Goal: Information Seeking & Learning: Compare options

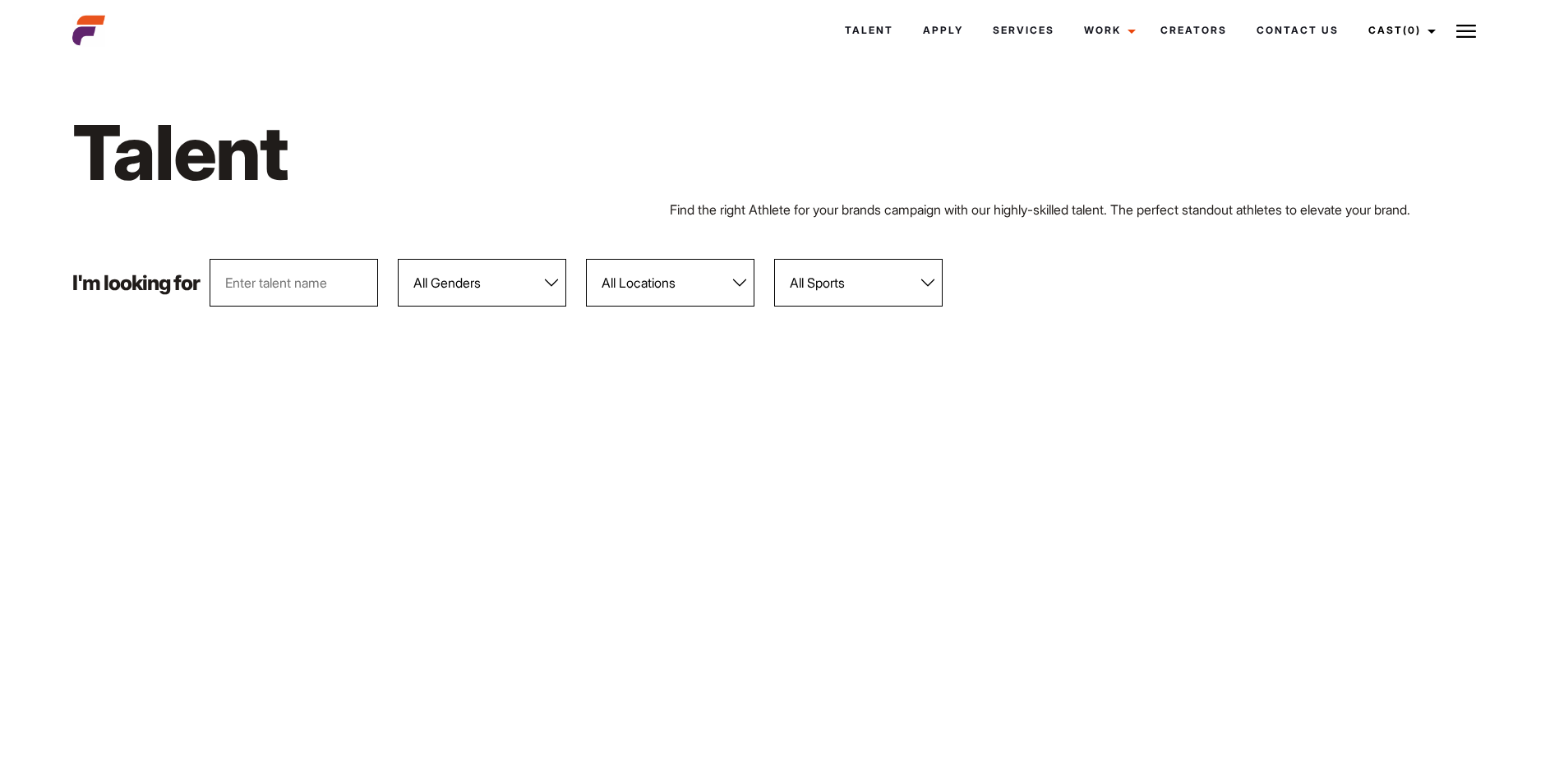
click at [468, 290] on select "All Genders [DEMOGRAPHIC_DATA] [DEMOGRAPHIC_DATA]" at bounding box center [482, 282] width 169 height 48
select select "103"
click at [399, 258] on select "All Genders [DEMOGRAPHIC_DATA] [DEMOGRAPHIC_DATA]" at bounding box center [482, 282] width 169 height 48
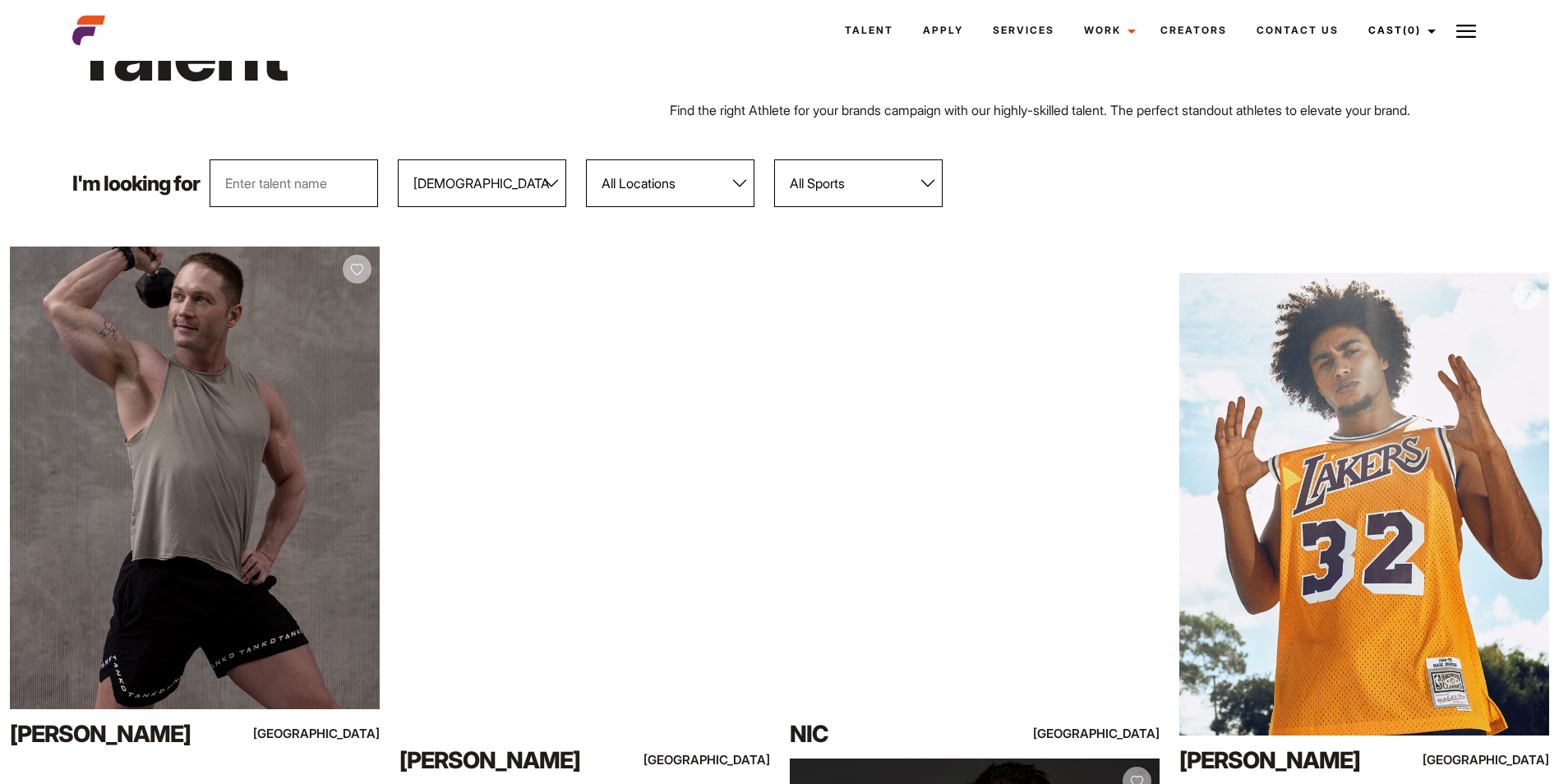
scroll to position [17, 0]
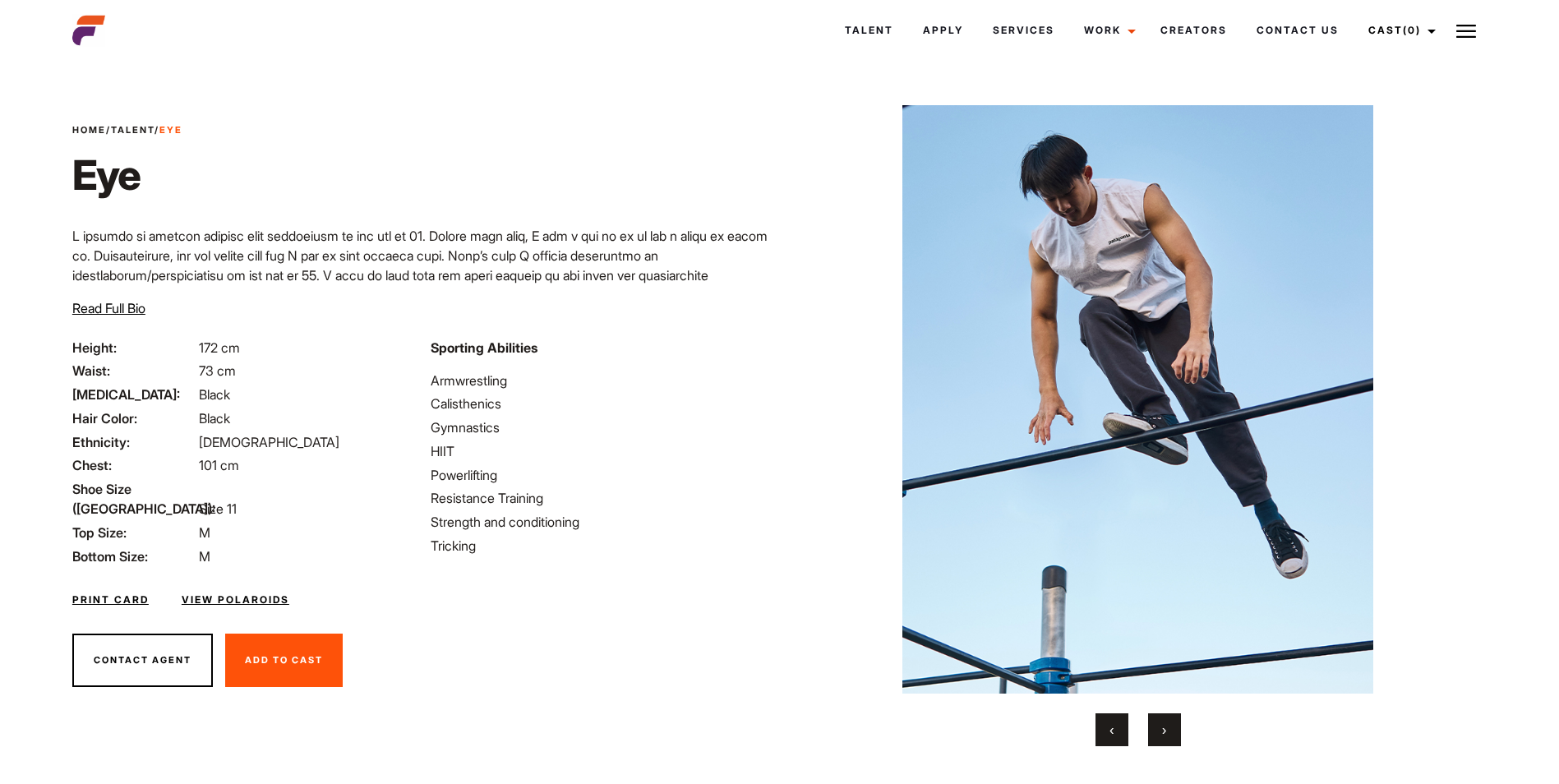
click at [1160, 731] on button "›" at bounding box center [1164, 730] width 33 height 33
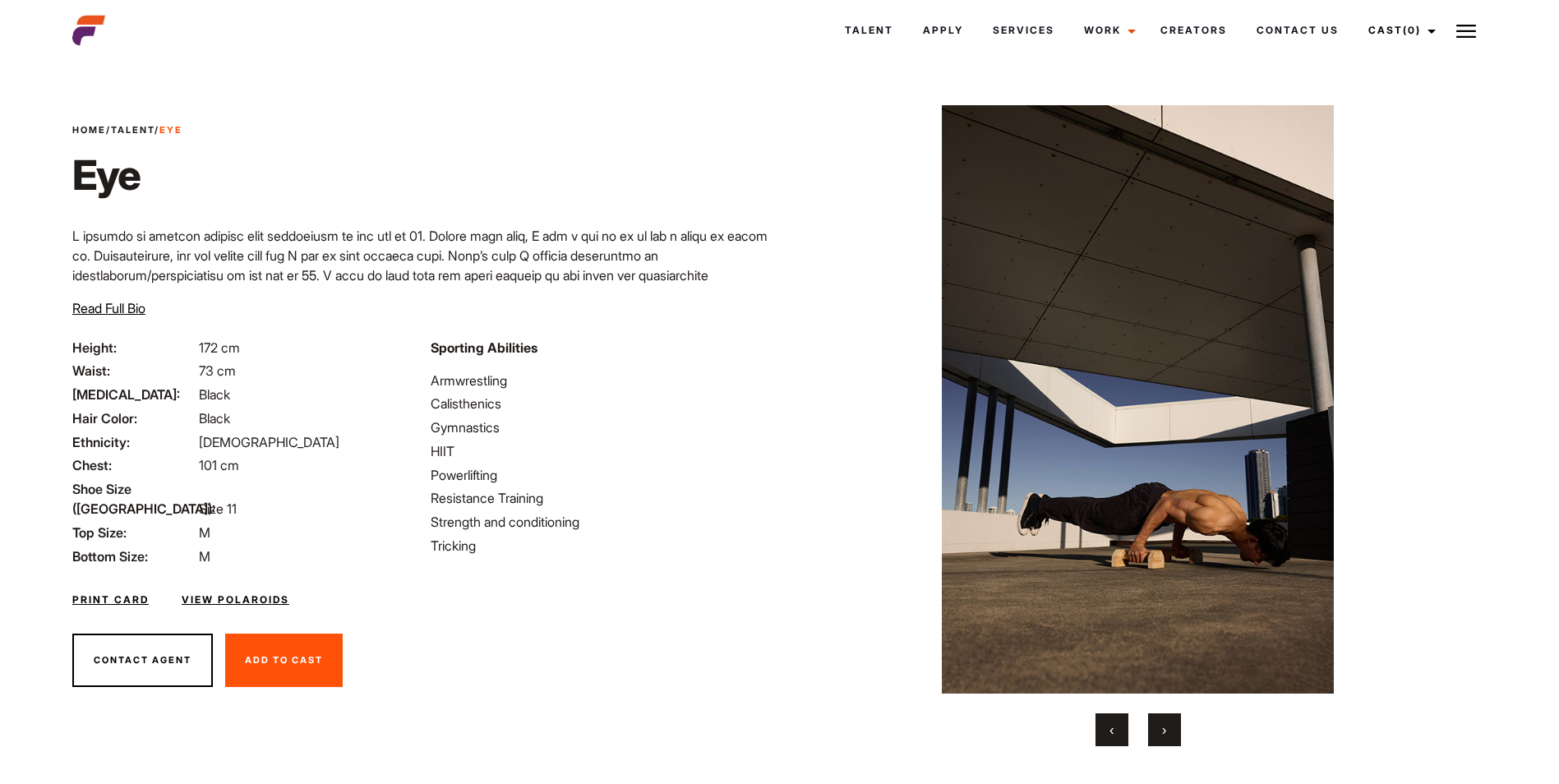
click at [1160, 731] on button "›" at bounding box center [1164, 730] width 33 height 33
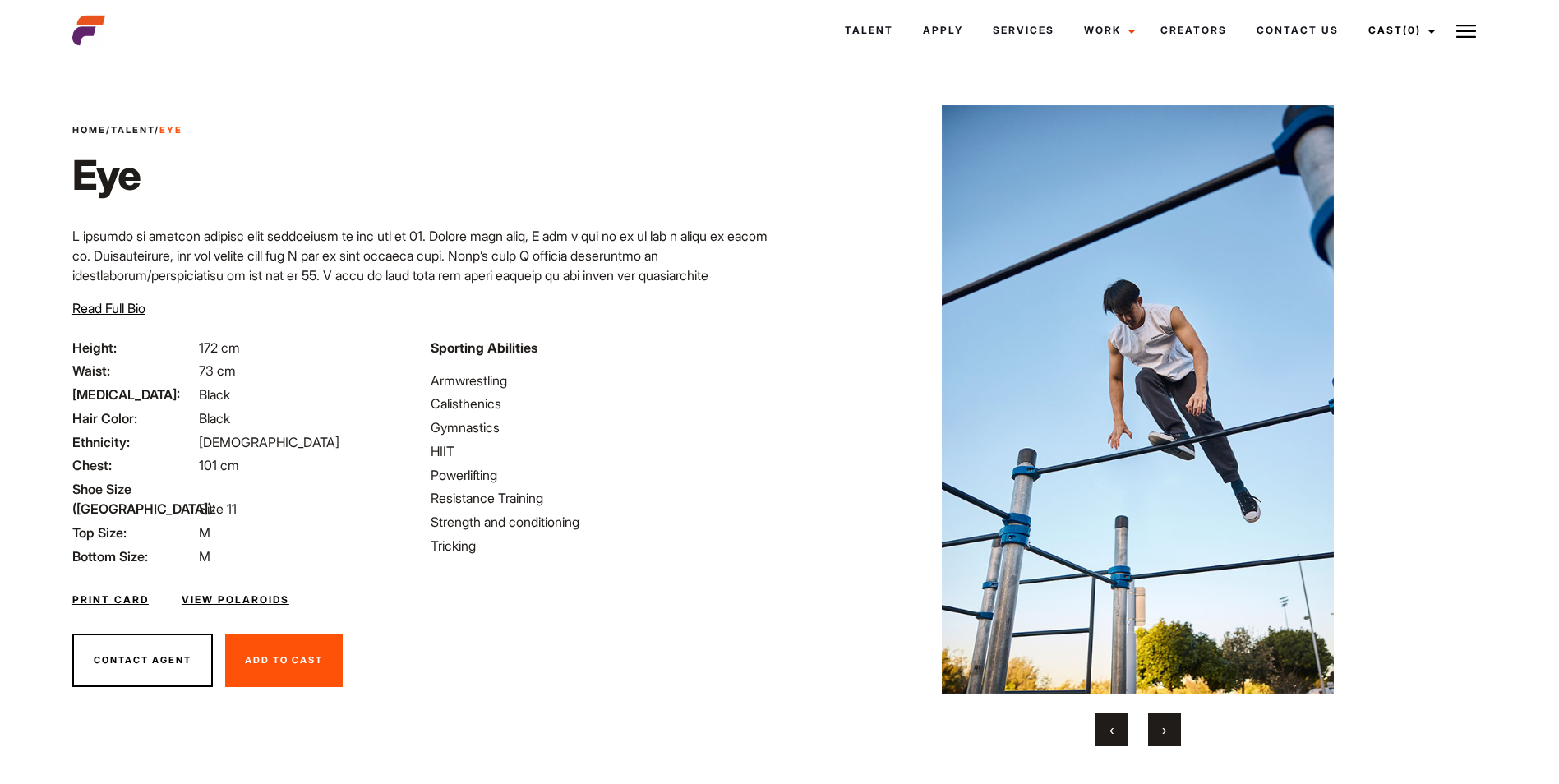
click at [1160, 731] on button "›" at bounding box center [1164, 730] width 33 height 33
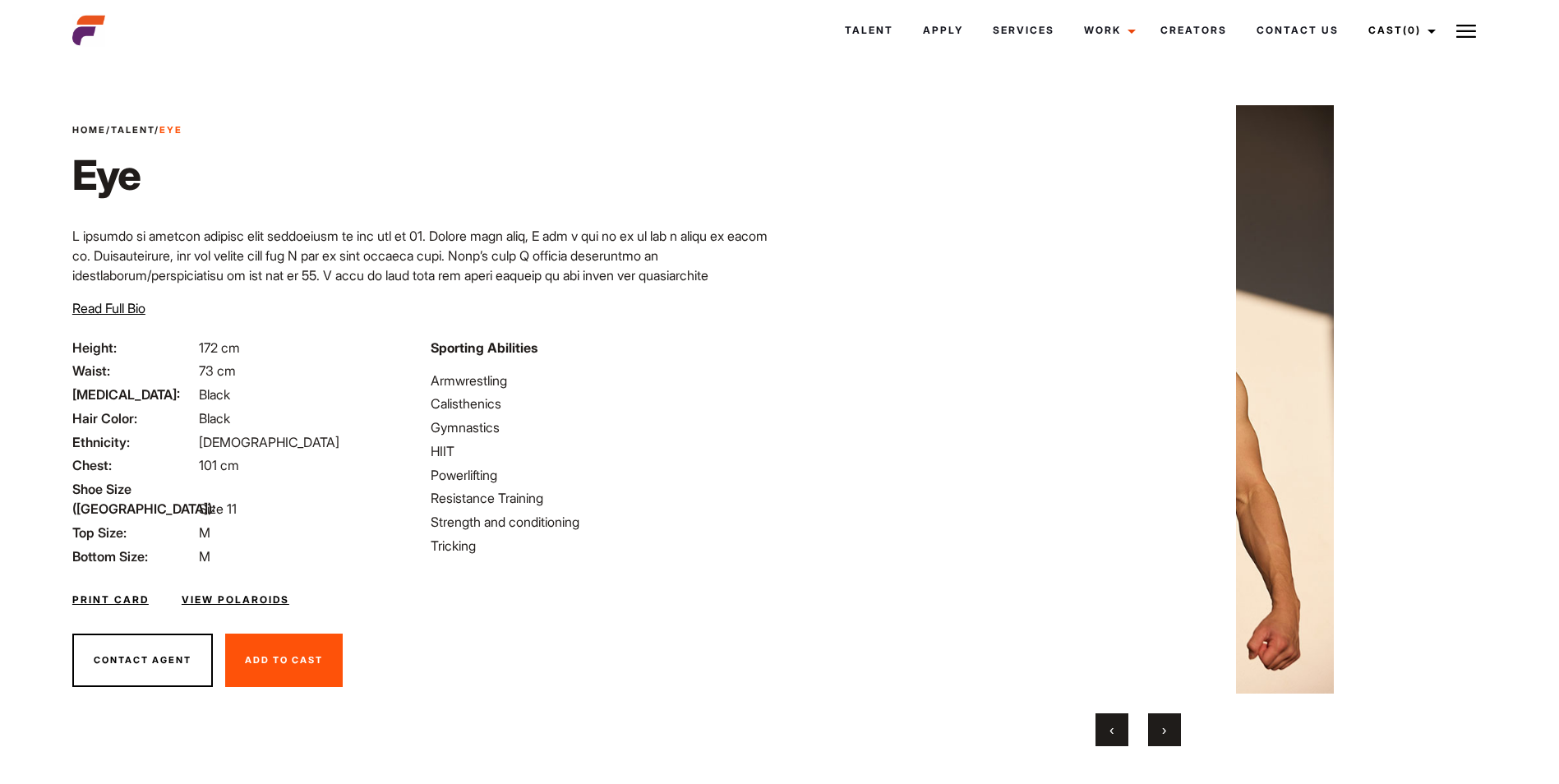
click at [1160, 731] on button "›" at bounding box center [1164, 730] width 33 height 33
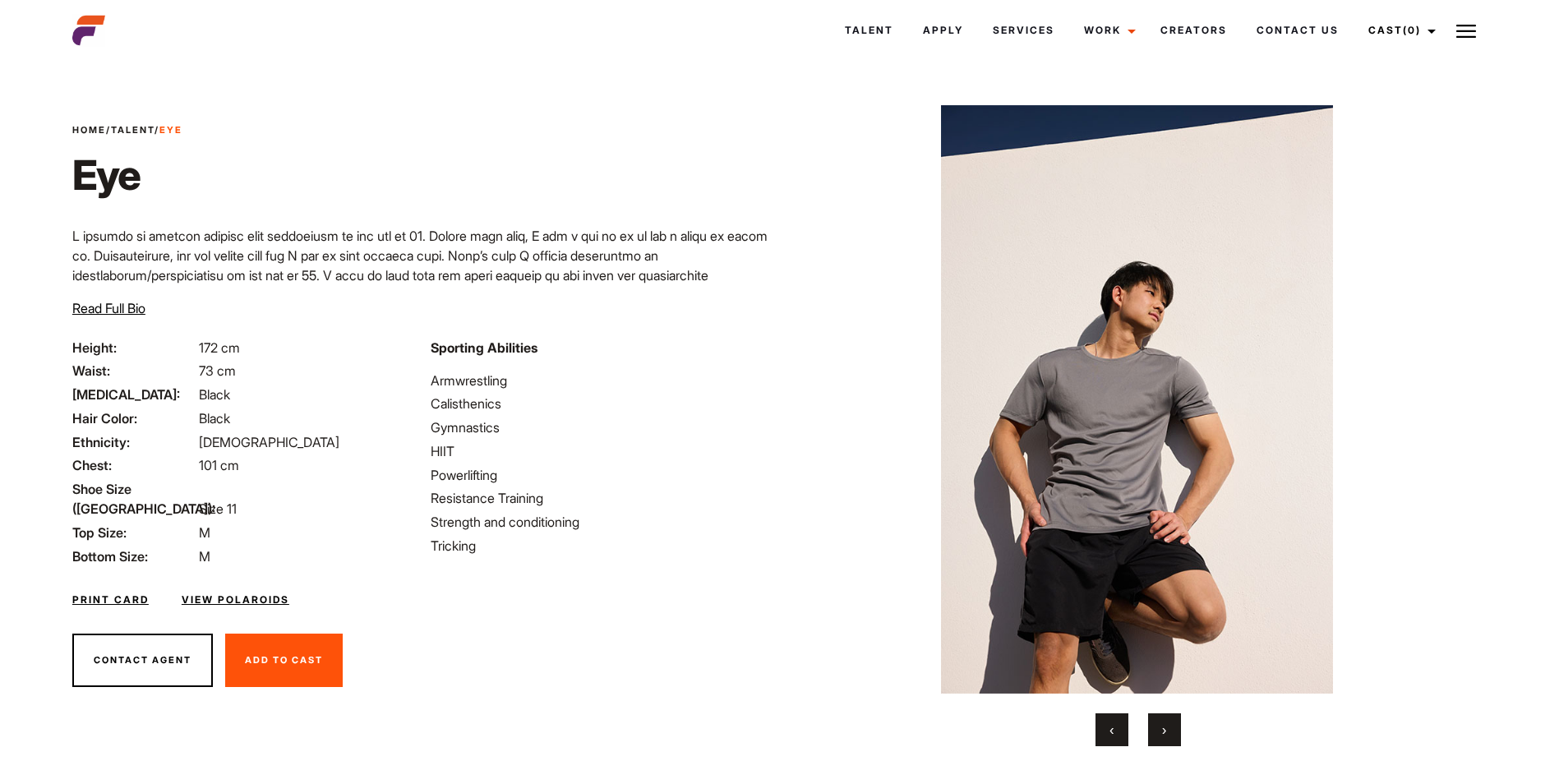
click at [1160, 731] on button "›" at bounding box center [1164, 730] width 33 height 33
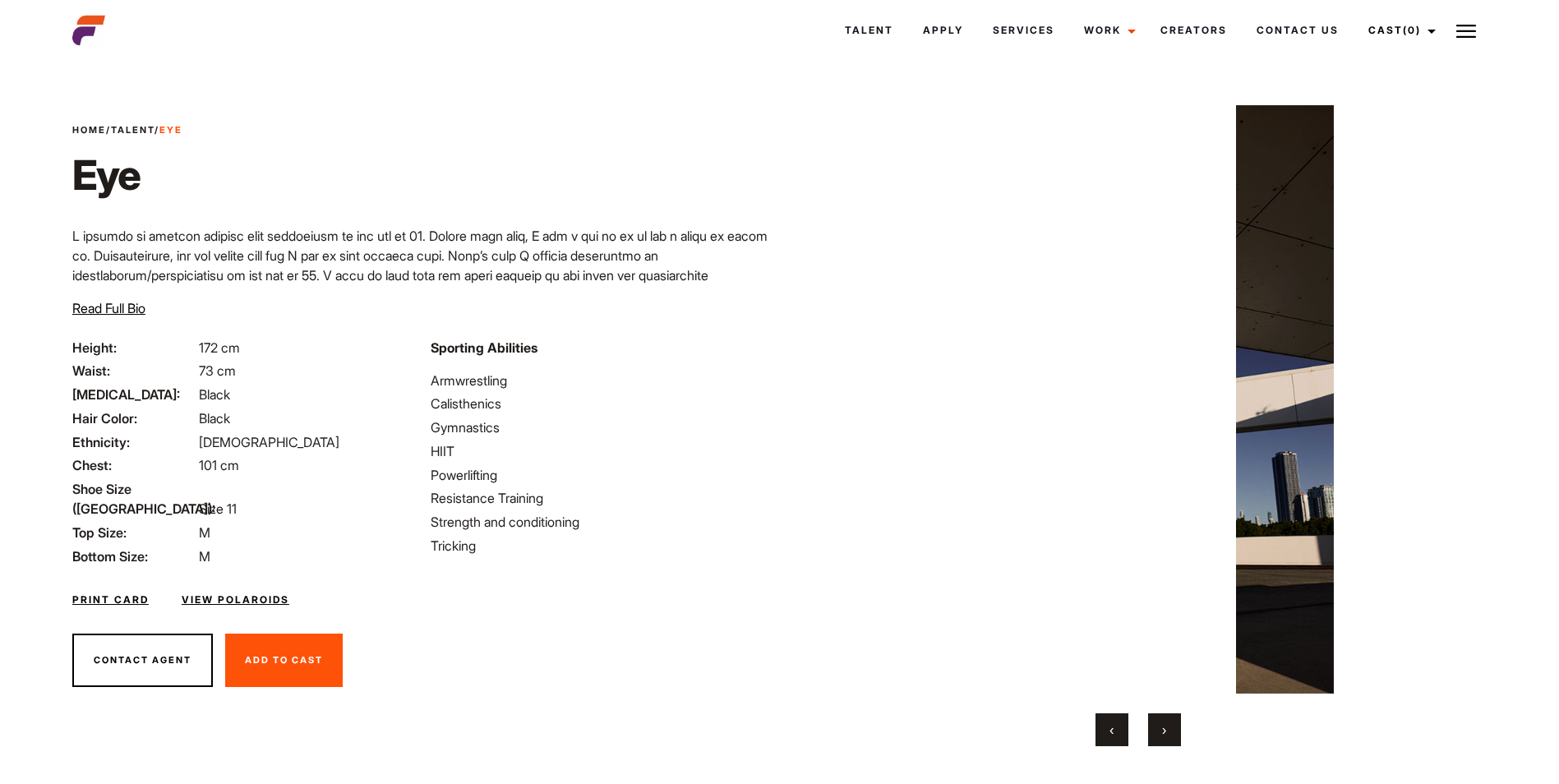
click at [1160, 731] on button "›" at bounding box center [1164, 730] width 33 height 33
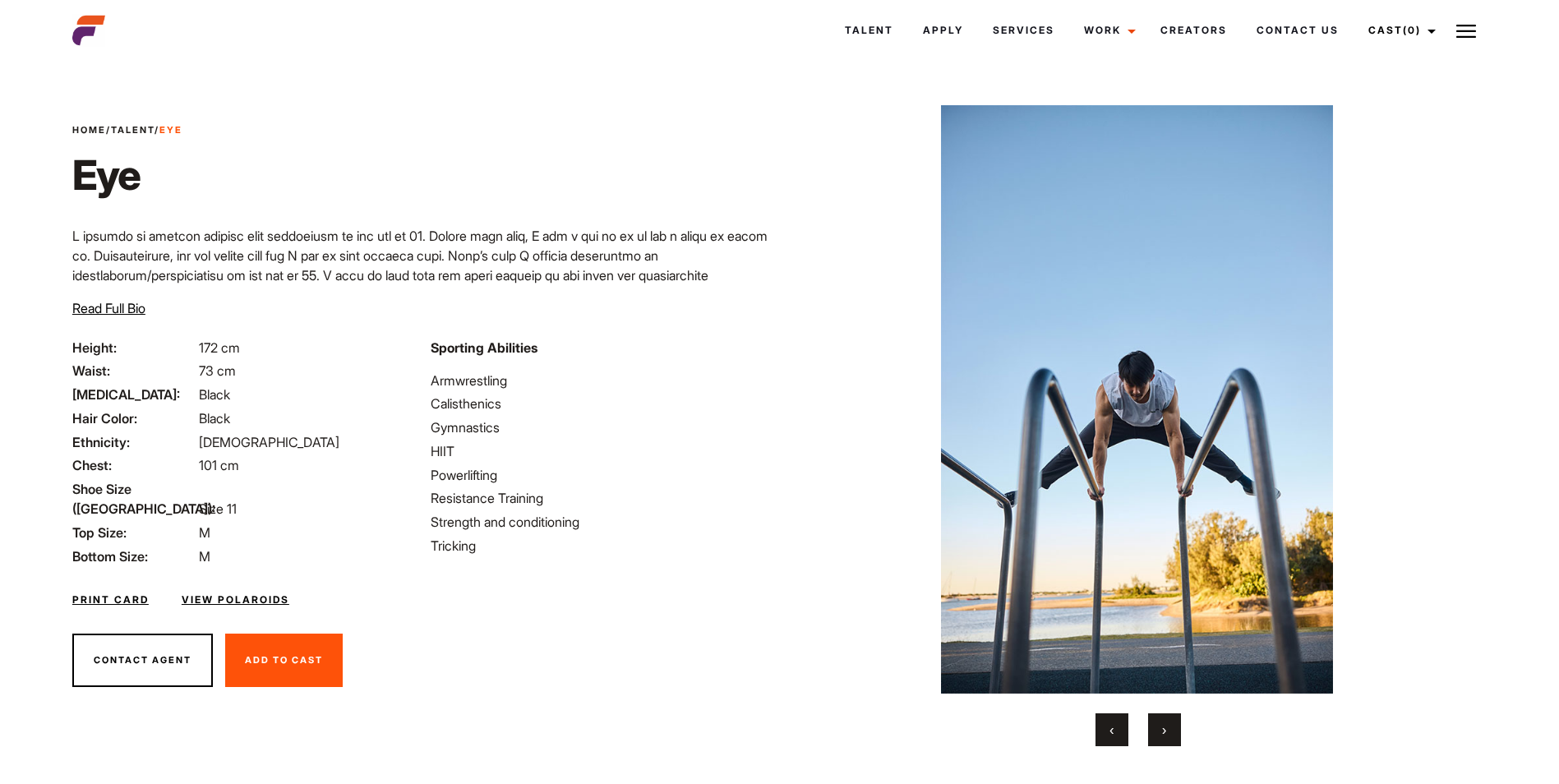
click at [1160, 731] on button "›" at bounding box center [1164, 730] width 33 height 33
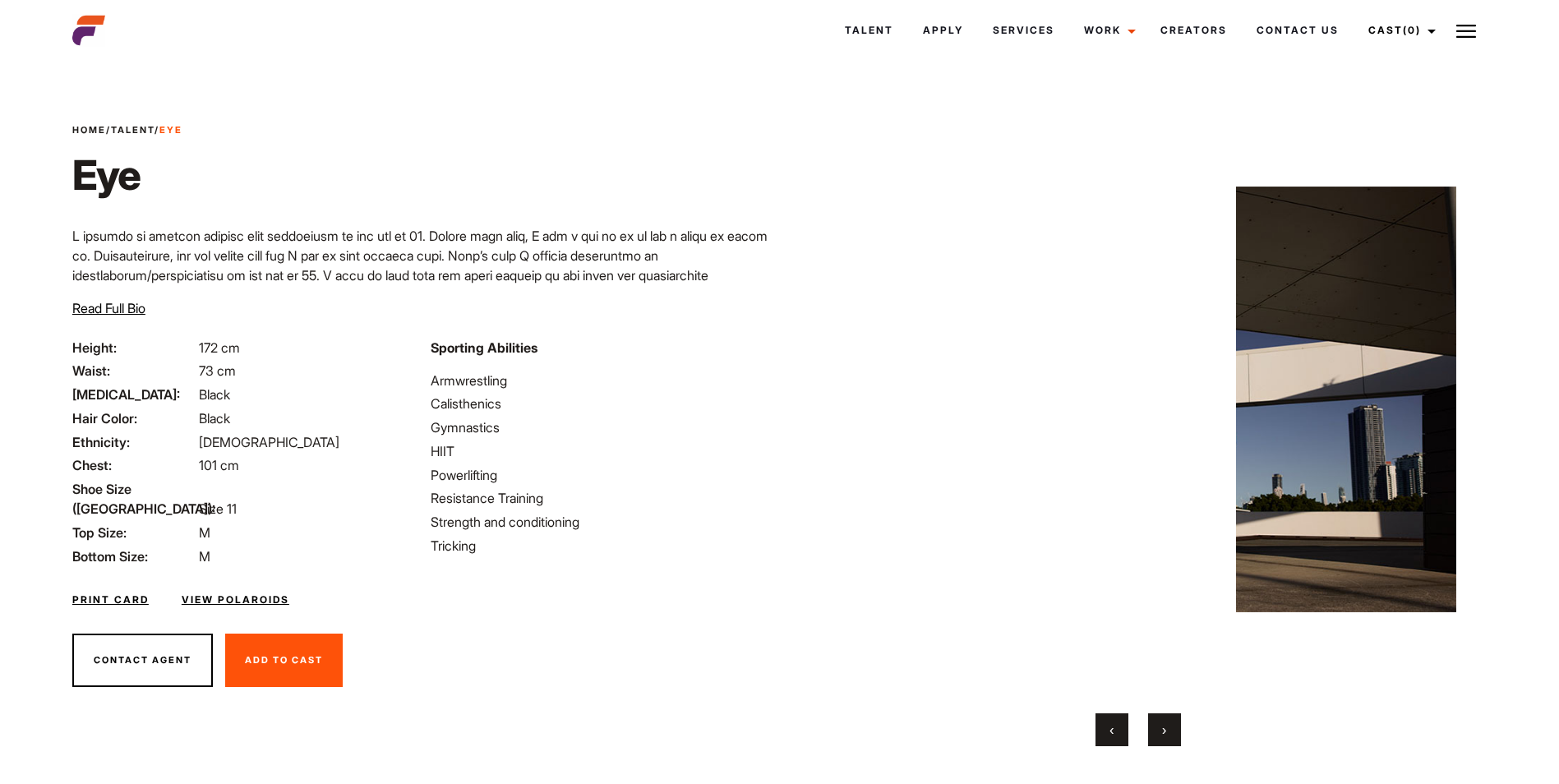
click at [1160, 731] on button "›" at bounding box center [1164, 730] width 33 height 33
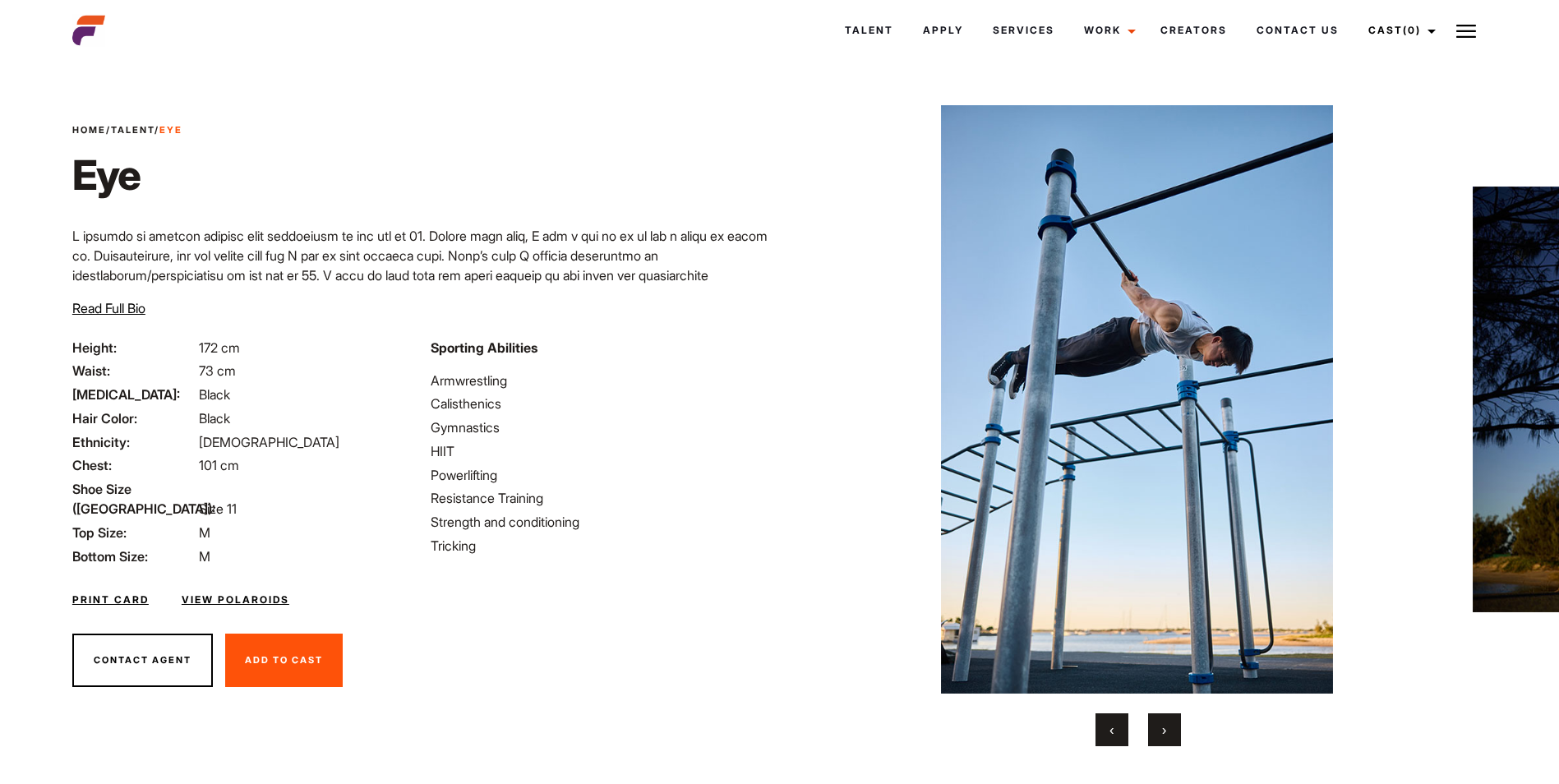
click at [1160, 731] on button "›" at bounding box center [1164, 730] width 33 height 33
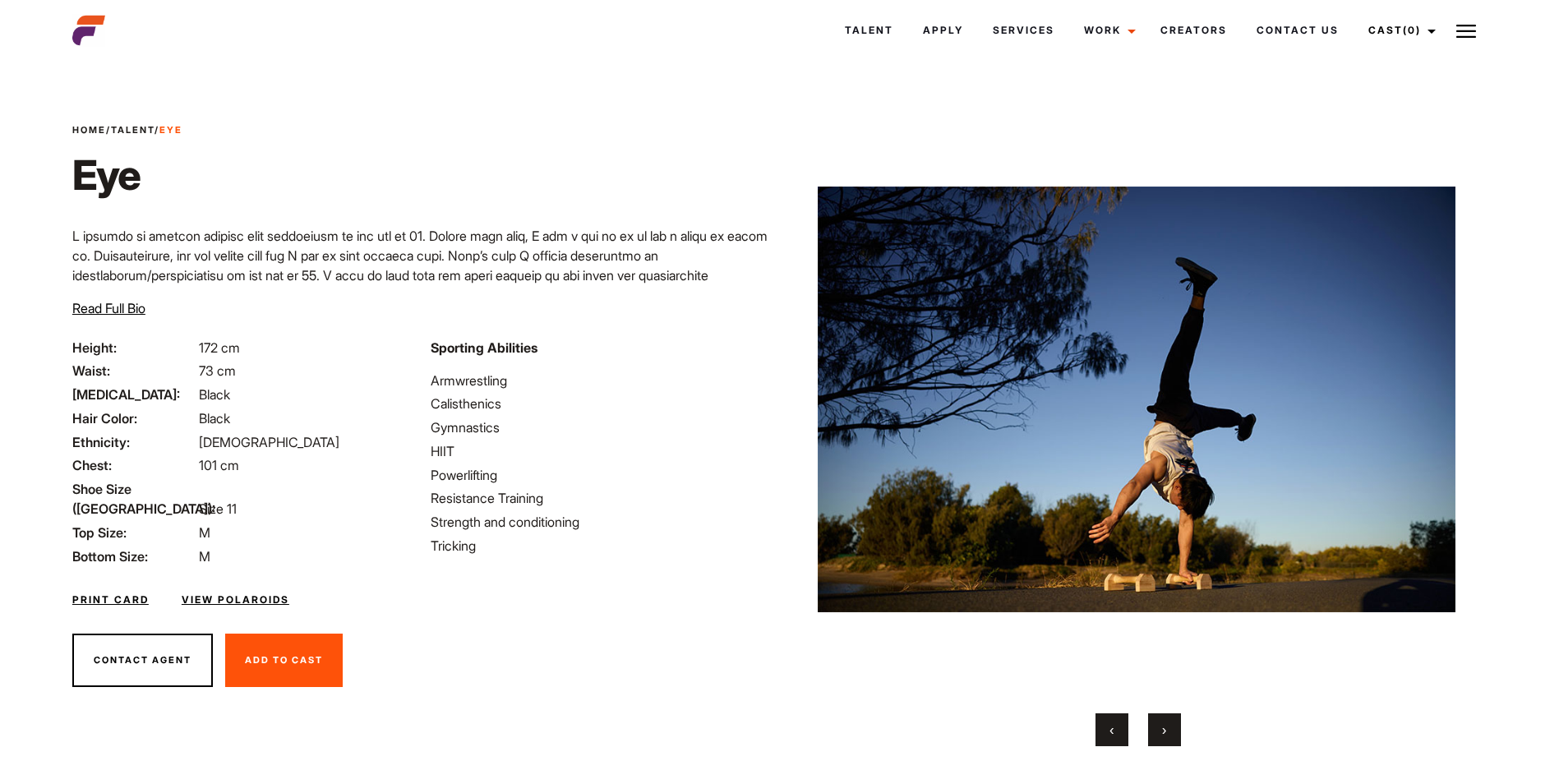
click at [1160, 731] on button "›" at bounding box center [1164, 730] width 33 height 33
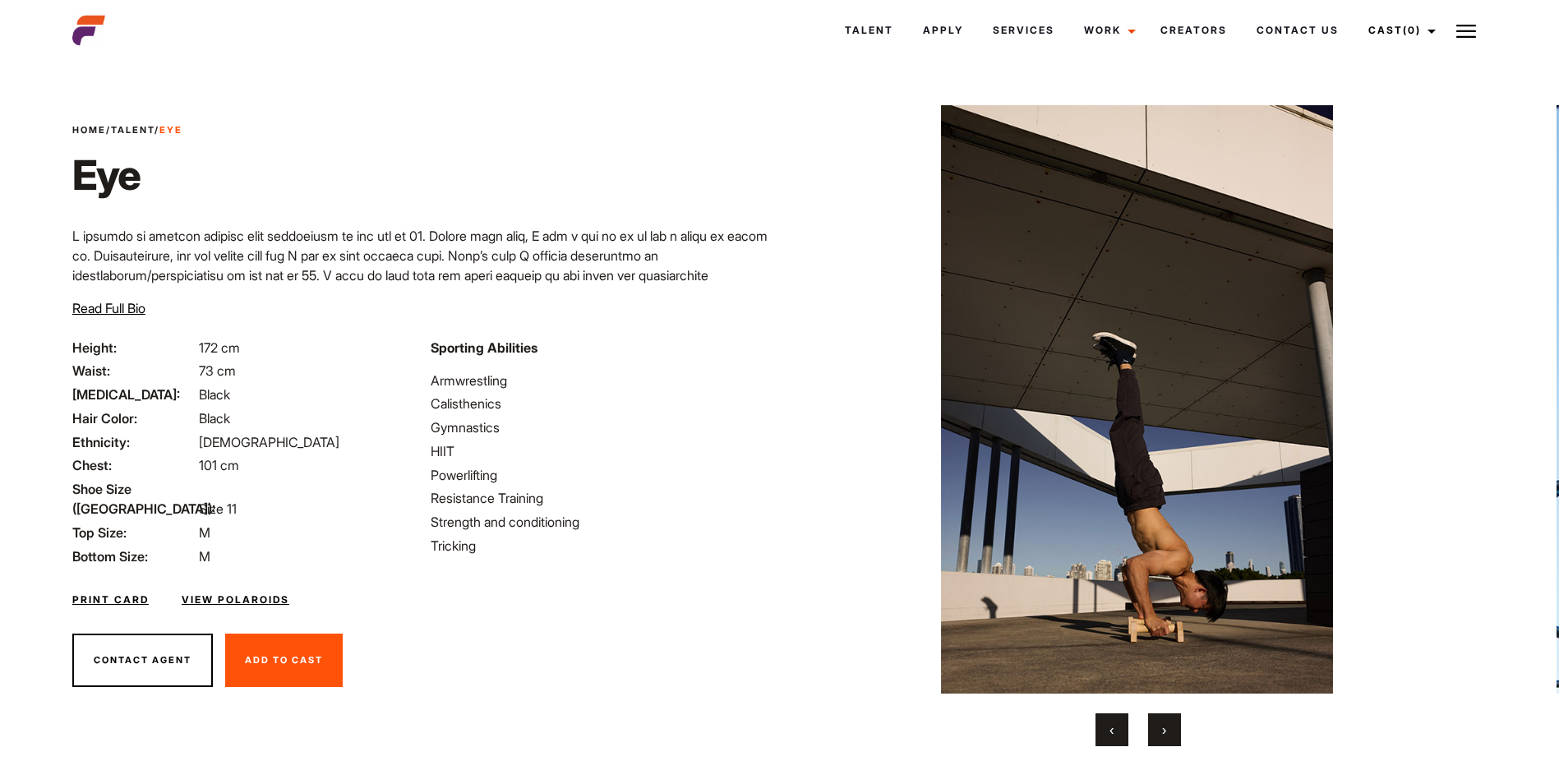
click at [1160, 731] on button "›" at bounding box center [1164, 730] width 33 height 33
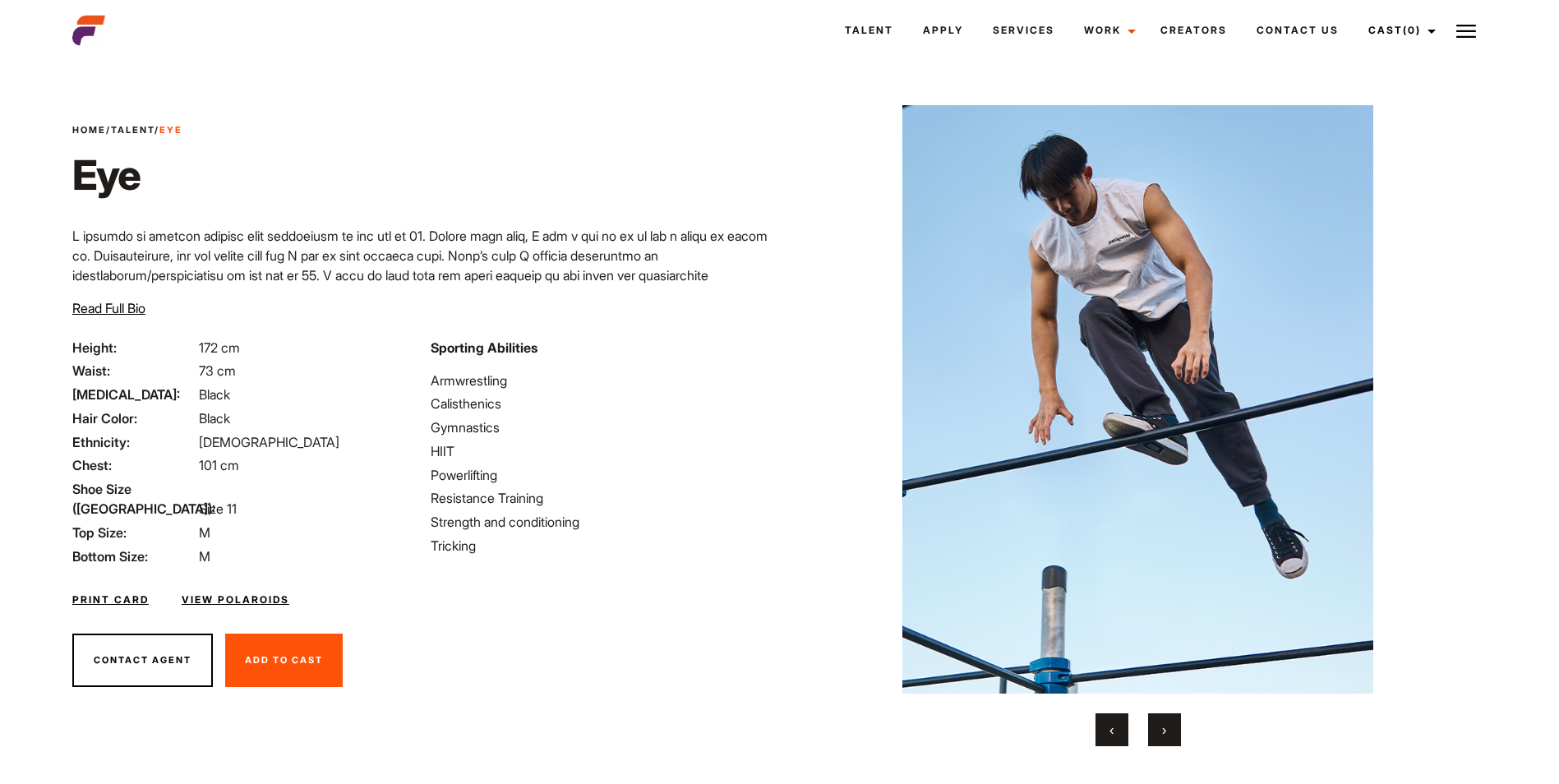
click at [1160, 731] on button "›" at bounding box center [1164, 730] width 33 height 33
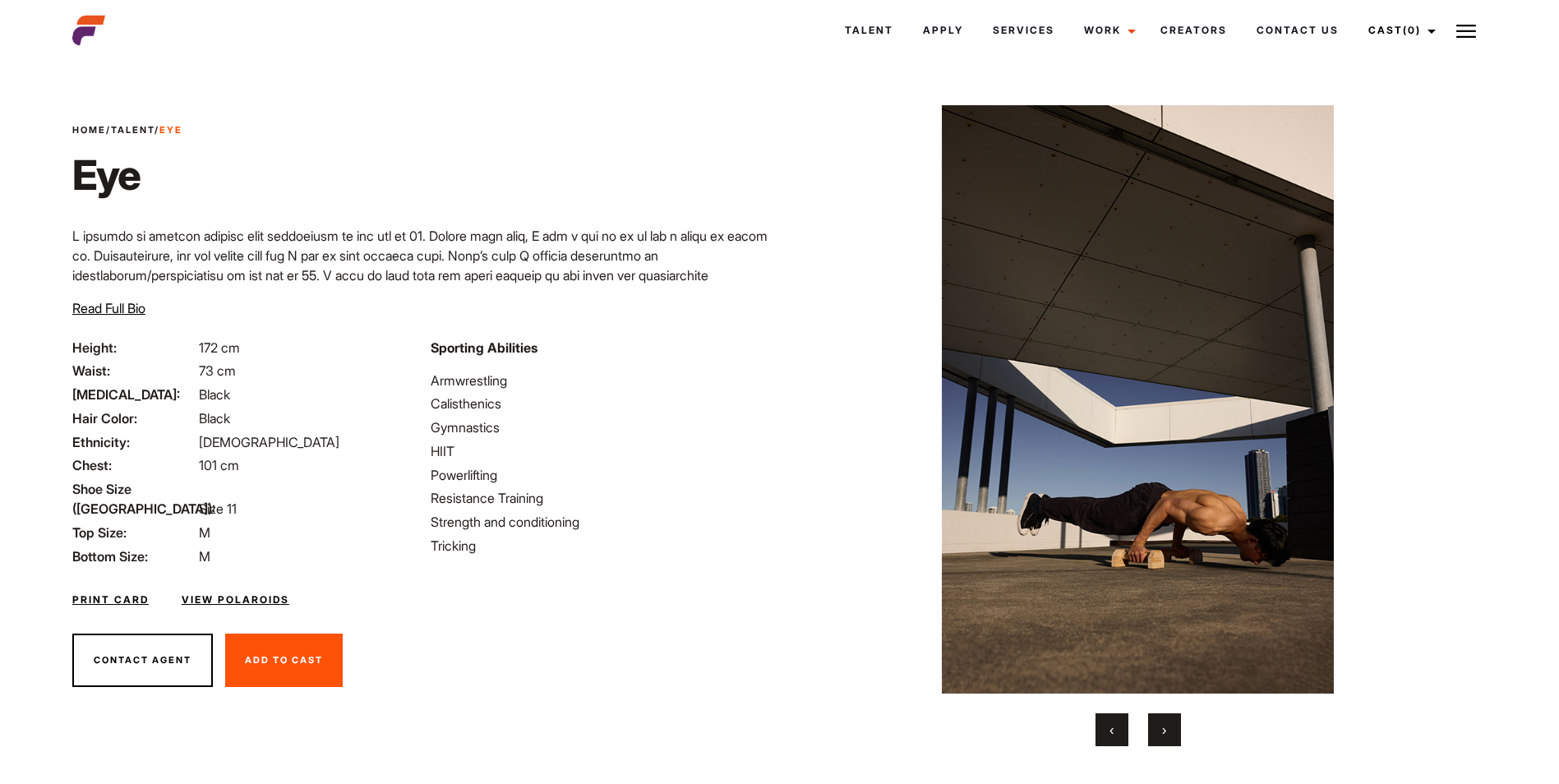
click at [1160, 731] on button "›" at bounding box center [1164, 730] width 33 height 33
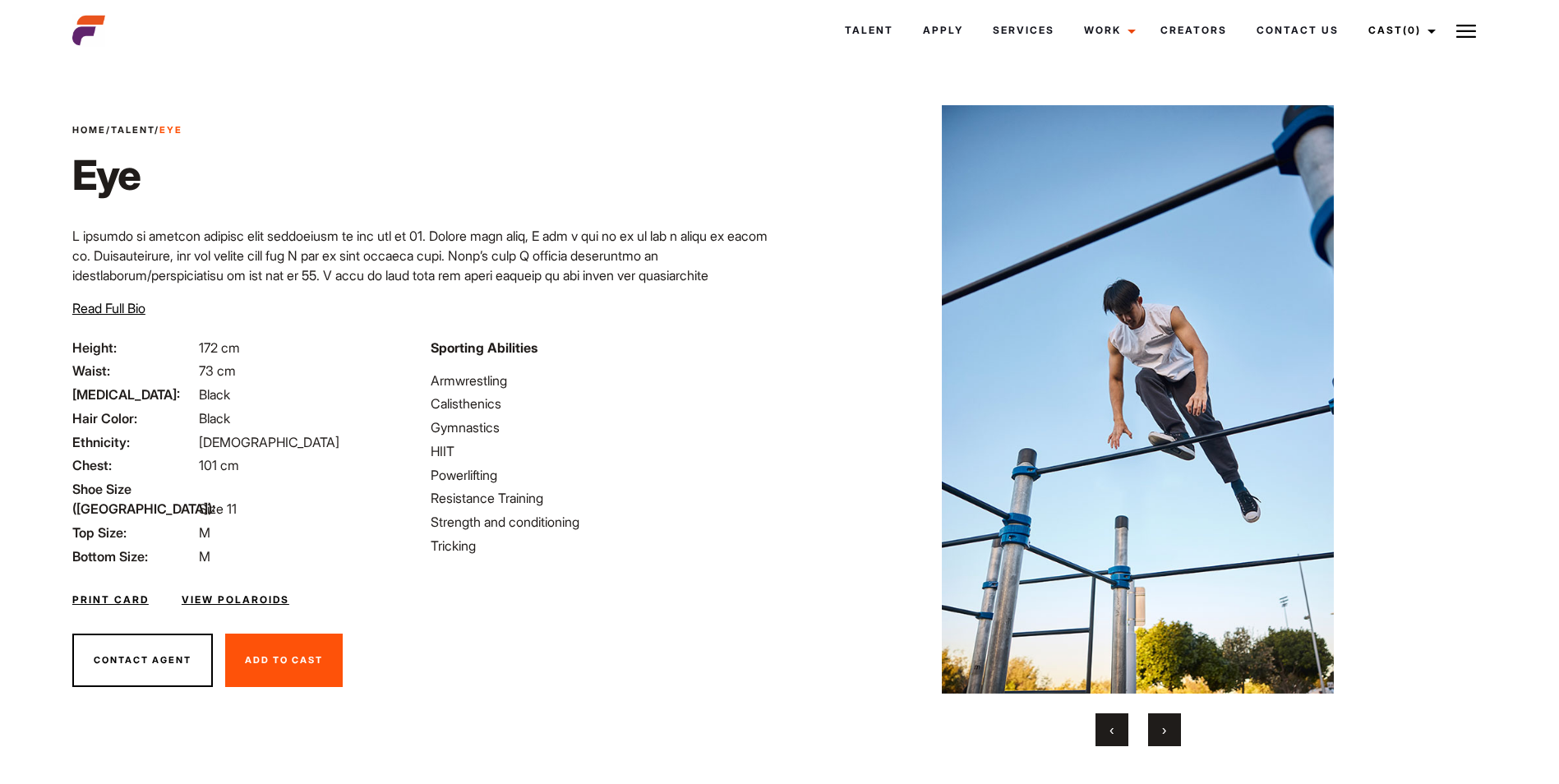
click at [1160, 731] on button "›" at bounding box center [1164, 730] width 33 height 33
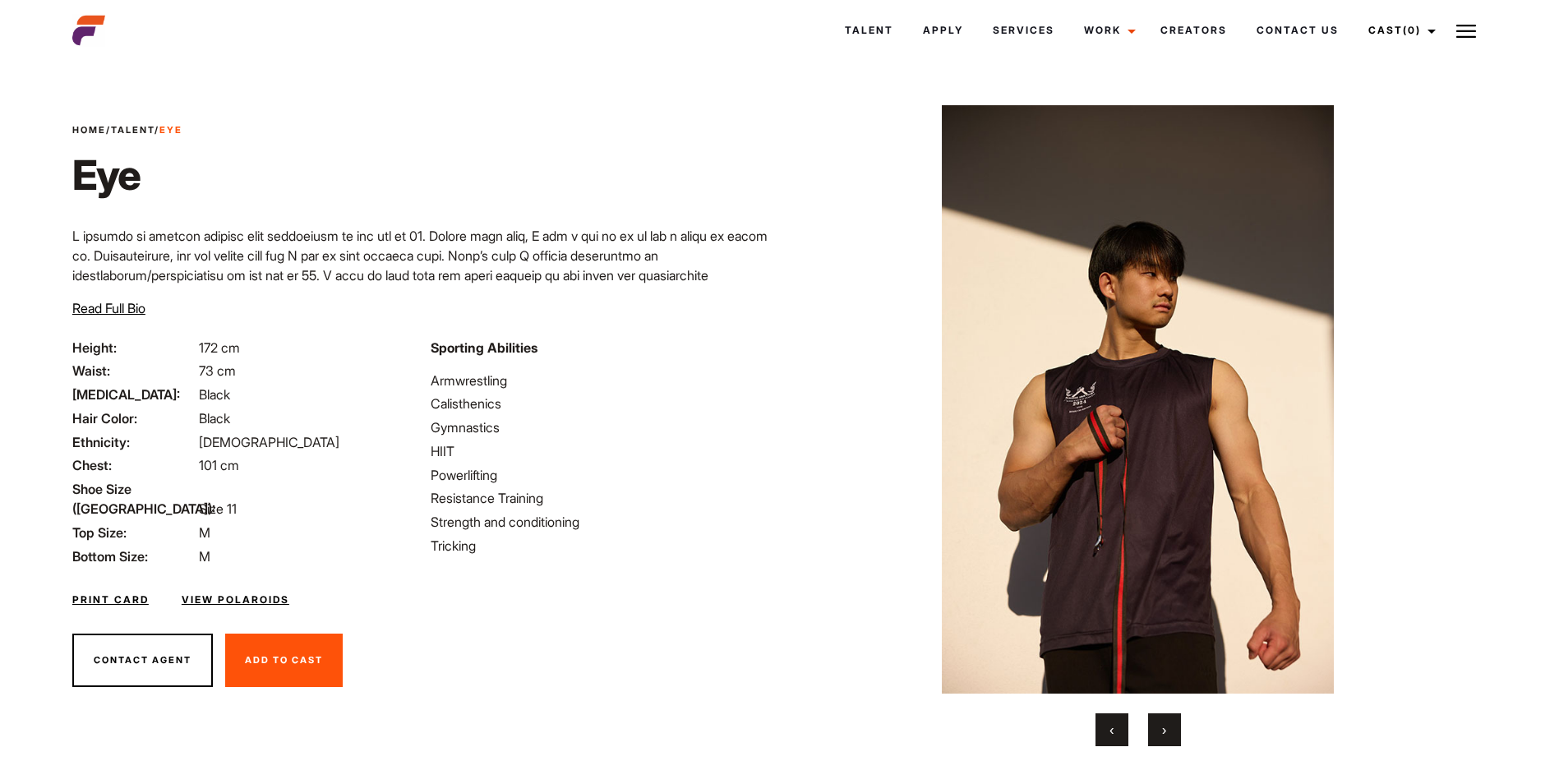
click at [1160, 731] on button "›" at bounding box center [1164, 730] width 33 height 33
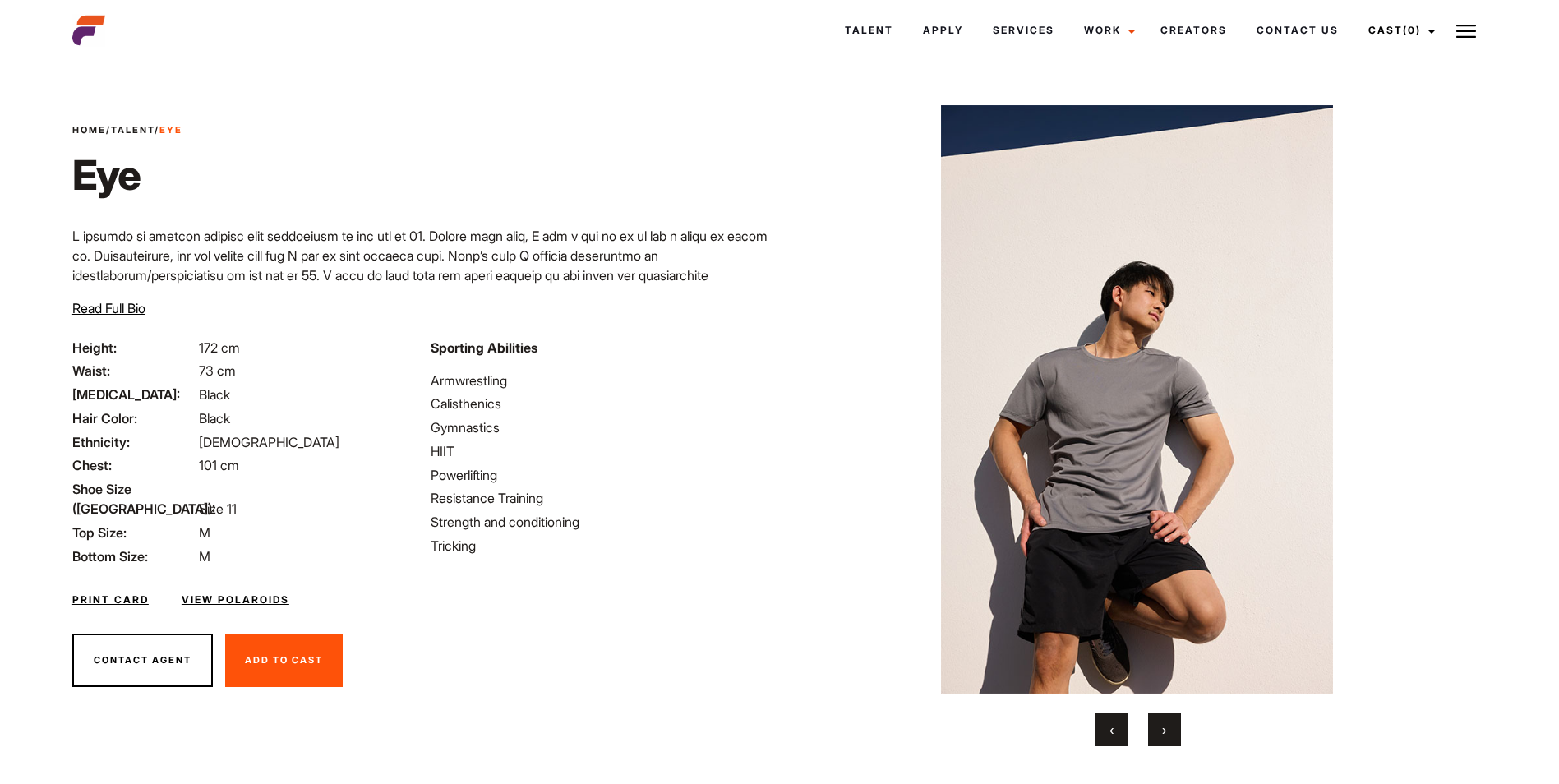
click at [1160, 731] on button "›" at bounding box center [1164, 730] width 33 height 33
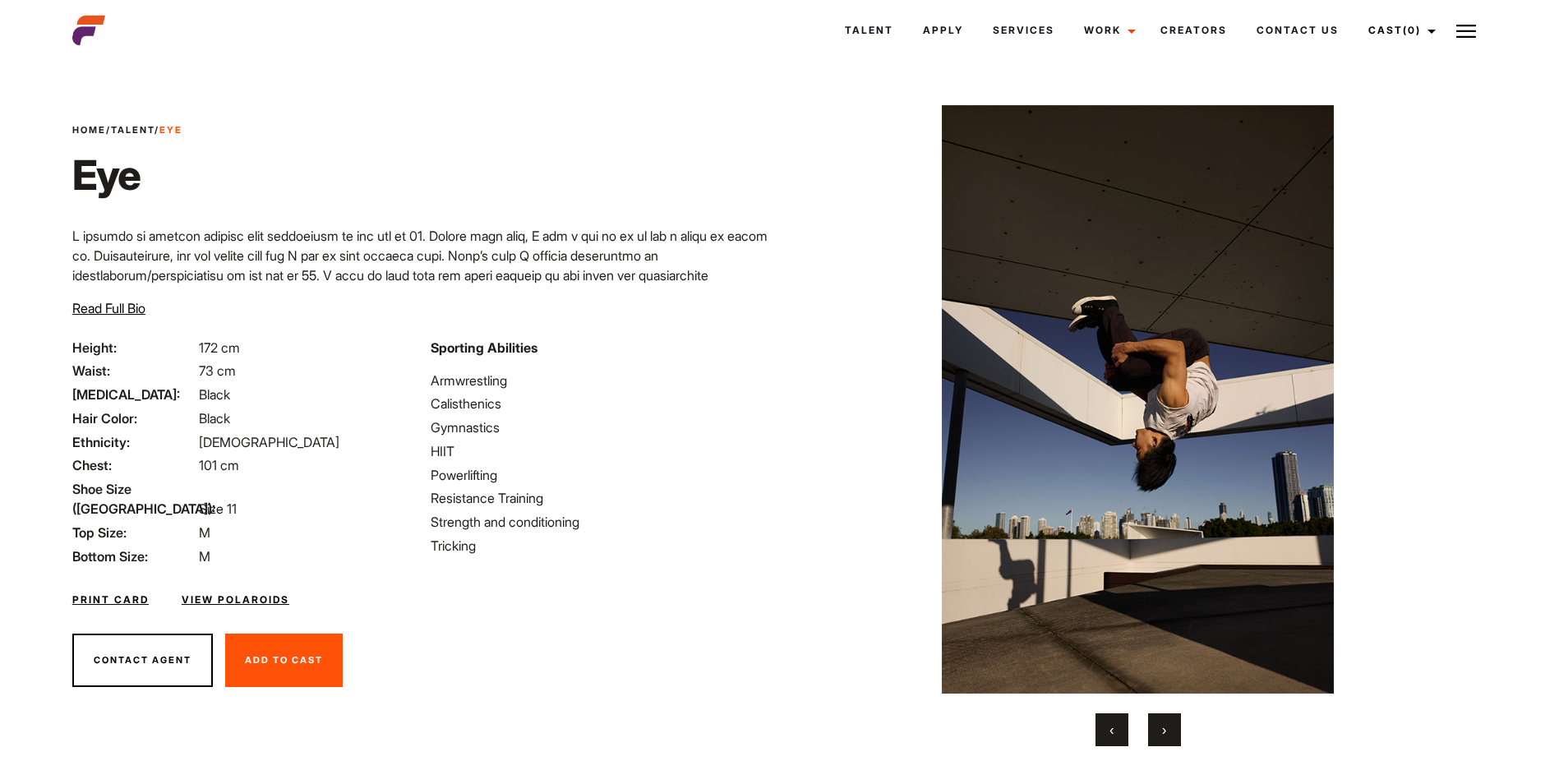
click at [1160, 731] on button "›" at bounding box center [1164, 730] width 33 height 33
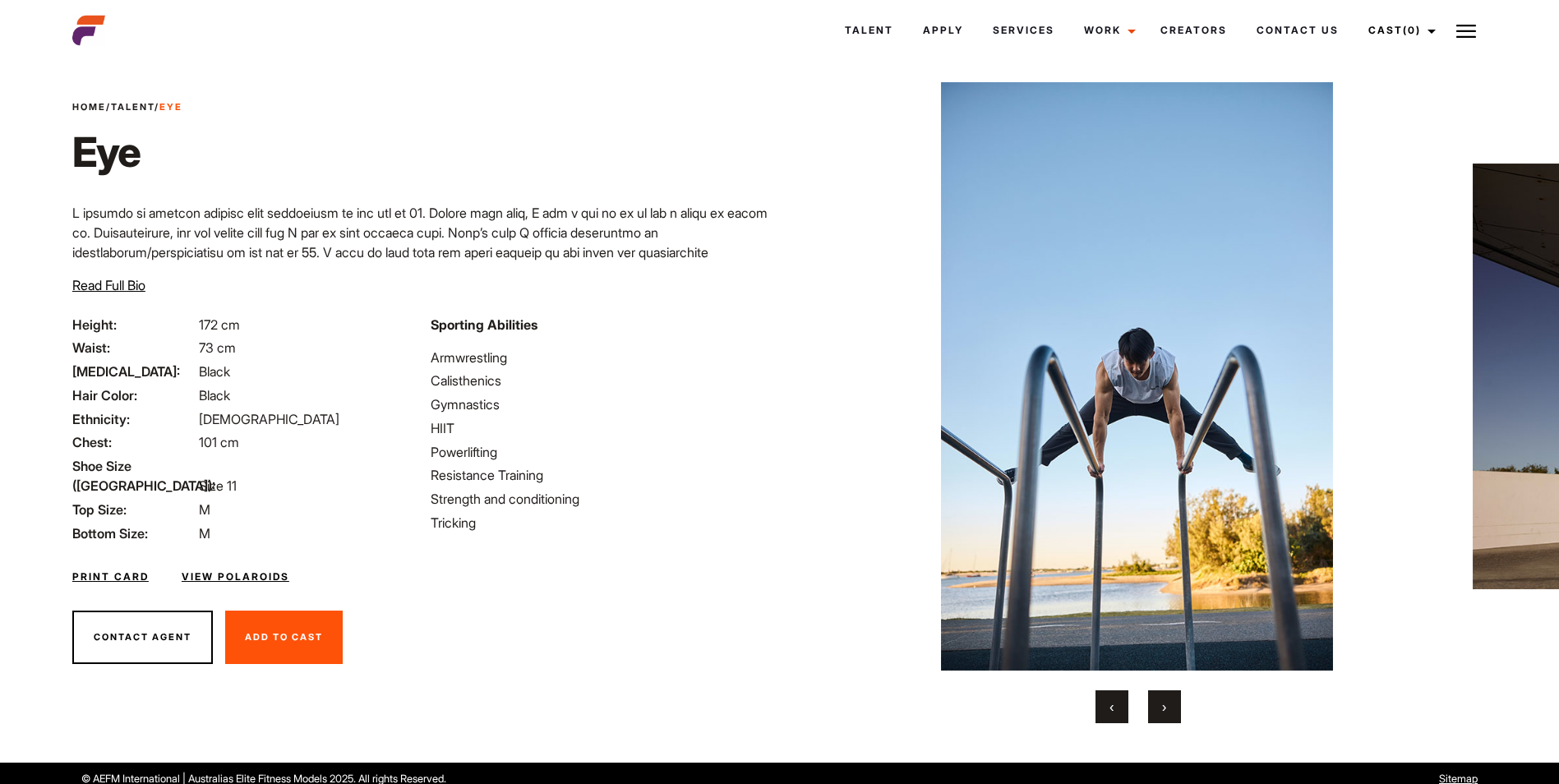
scroll to position [34, 0]
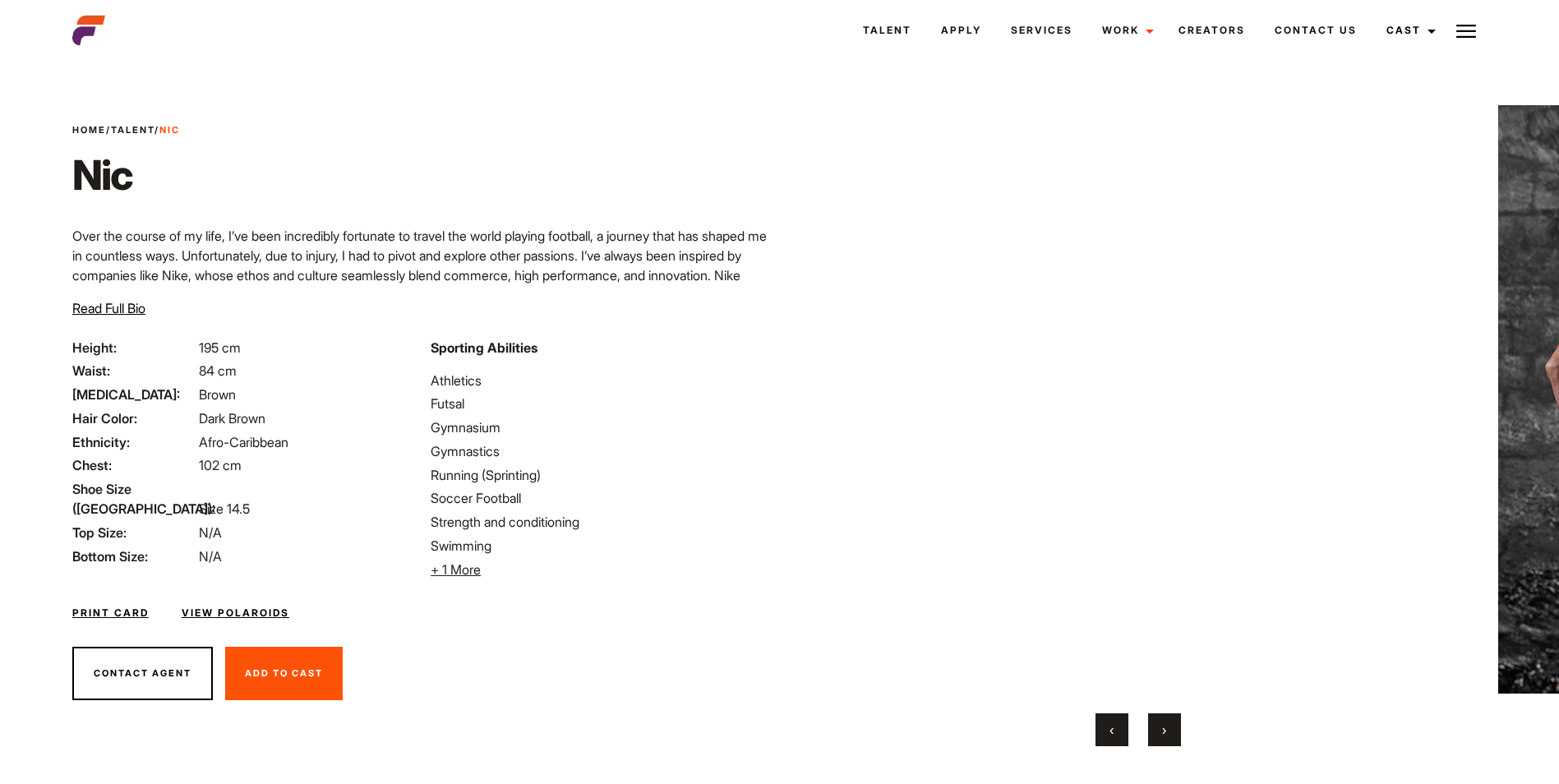
click at [1170, 728] on button "›" at bounding box center [1164, 730] width 33 height 33
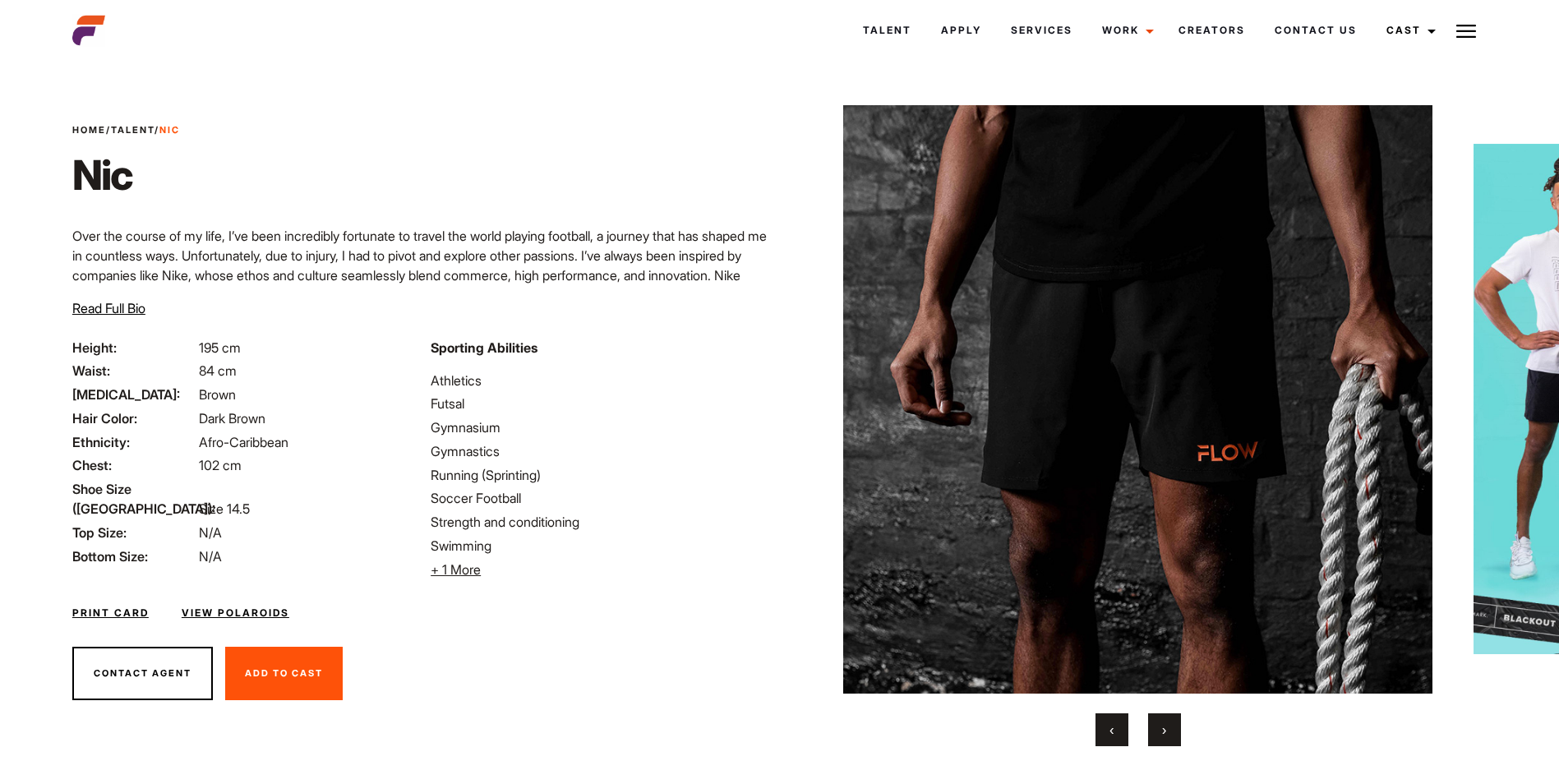
click at [1170, 728] on button "›" at bounding box center [1164, 730] width 33 height 33
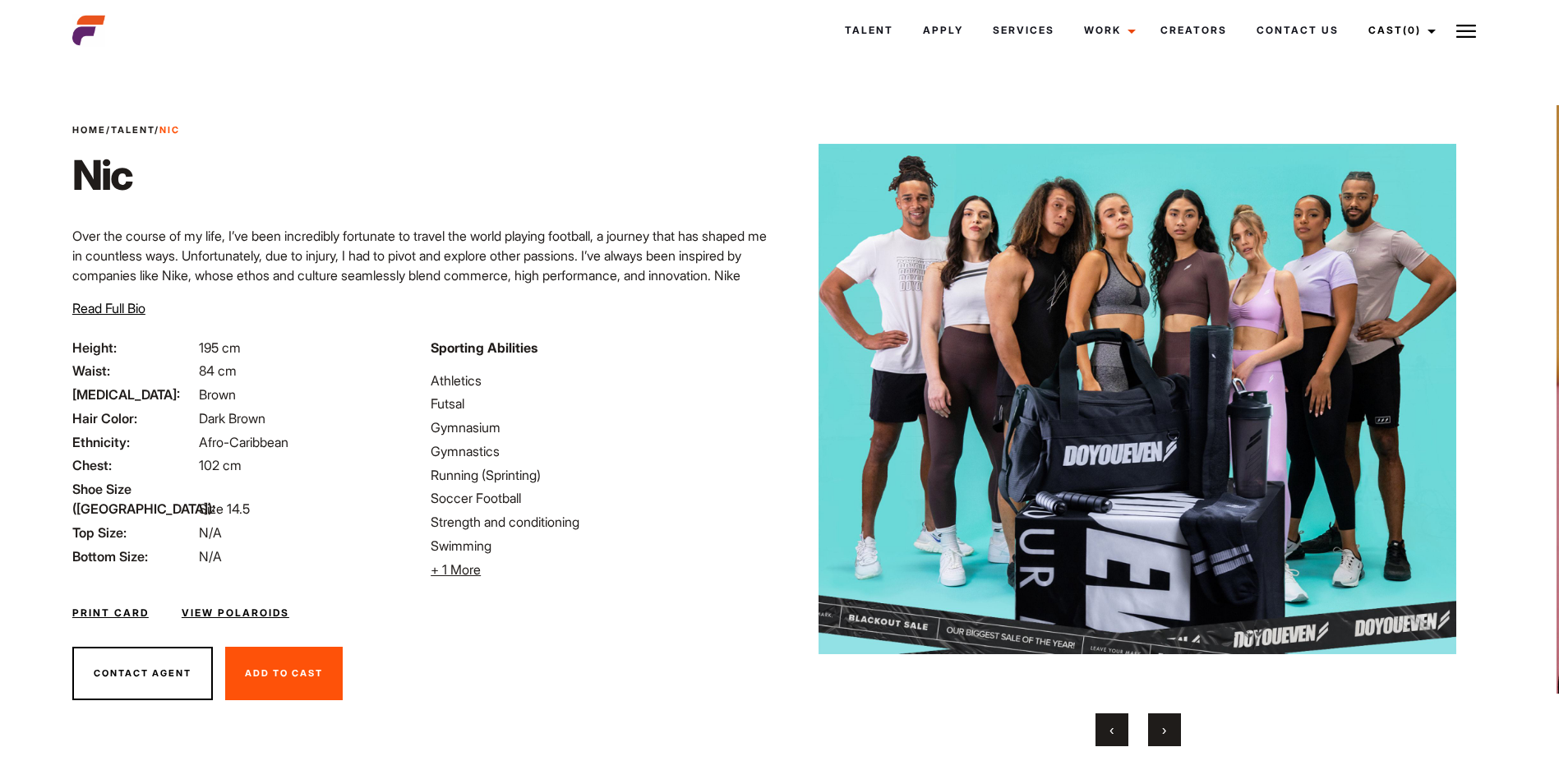
click at [1170, 728] on button "›" at bounding box center [1164, 730] width 33 height 33
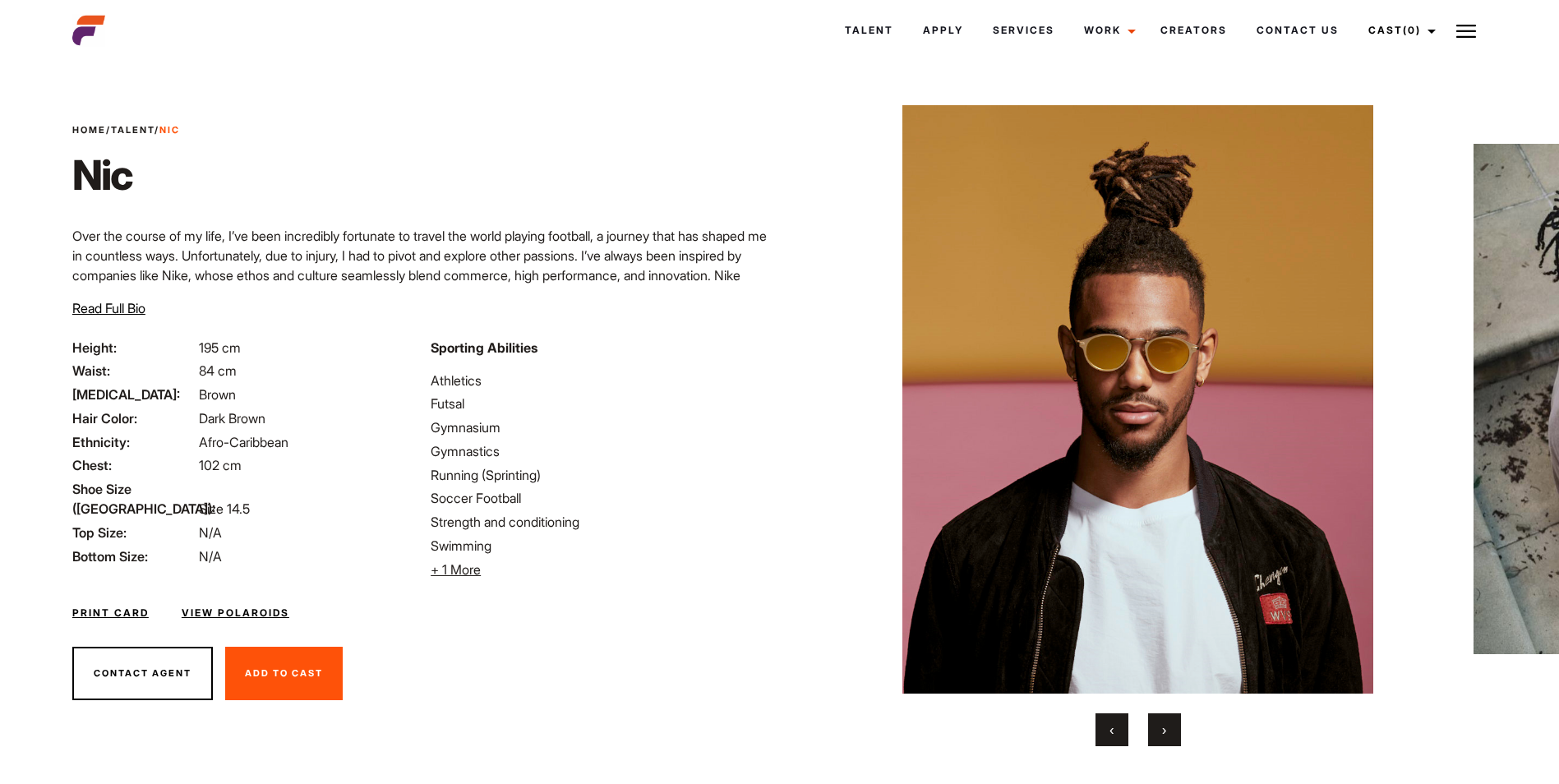
click at [1170, 728] on button "›" at bounding box center [1164, 730] width 33 height 33
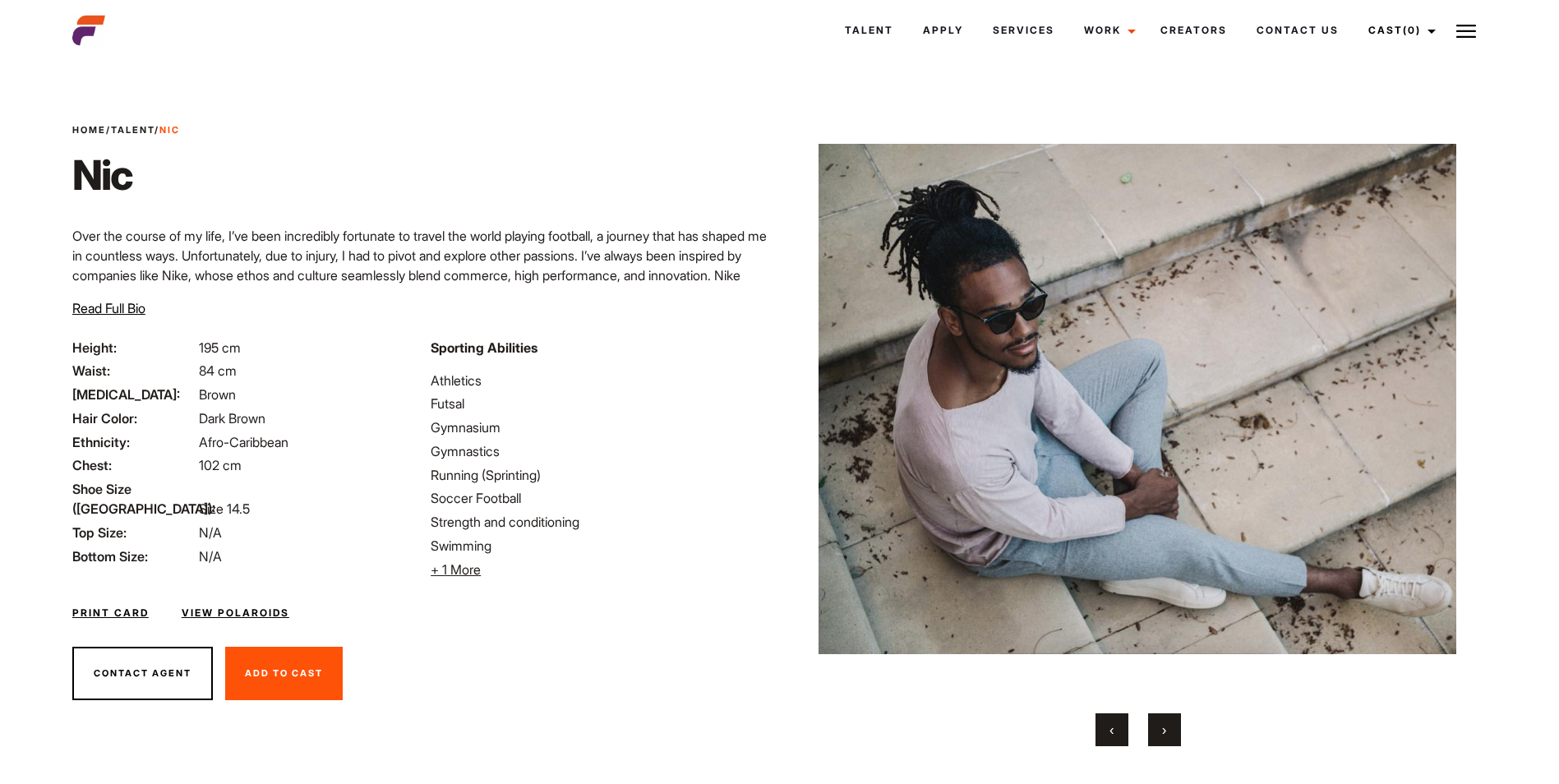
click at [1170, 728] on button "›" at bounding box center [1164, 730] width 33 height 33
click at [1169, 730] on button "›" at bounding box center [1164, 730] width 33 height 33
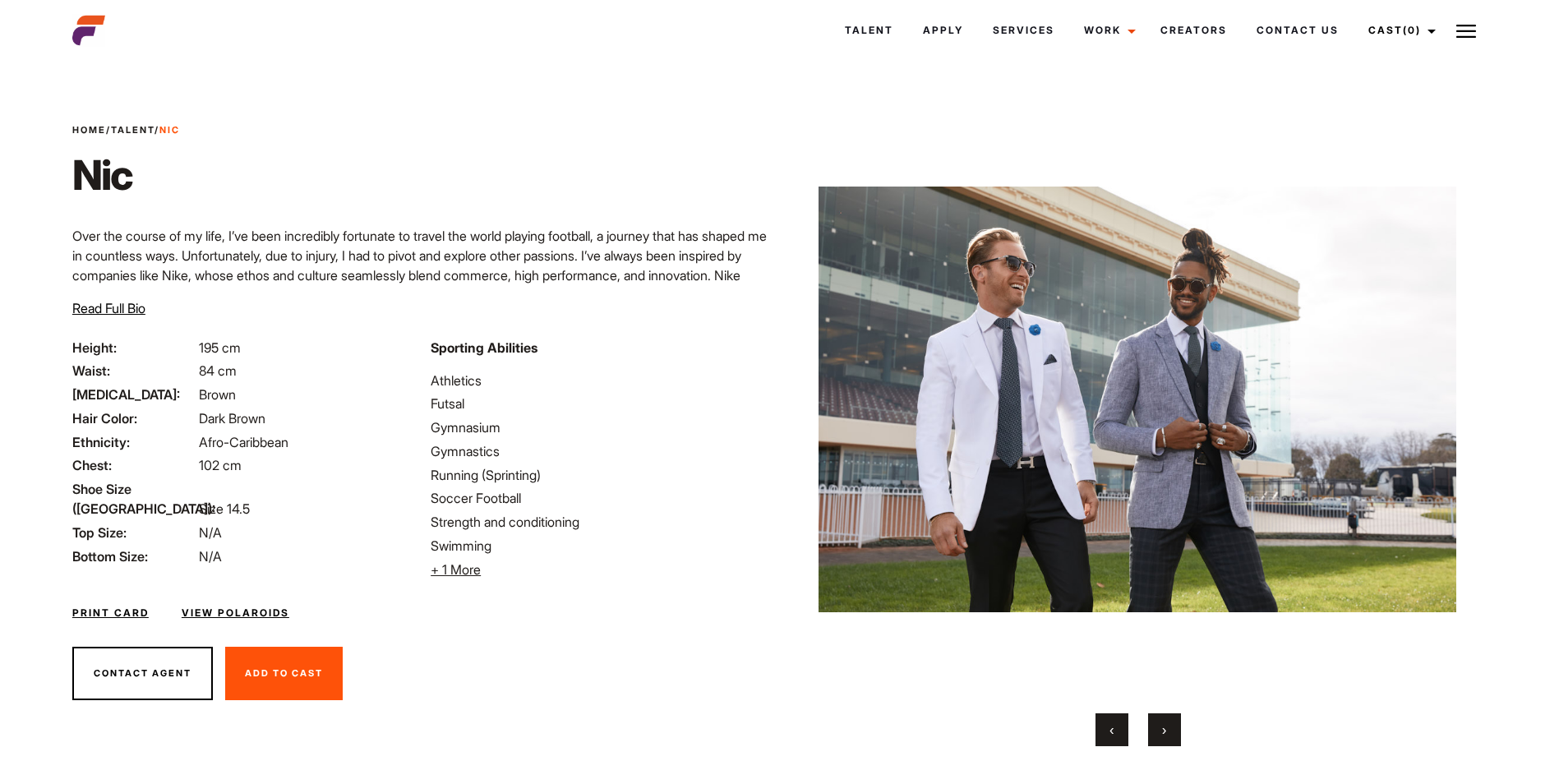
click at [1168, 732] on button "›" at bounding box center [1164, 730] width 33 height 33
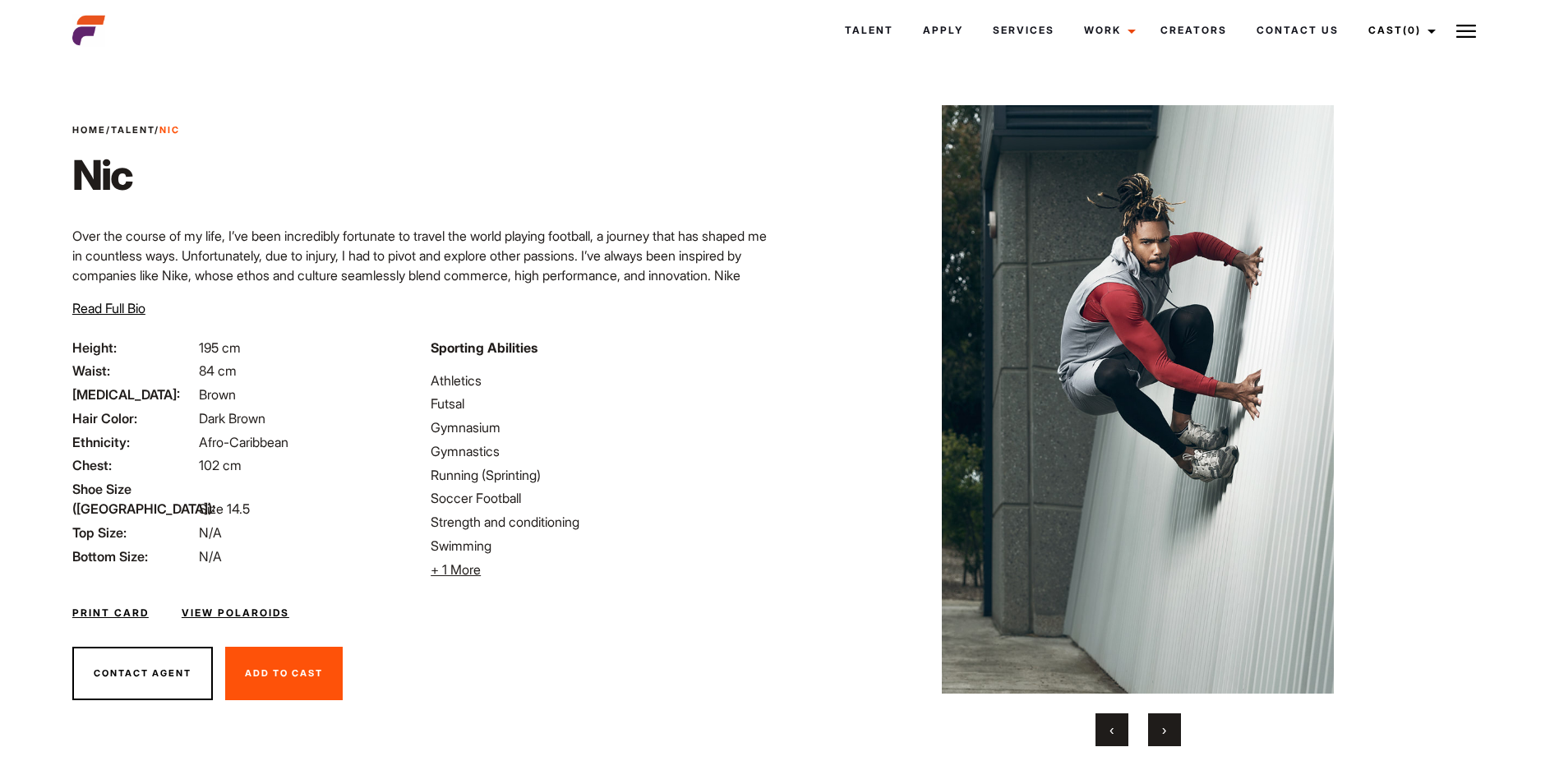
click at [1108, 733] on button "‹" at bounding box center [1112, 730] width 33 height 33
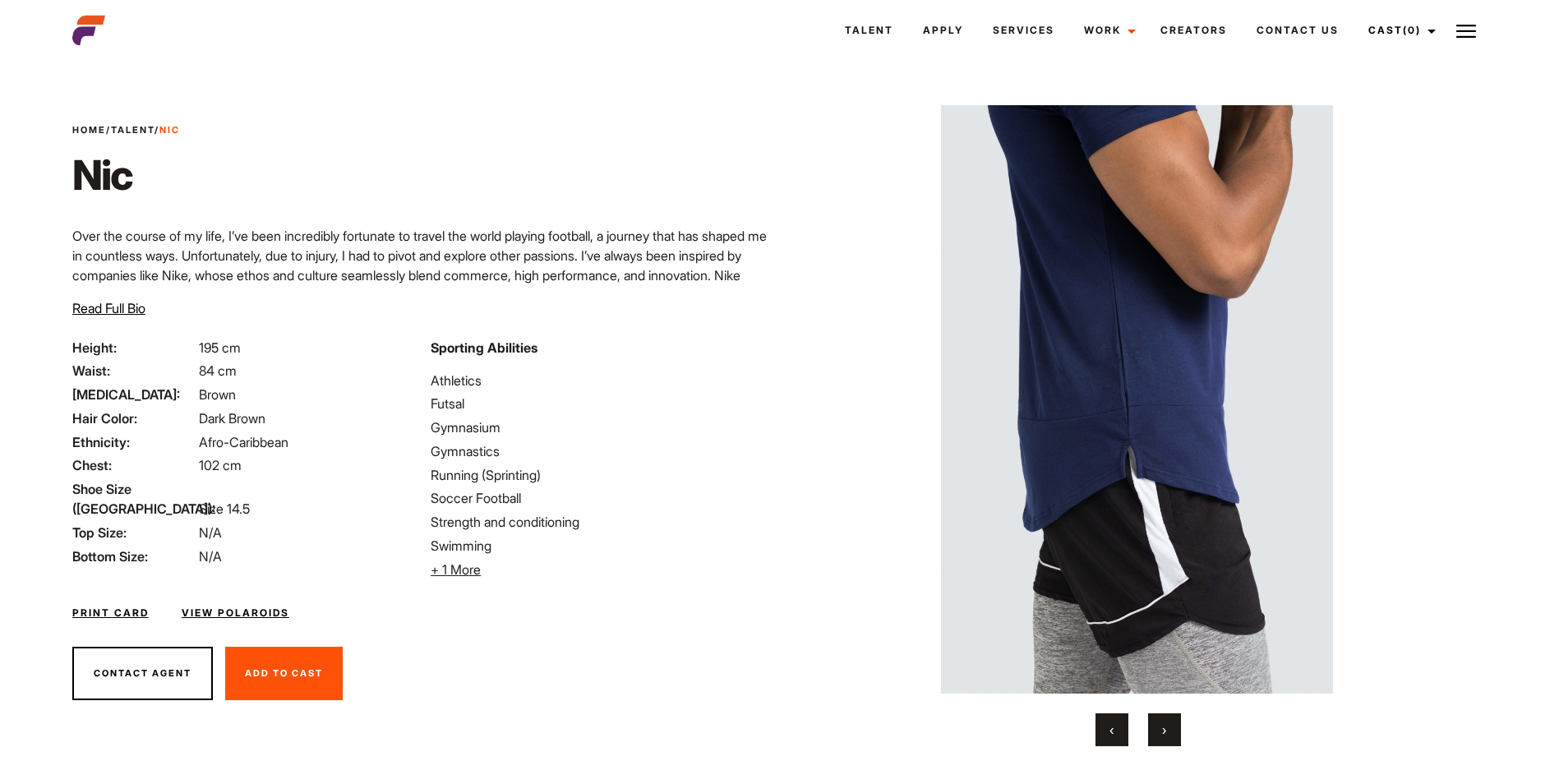
click at [1105, 718] on button "‹" at bounding box center [1112, 730] width 33 height 33
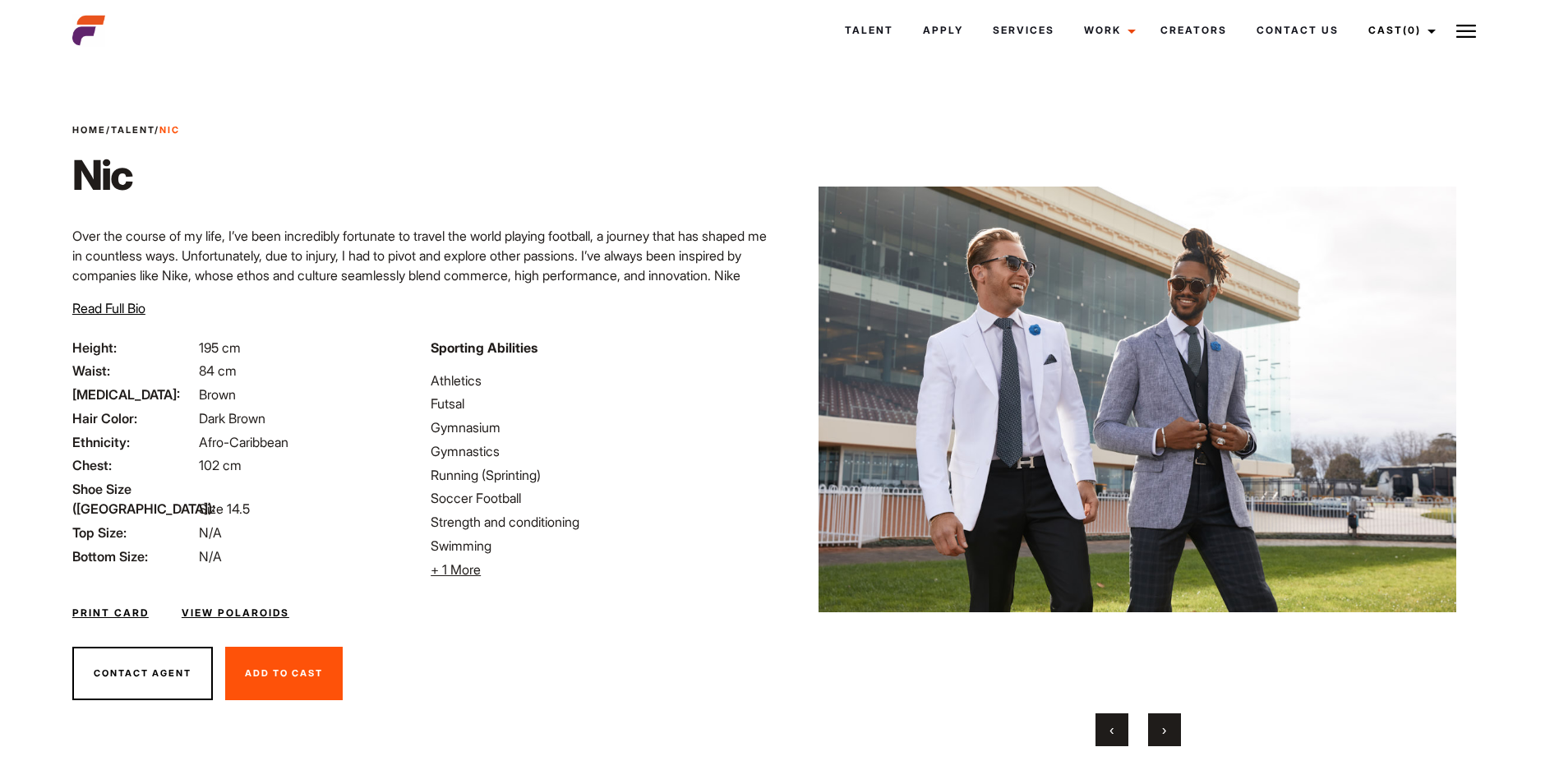
click at [1180, 721] on button "›" at bounding box center [1164, 730] width 33 height 33
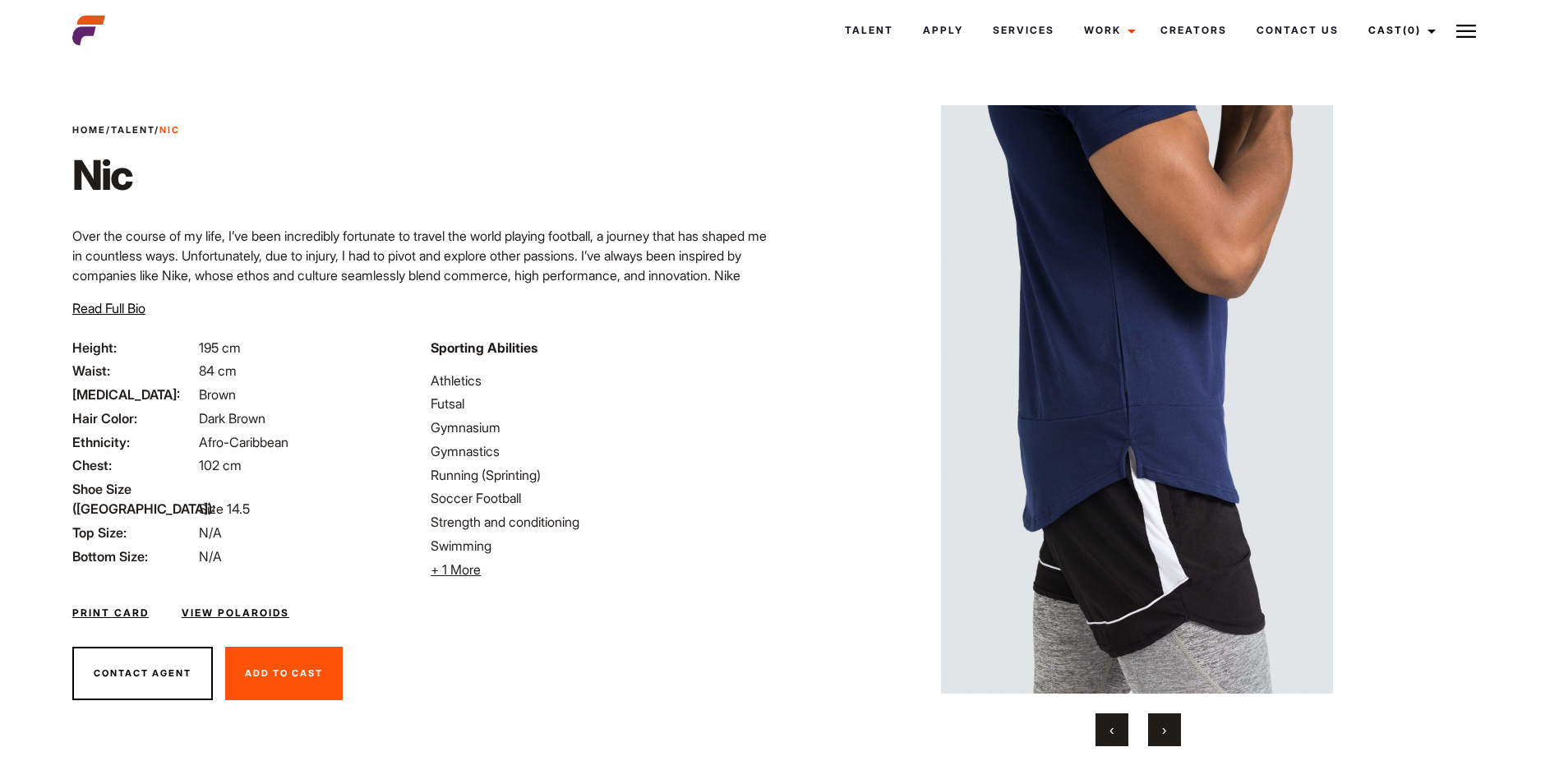
click at [1109, 724] on span "‹" at bounding box center [1111, 729] width 4 height 16
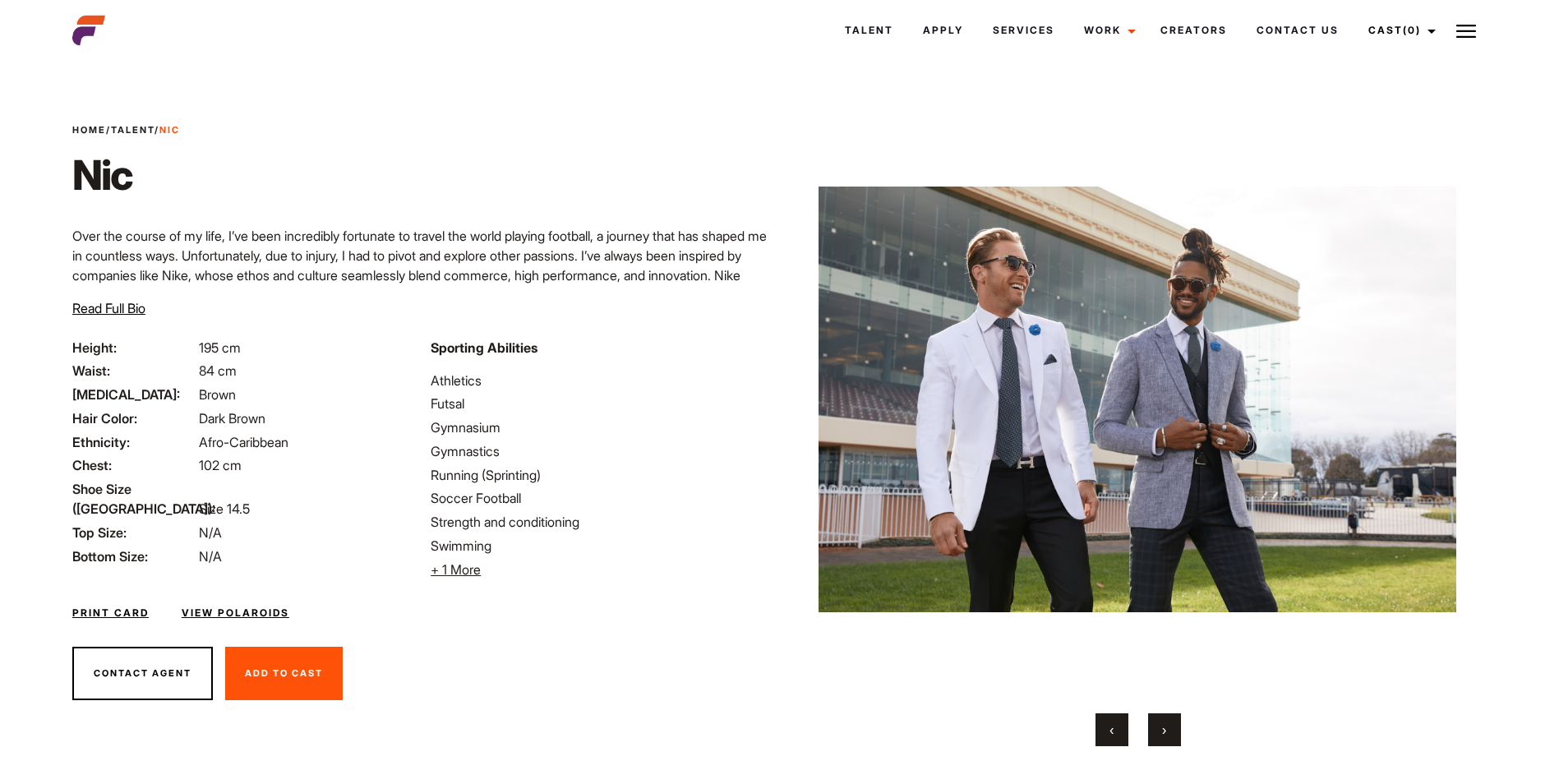
click at [1112, 727] on span "‹" at bounding box center [1111, 729] width 4 height 16
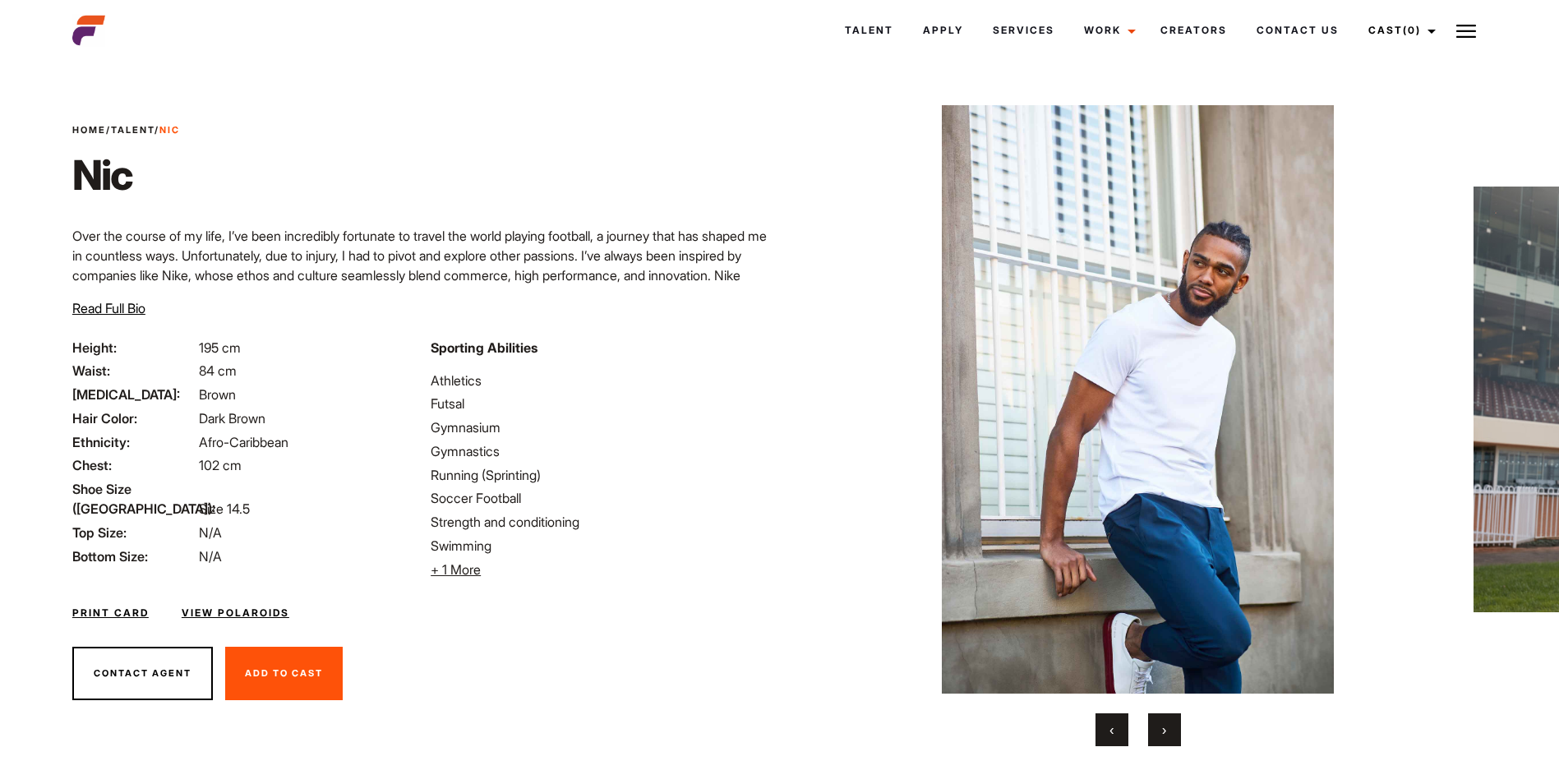
click at [1178, 740] on button "›" at bounding box center [1164, 730] width 33 height 33
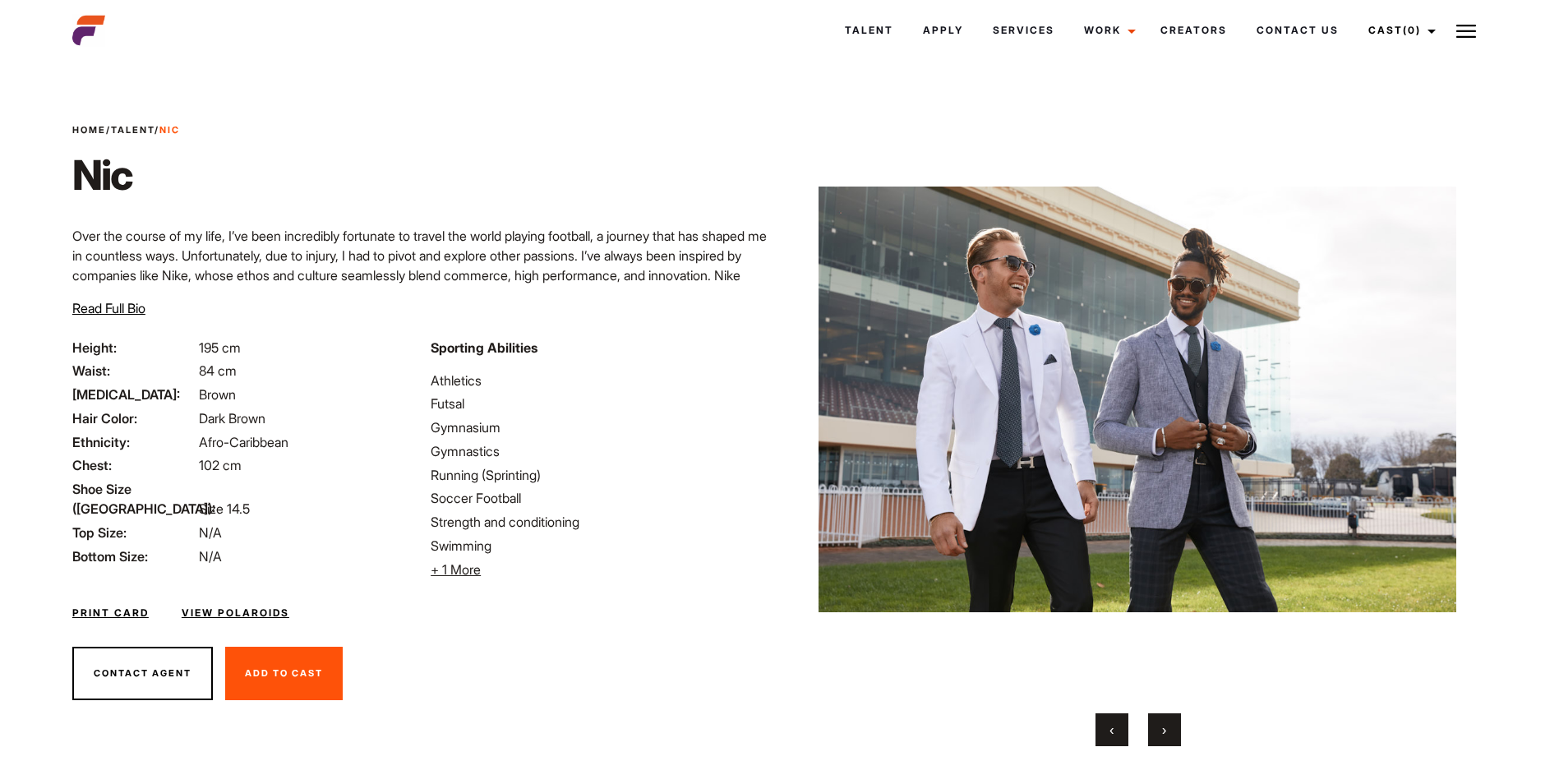
click at [1178, 740] on button "›" at bounding box center [1164, 730] width 33 height 33
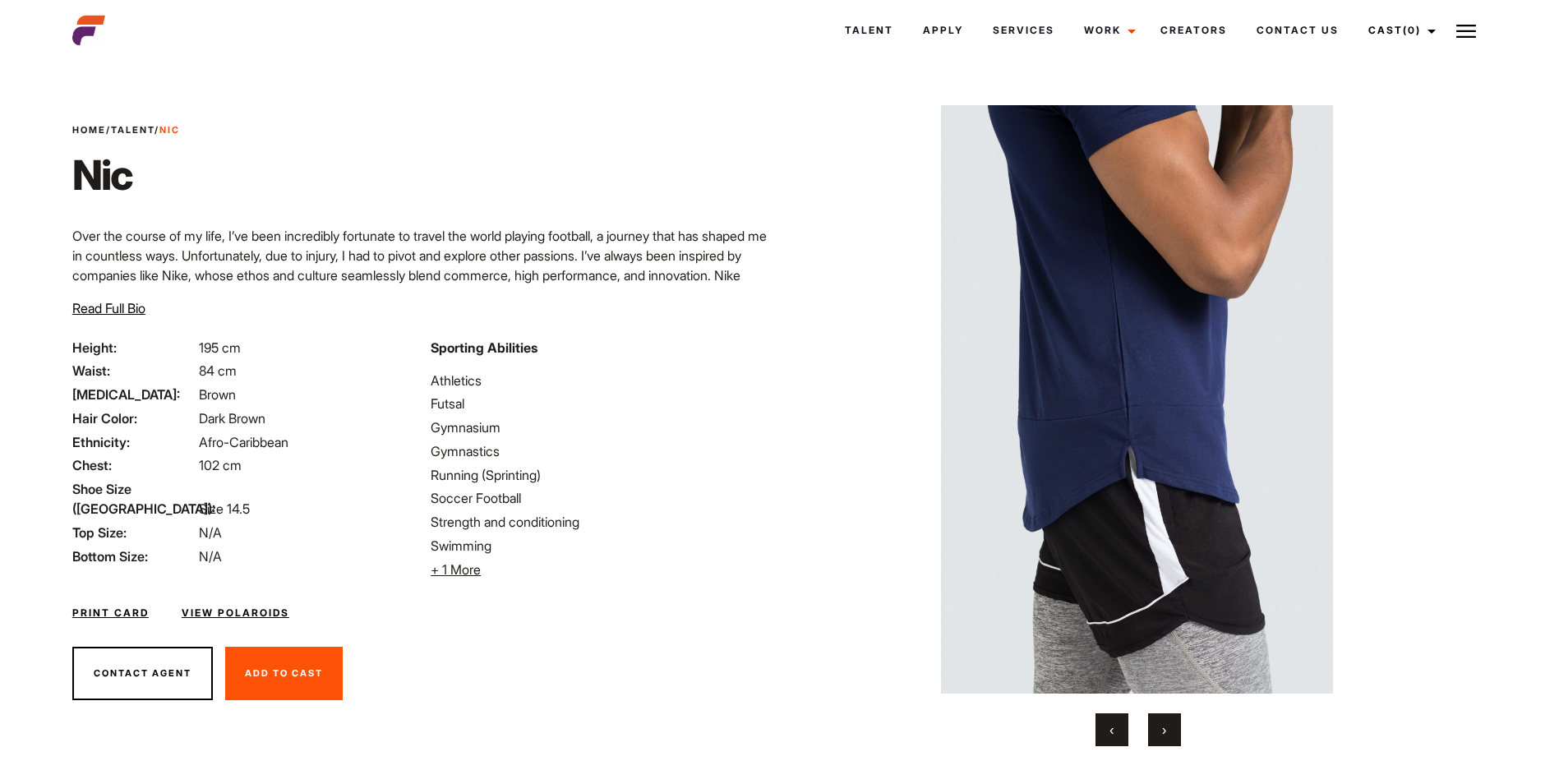
click at [1185, 740] on div "‹ ›" at bounding box center [1137, 730] width 638 height 33
click at [1164, 742] on button "›" at bounding box center [1164, 730] width 33 height 33
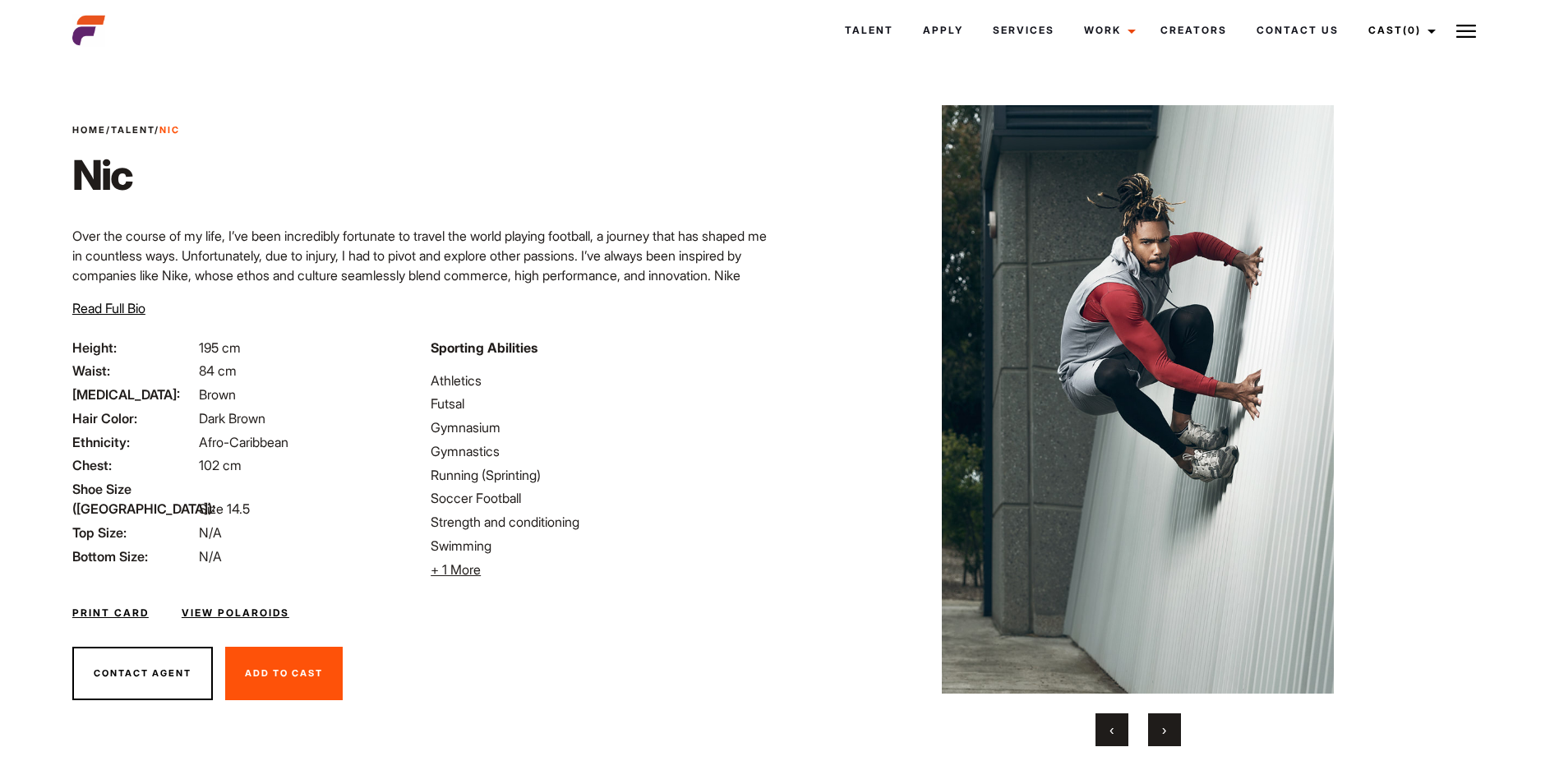
click at [1163, 742] on button "›" at bounding box center [1164, 730] width 33 height 33
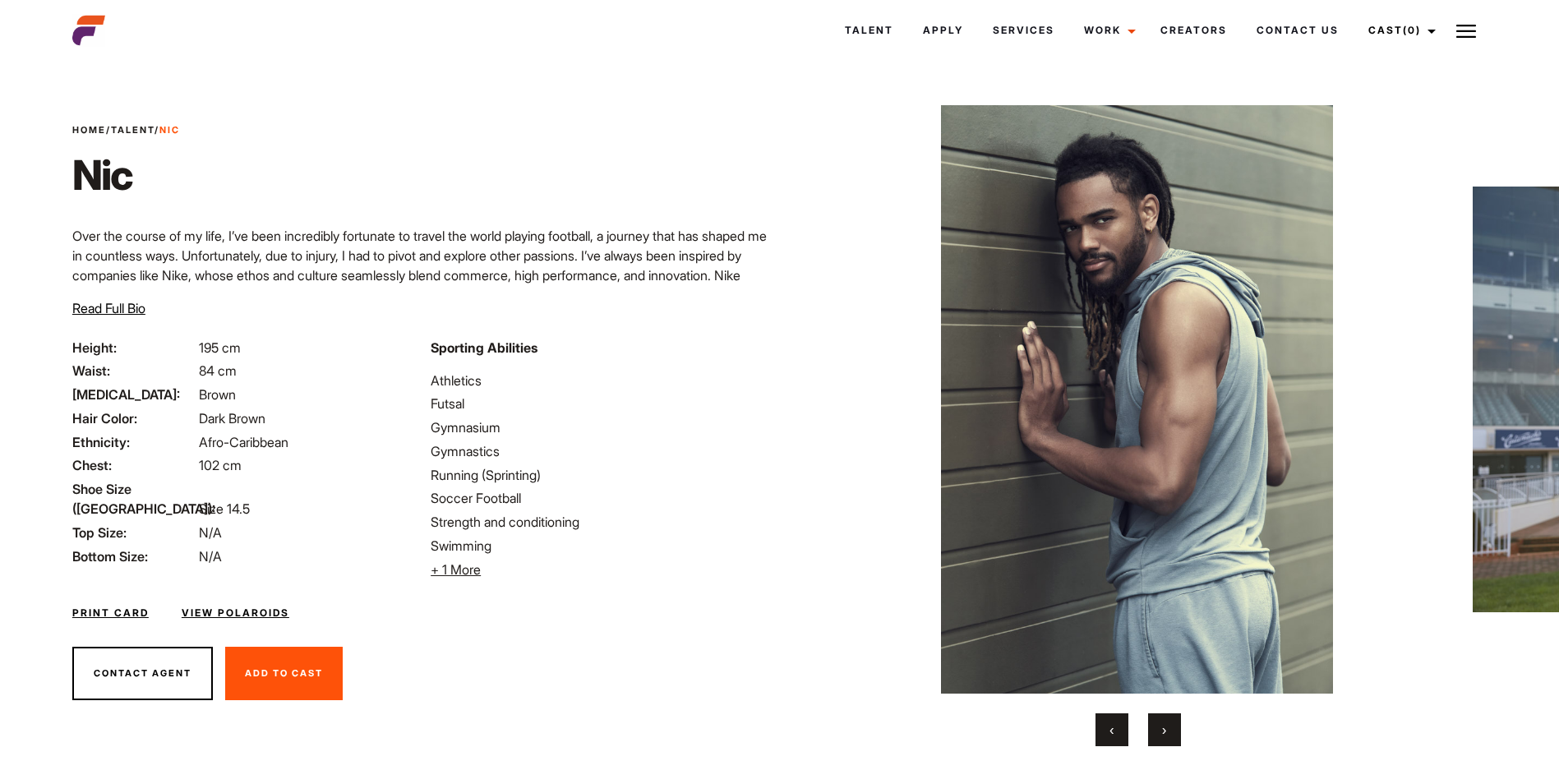
click at [1163, 742] on button "›" at bounding box center [1164, 730] width 33 height 33
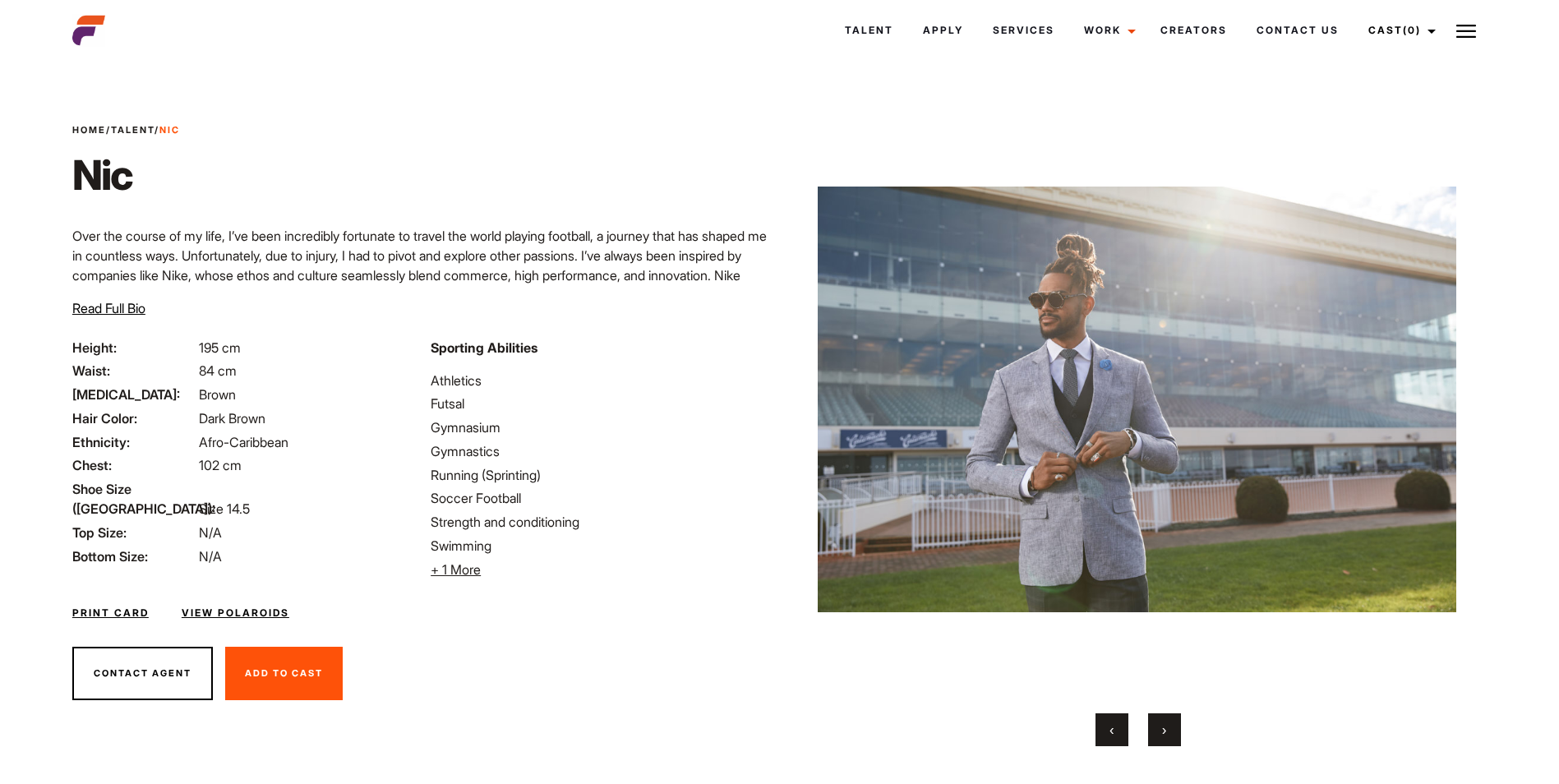
click at [1163, 742] on button "›" at bounding box center [1164, 730] width 33 height 33
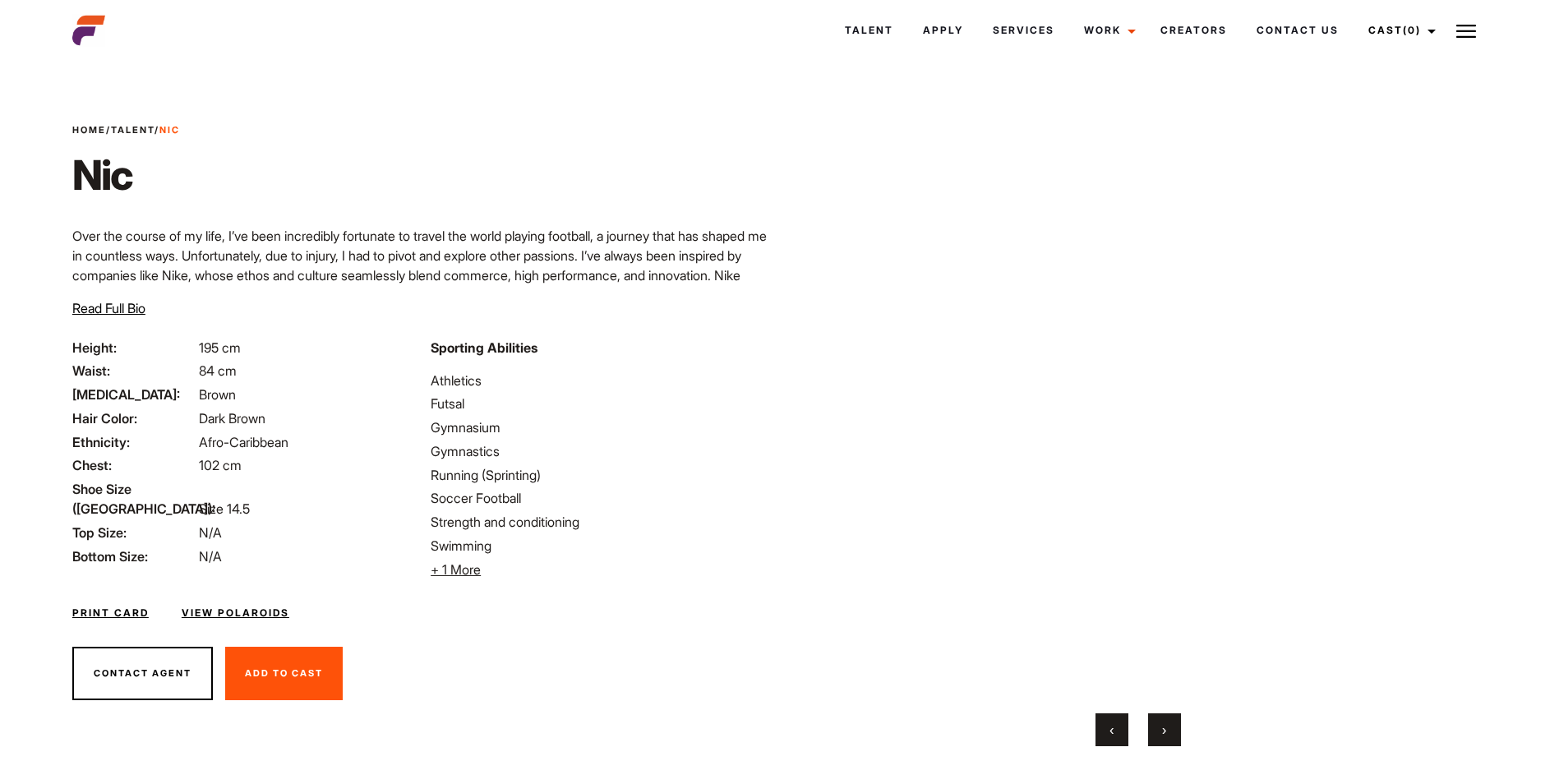
click at [1163, 742] on button "›" at bounding box center [1164, 730] width 33 height 33
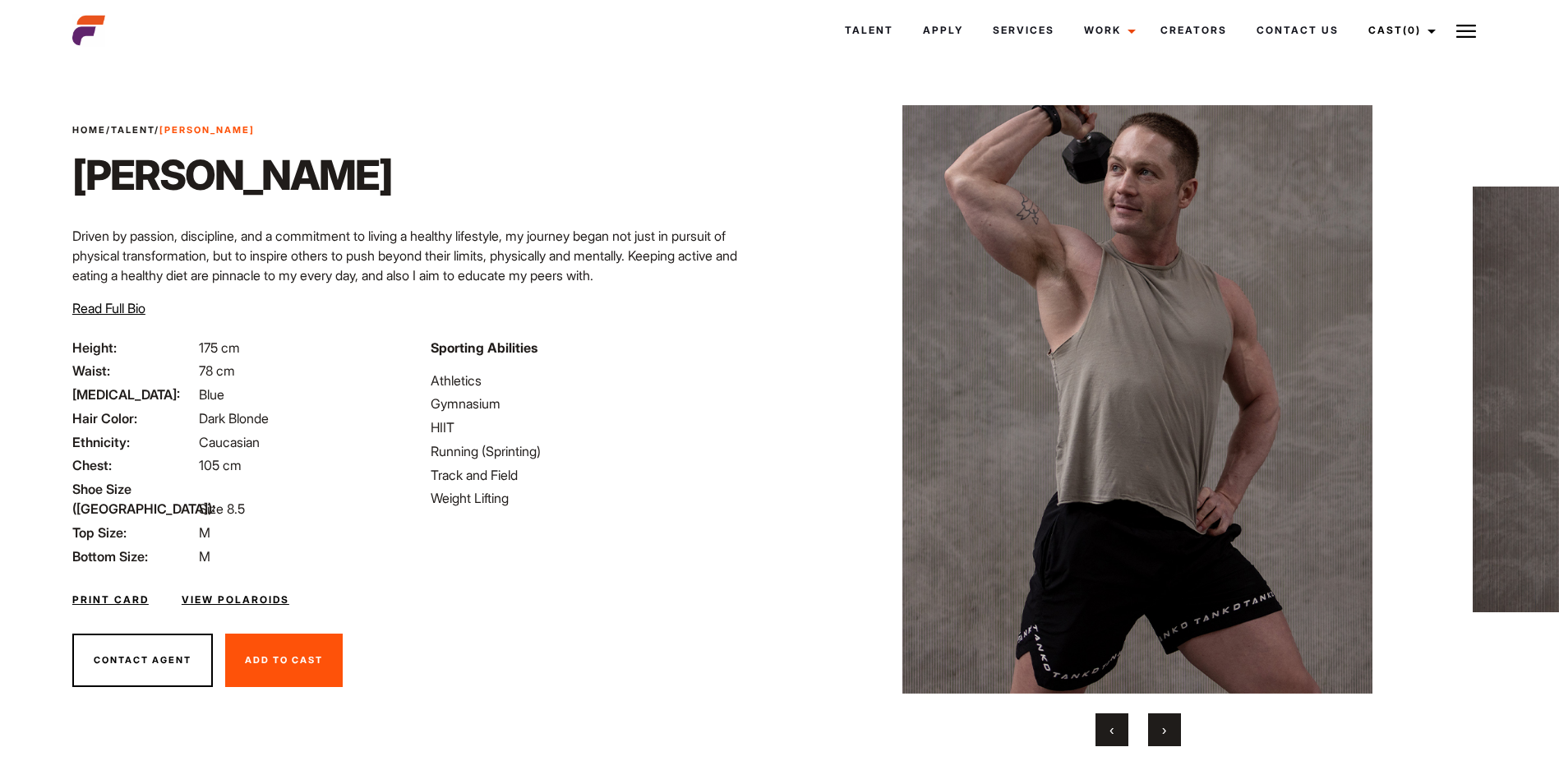
click at [1175, 705] on div at bounding box center [1137, 425] width 638 height 641
click at [1169, 731] on button "›" at bounding box center [1164, 730] width 33 height 33
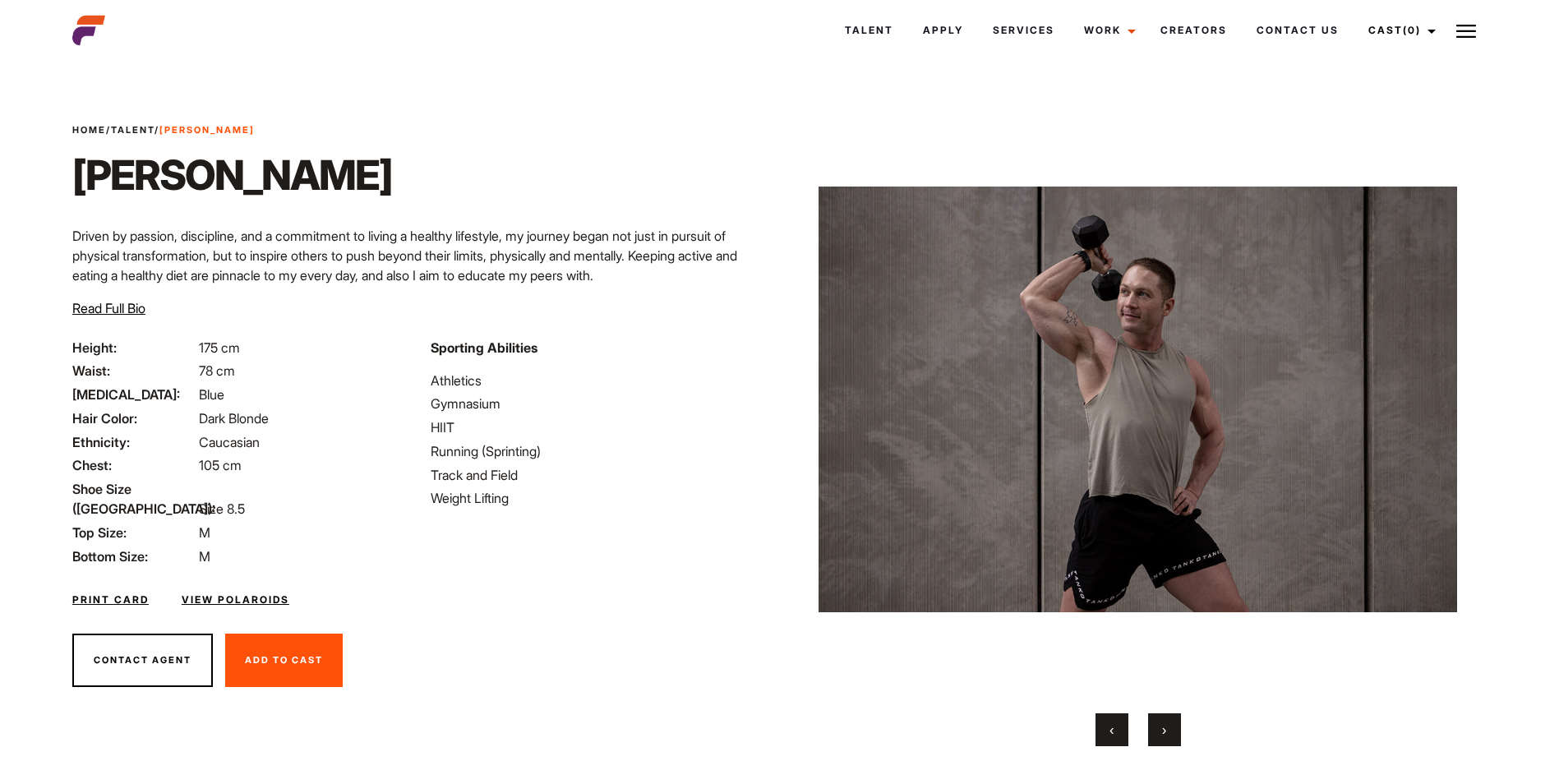
click at [1169, 731] on button "›" at bounding box center [1164, 730] width 33 height 33
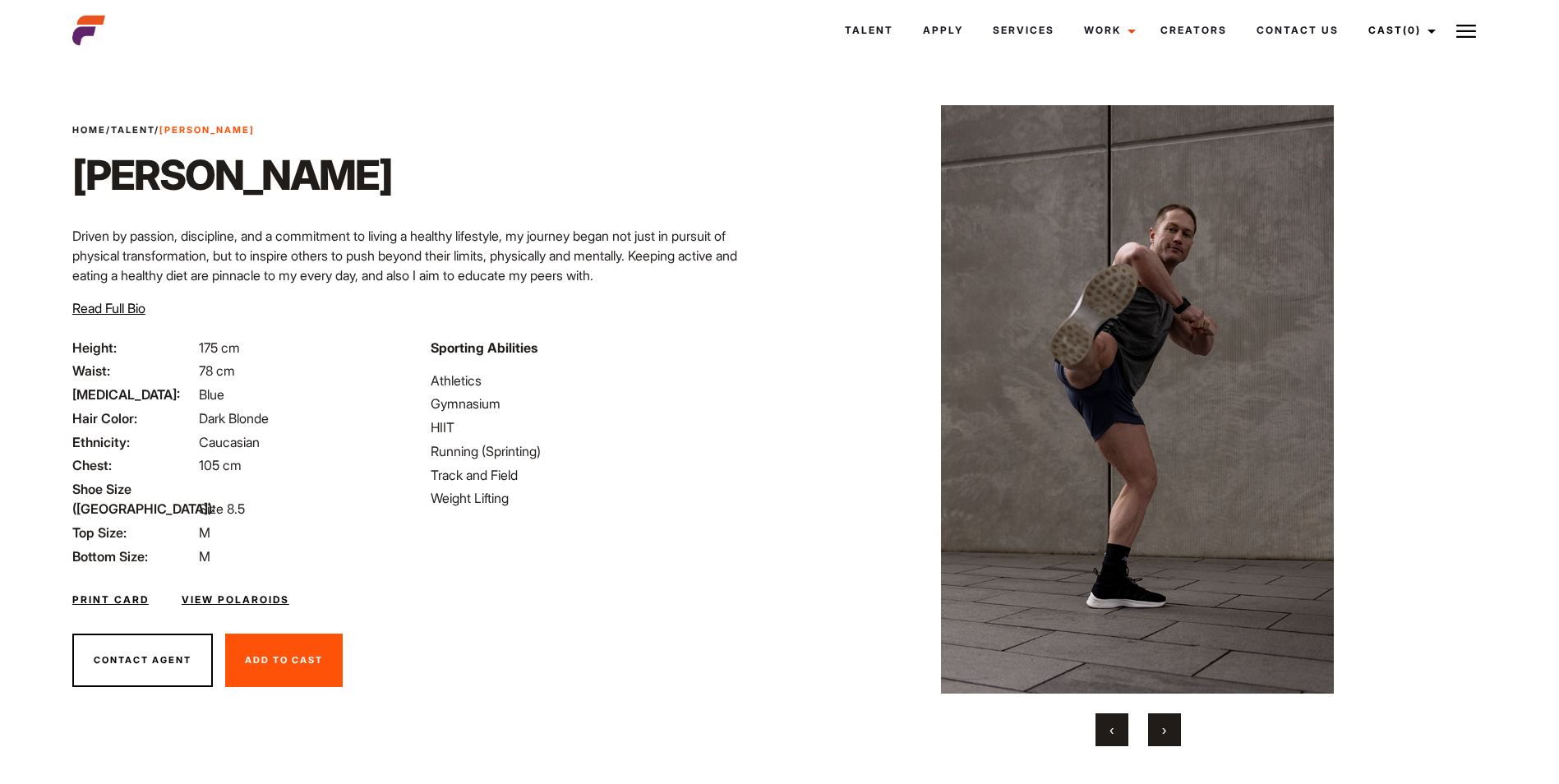
click at [1169, 731] on button "›" at bounding box center [1164, 730] width 33 height 33
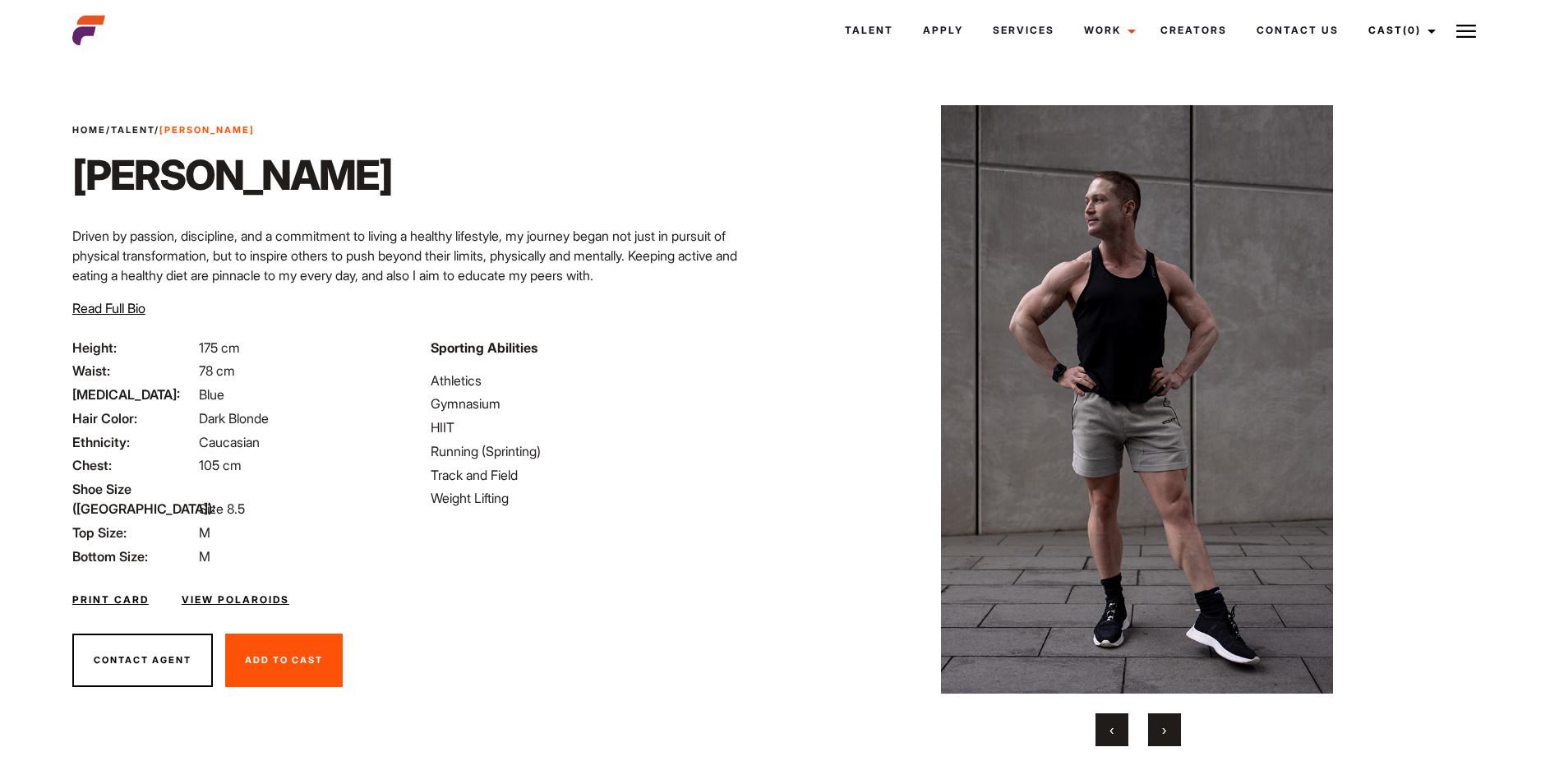
click at [1169, 731] on button "›" at bounding box center [1164, 730] width 33 height 33
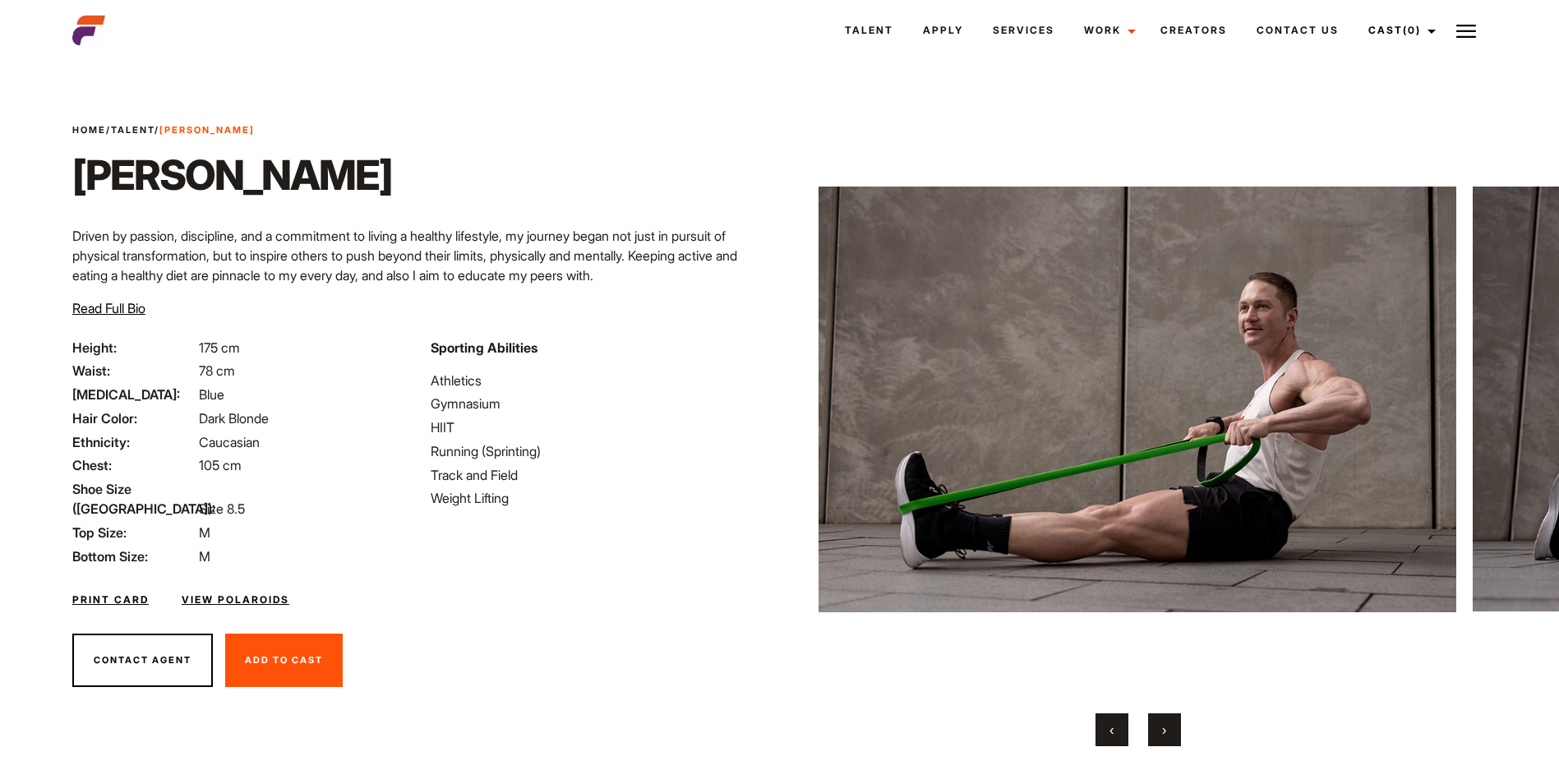
click at [1169, 731] on button "›" at bounding box center [1164, 730] width 33 height 33
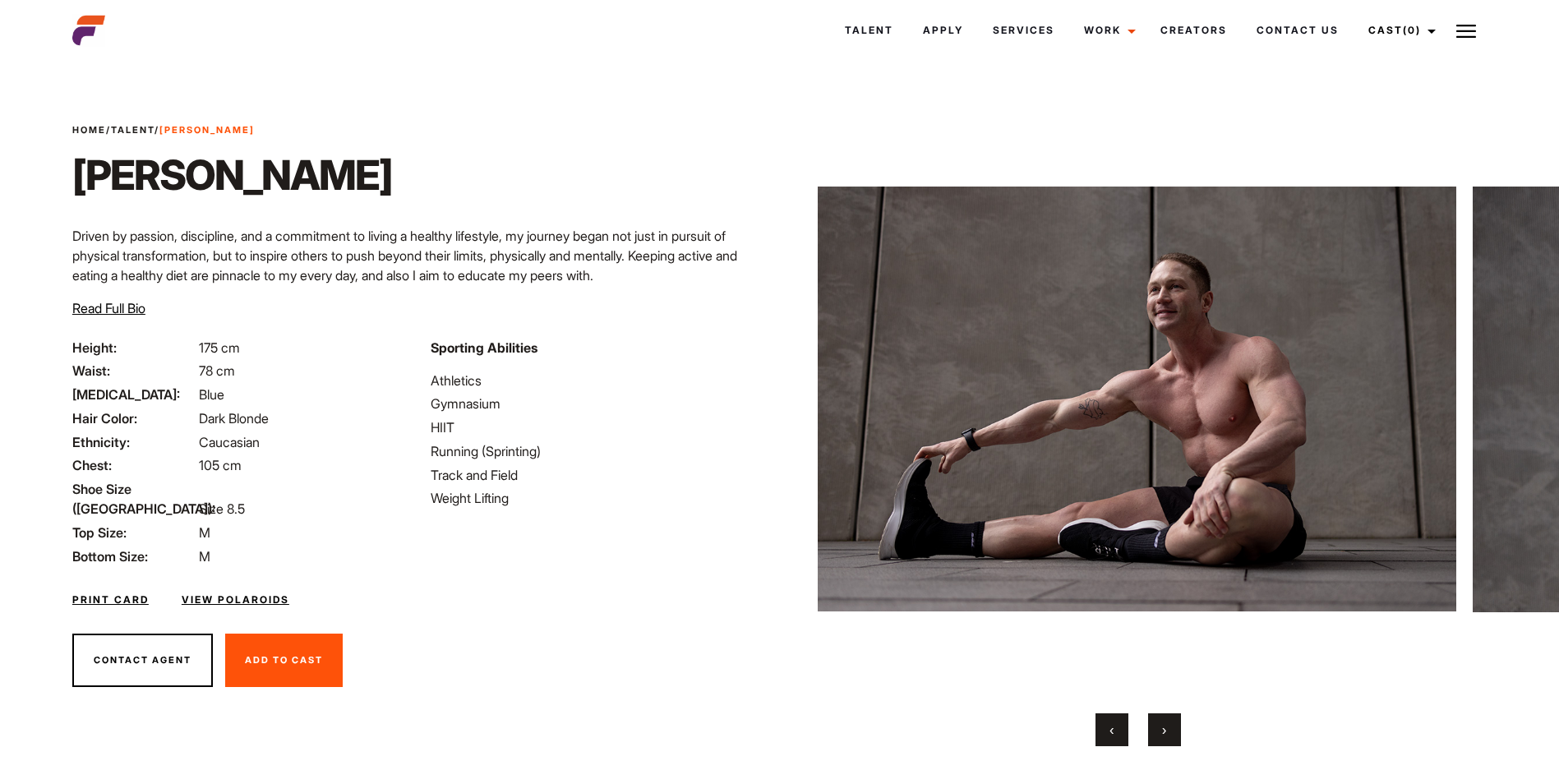
click at [1167, 730] on button "›" at bounding box center [1164, 730] width 33 height 33
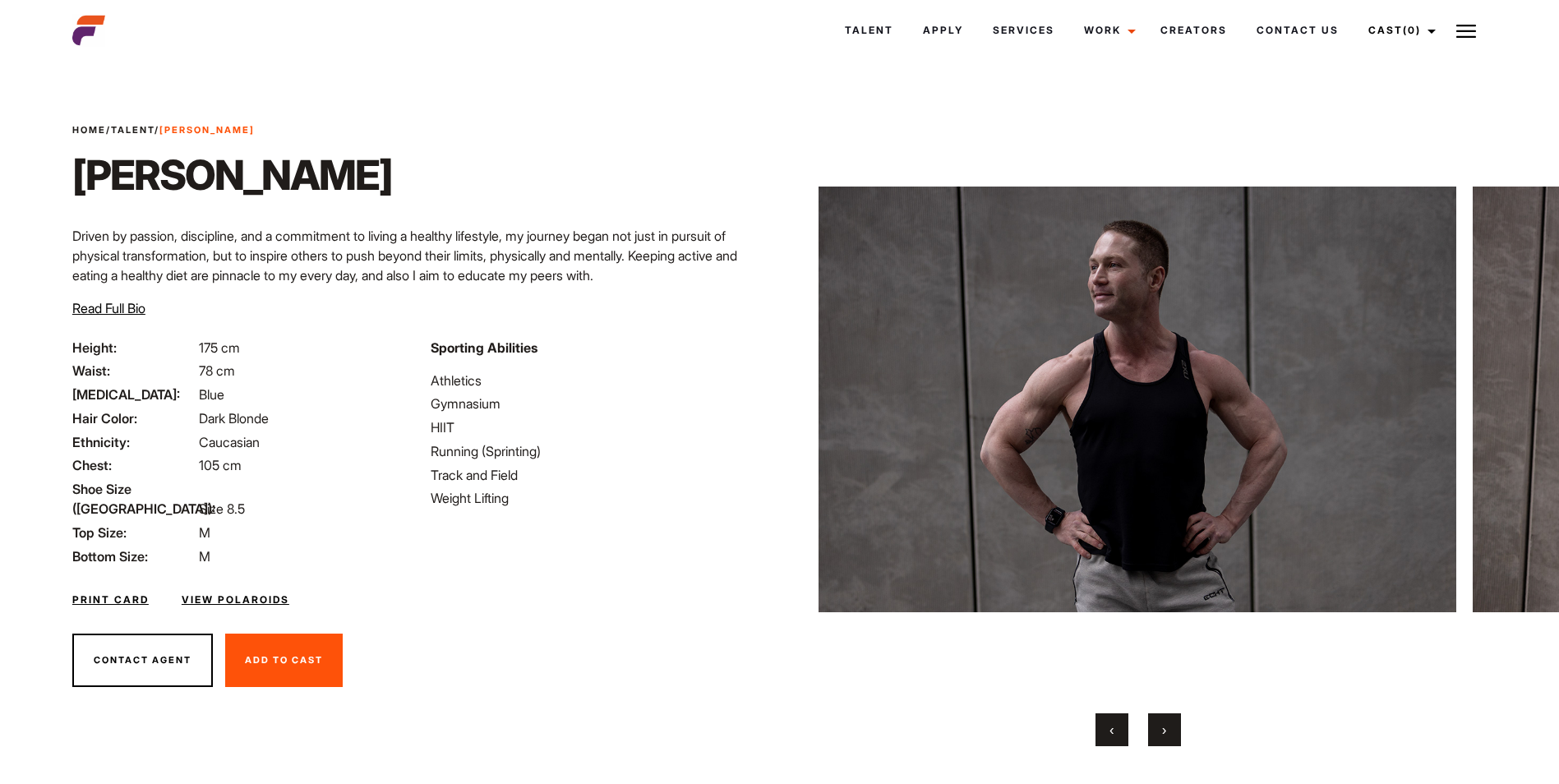
click at [1167, 730] on button "›" at bounding box center [1164, 730] width 33 height 33
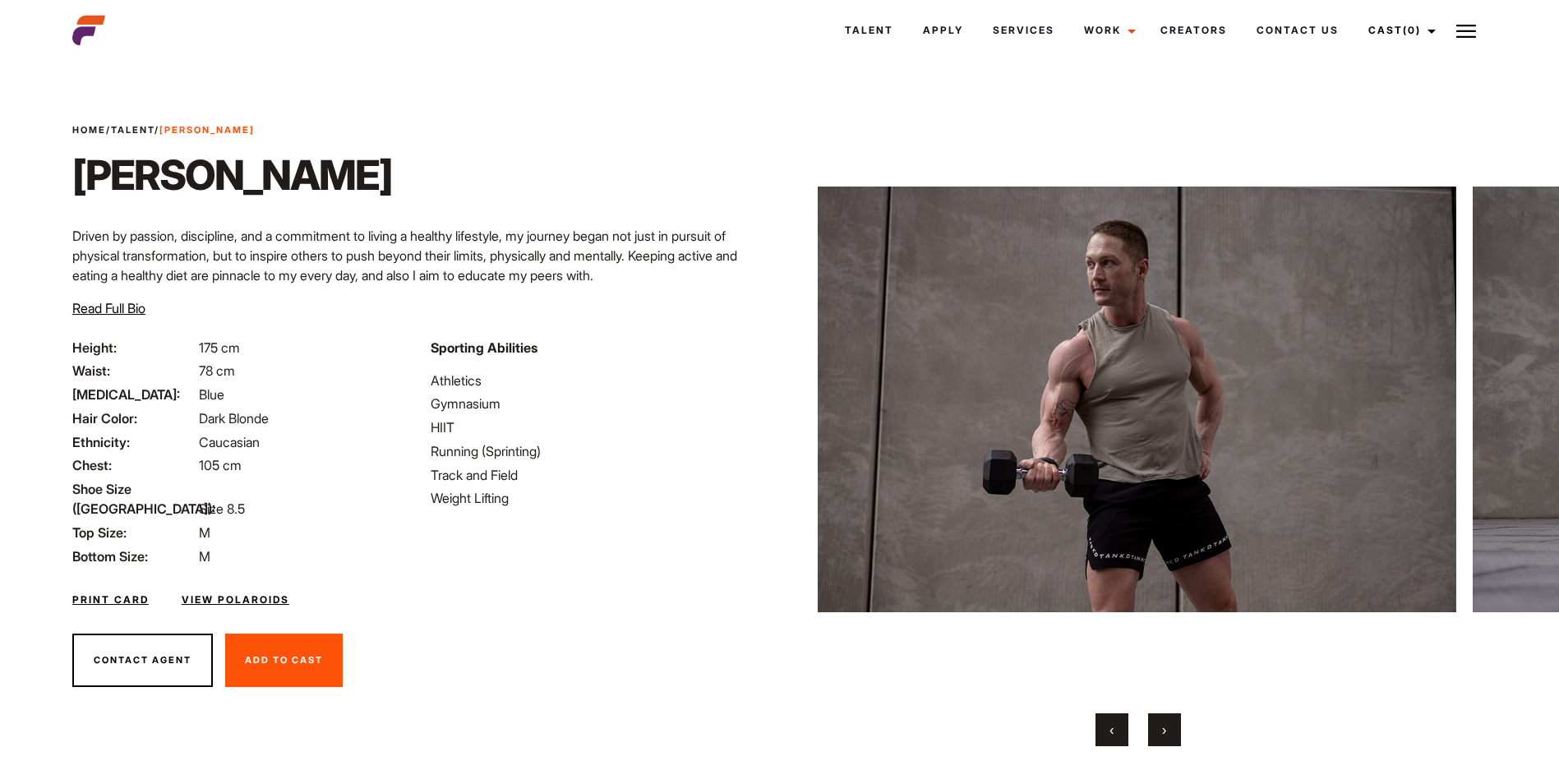
click at [1167, 730] on button "›" at bounding box center [1164, 730] width 33 height 33
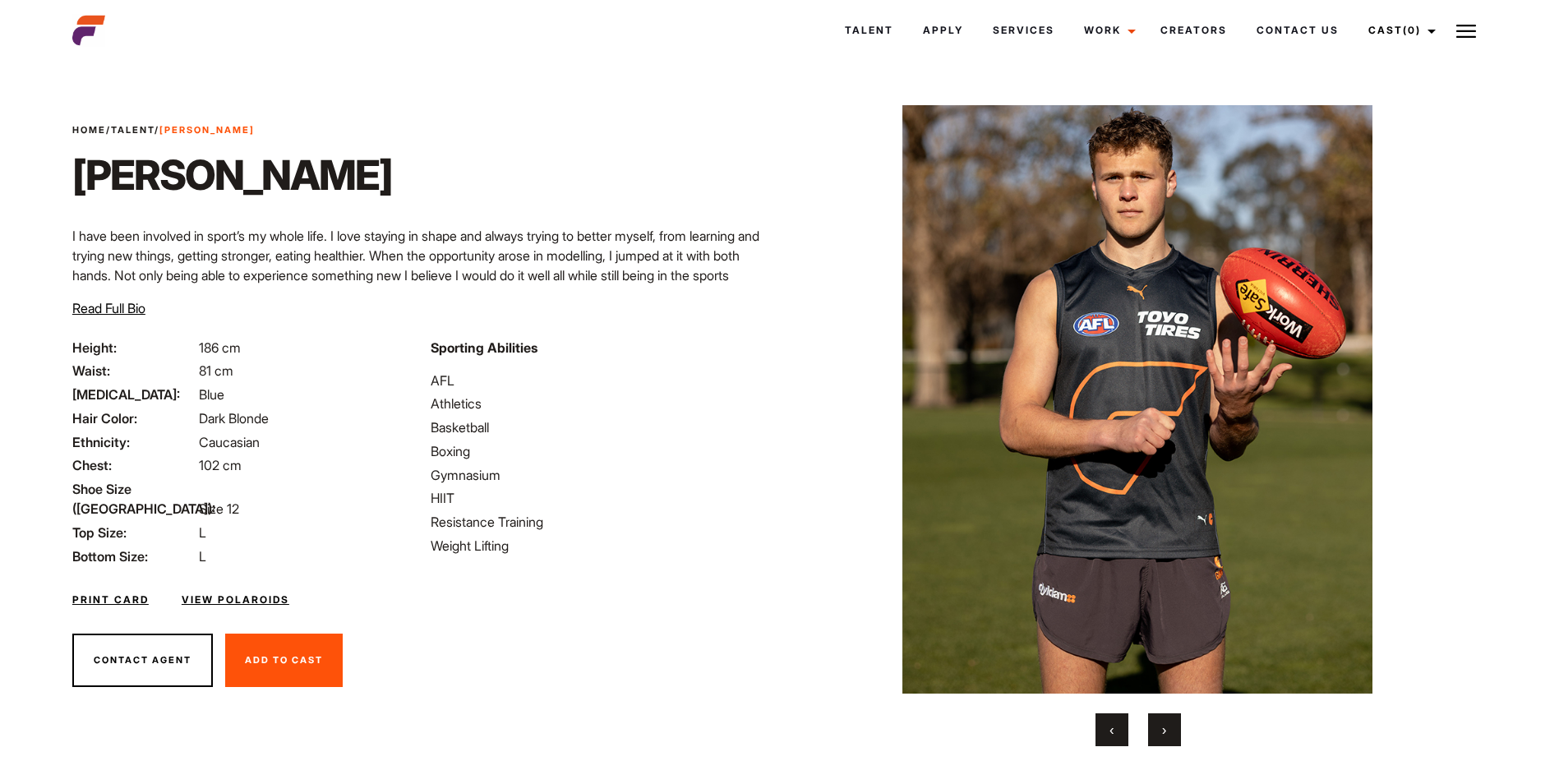
click at [1164, 730] on span "›" at bounding box center [1164, 729] width 4 height 16
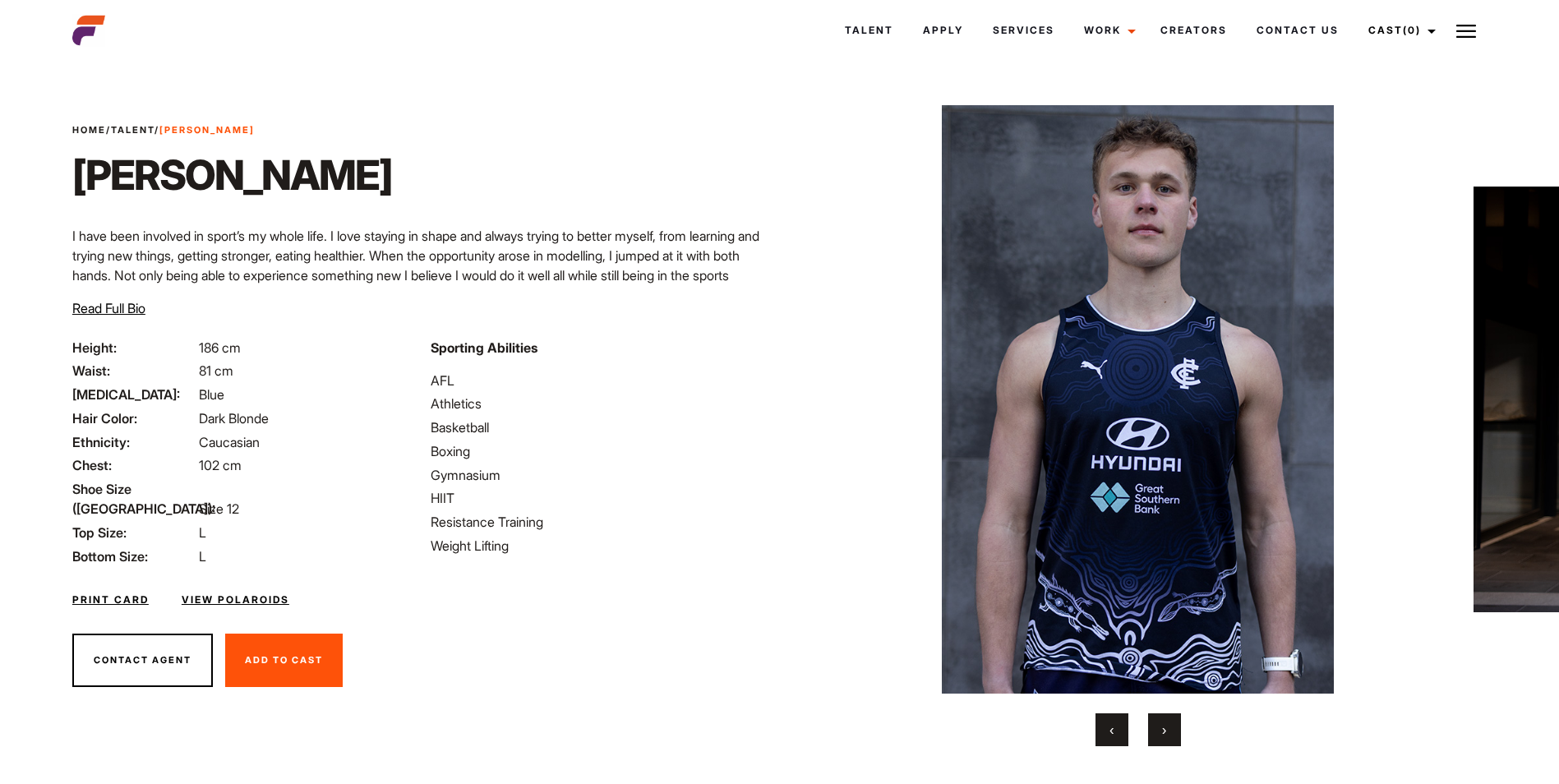
click at [1164, 730] on span "›" at bounding box center [1164, 729] width 4 height 16
click at [1176, 730] on button "›" at bounding box center [1164, 730] width 33 height 33
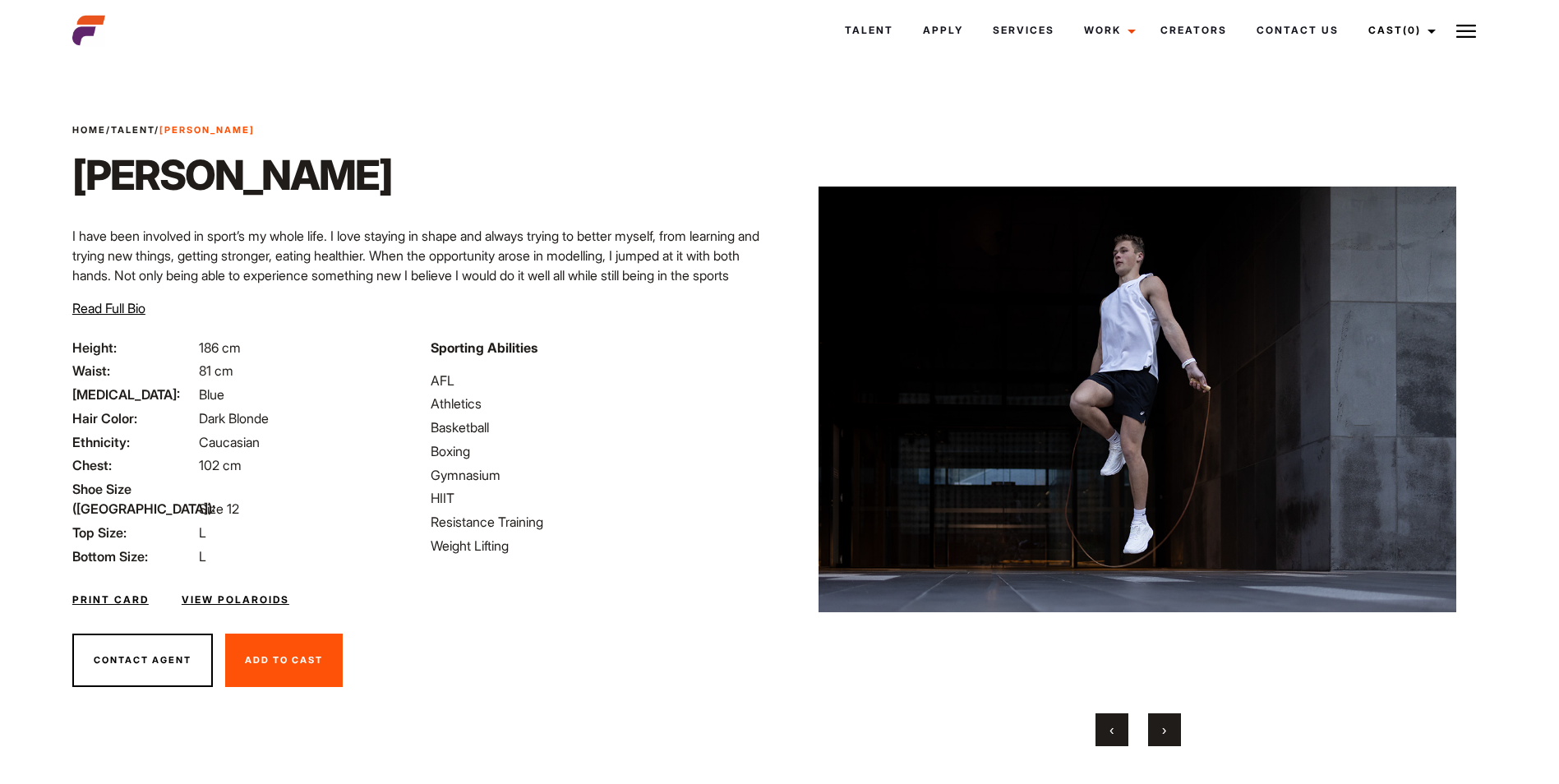
click at [1167, 728] on button "›" at bounding box center [1164, 730] width 33 height 33
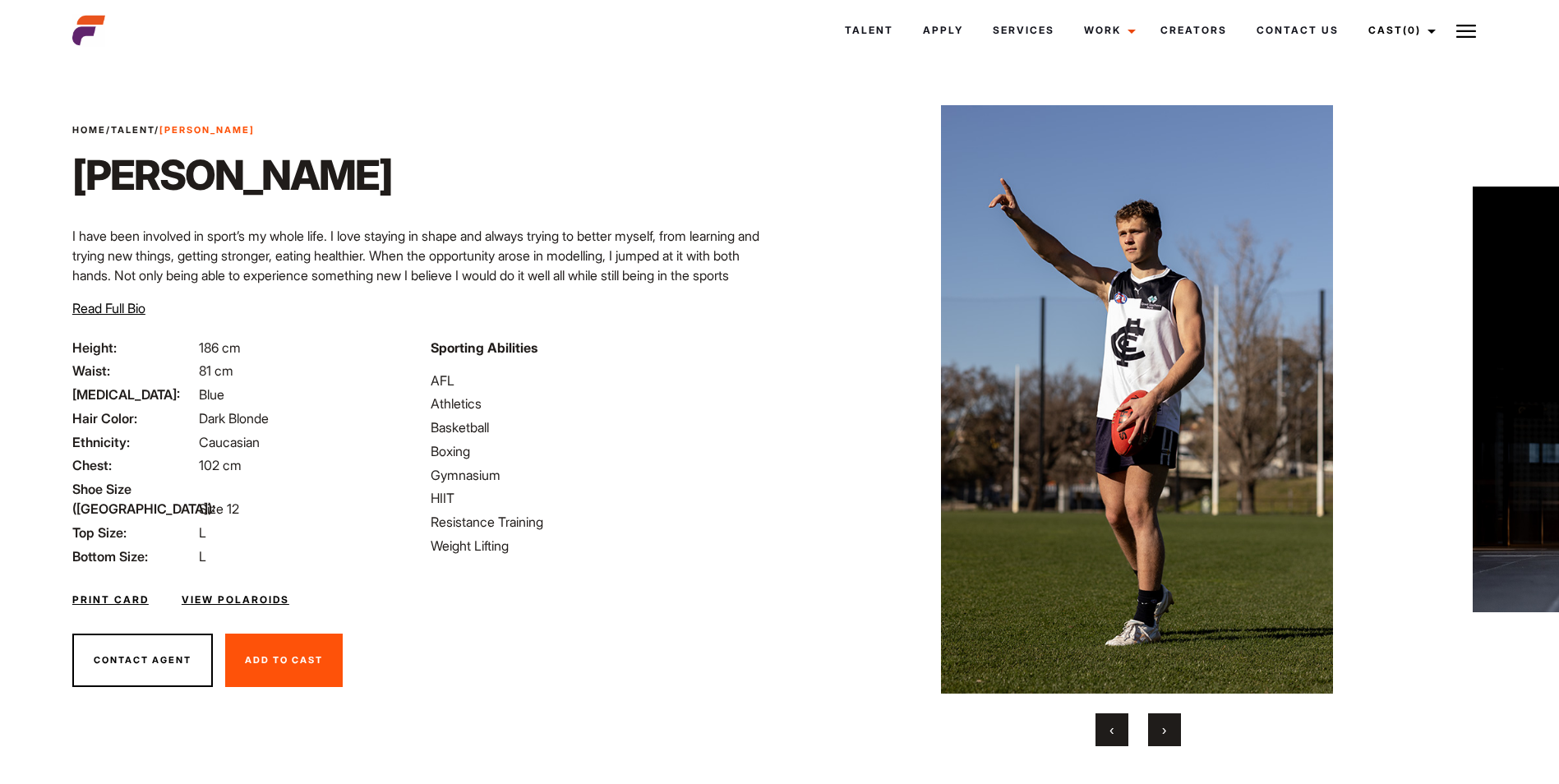
click at [1167, 728] on button "›" at bounding box center [1164, 730] width 33 height 33
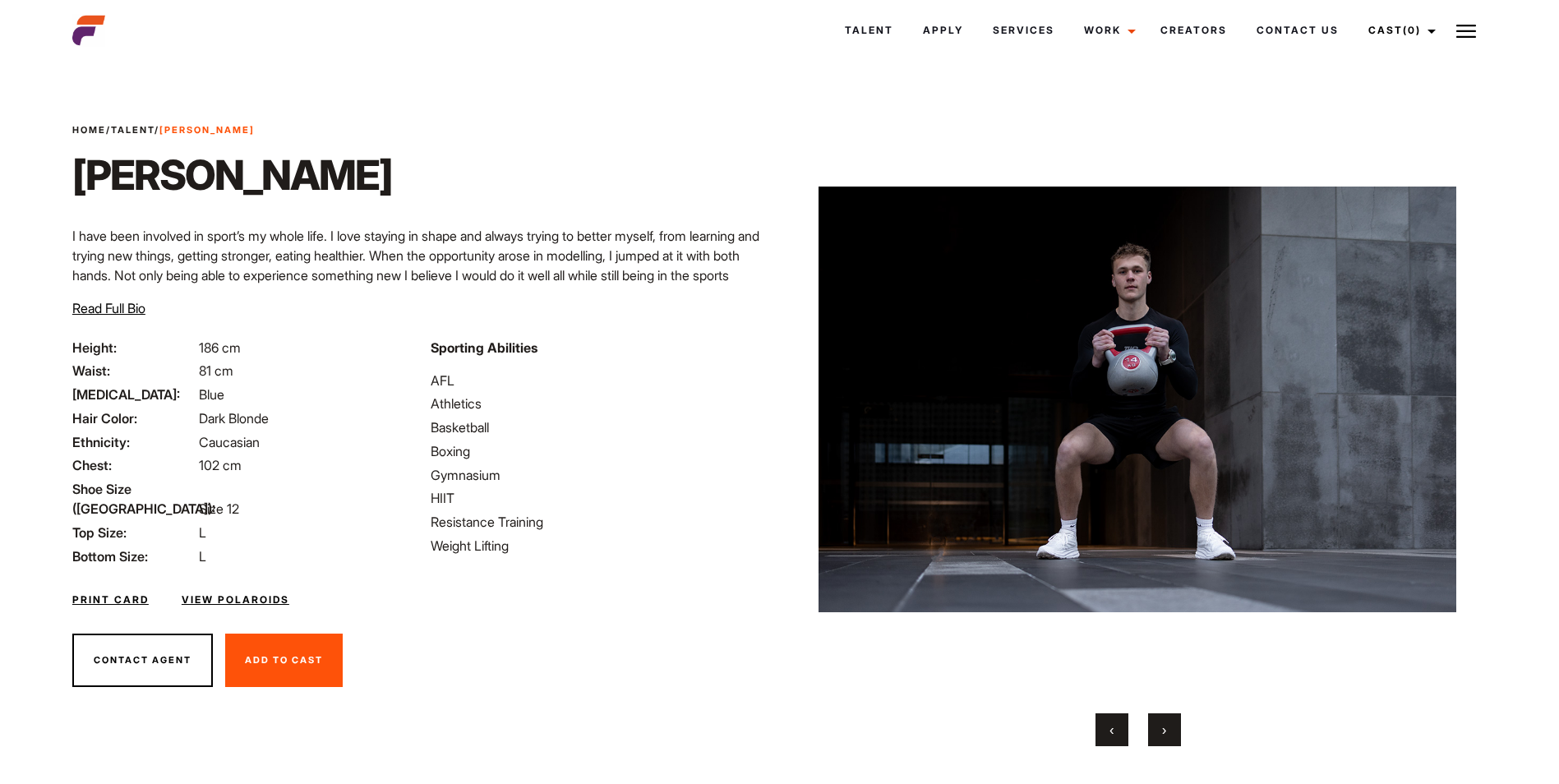
click at [1167, 728] on button "›" at bounding box center [1164, 730] width 33 height 33
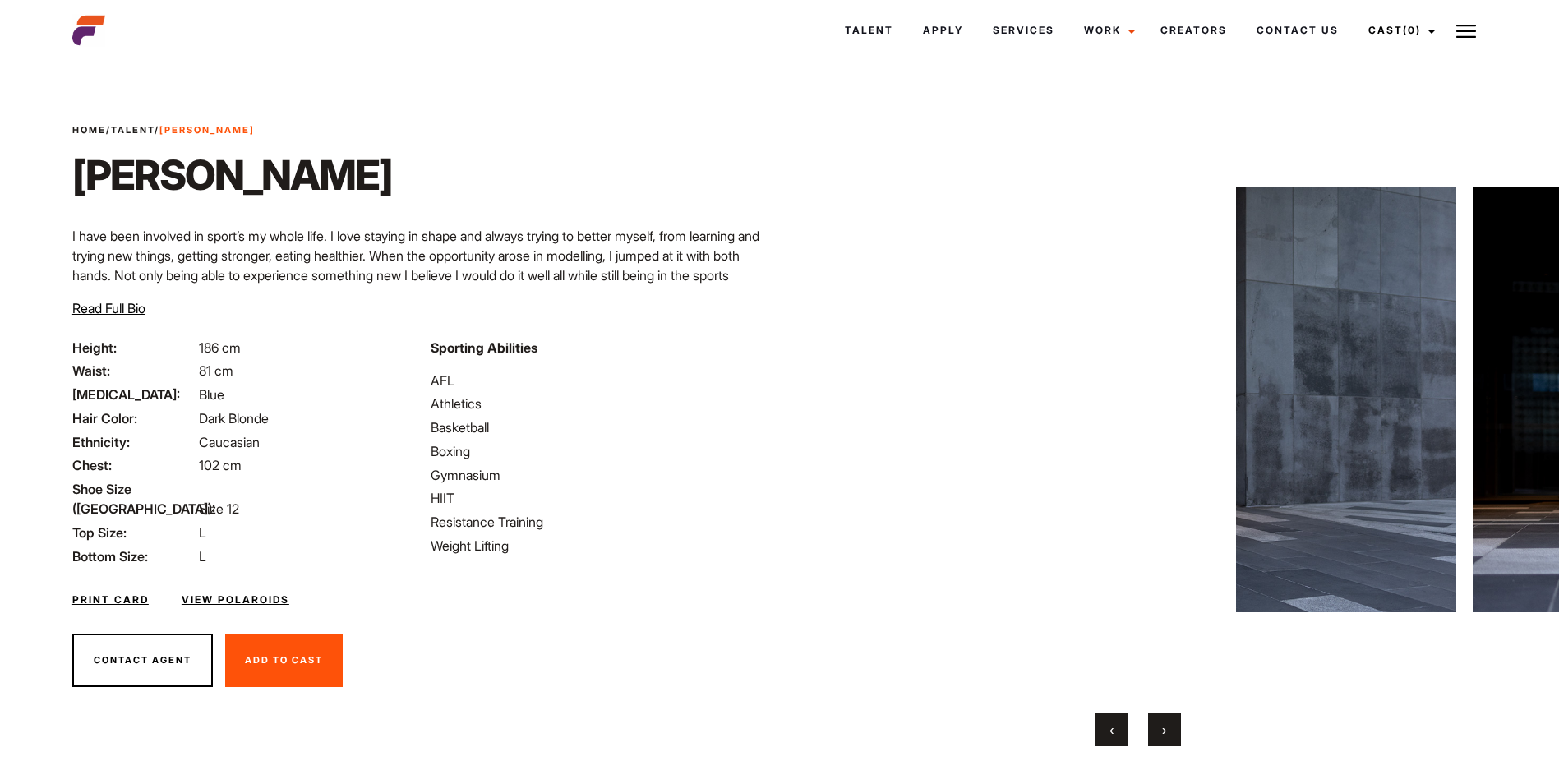
click at [1167, 728] on button "›" at bounding box center [1164, 730] width 33 height 33
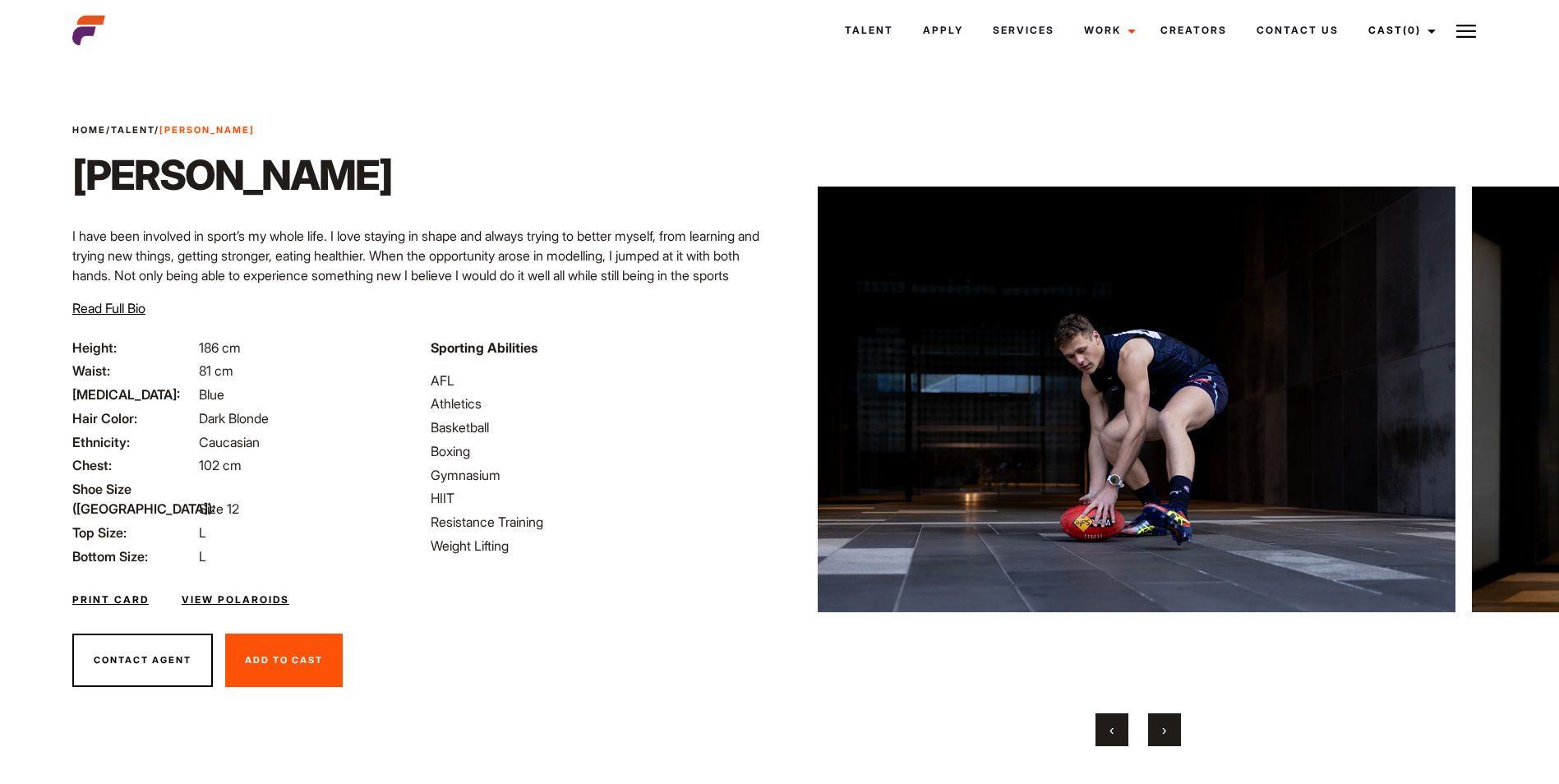
click at [1167, 728] on button "›" at bounding box center [1164, 730] width 33 height 33
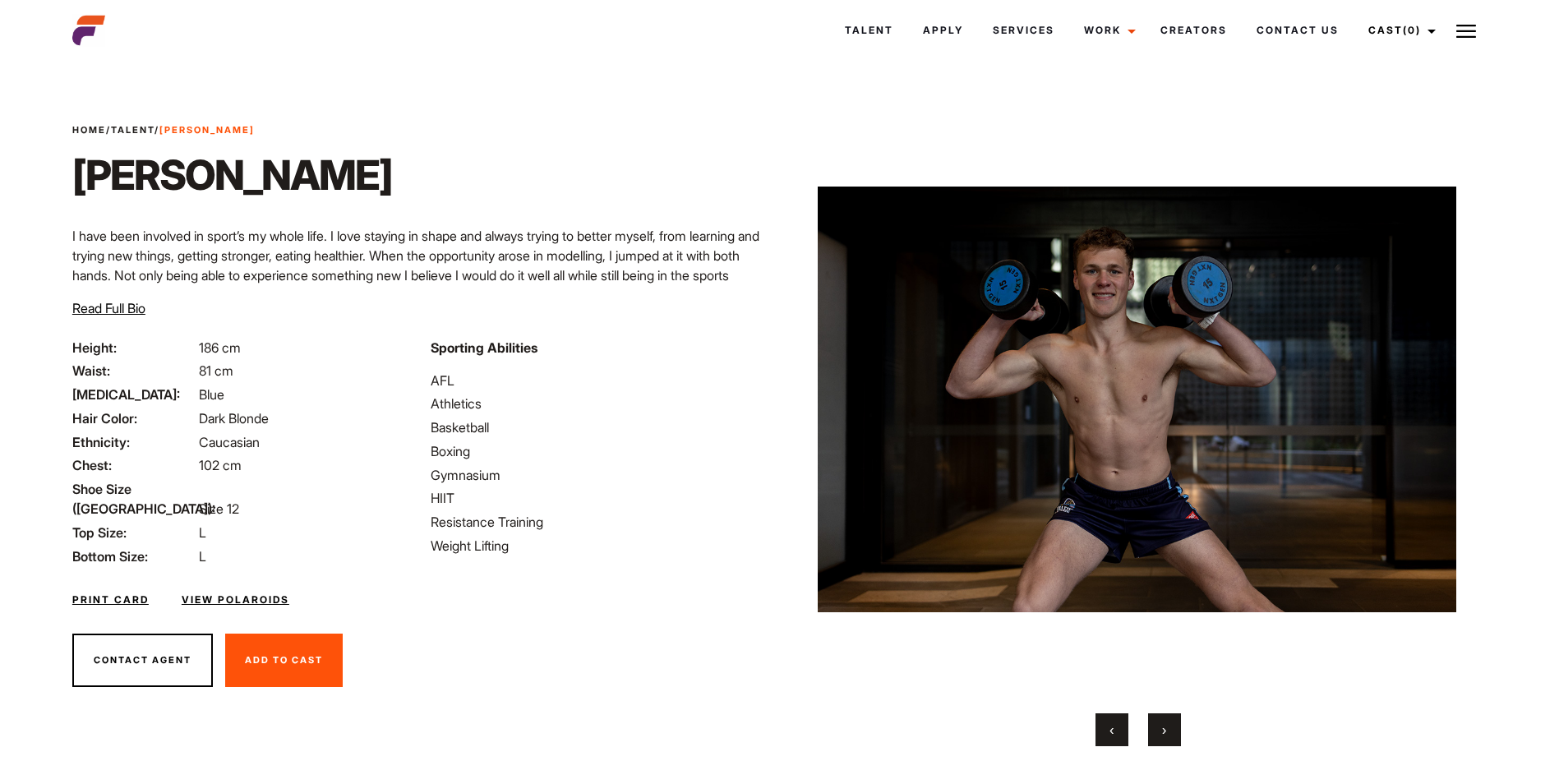
click at [1167, 728] on button "›" at bounding box center [1164, 730] width 33 height 33
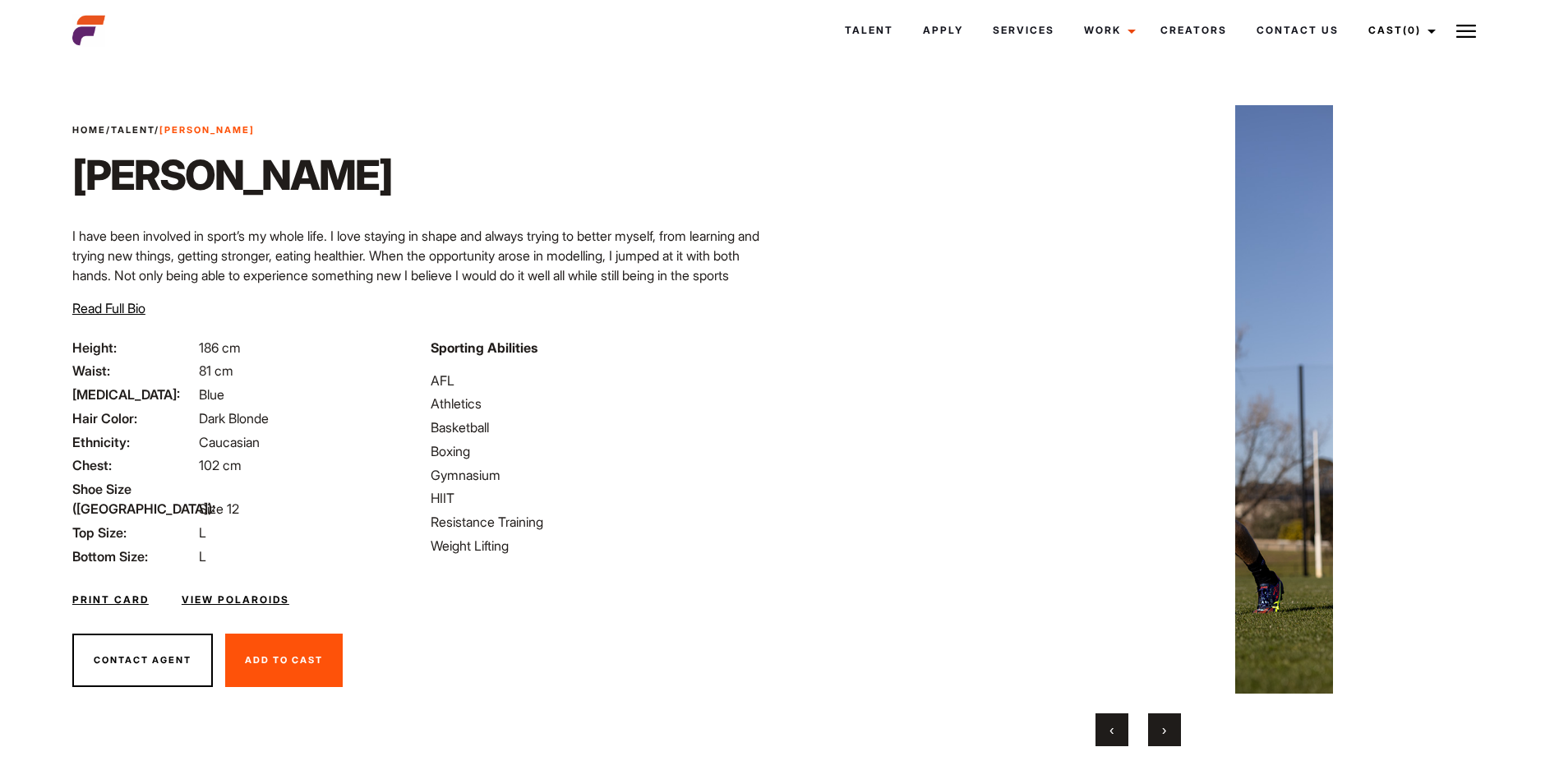
click at [1167, 728] on button "›" at bounding box center [1164, 730] width 33 height 33
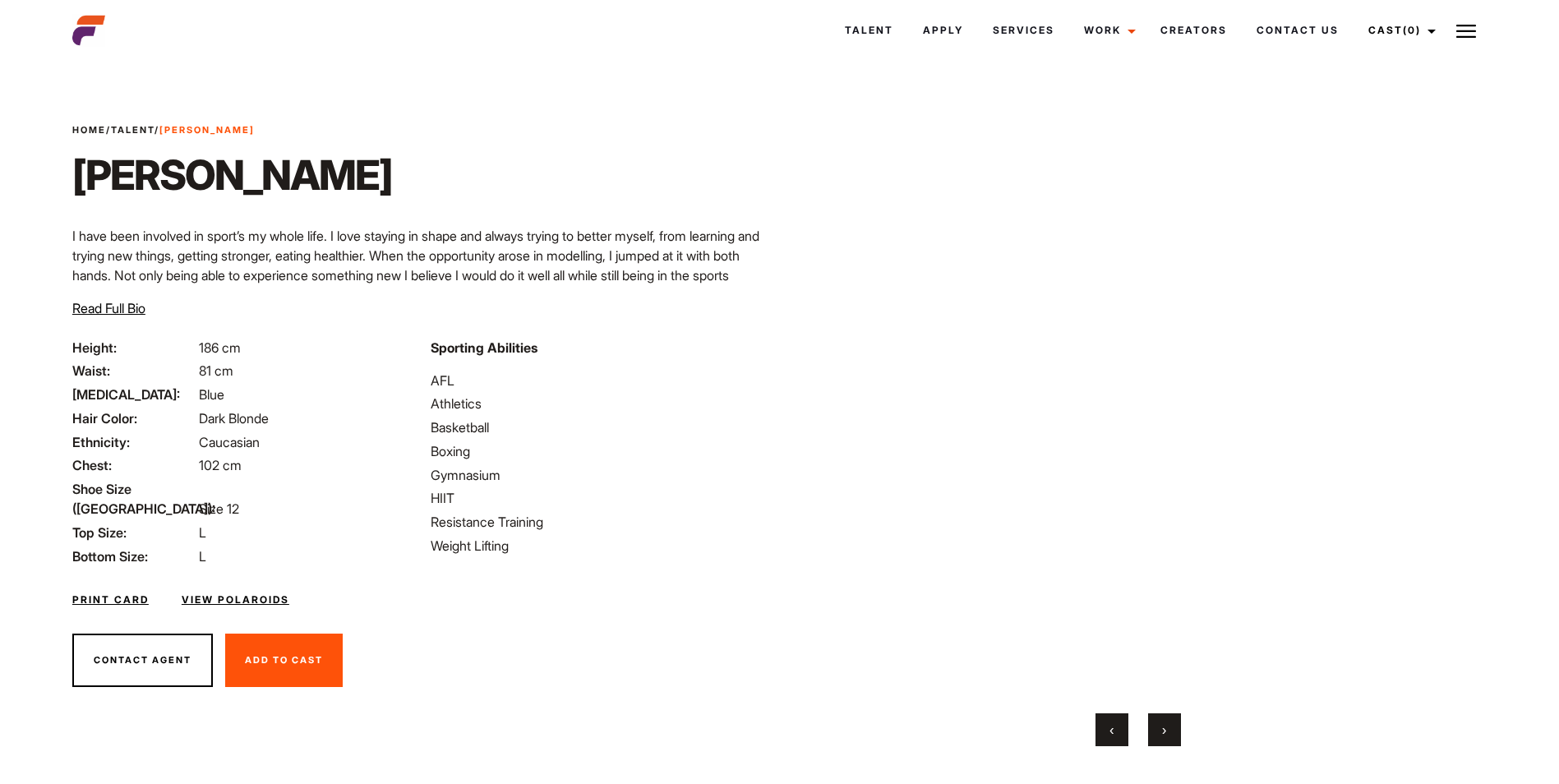
click at [1167, 728] on button "›" at bounding box center [1164, 730] width 33 height 33
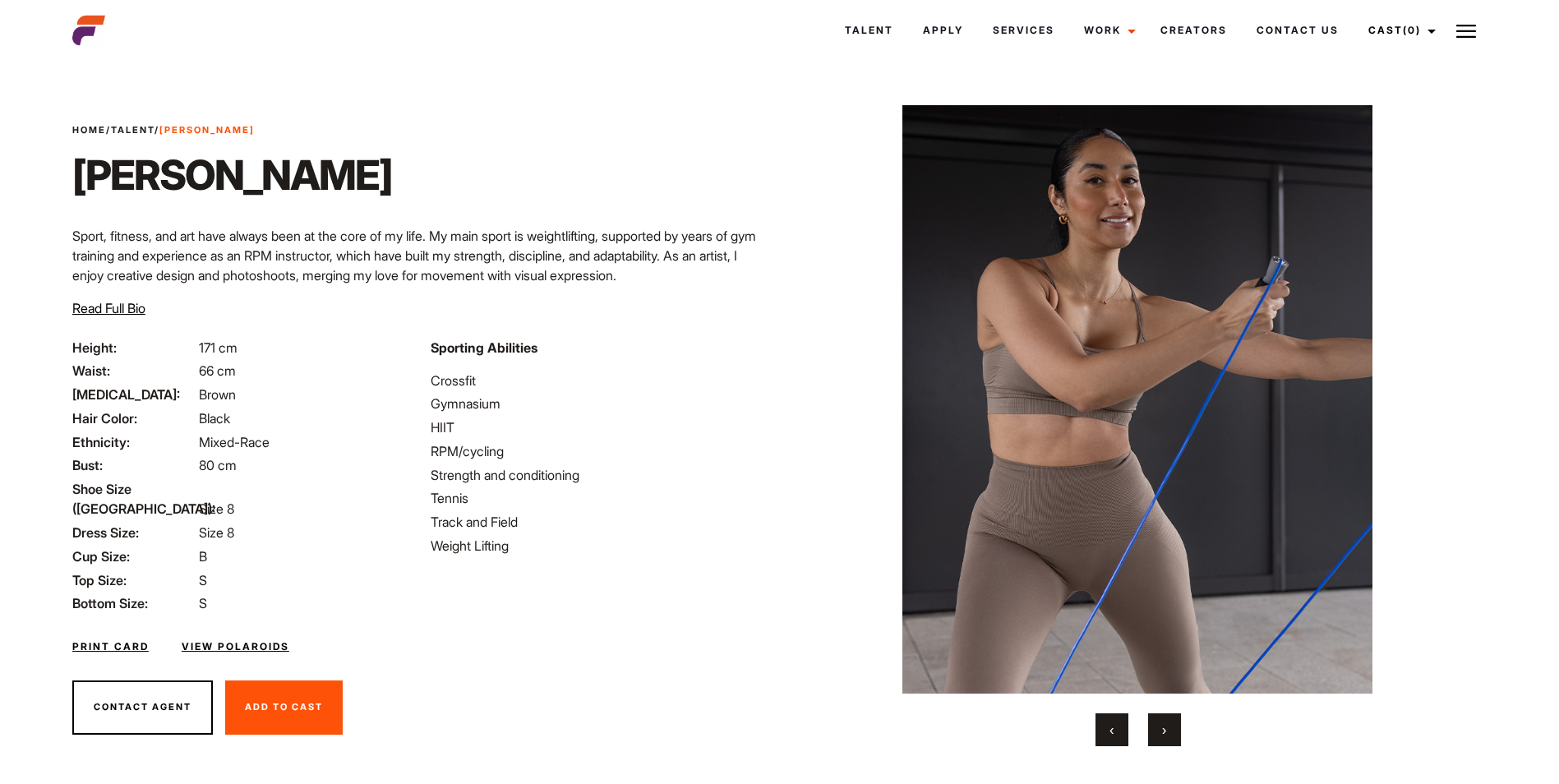
click at [1168, 733] on button "›" at bounding box center [1164, 730] width 33 height 33
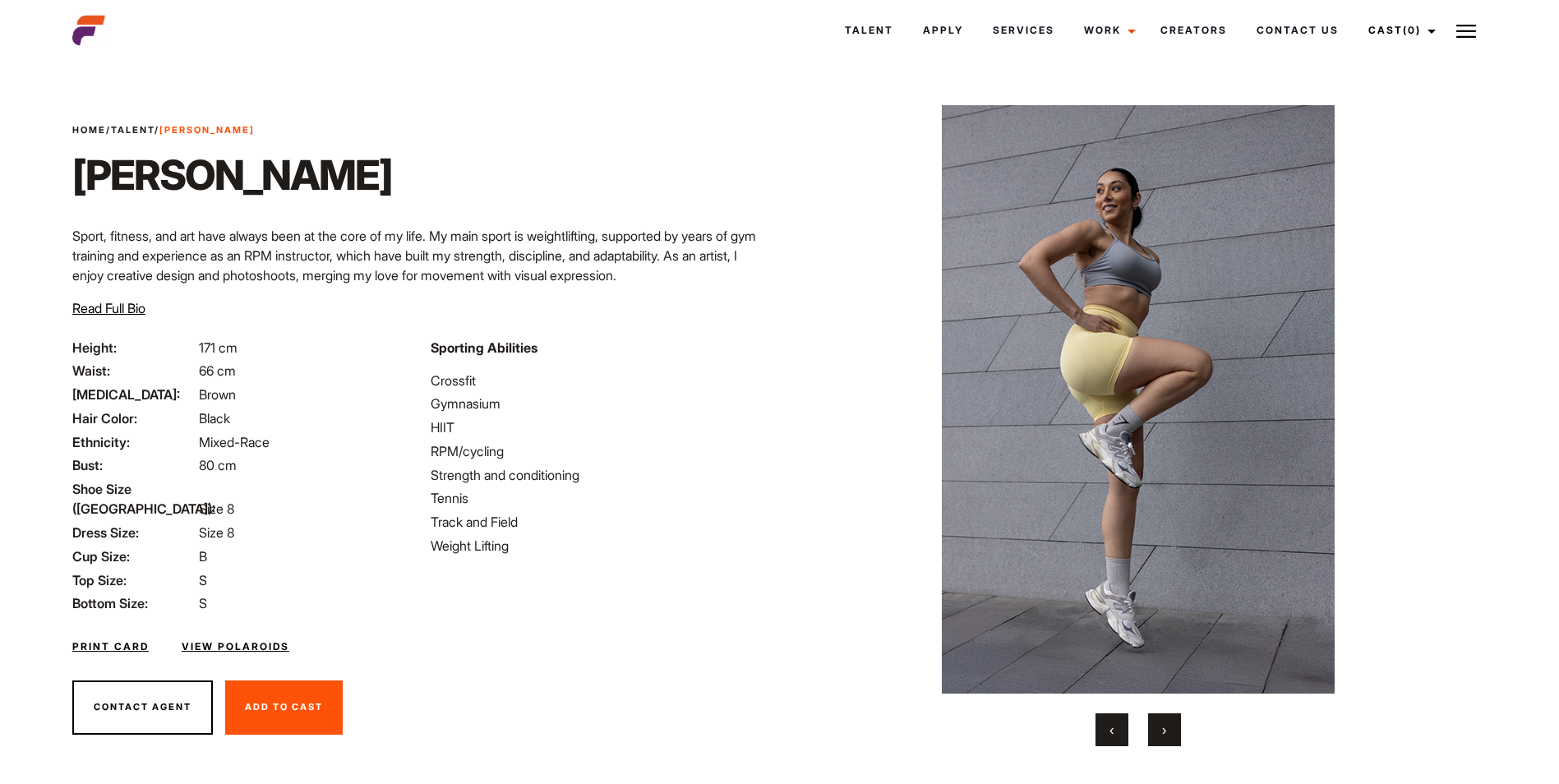
click at [1168, 733] on button "›" at bounding box center [1164, 730] width 33 height 33
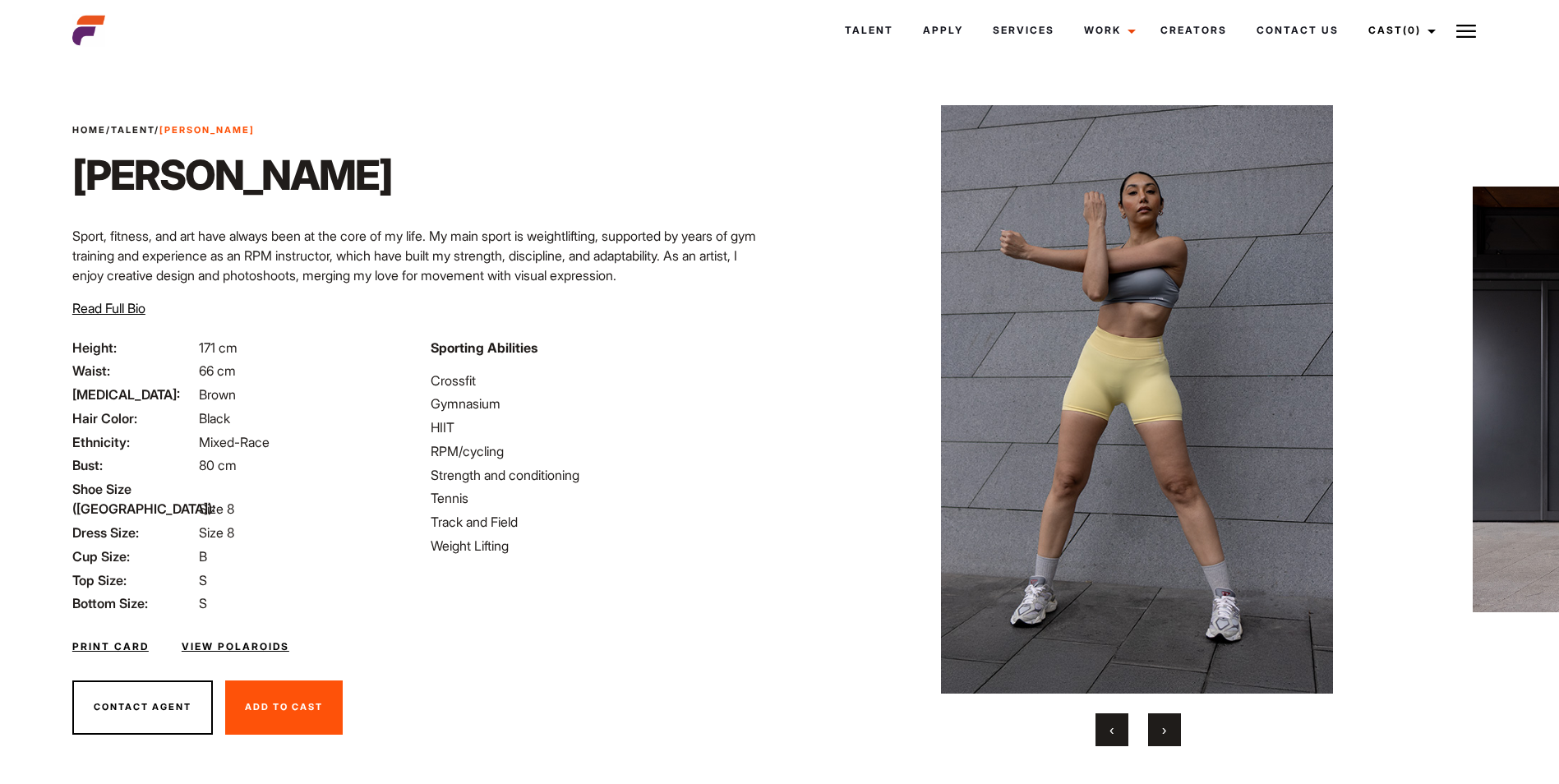
click at [1161, 739] on button "›" at bounding box center [1164, 730] width 33 height 33
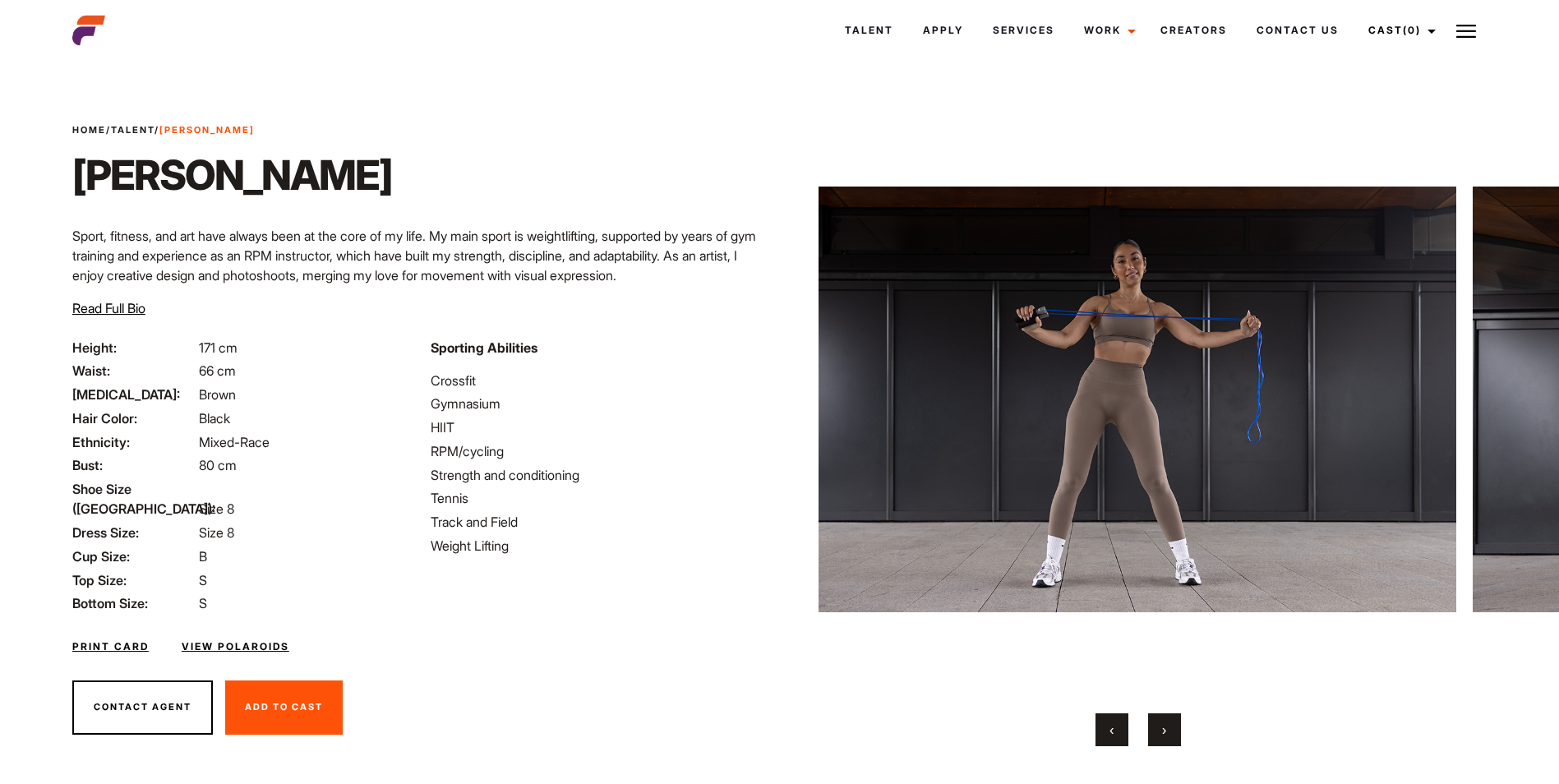
click at [1161, 739] on button "›" at bounding box center [1164, 730] width 33 height 33
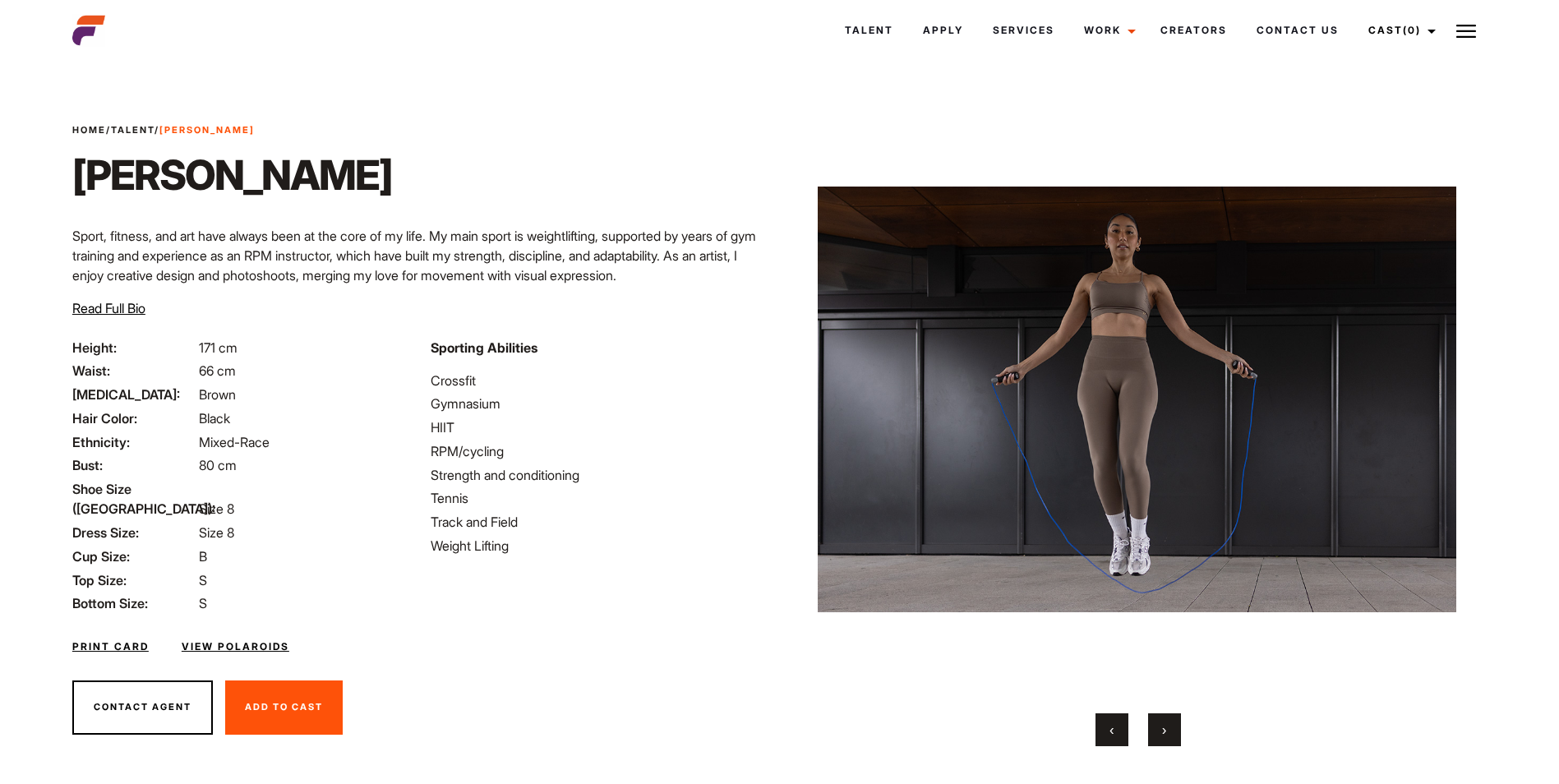
click at [1161, 739] on button "›" at bounding box center [1164, 730] width 33 height 33
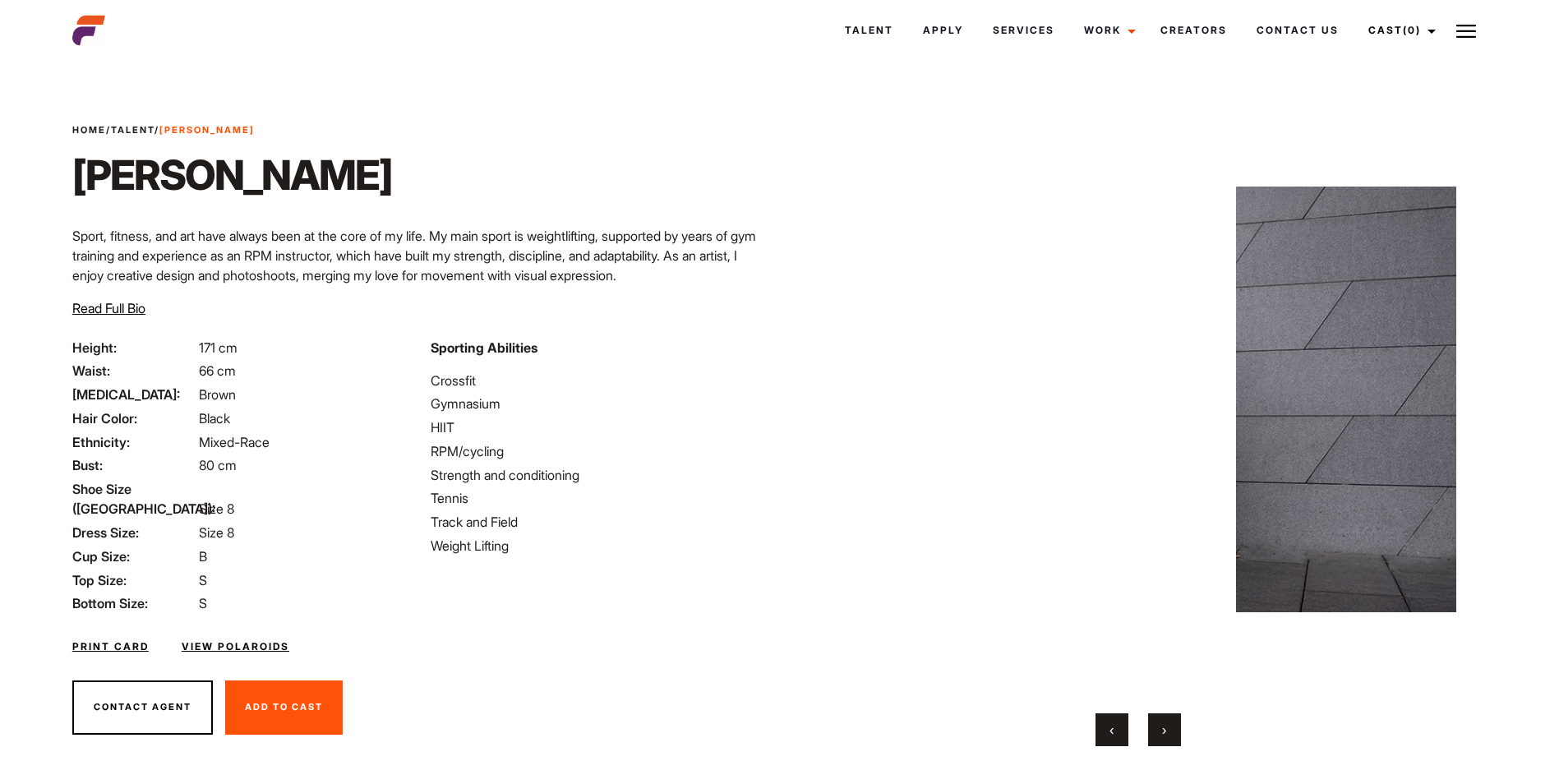
click at [1161, 739] on button "›" at bounding box center [1164, 730] width 33 height 33
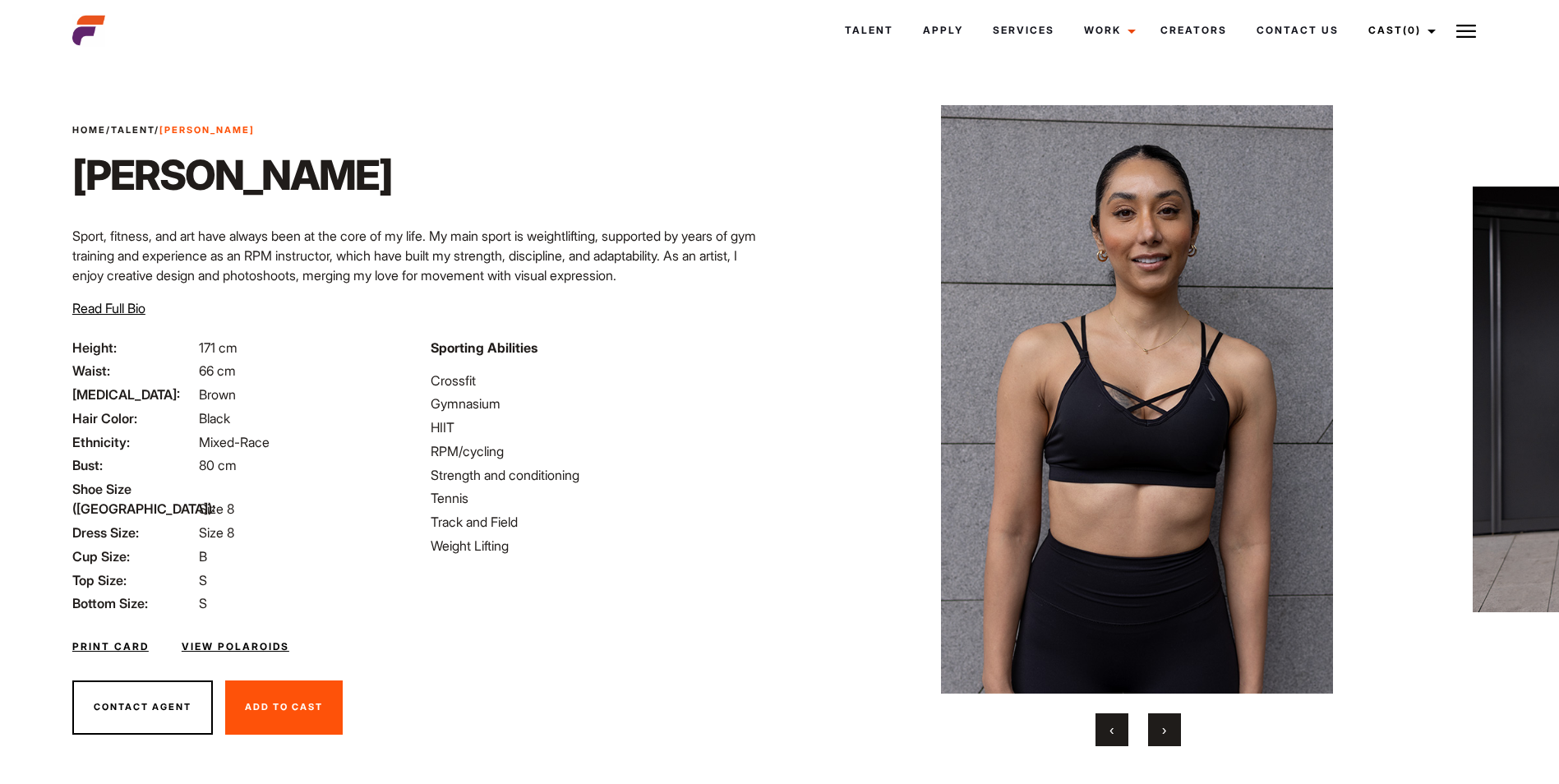
click at [1161, 739] on button "›" at bounding box center [1164, 730] width 33 height 33
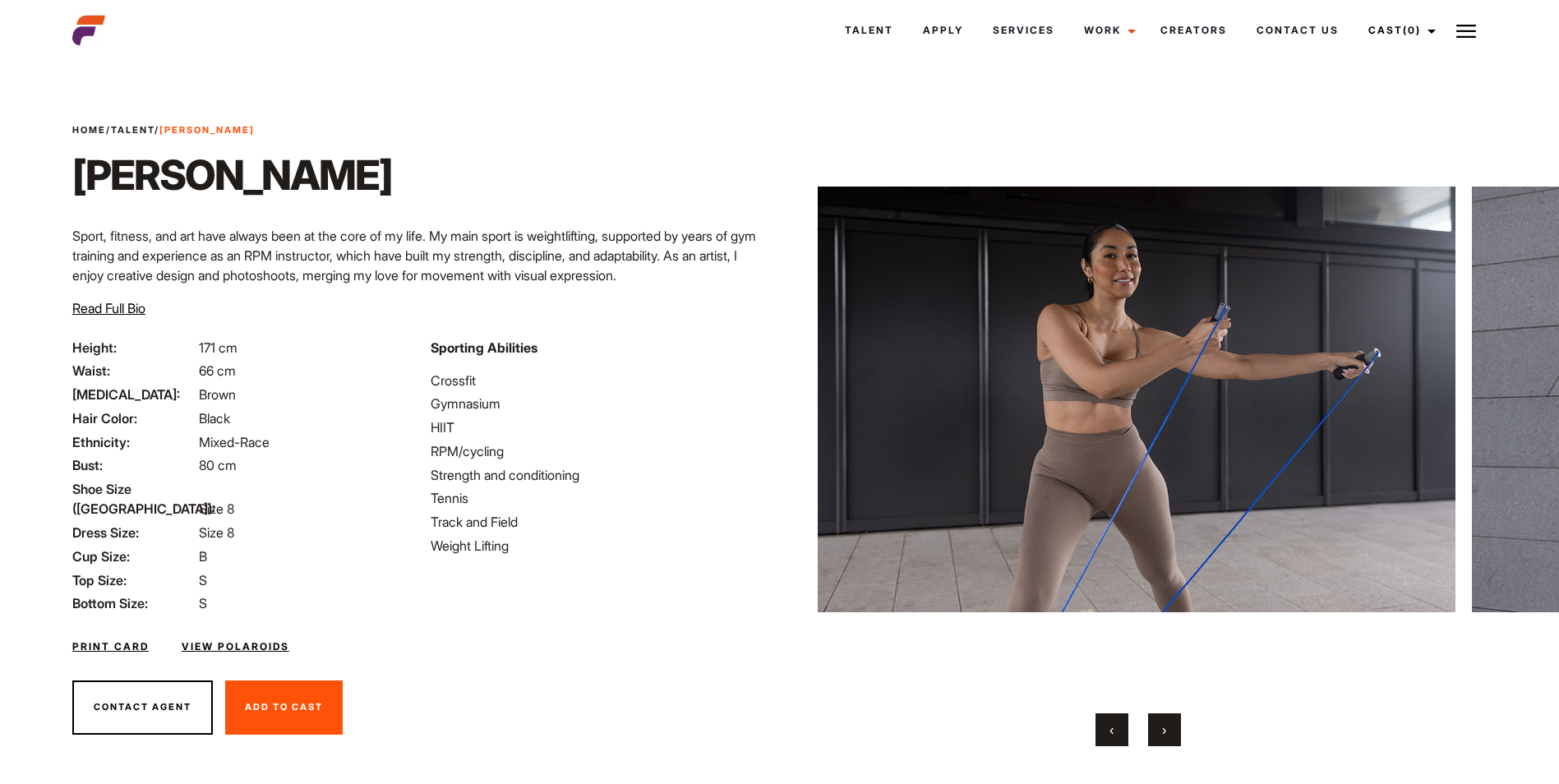
click at [1161, 739] on button "›" at bounding box center [1164, 730] width 33 height 33
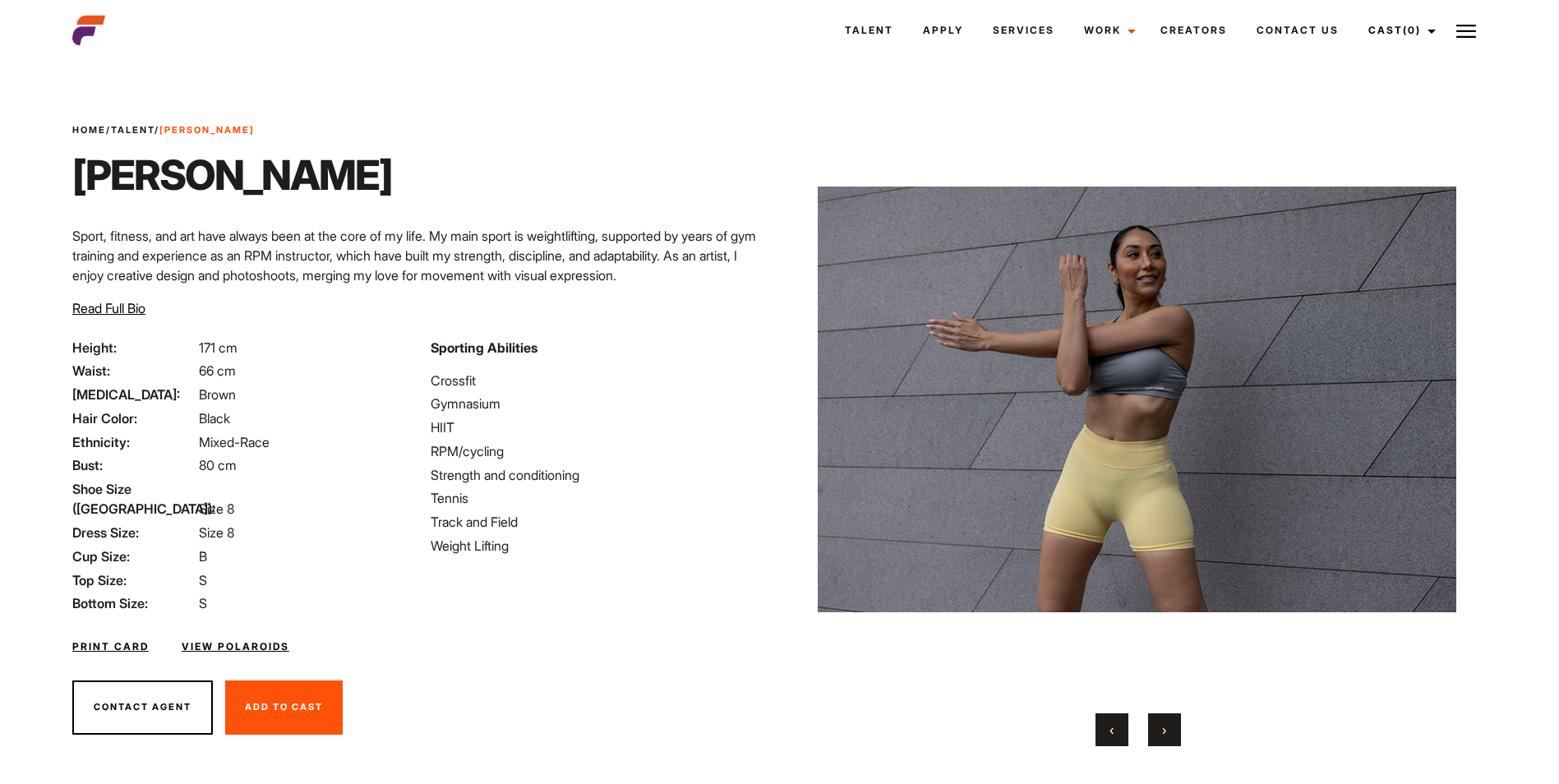
click at [1161, 739] on button "›" at bounding box center [1164, 730] width 33 height 33
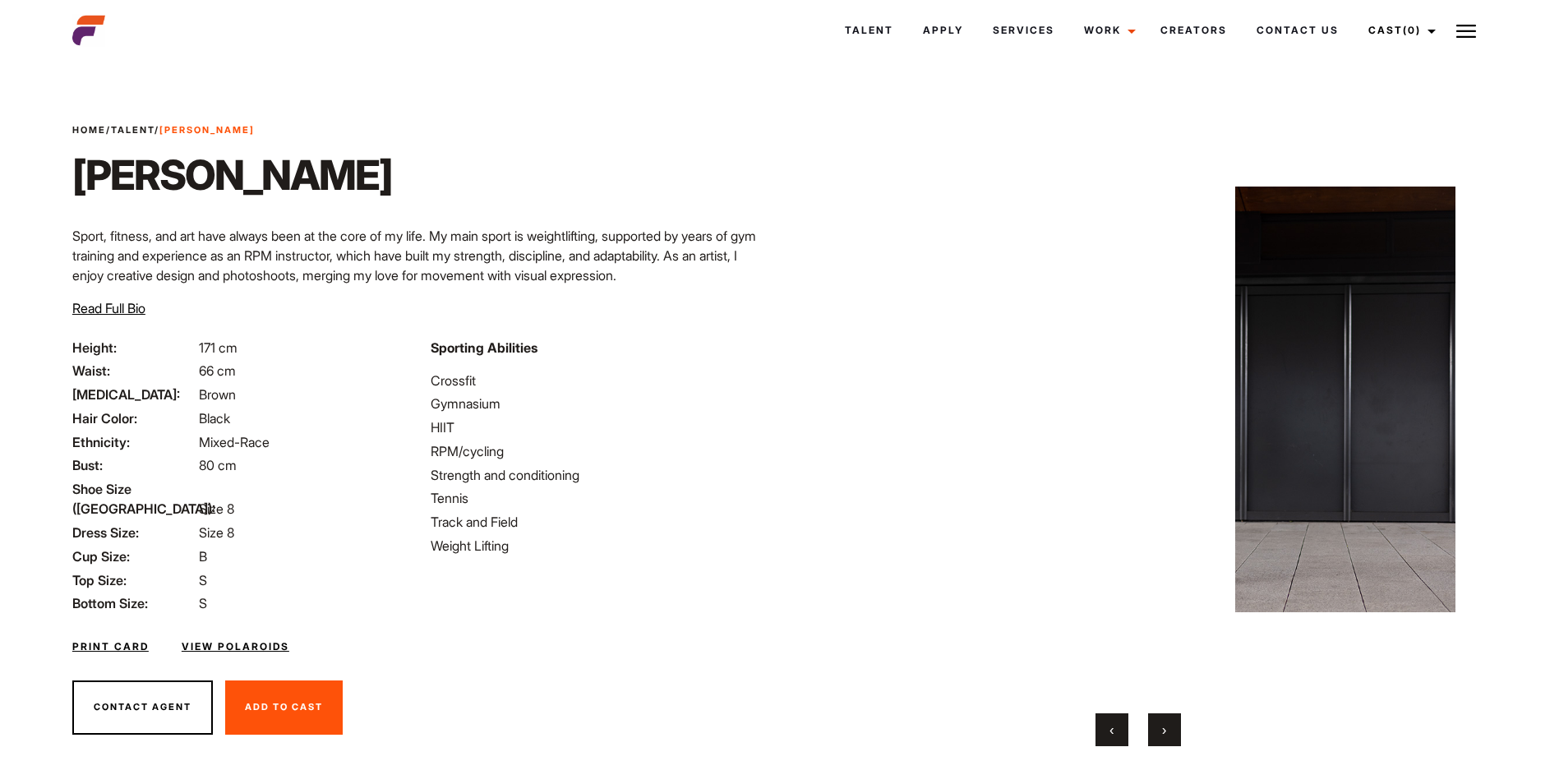
click at [1161, 739] on button "›" at bounding box center [1164, 730] width 33 height 33
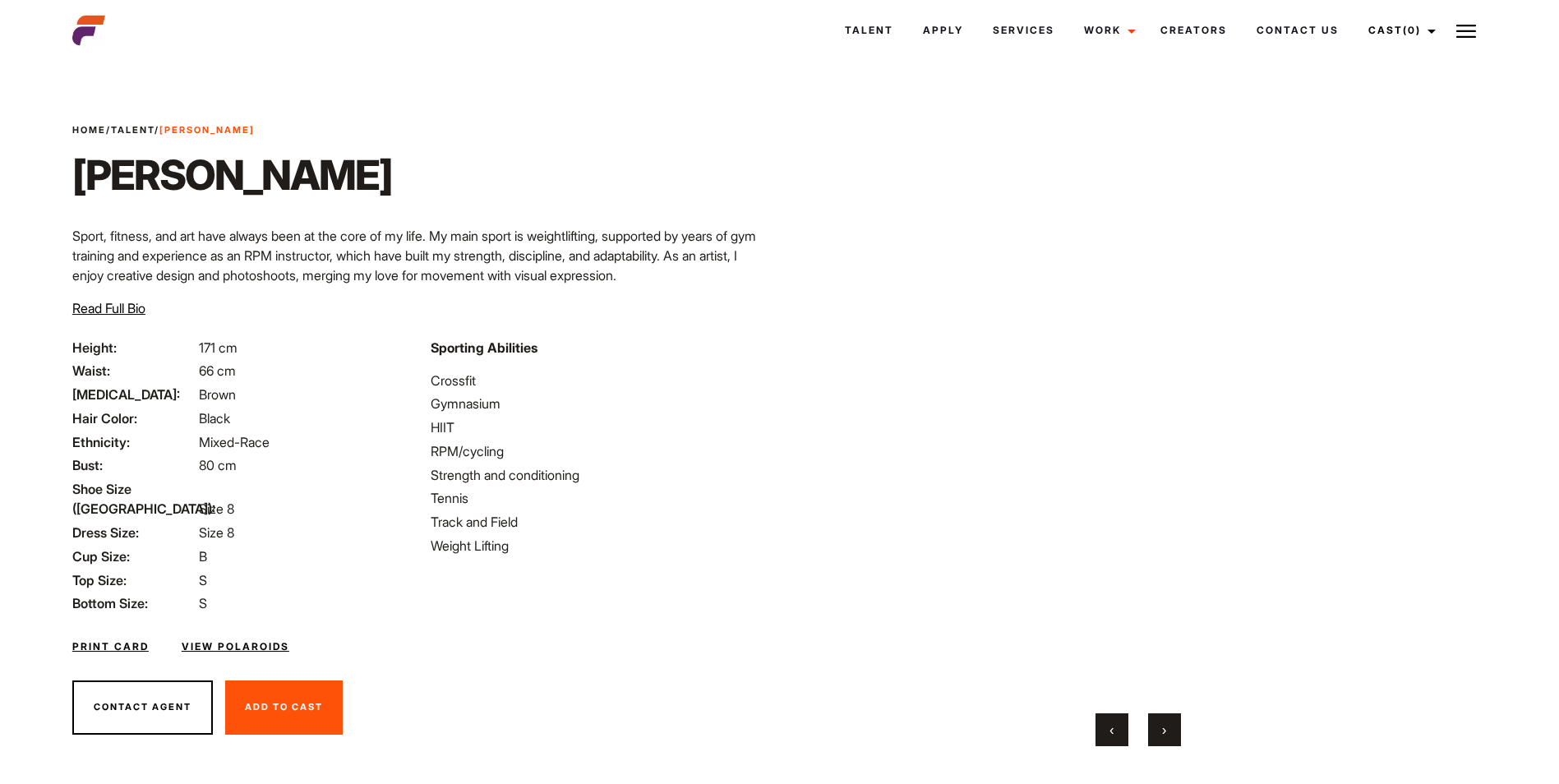
click at [1161, 739] on button "›" at bounding box center [1164, 730] width 33 height 33
click at [1099, 727] on button "‹" at bounding box center [1112, 730] width 33 height 33
click at [1179, 726] on button "›" at bounding box center [1164, 730] width 33 height 33
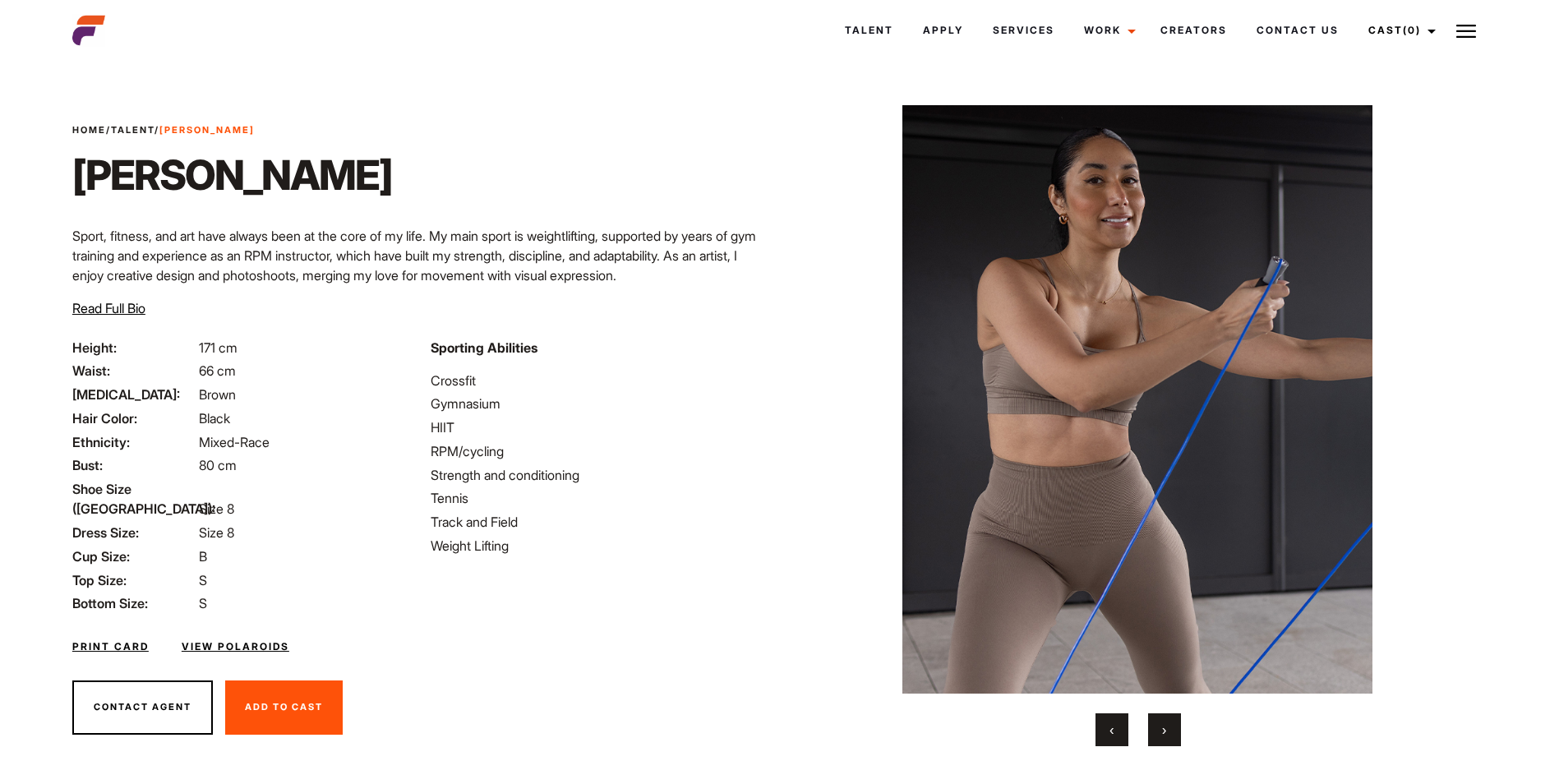
click at [1179, 726] on button "›" at bounding box center [1164, 730] width 33 height 33
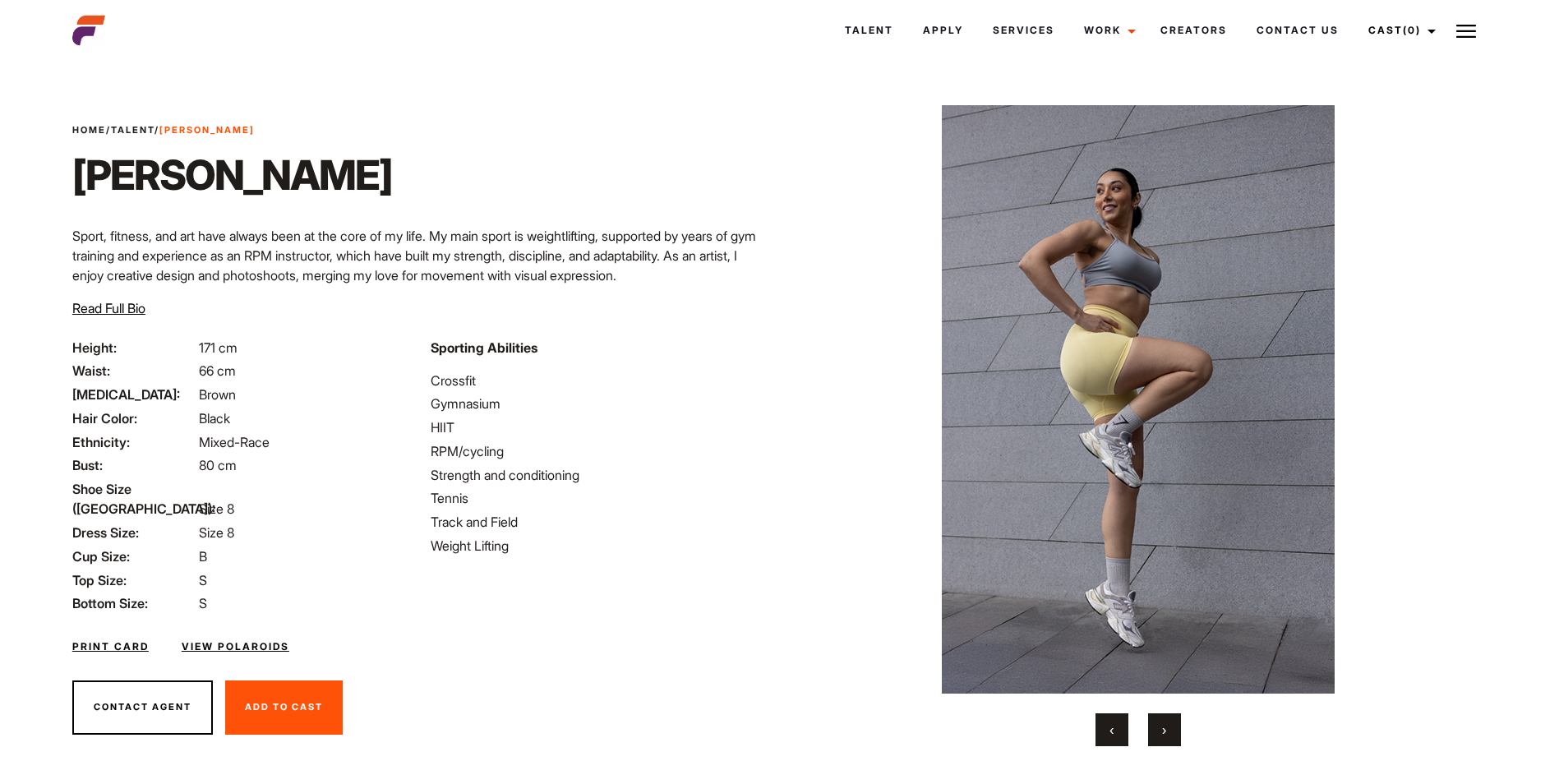
click at [1179, 726] on button "›" at bounding box center [1164, 730] width 33 height 33
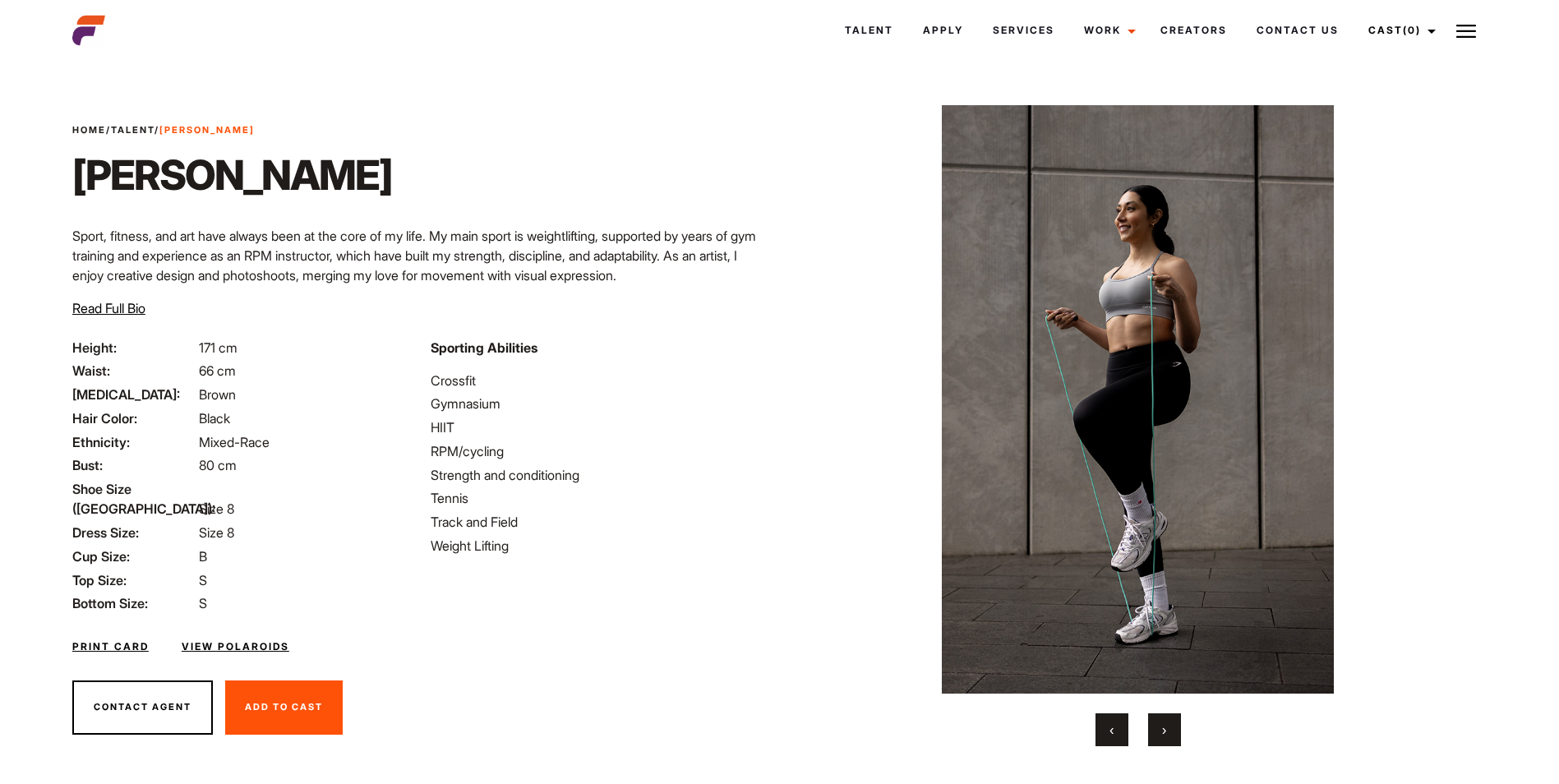
click at [1179, 726] on button "›" at bounding box center [1164, 730] width 33 height 33
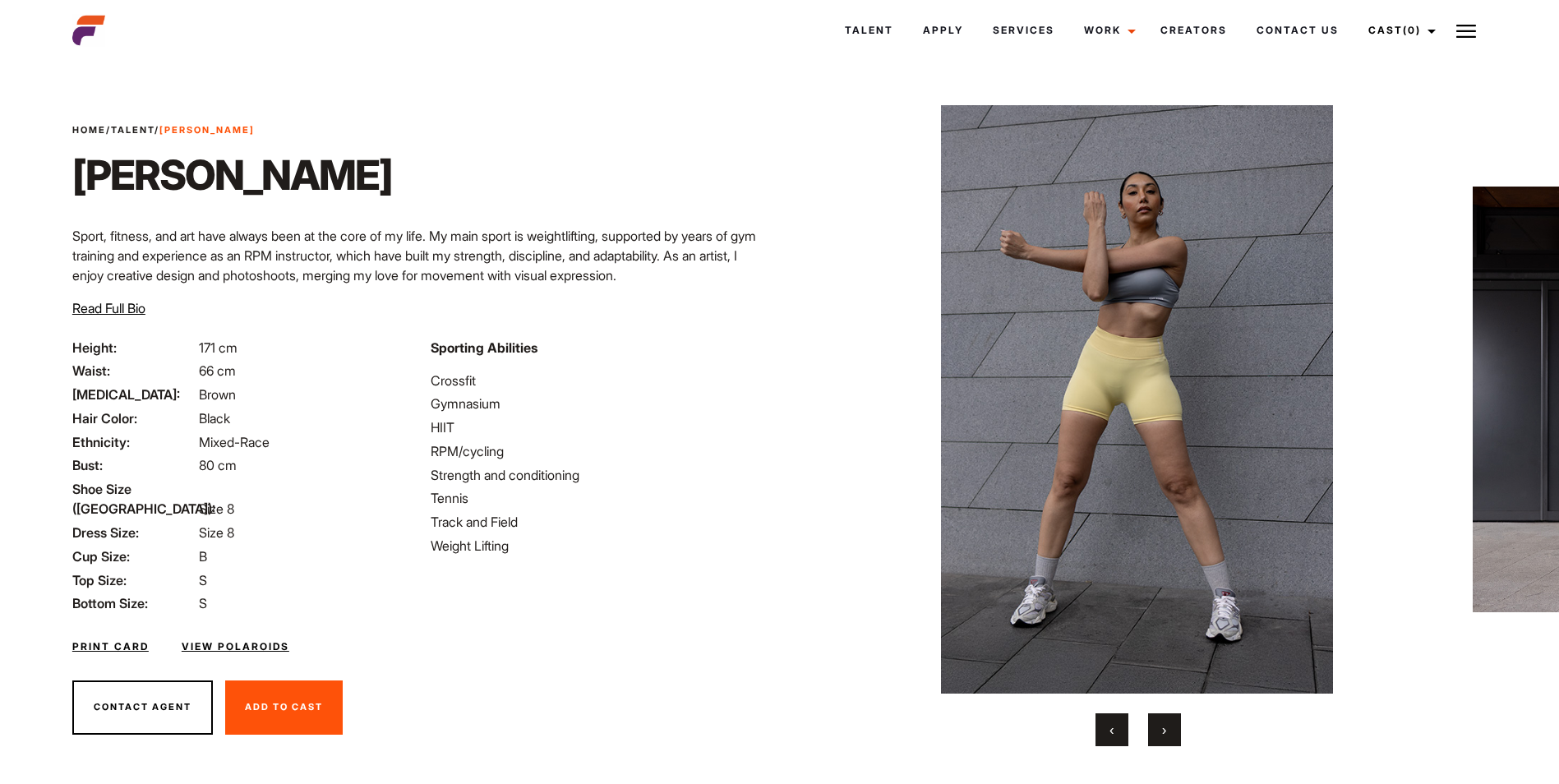
click at [1179, 726] on button "›" at bounding box center [1164, 730] width 33 height 33
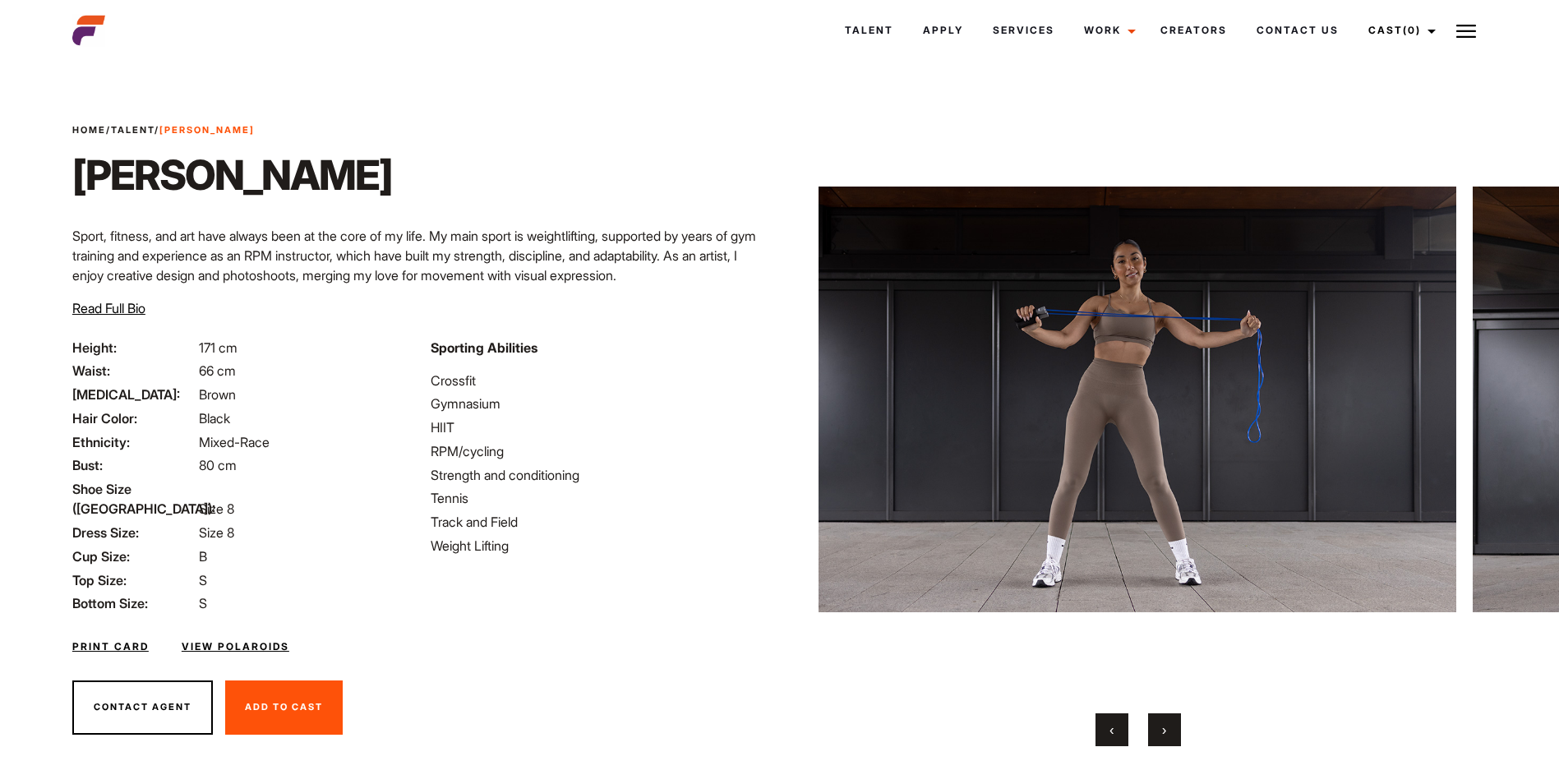
click at [1179, 726] on button "›" at bounding box center [1164, 730] width 33 height 33
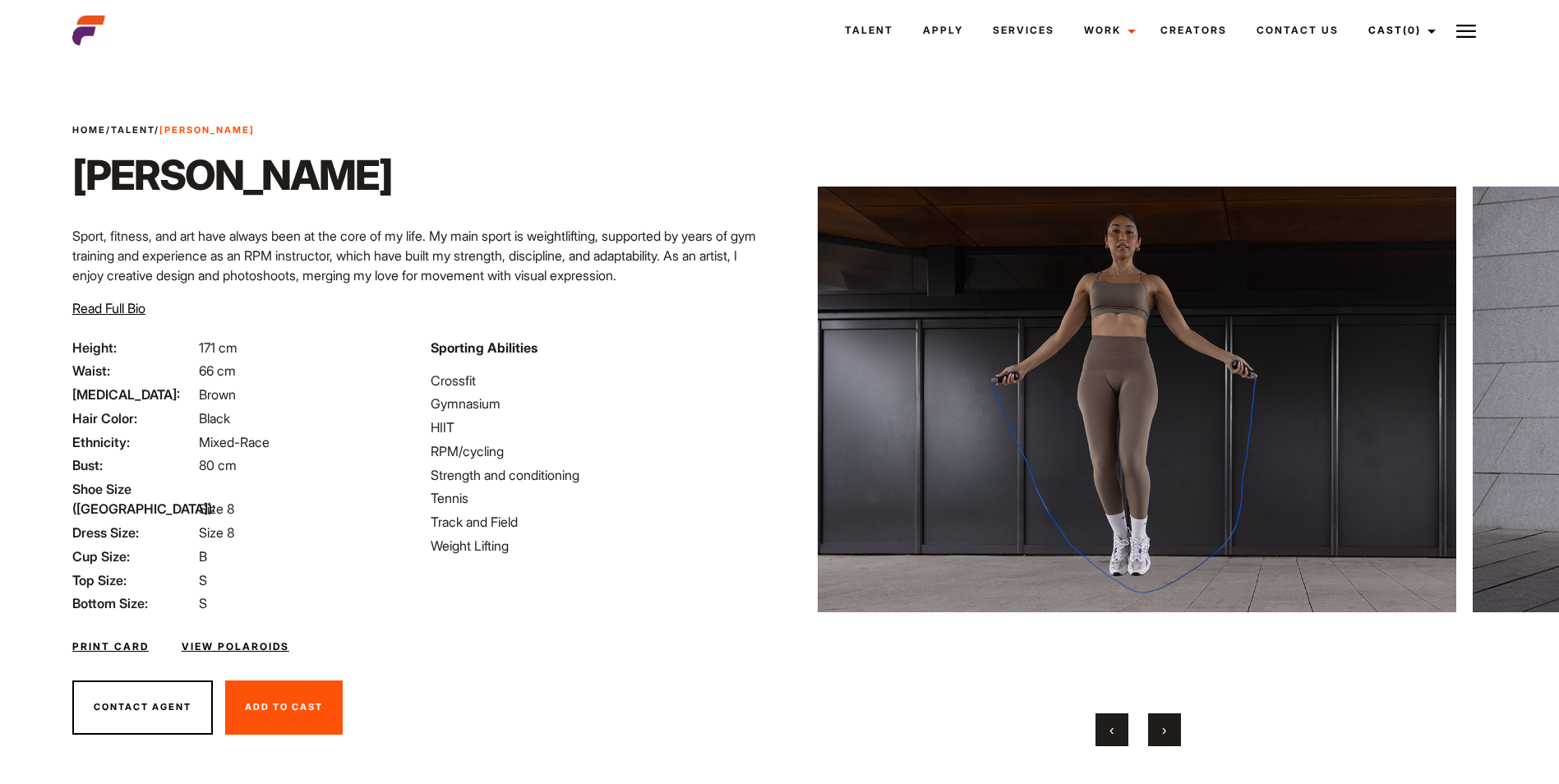
click at [1179, 726] on button "›" at bounding box center [1164, 730] width 33 height 33
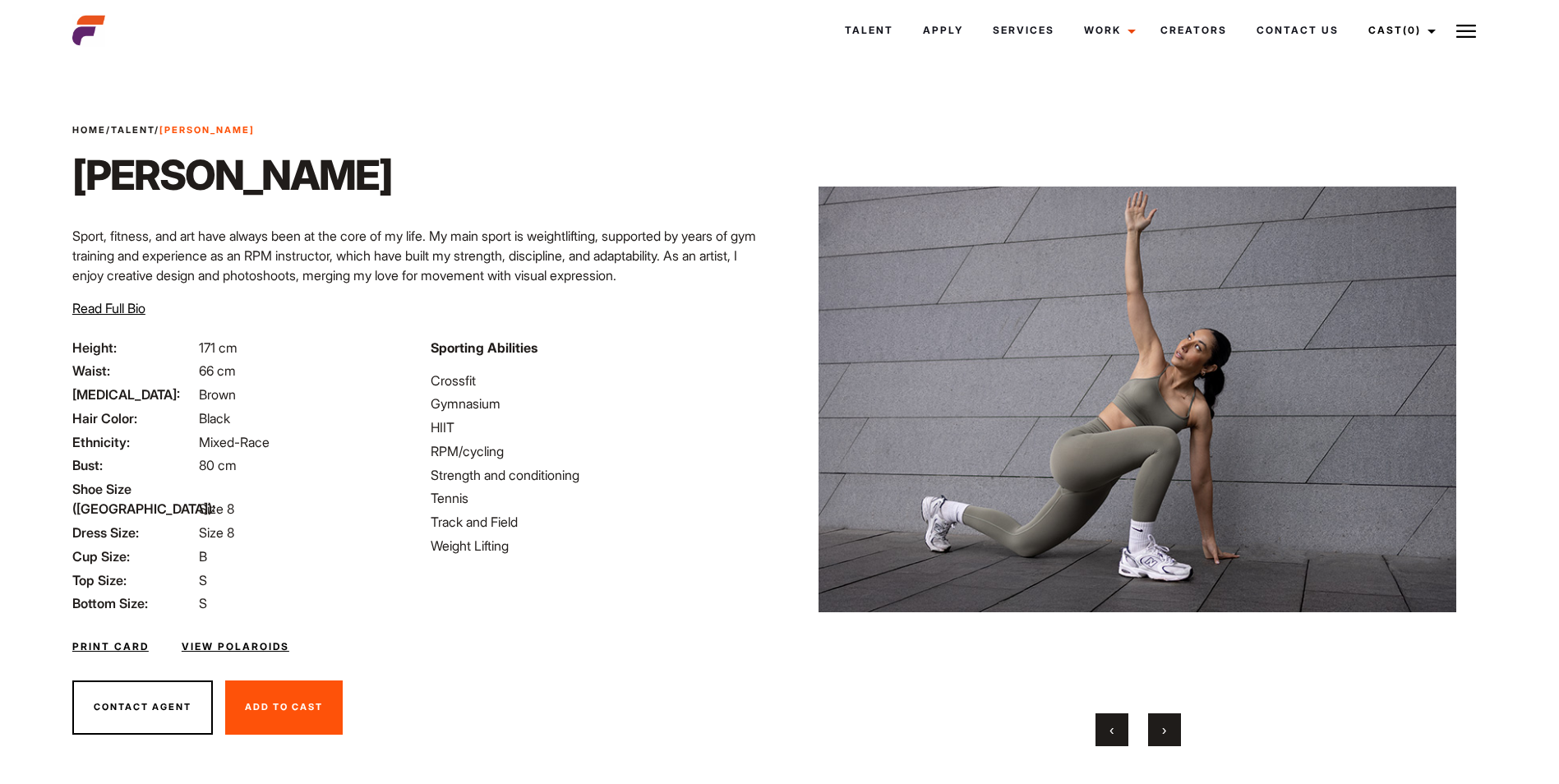
click at [1179, 726] on button "›" at bounding box center [1164, 730] width 33 height 33
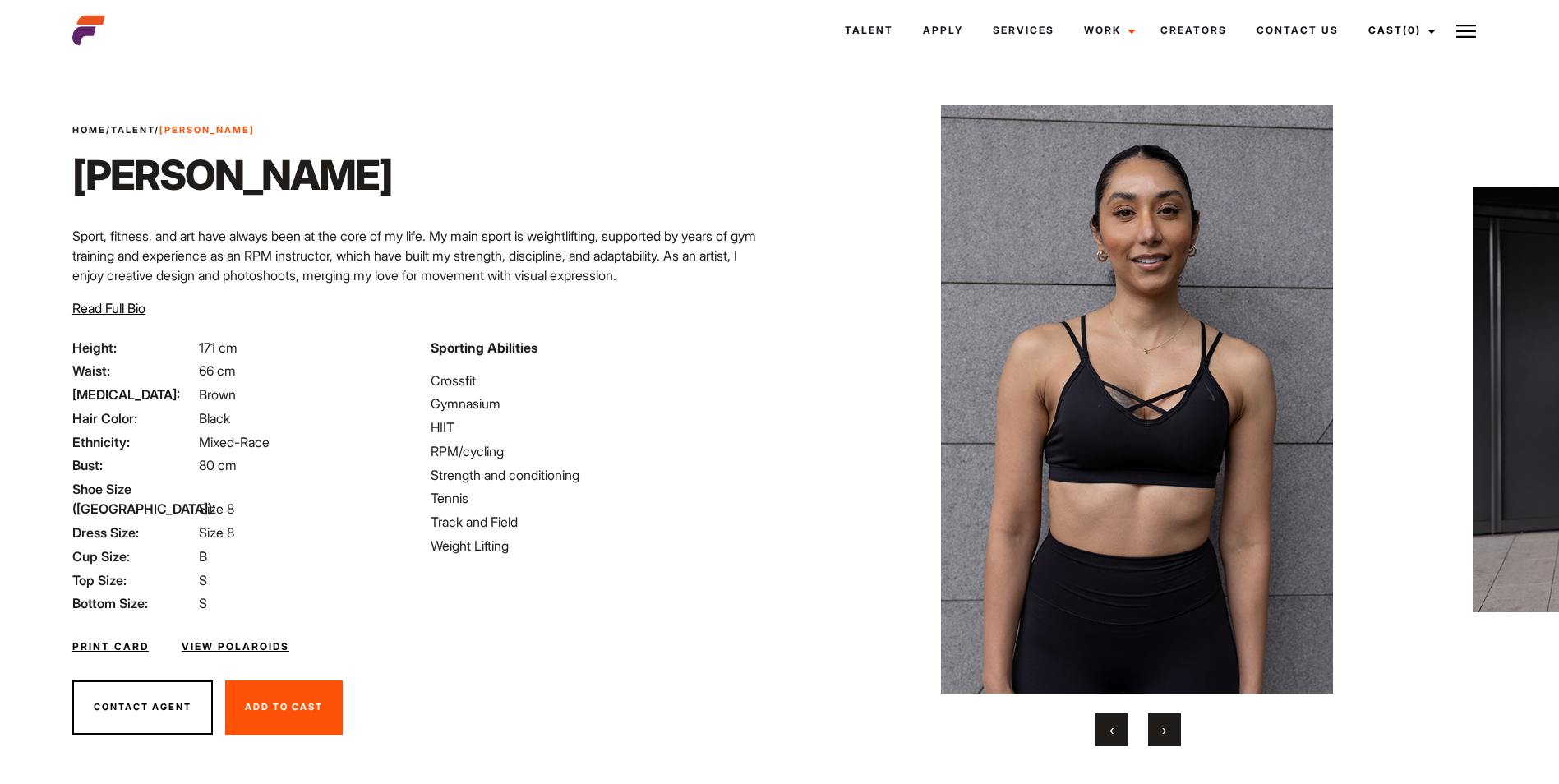
click at [1179, 726] on button "›" at bounding box center [1164, 730] width 33 height 33
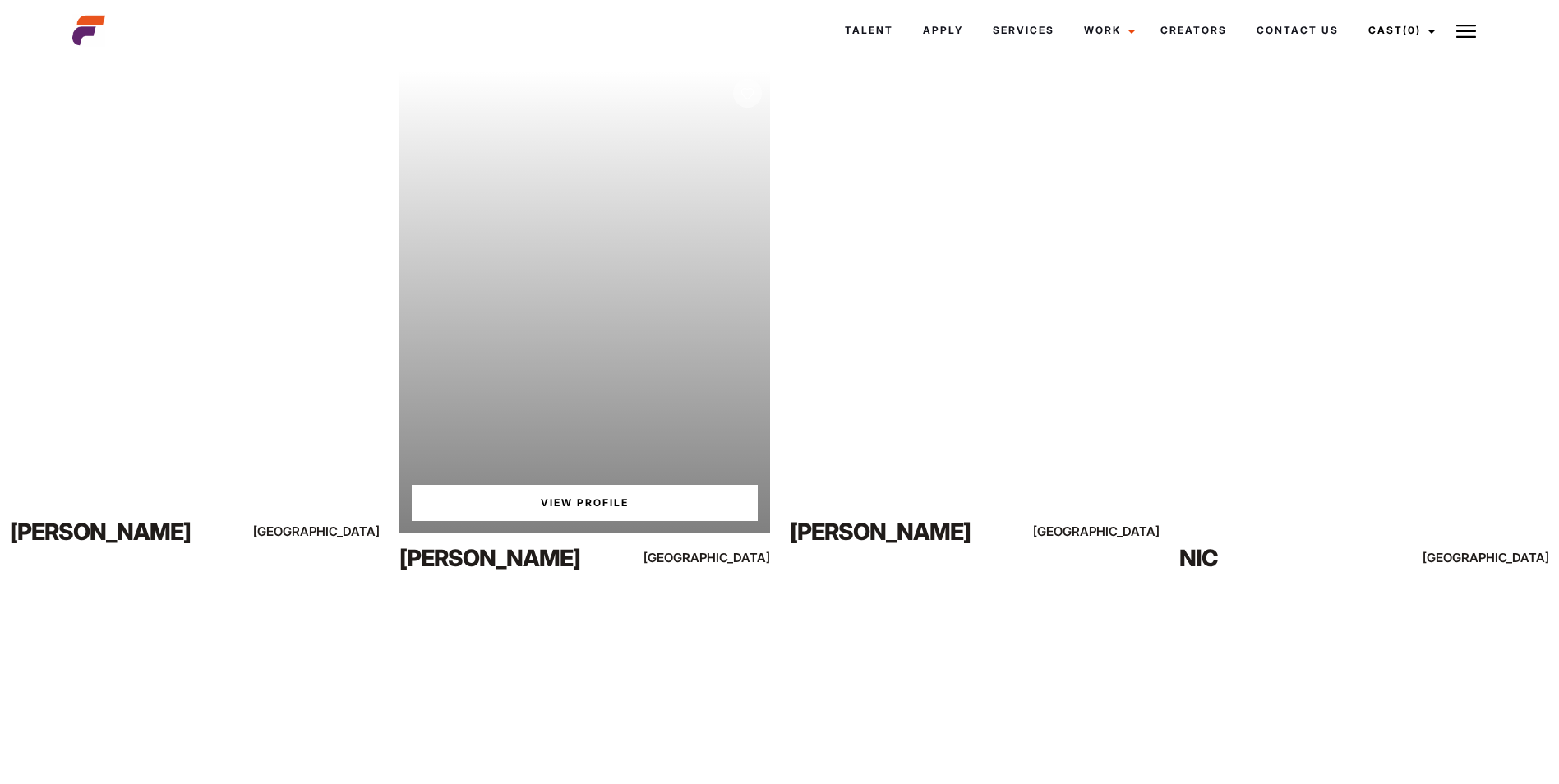
scroll to position [164, 0]
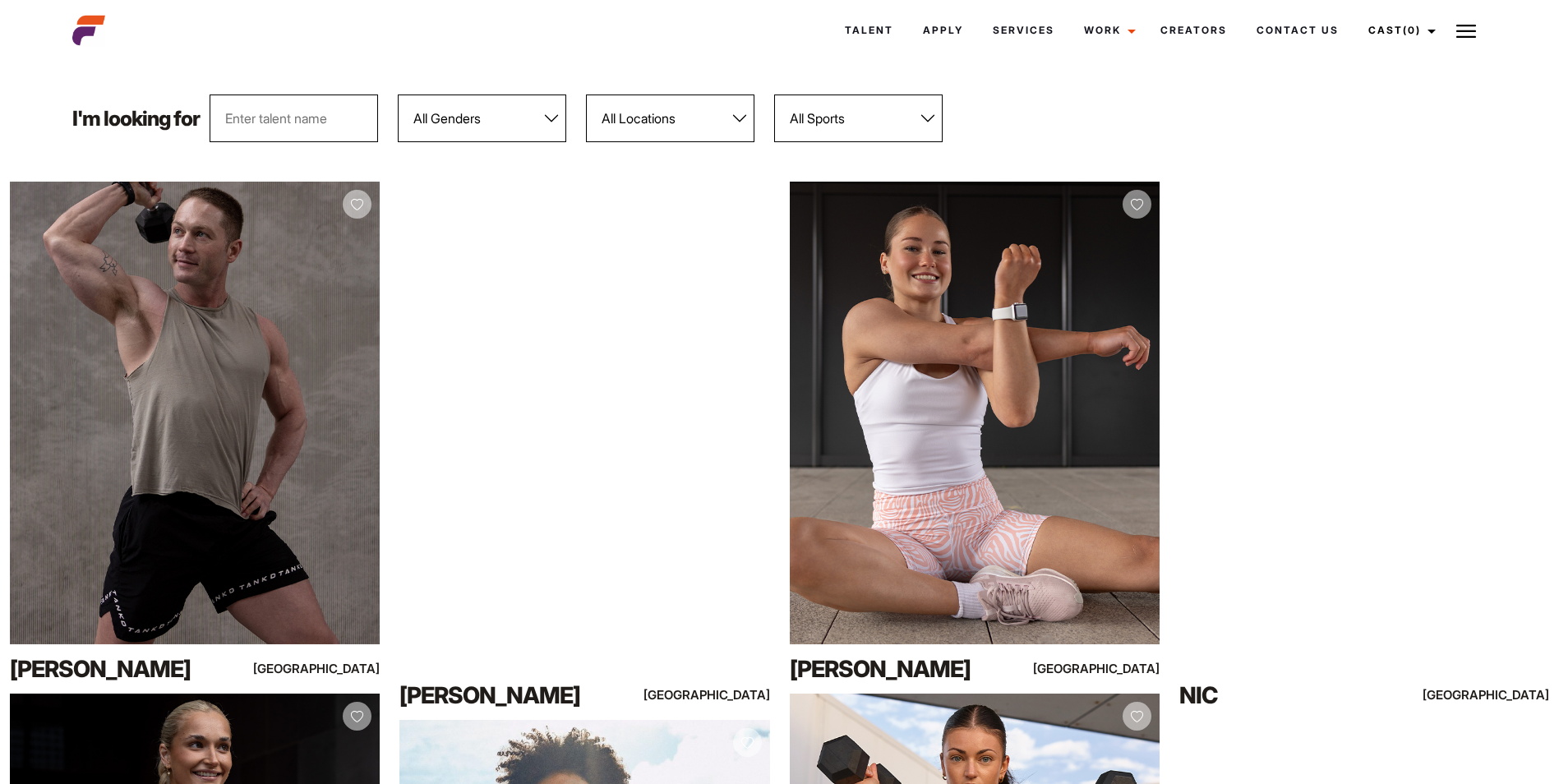
click at [501, 118] on select "All Genders [DEMOGRAPHIC_DATA] [DEMOGRAPHIC_DATA]" at bounding box center [482, 118] width 169 height 48
select select "103"
click at [399, 94] on select "All Genders [DEMOGRAPHIC_DATA] [DEMOGRAPHIC_DATA]" at bounding box center [482, 118] width 169 height 48
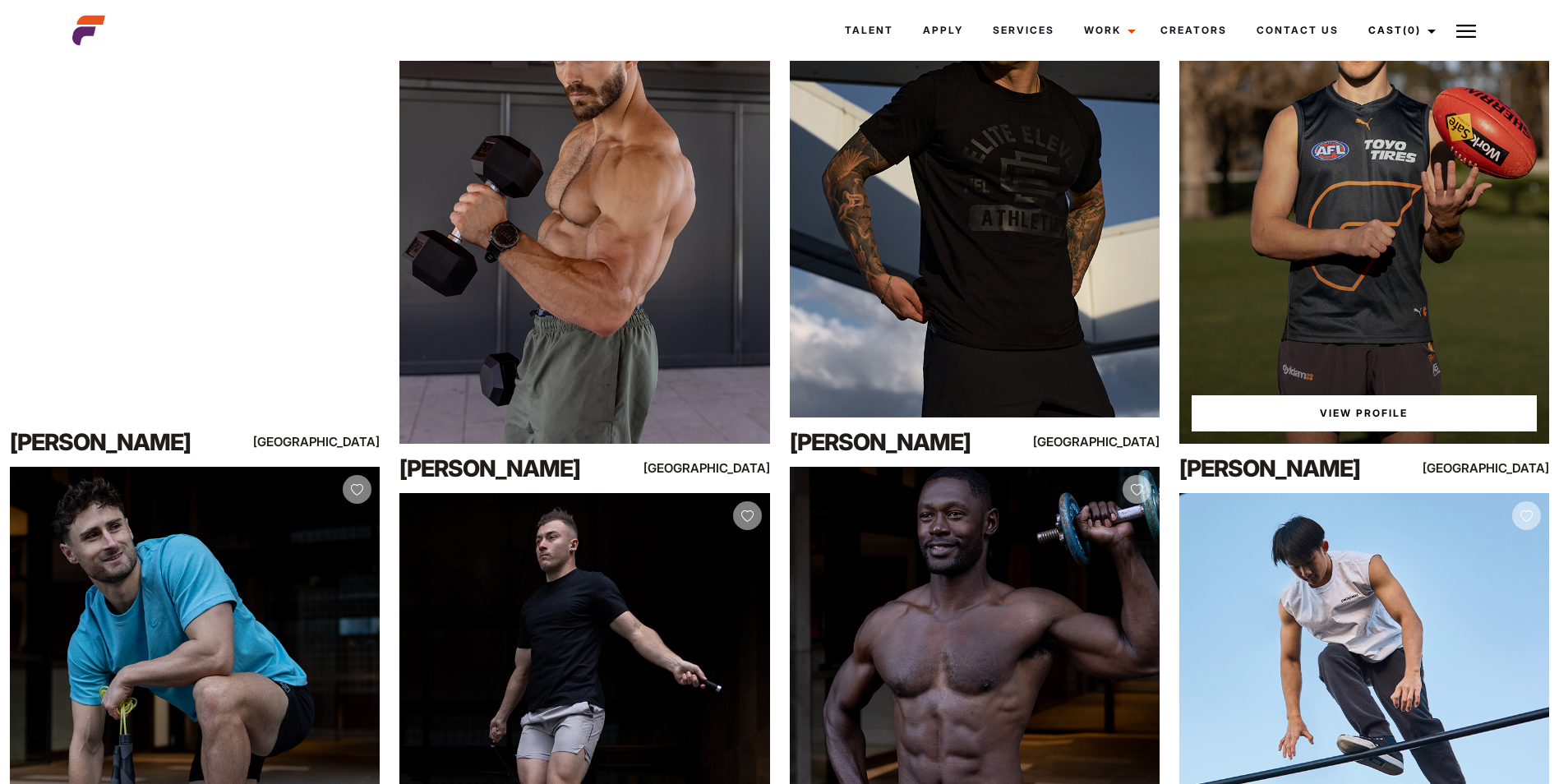
scroll to position [903, 0]
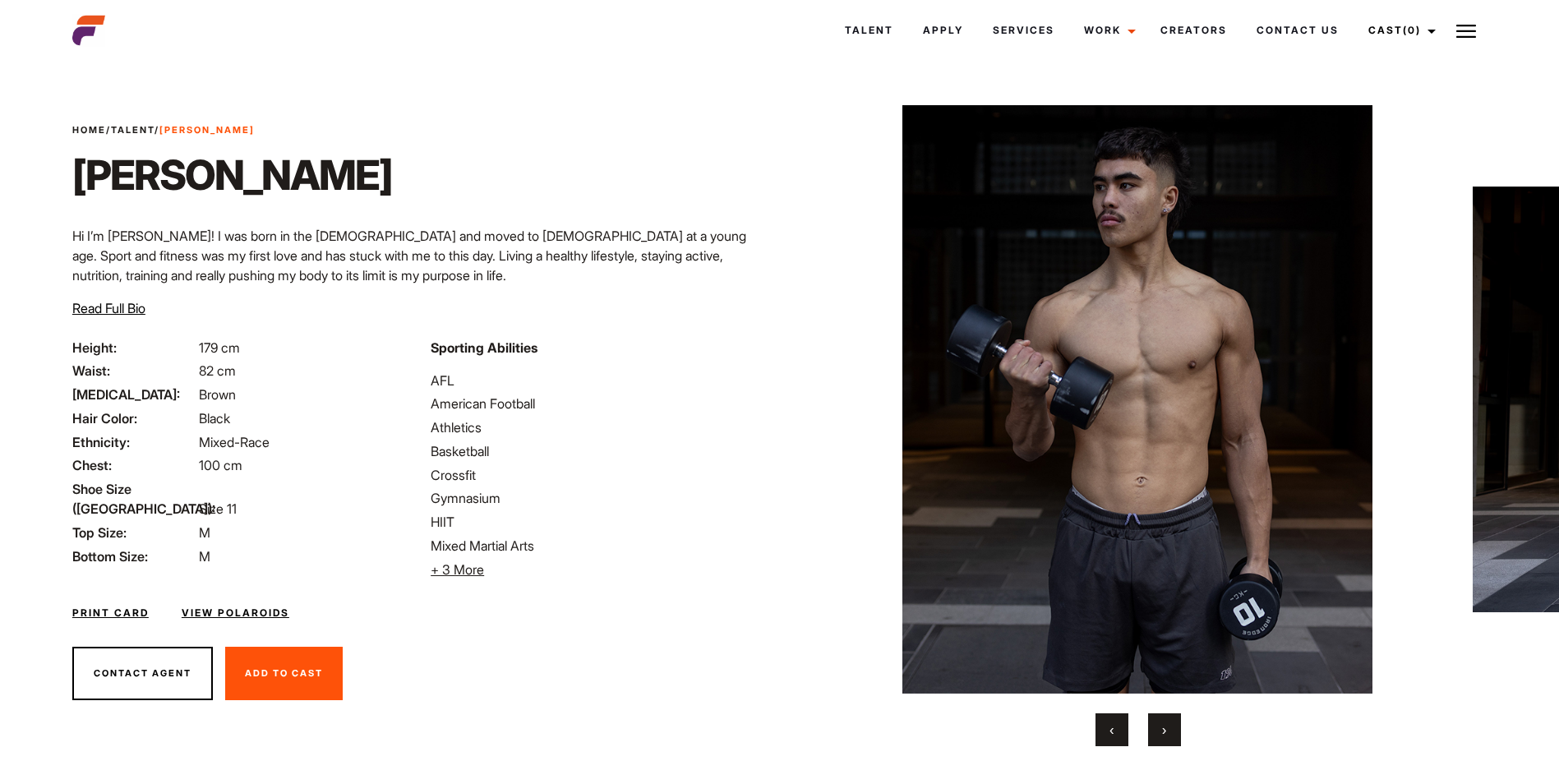
click at [1166, 743] on button "›" at bounding box center [1164, 730] width 33 height 33
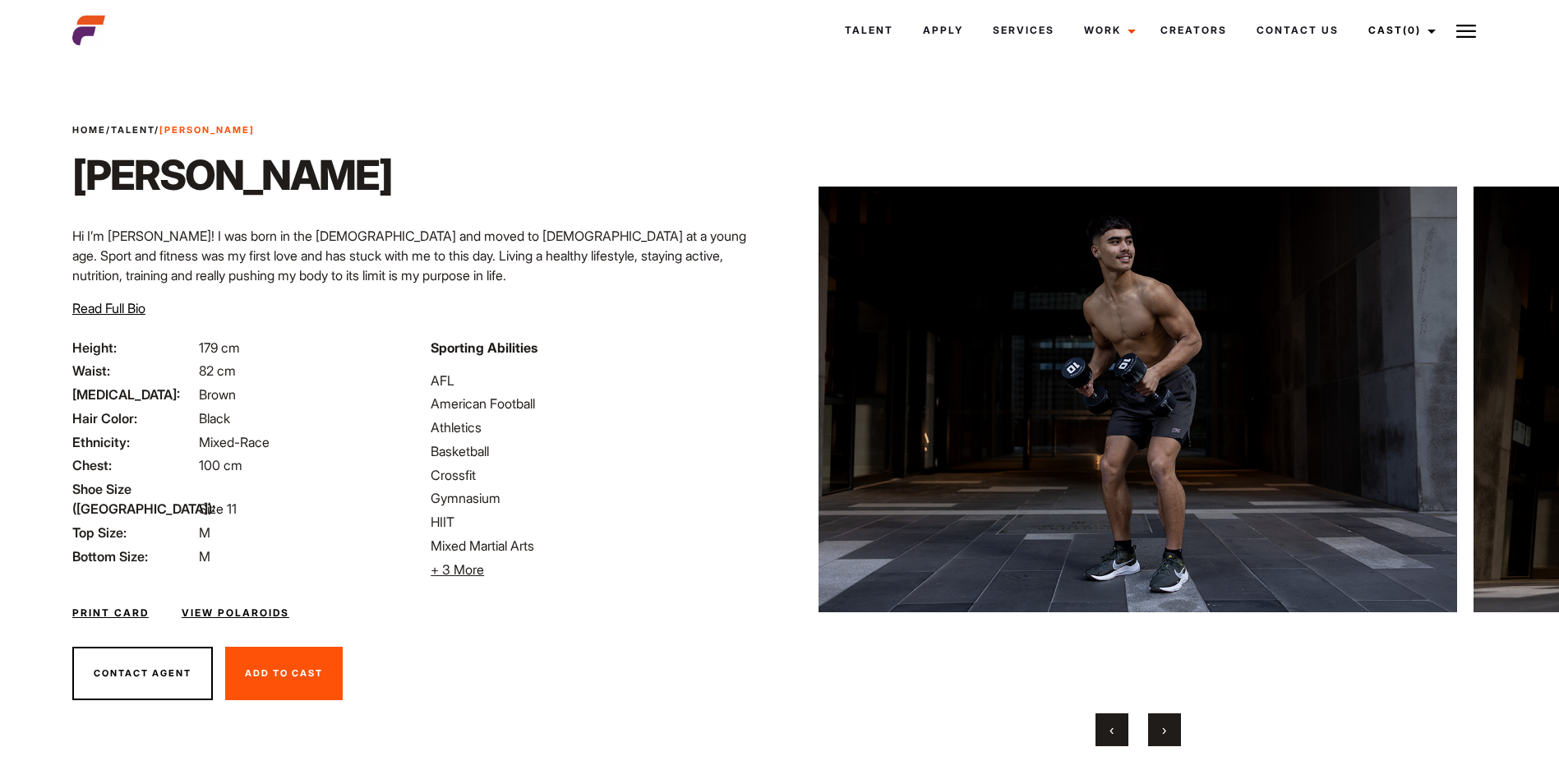
click at [1166, 743] on button "›" at bounding box center [1164, 730] width 33 height 33
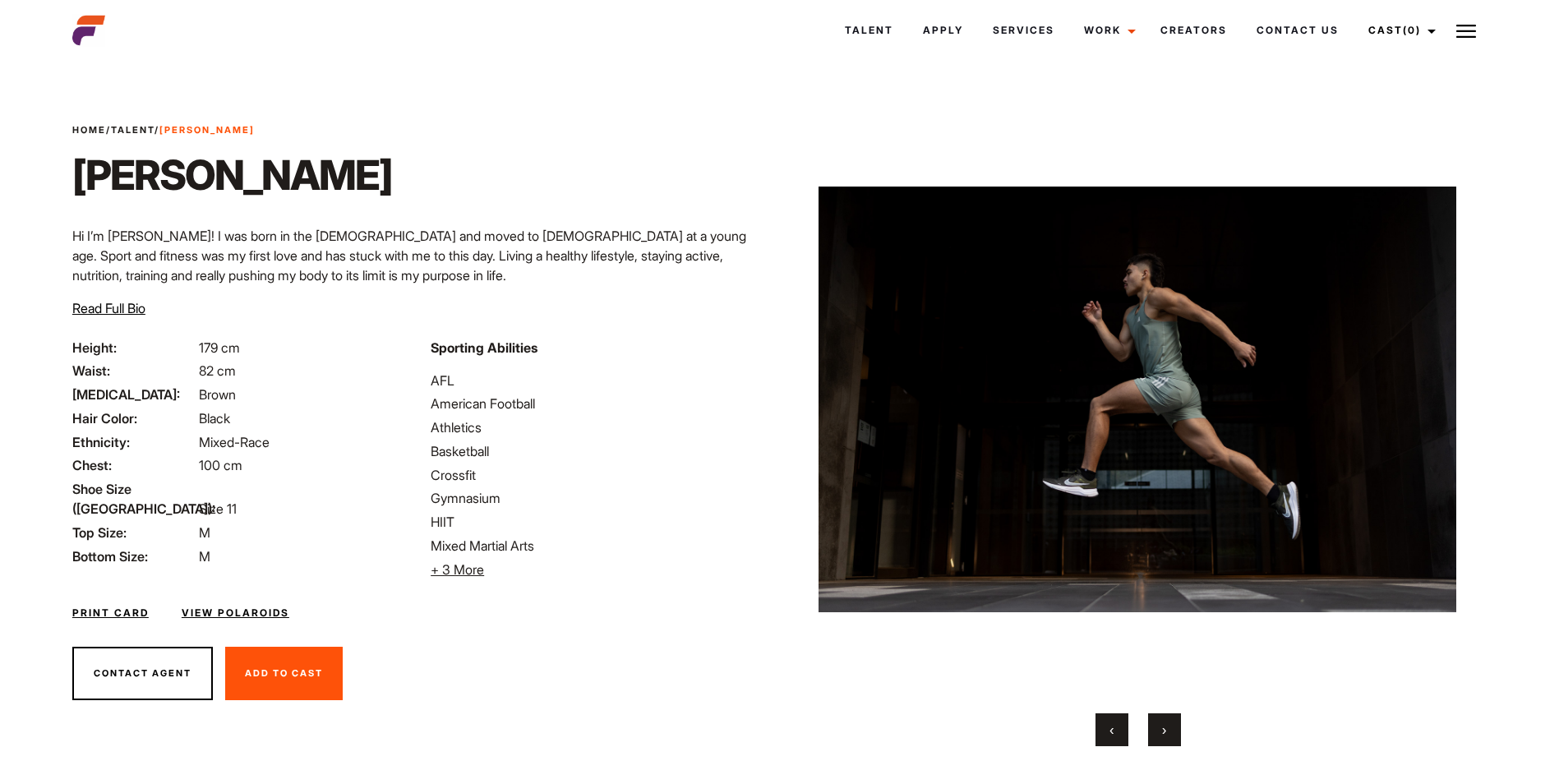
click at [1166, 743] on button "›" at bounding box center [1164, 730] width 33 height 33
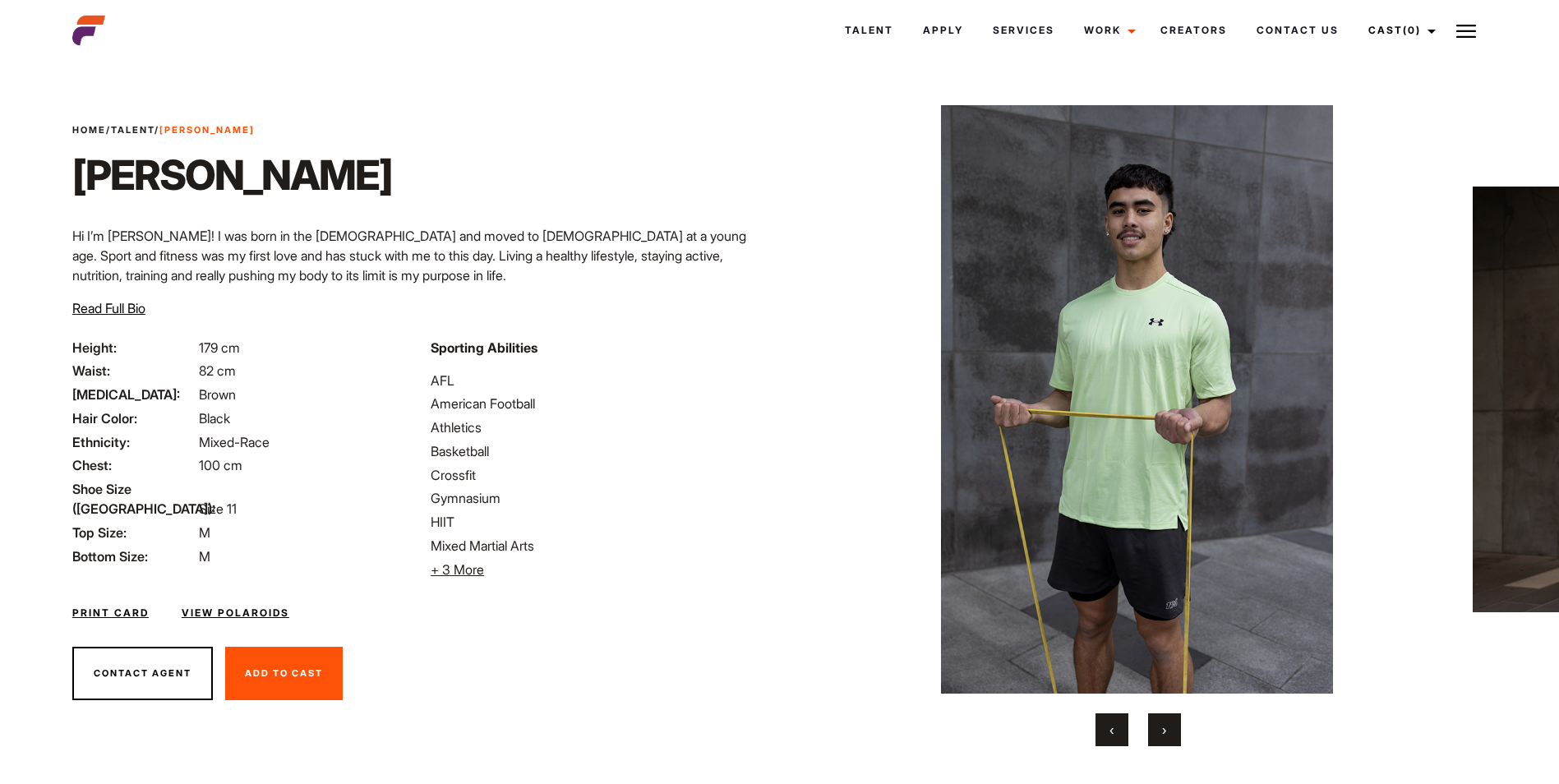
click at [1166, 743] on button "›" at bounding box center [1164, 730] width 33 height 33
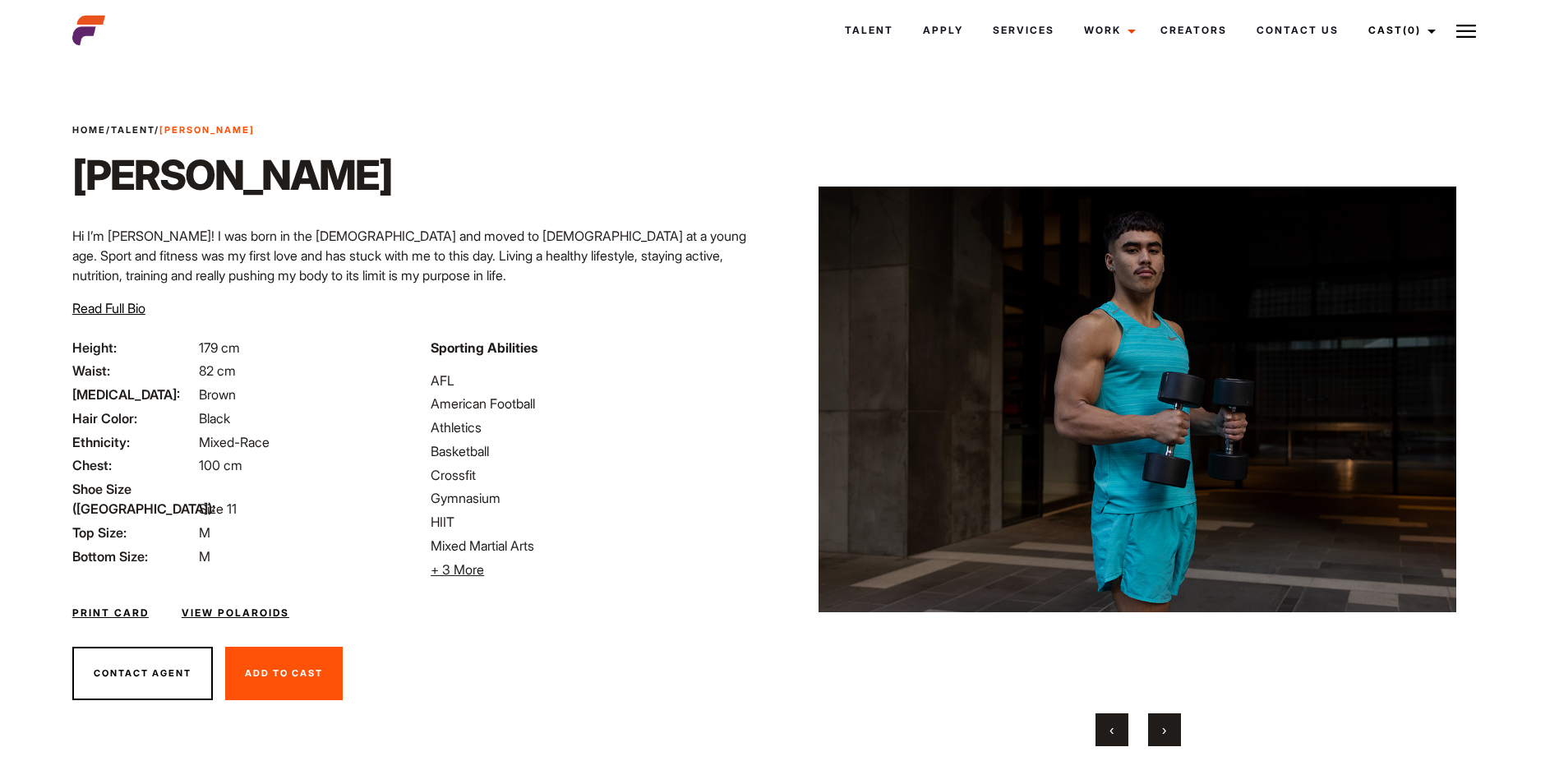
click at [1166, 743] on button "›" at bounding box center [1164, 730] width 33 height 33
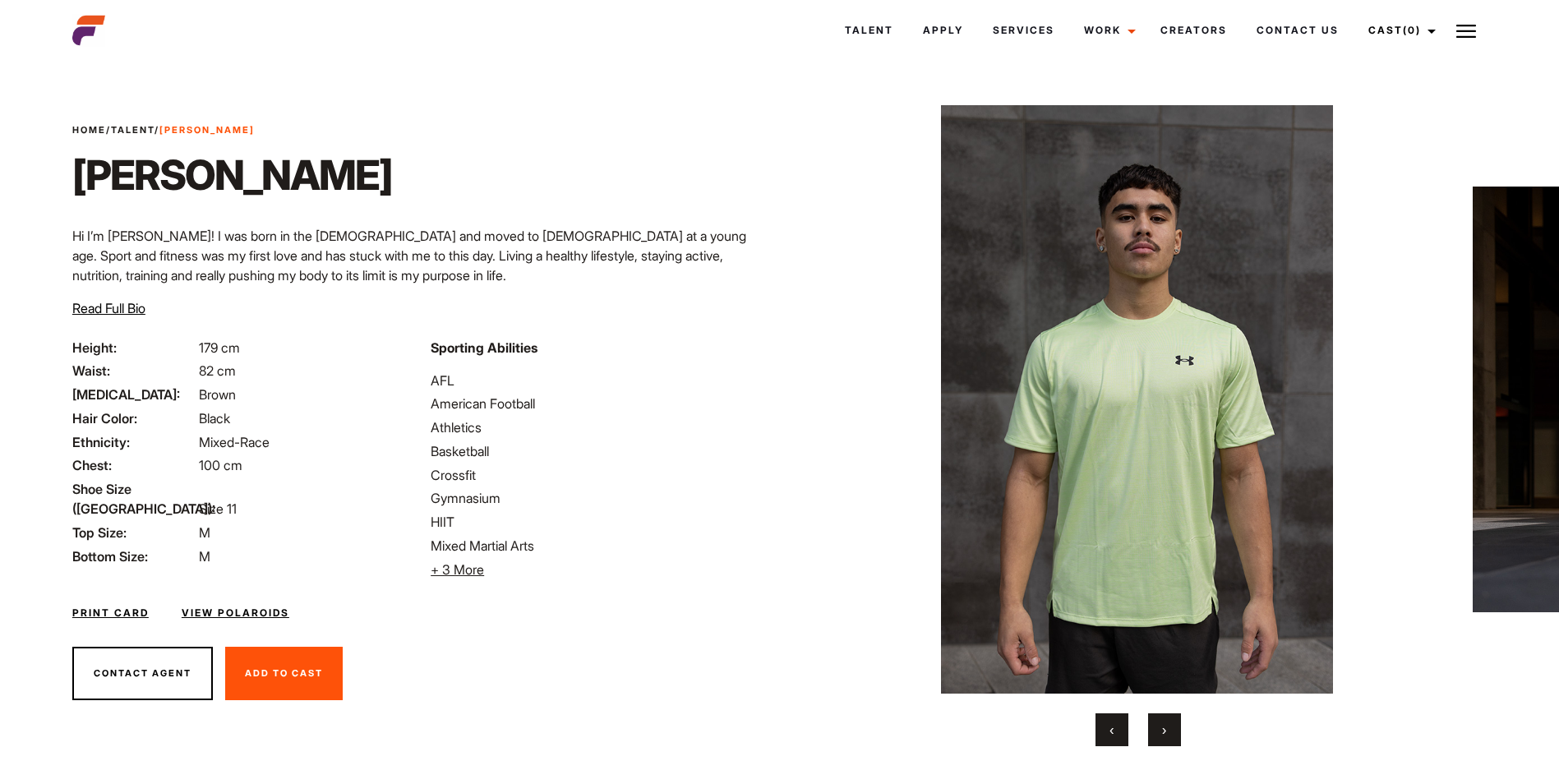
click at [1166, 743] on button "›" at bounding box center [1164, 730] width 33 height 33
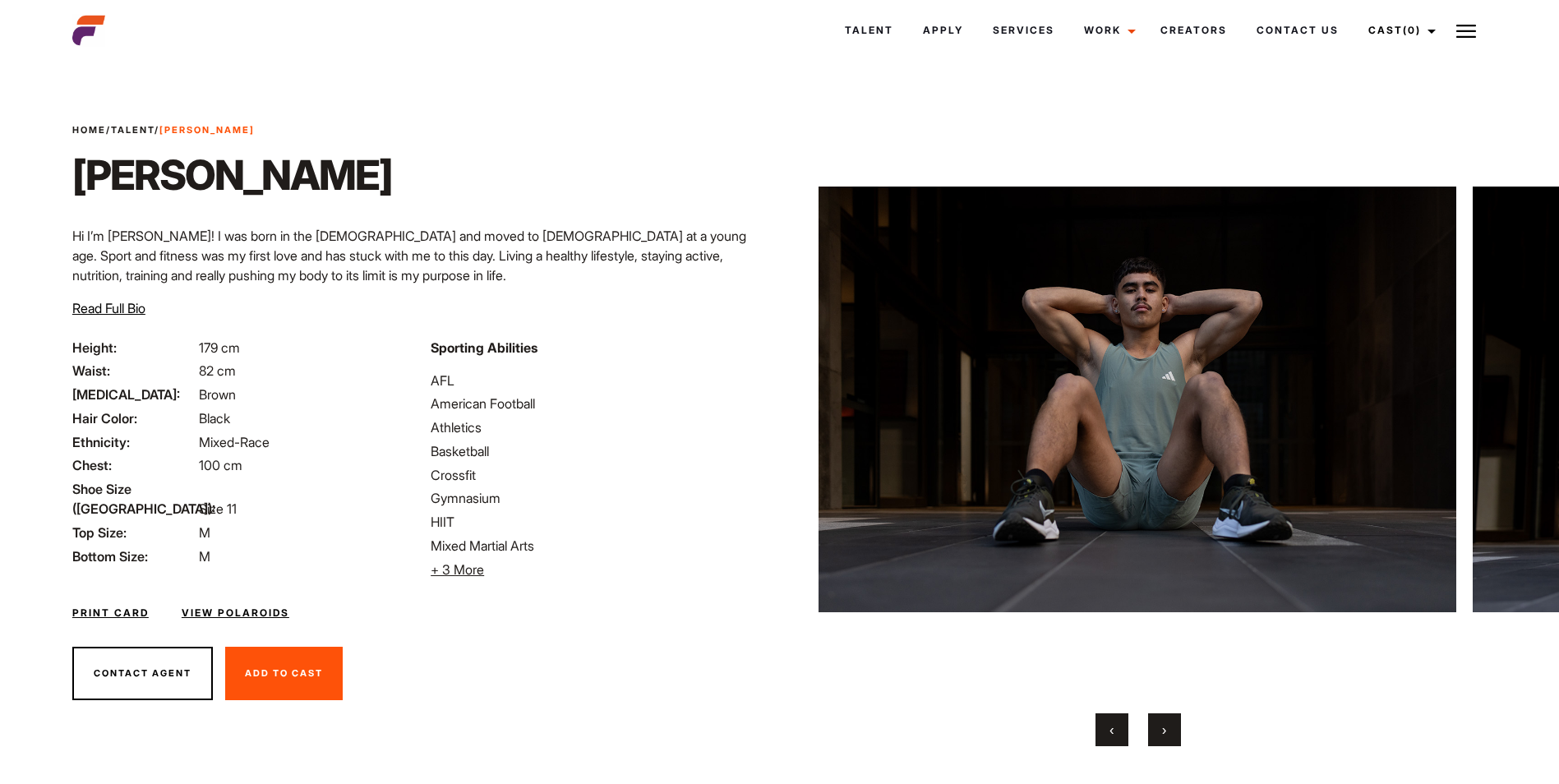
click at [1166, 743] on button "›" at bounding box center [1164, 730] width 33 height 33
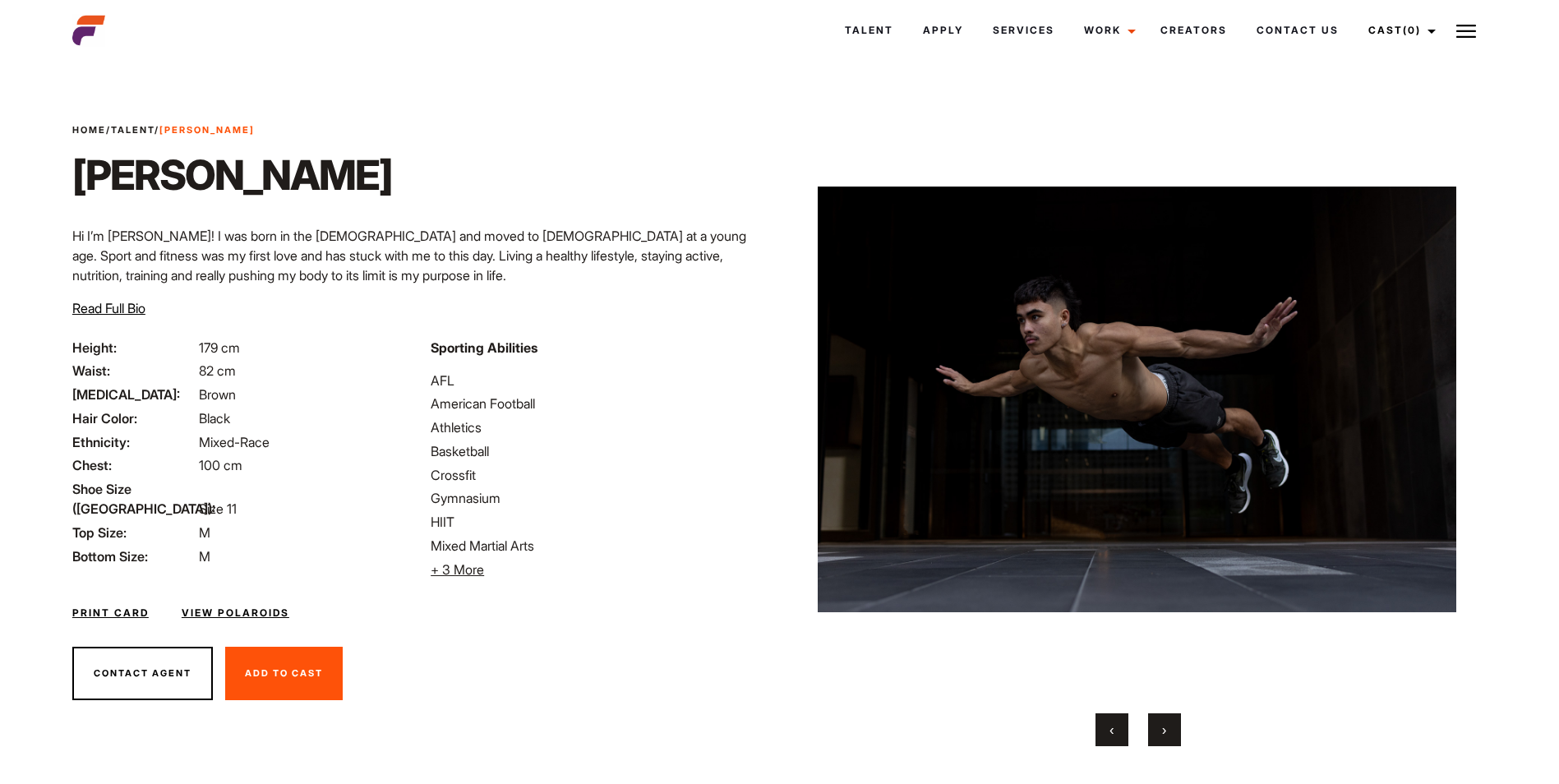
click at [1166, 743] on button "›" at bounding box center [1164, 730] width 33 height 33
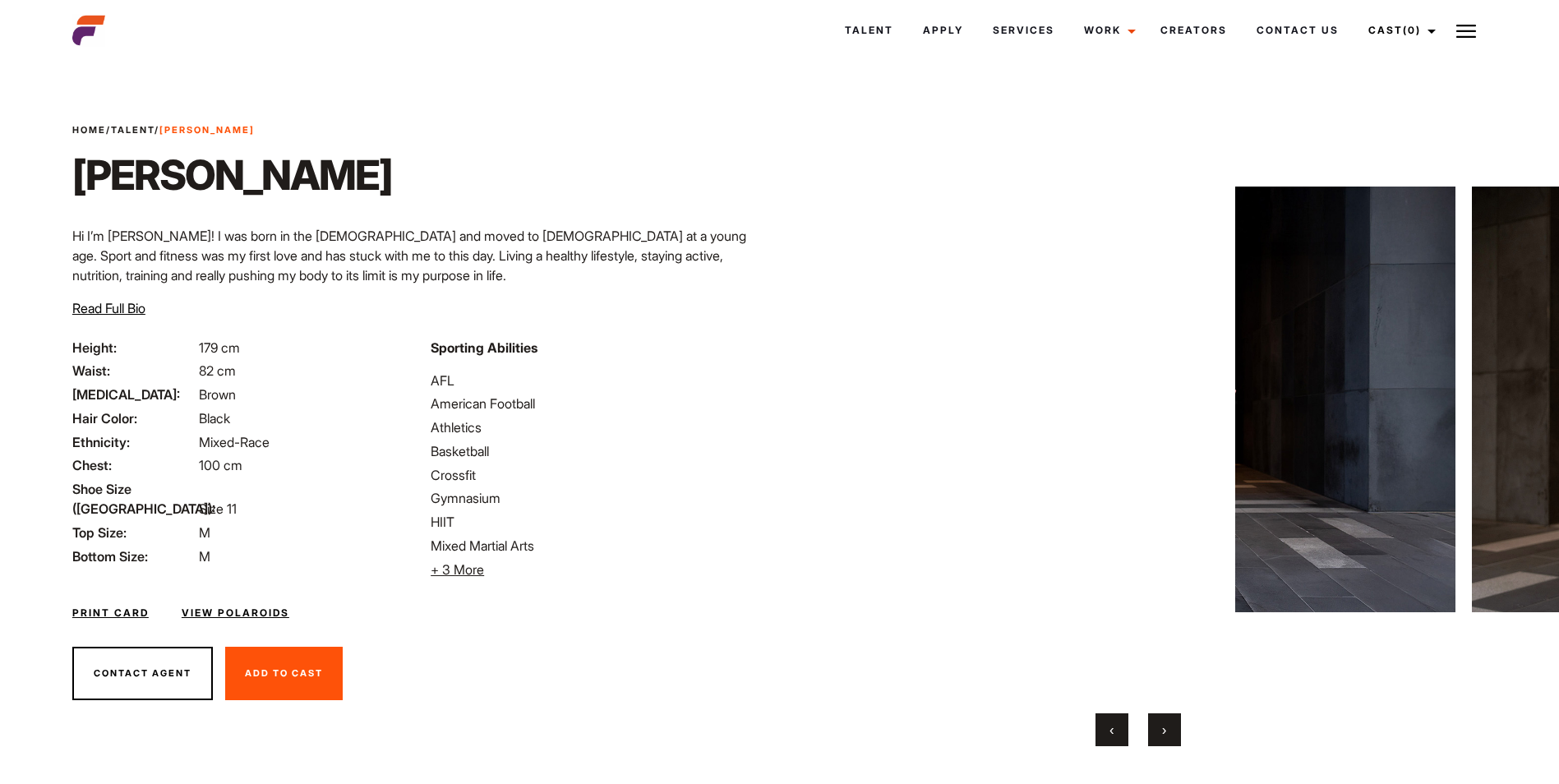
click at [1166, 743] on button "›" at bounding box center [1164, 730] width 33 height 33
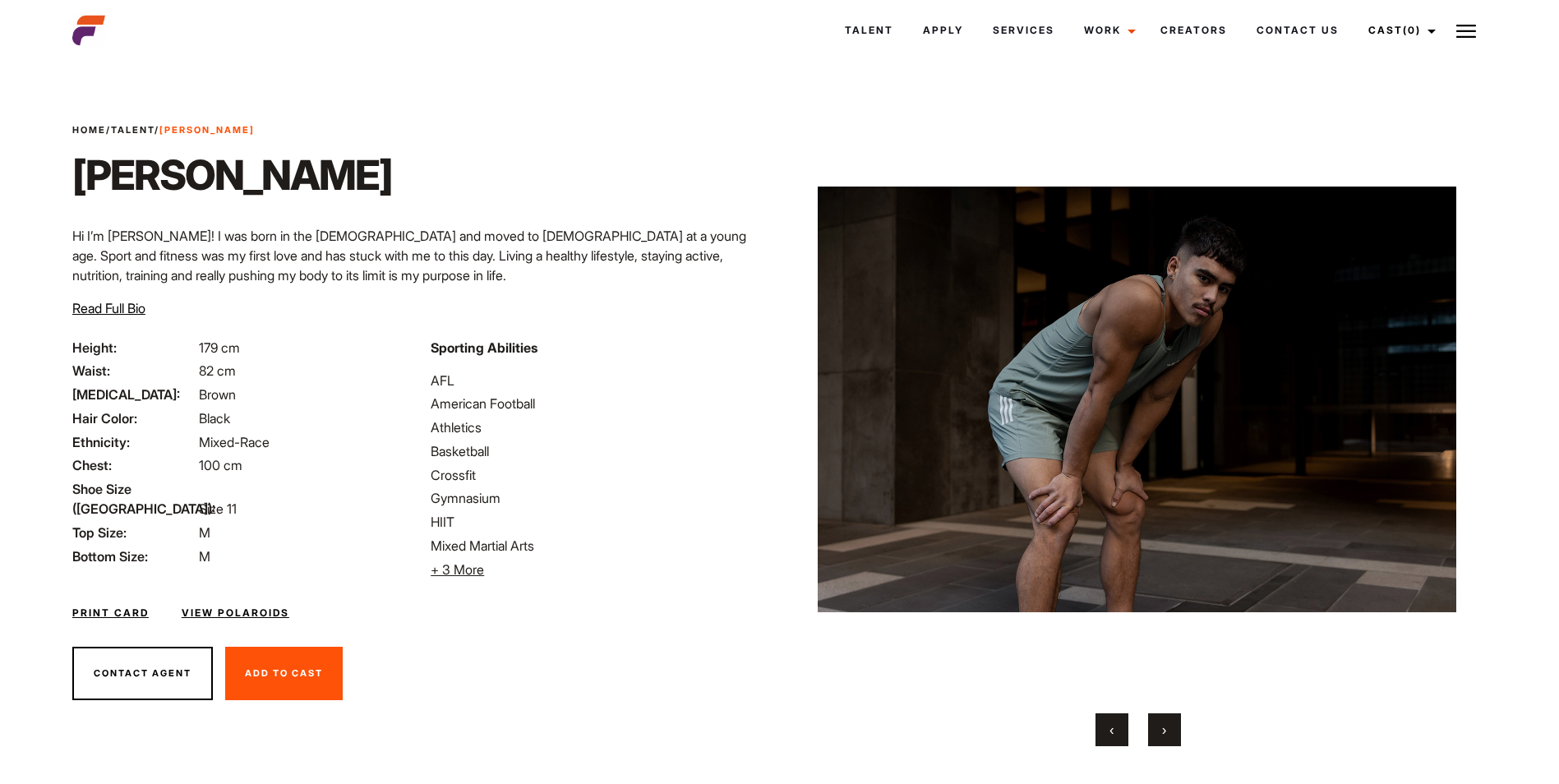
click at [1166, 743] on button "›" at bounding box center [1164, 730] width 33 height 33
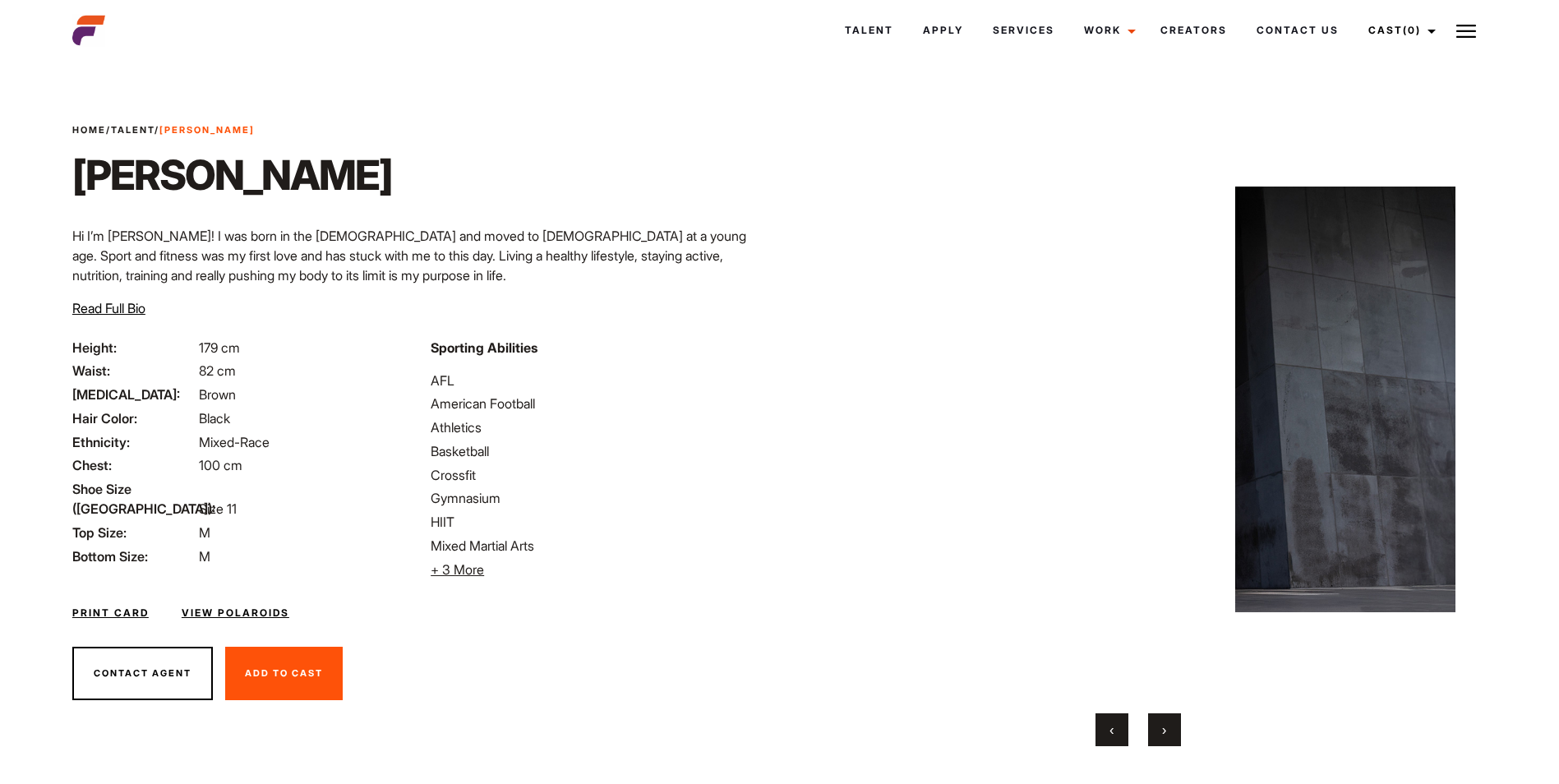
click at [1166, 743] on button "›" at bounding box center [1164, 730] width 33 height 33
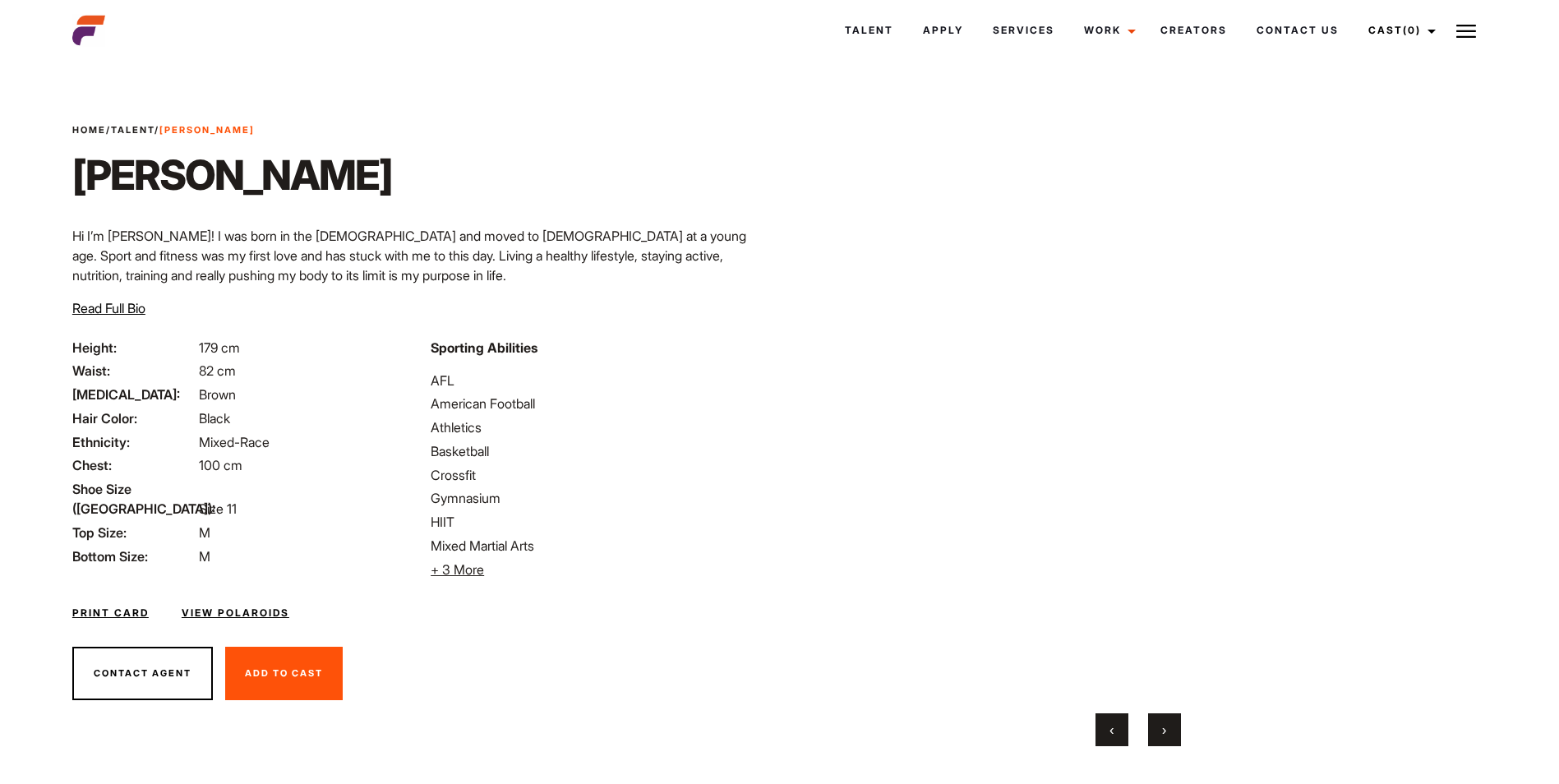
click at [1160, 736] on button "›" at bounding box center [1164, 730] width 33 height 33
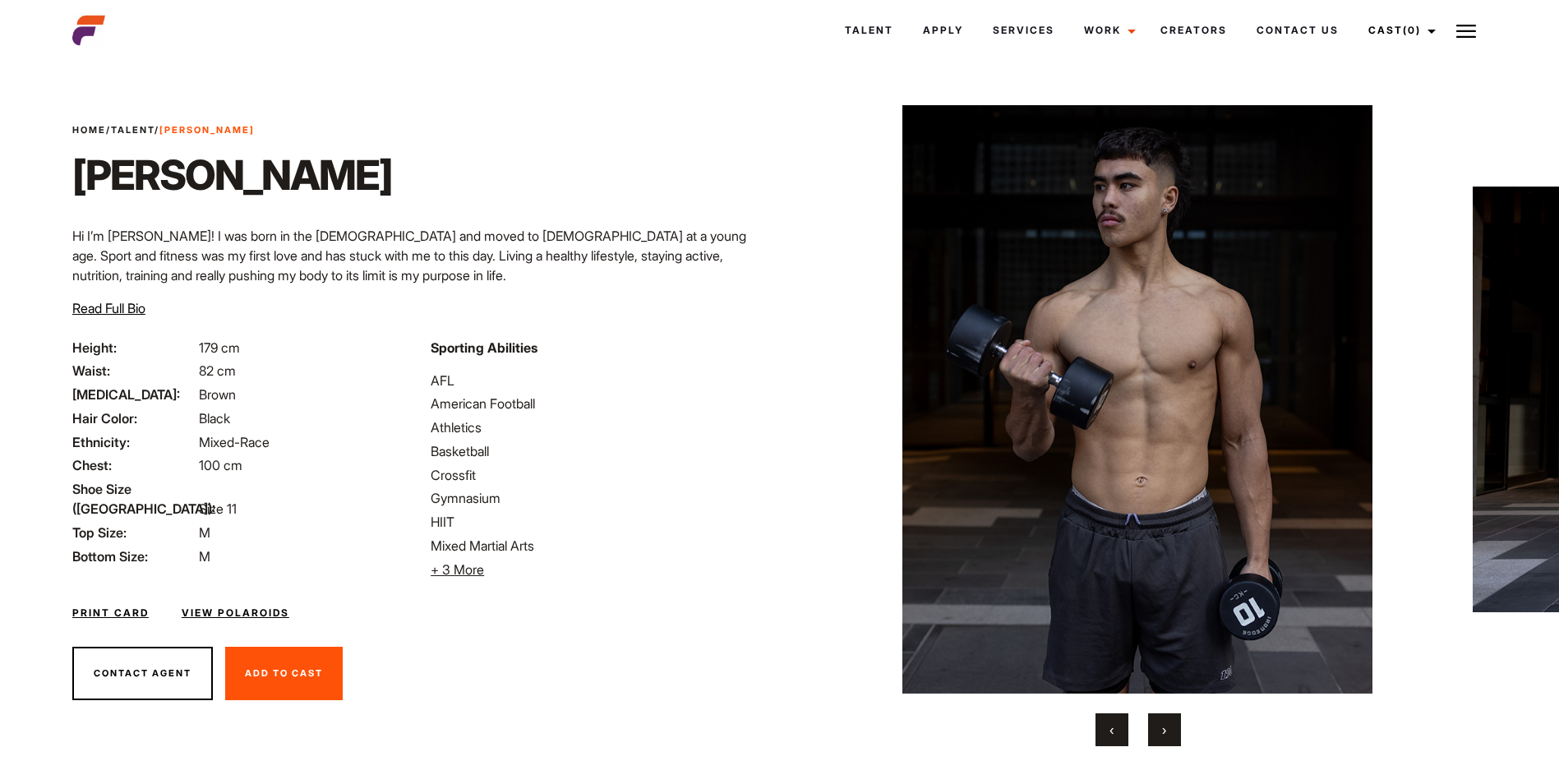
click at [1160, 736] on button "›" at bounding box center [1164, 730] width 33 height 33
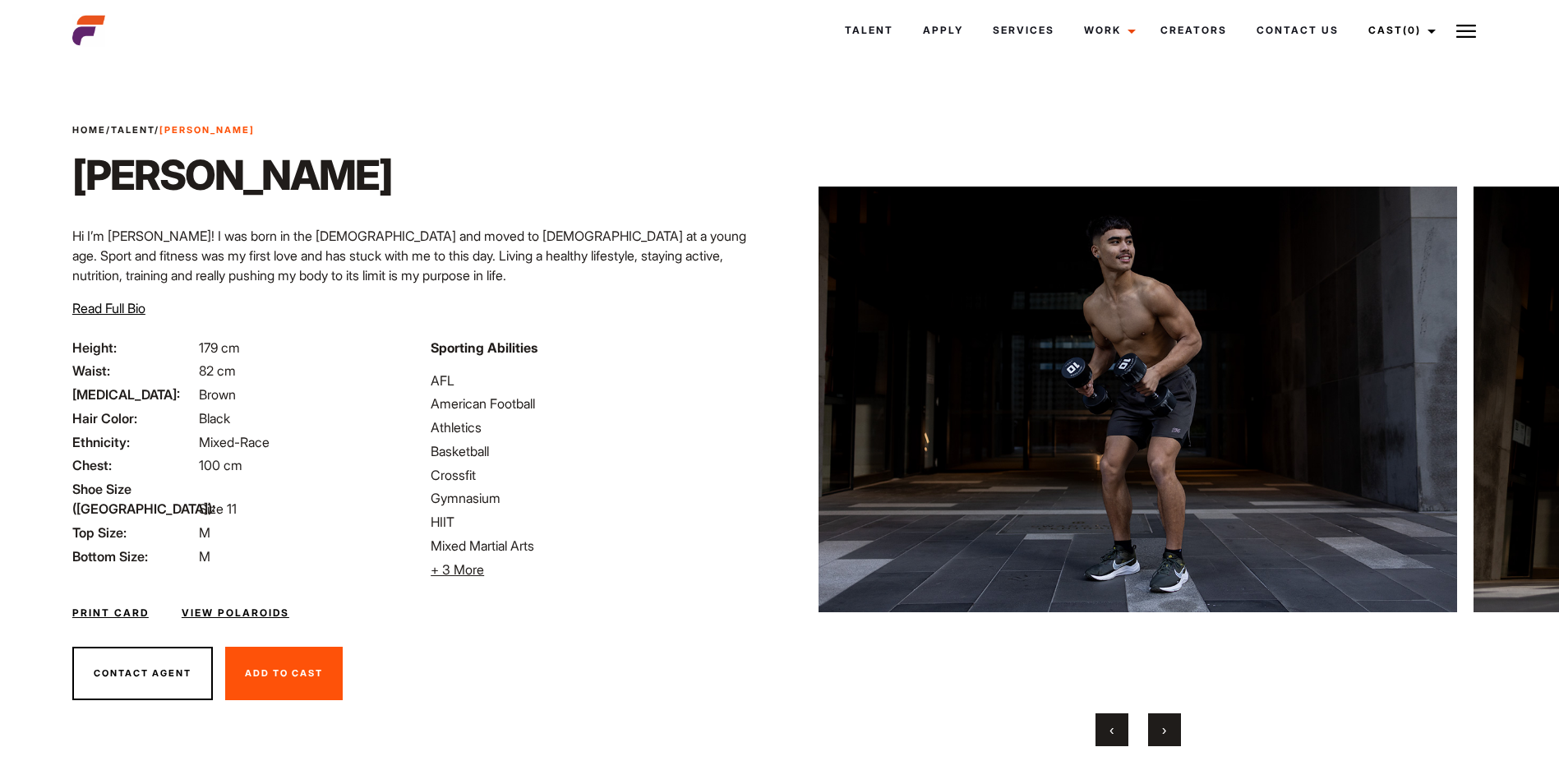
click at [1160, 736] on button "›" at bounding box center [1164, 730] width 33 height 33
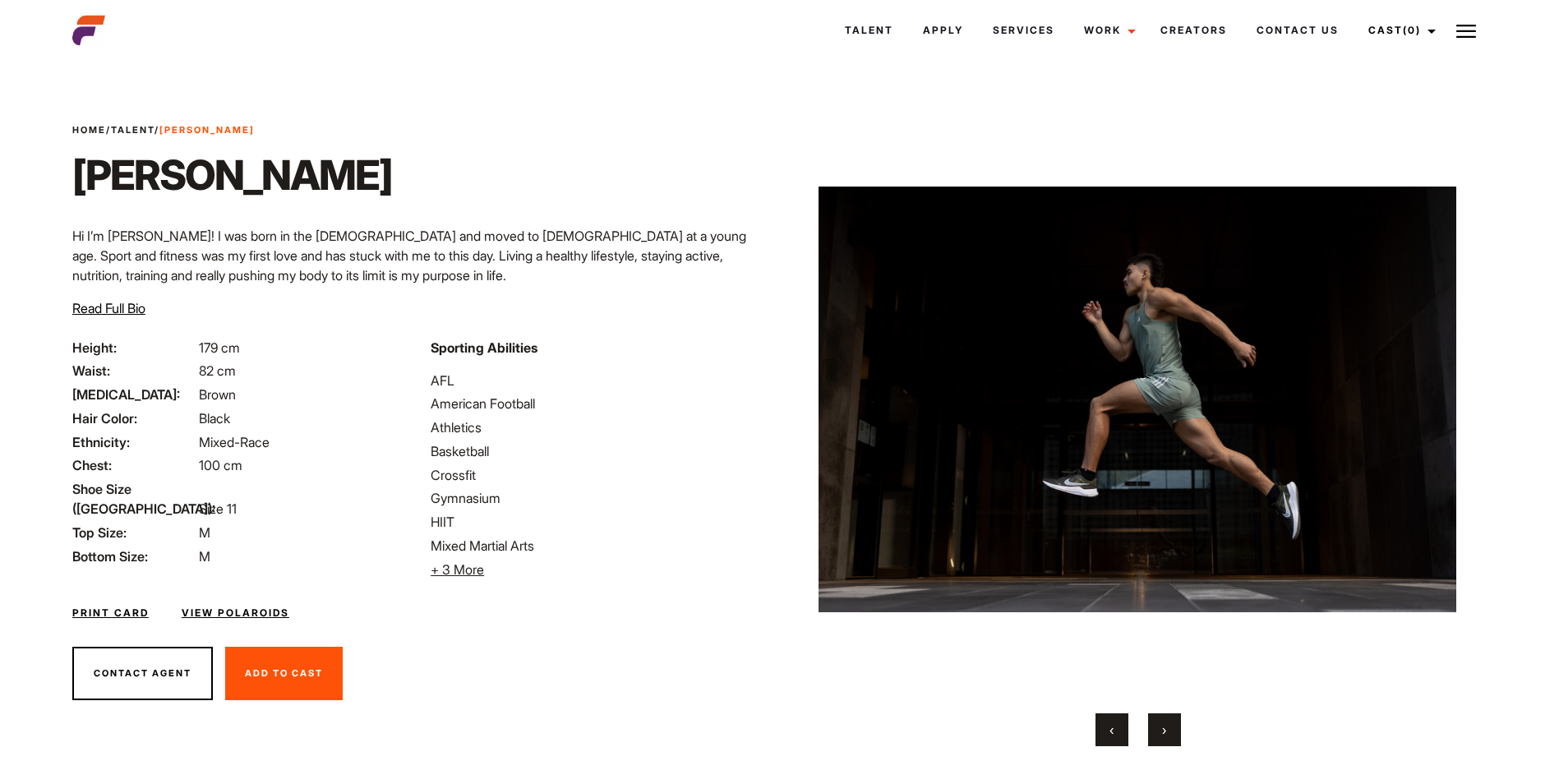
click at [1160, 736] on button "›" at bounding box center [1164, 730] width 33 height 33
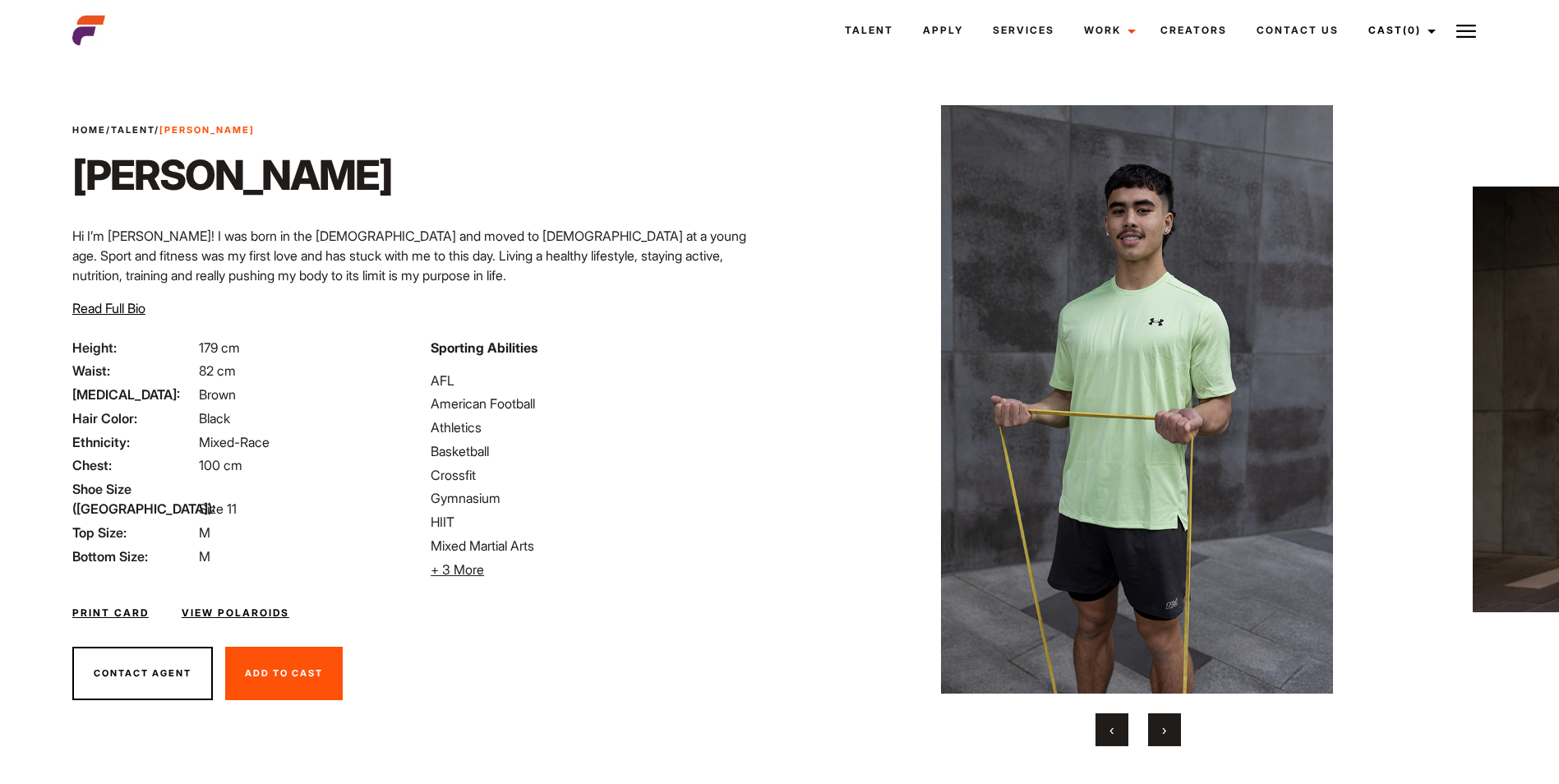
click at [1160, 736] on button "›" at bounding box center [1164, 730] width 33 height 33
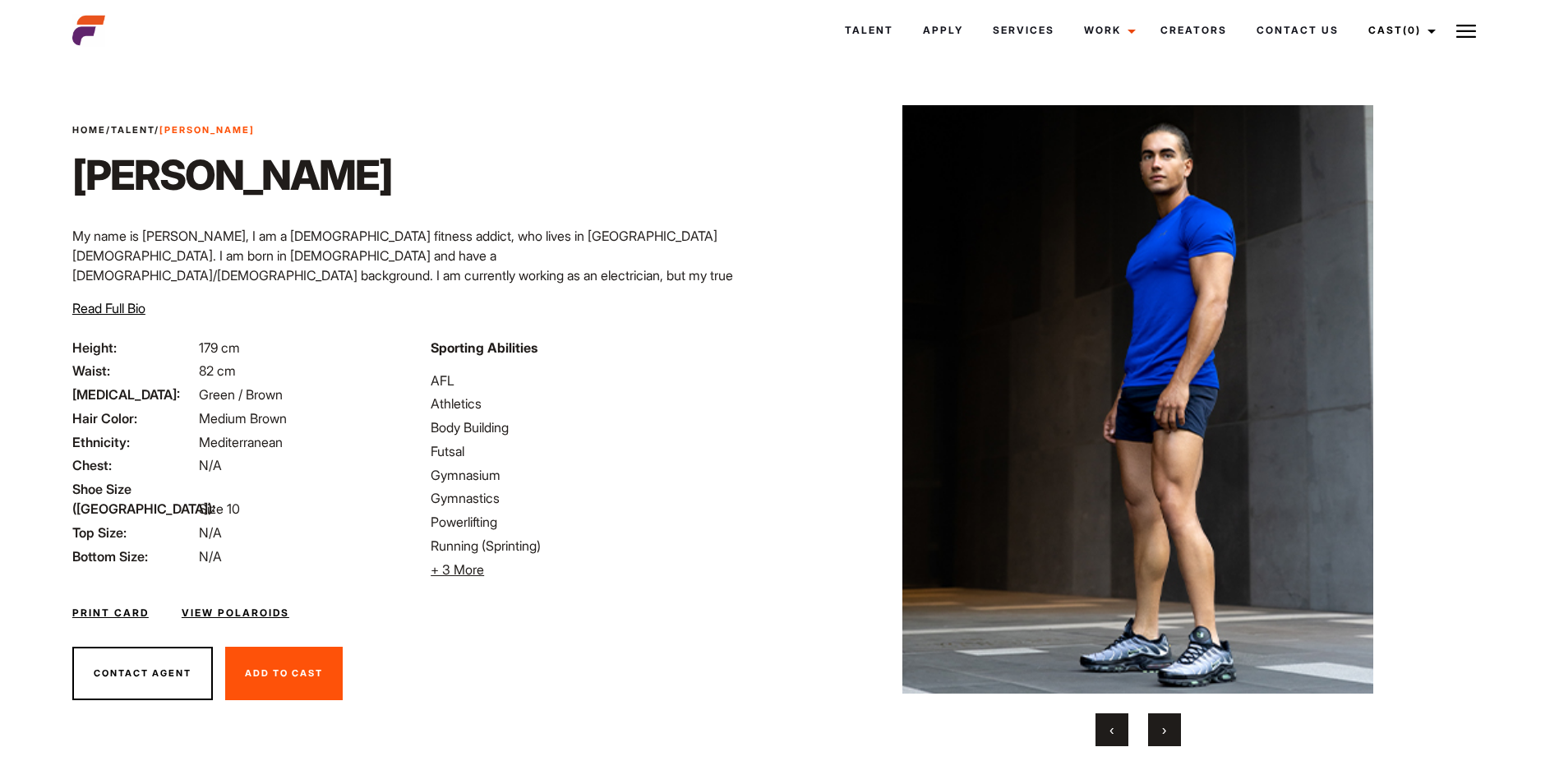
click at [1173, 731] on button "›" at bounding box center [1164, 730] width 33 height 33
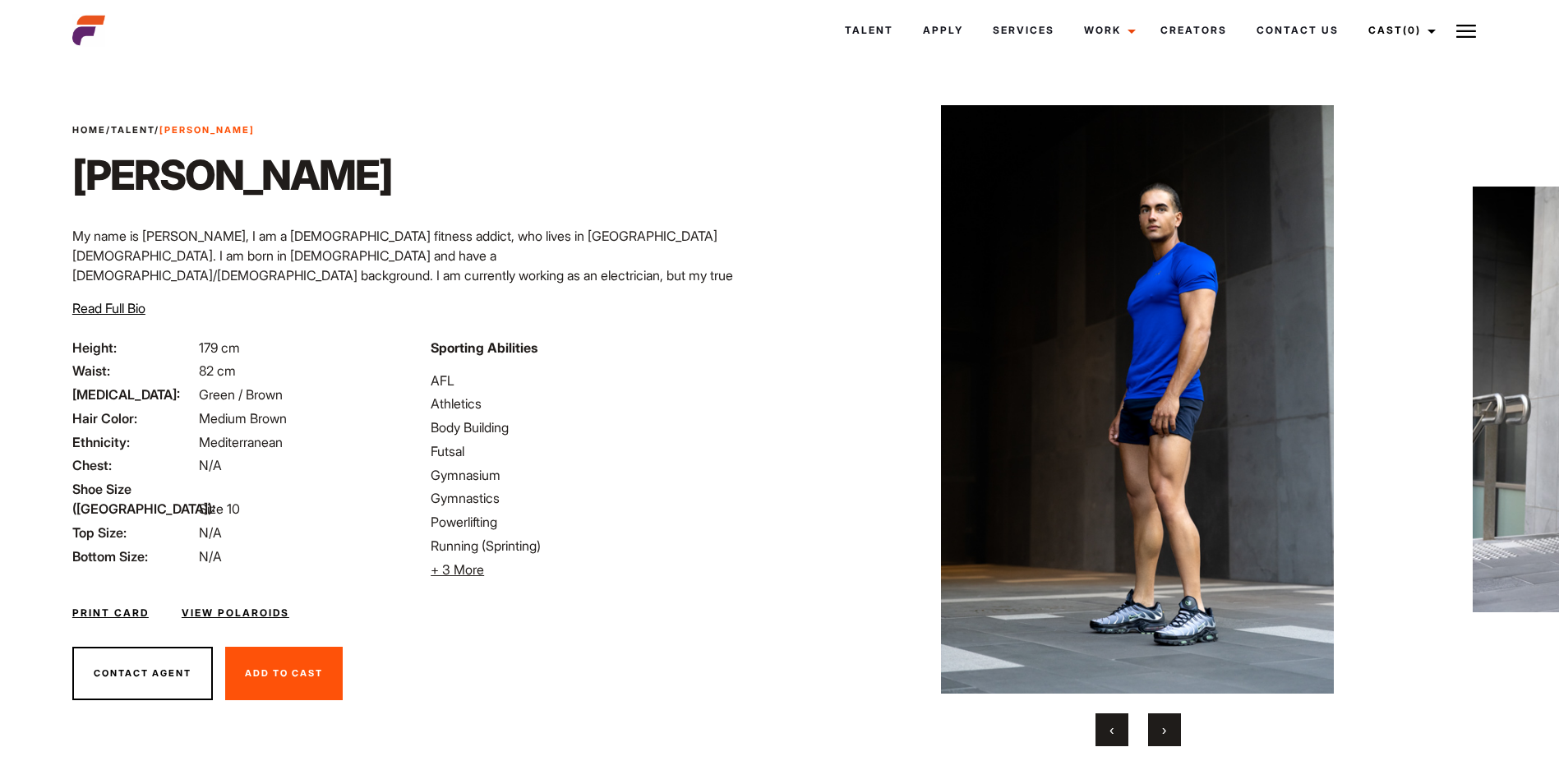
click at [1173, 731] on button "›" at bounding box center [1164, 730] width 33 height 33
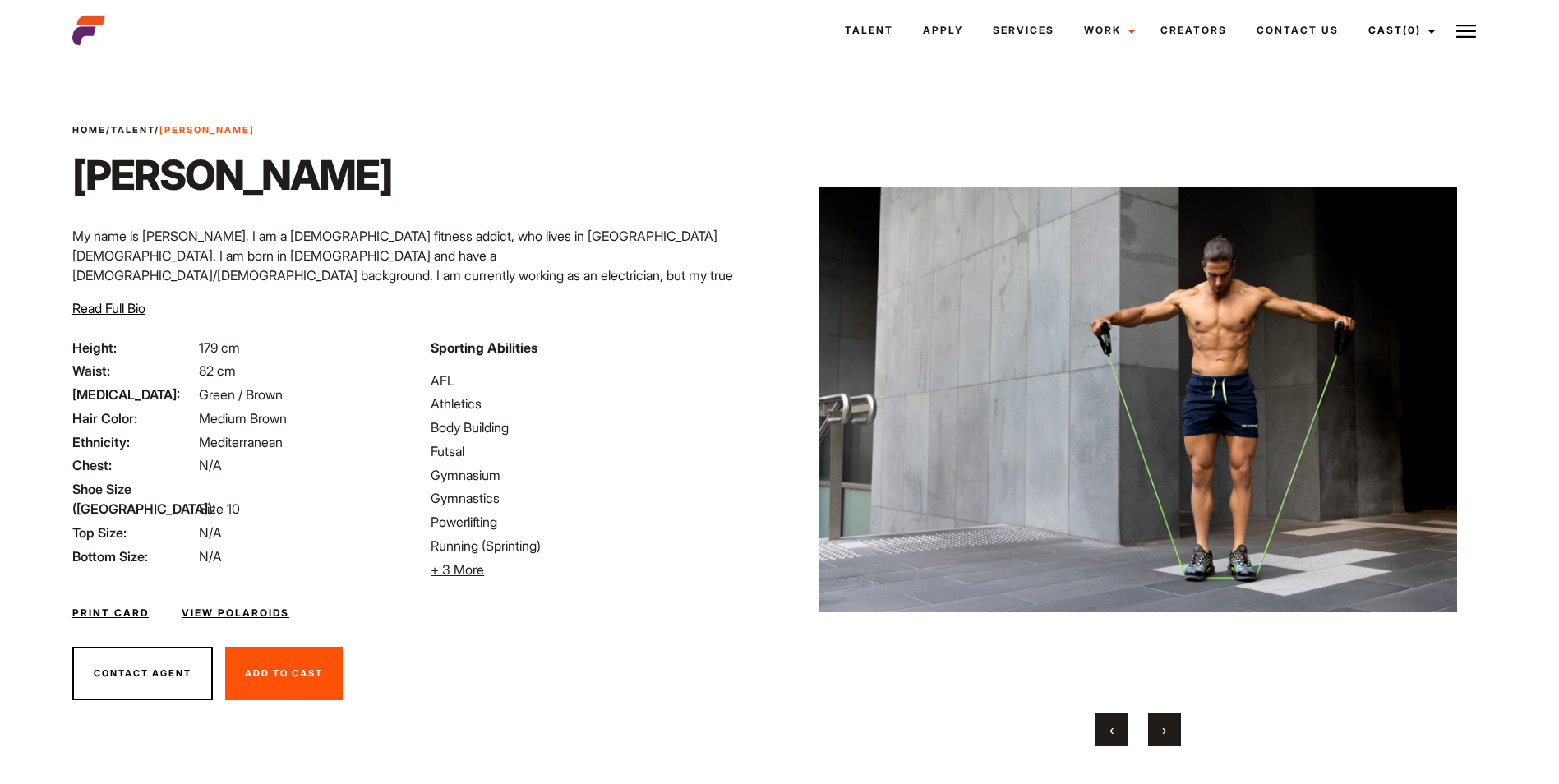
click at [1173, 731] on button "›" at bounding box center [1164, 730] width 33 height 33
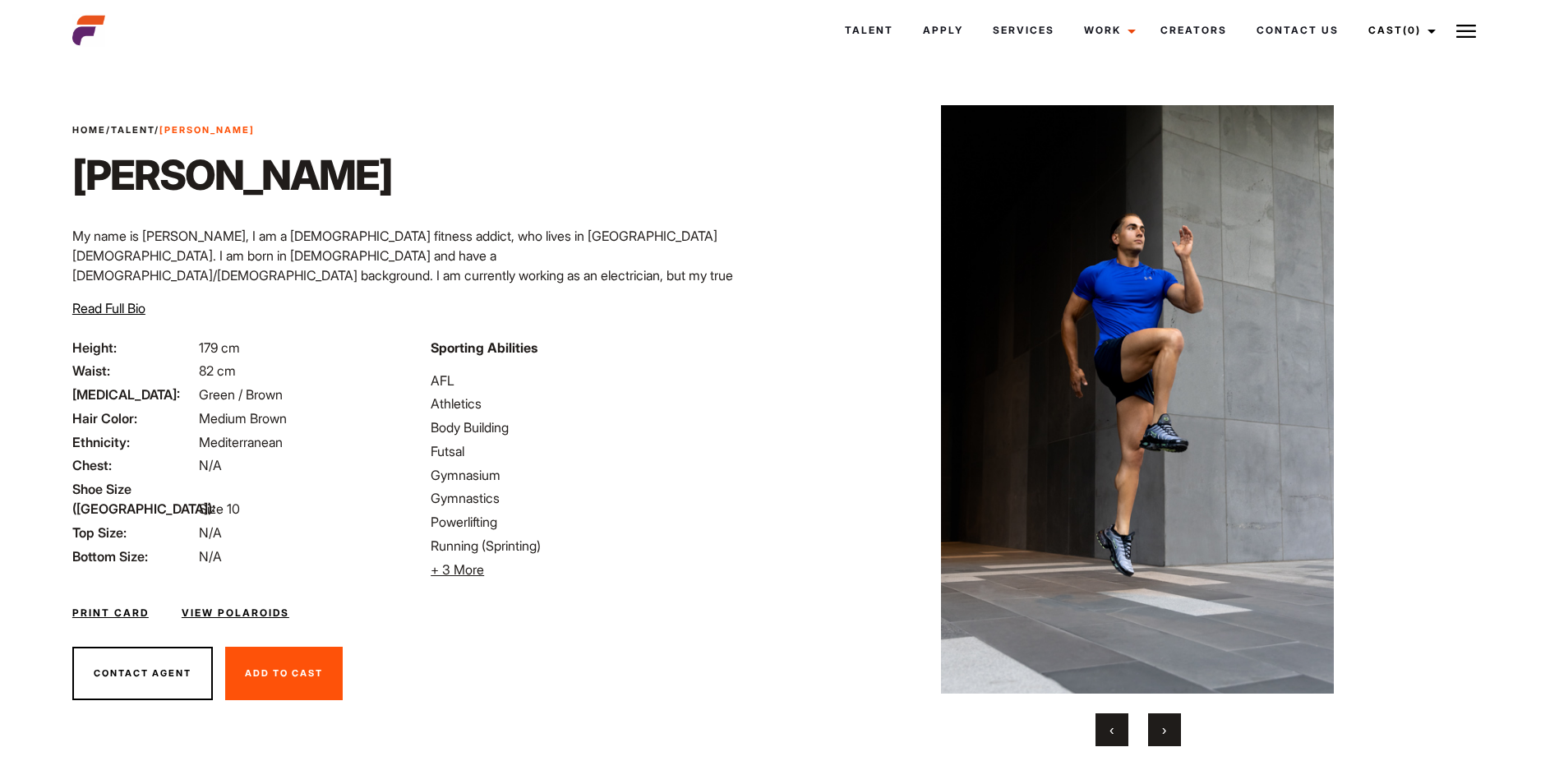
click at [1173, 731] on button "›" at bounding box center [1164, 730] width 33 height 33
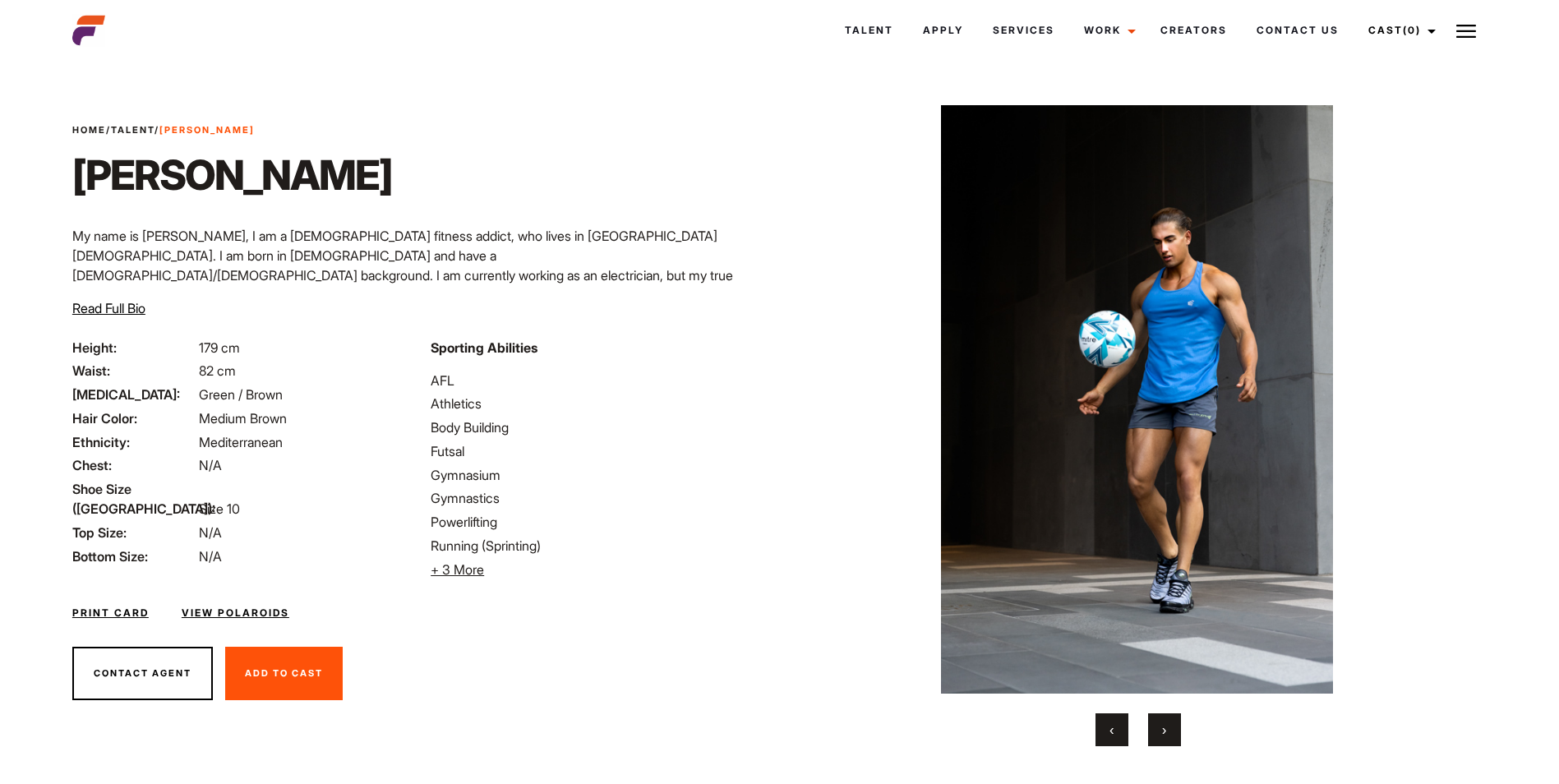
click at [1173, 731] on button "›" at bounding box center [1164, 730] width 33 height 33
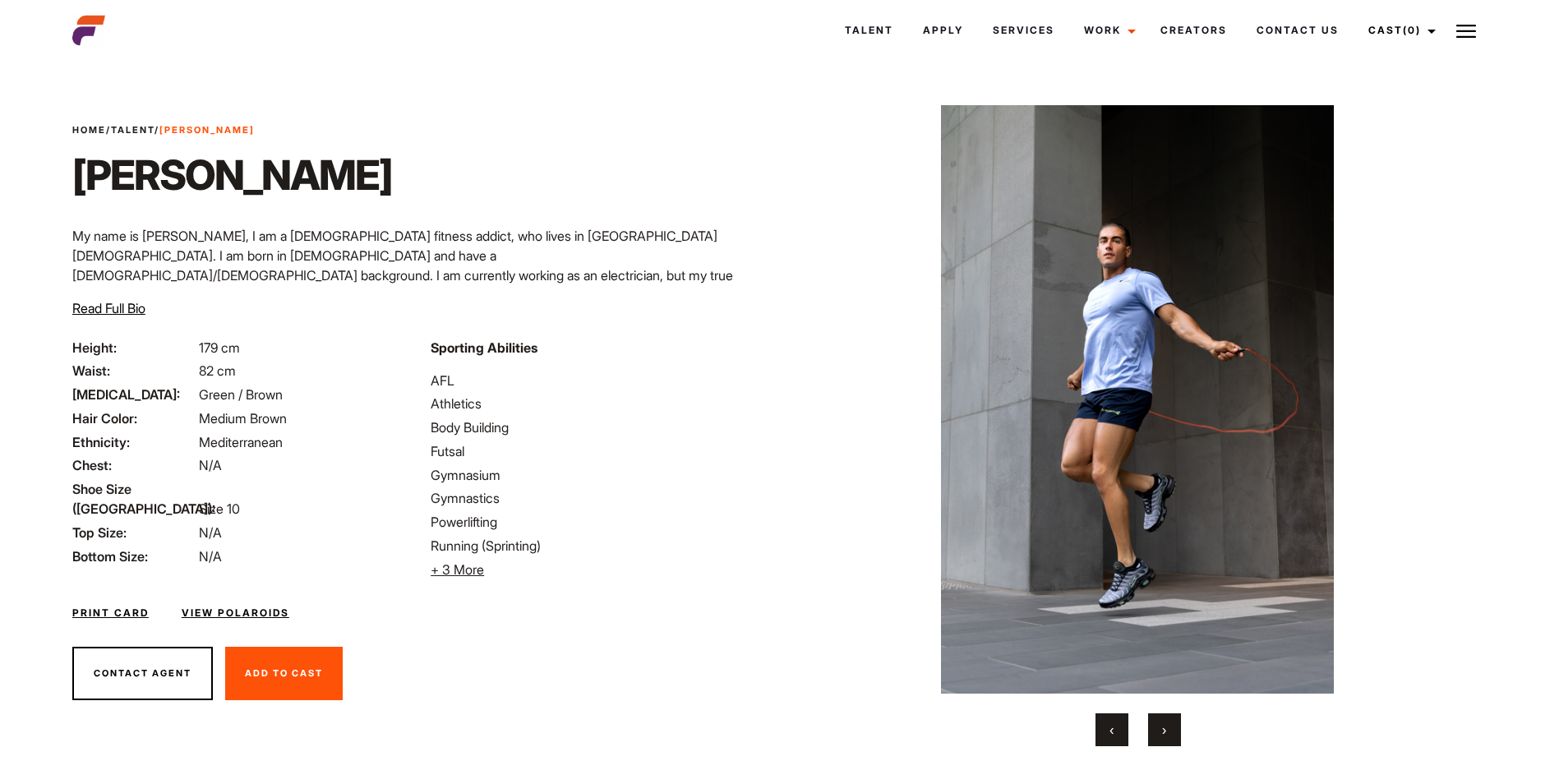
click at [1173, 731] on button "›" at bounding box center [1164, 730] width 33 height 33
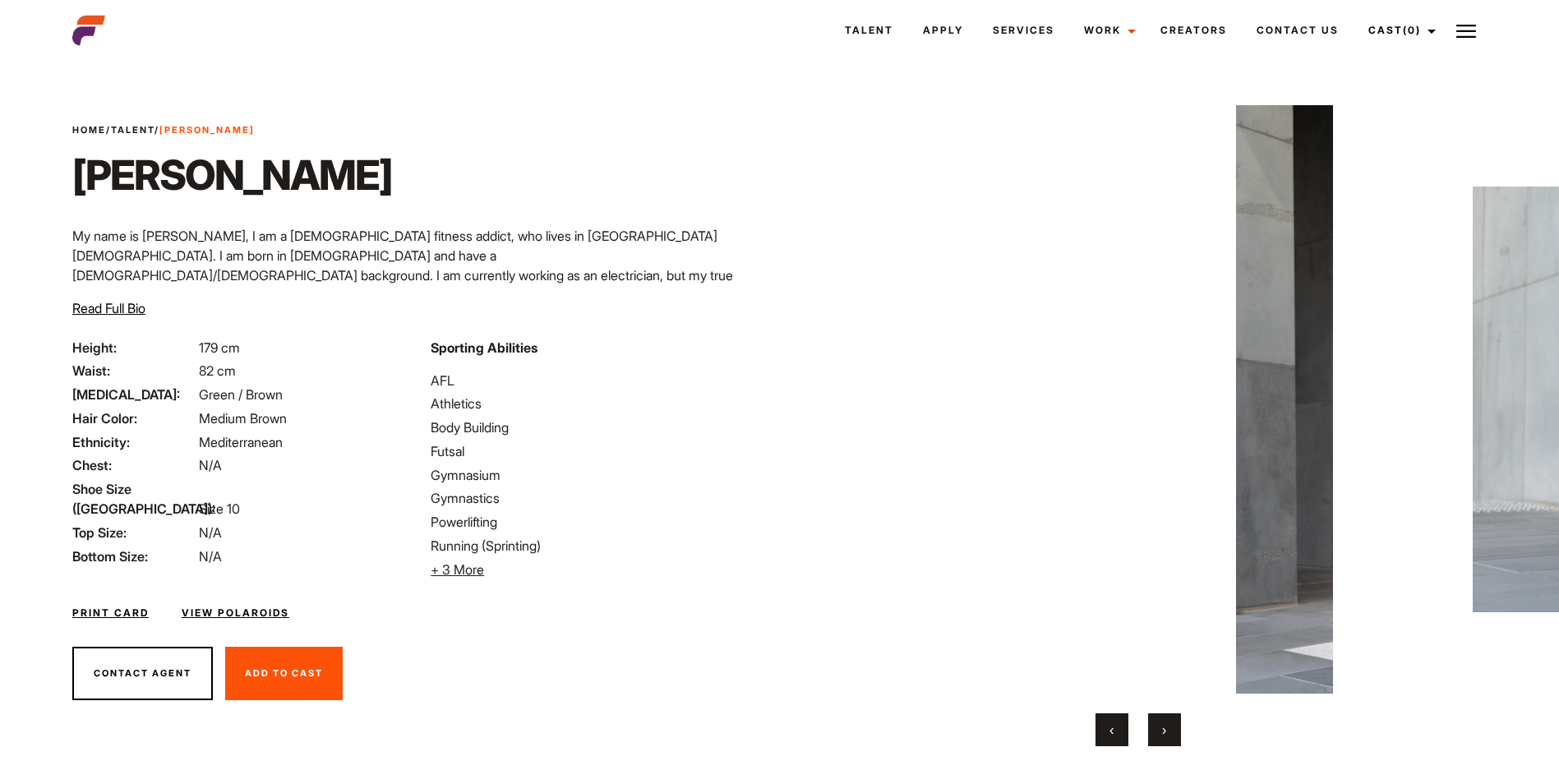
click at [1173, 731] on button "›" at bounding box center [1164, 730] width 33 height 33
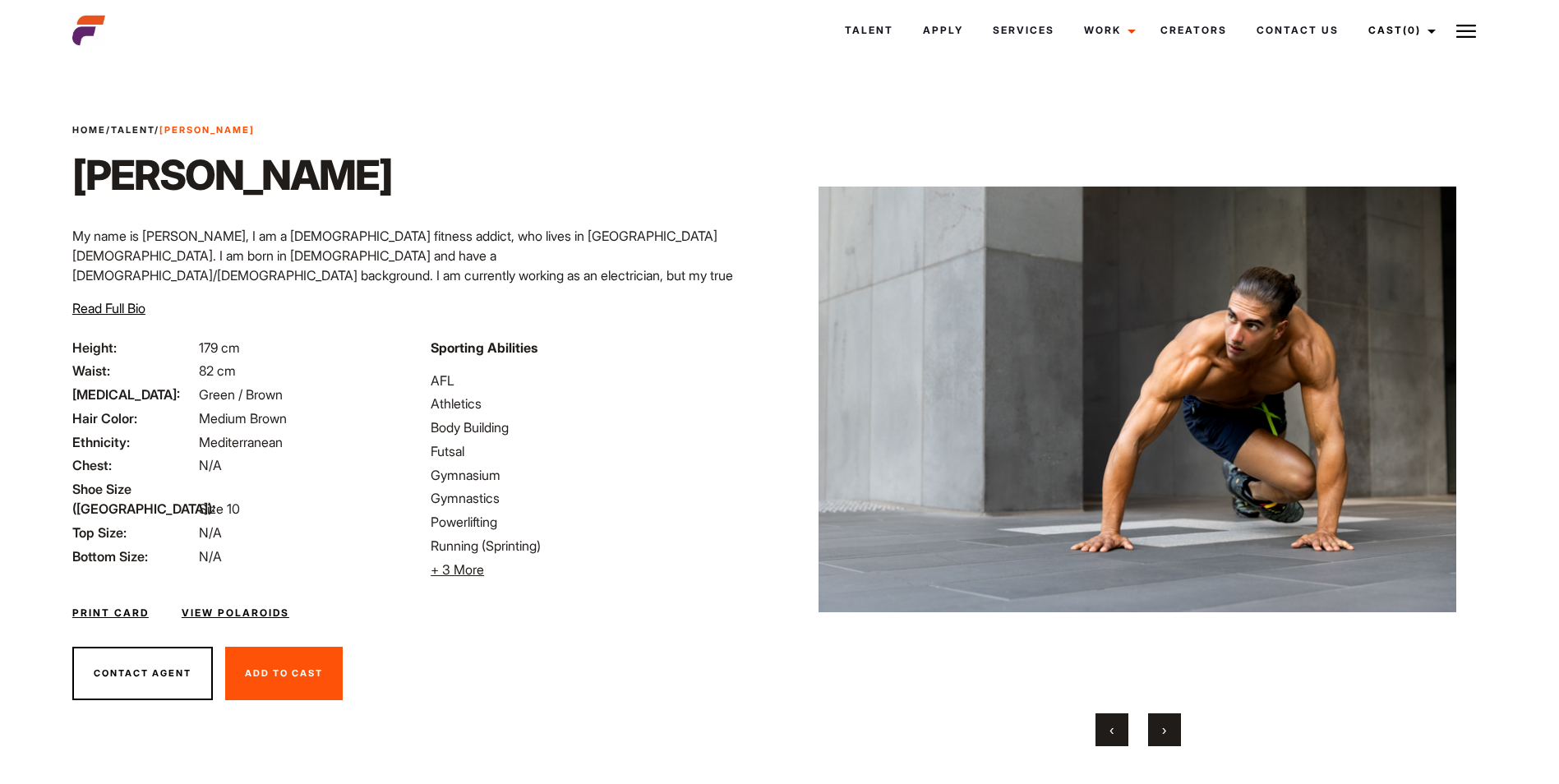
click at [1173, 731] on button "›" at bounding box center [1164, 730] width 33 height 33
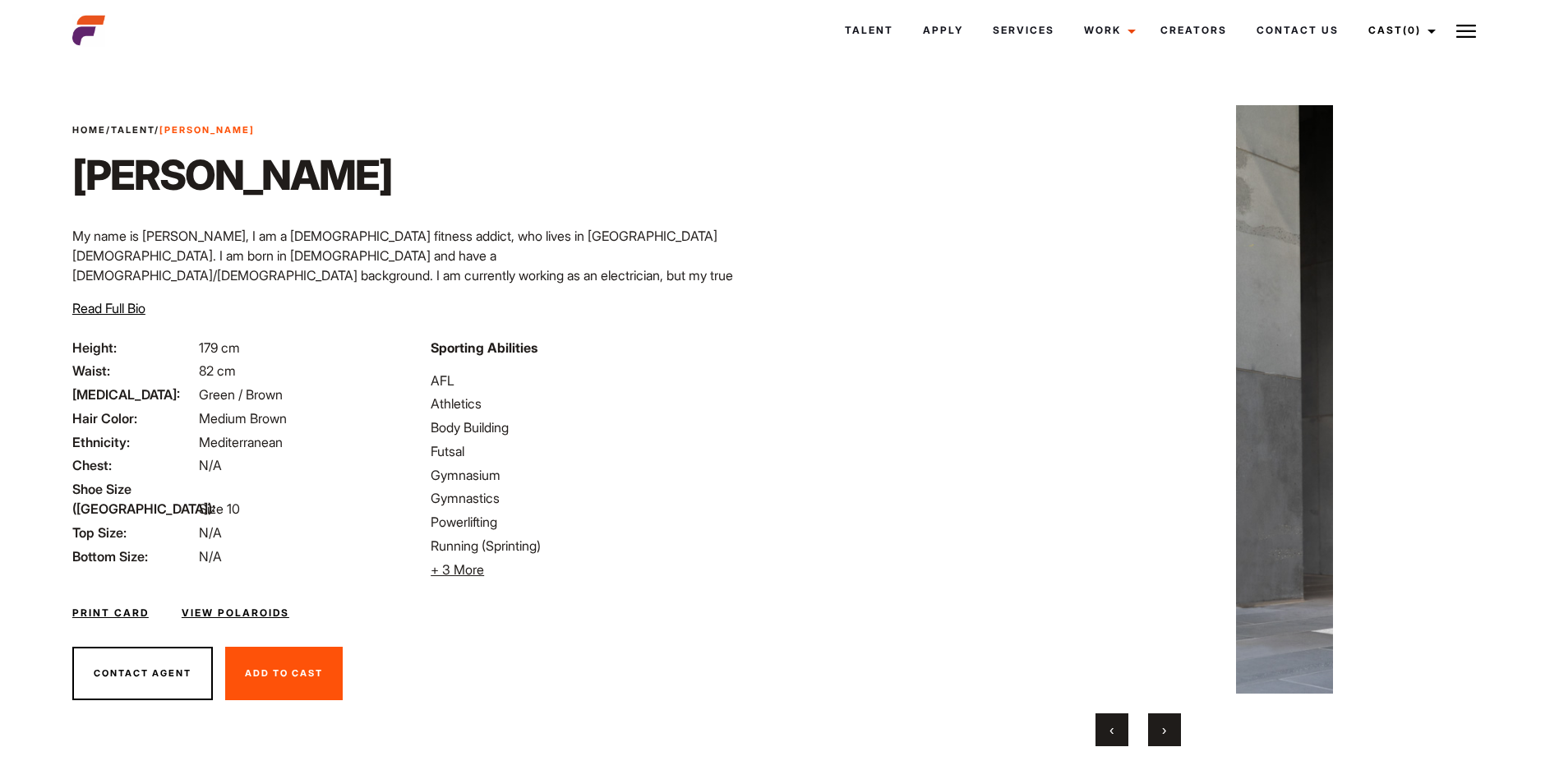
click at [1173, 731] on button "›" at bounding box center [1164, 730] width 33 height 33
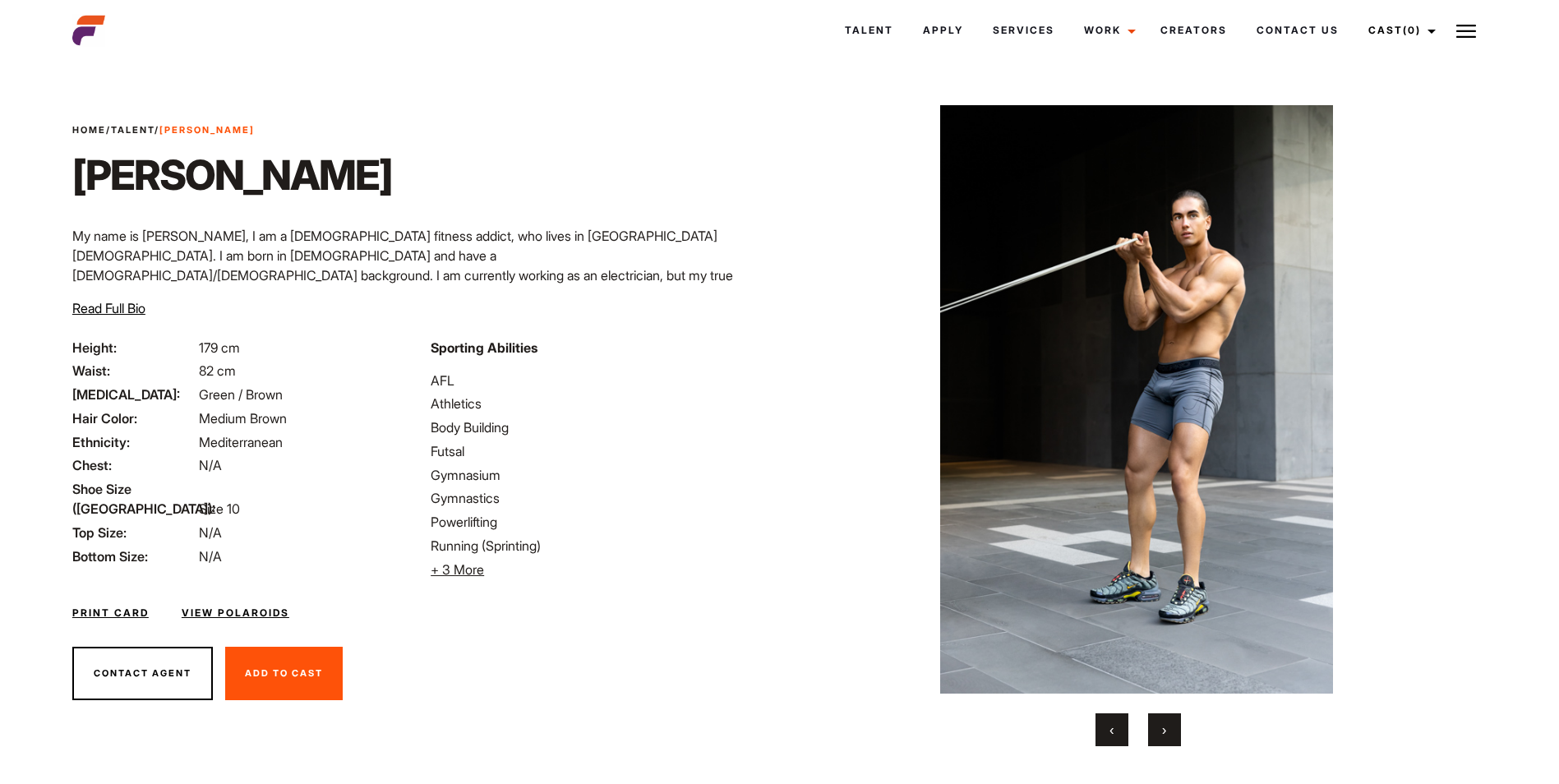
click at [1173, 731] on button "›" at bounding box center [1164, 730] width 33 height 33
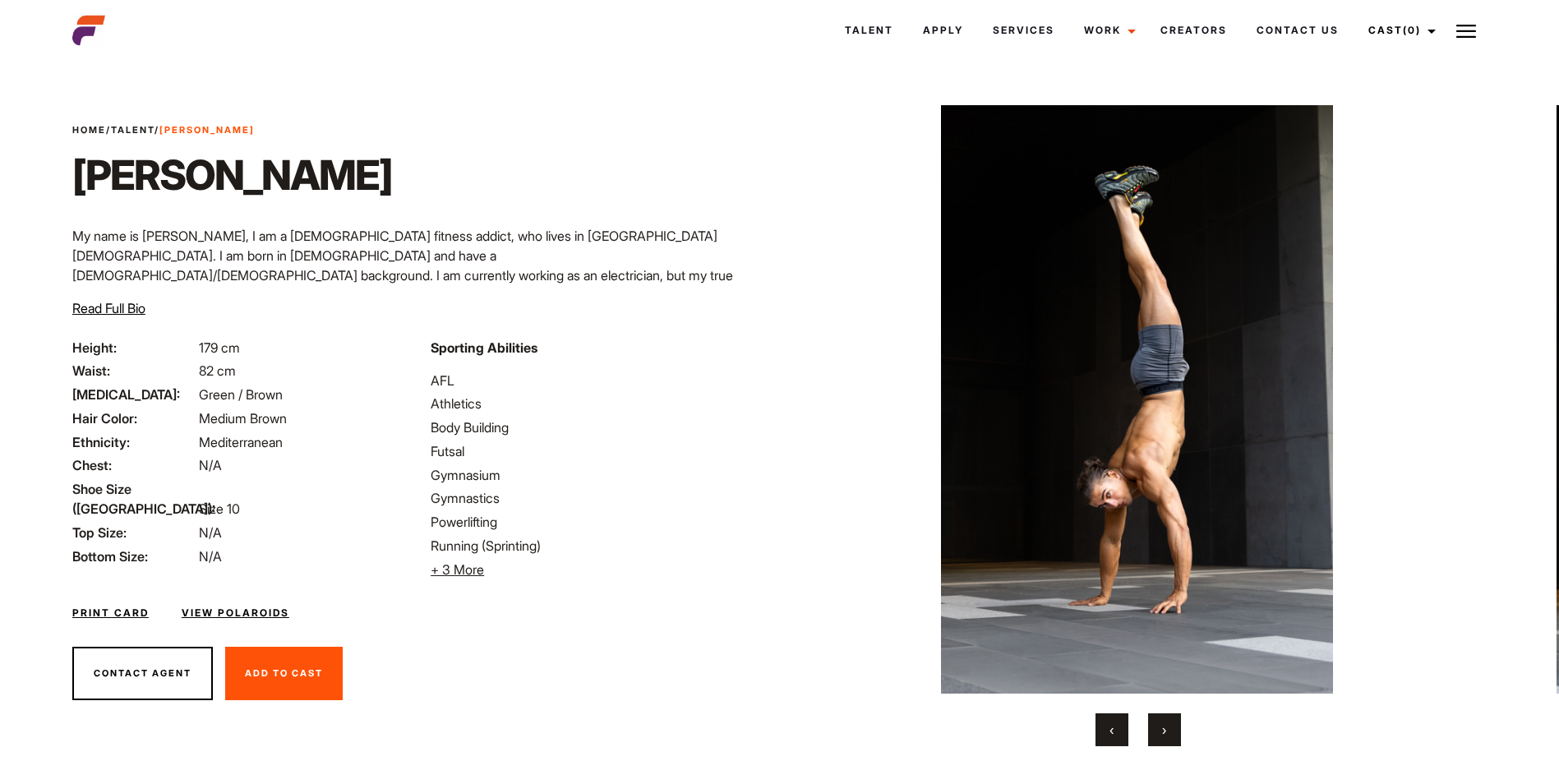
click at [1173, 731] on button "›" at bounding box center [1164, 730] width 33 height 33
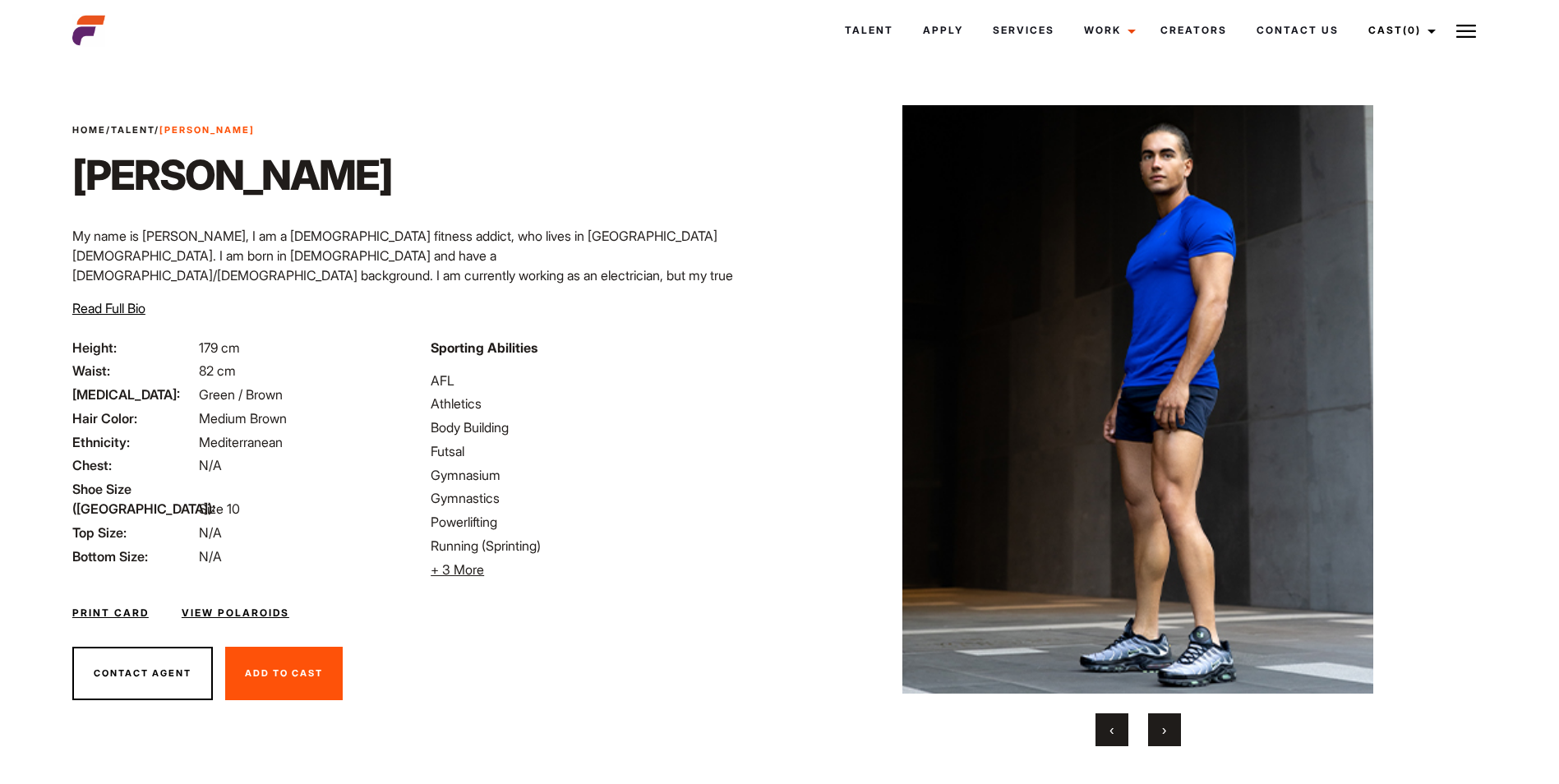
click at [1173, 731] on button "›" at bounding box center [1164, 730] width 33 height 33
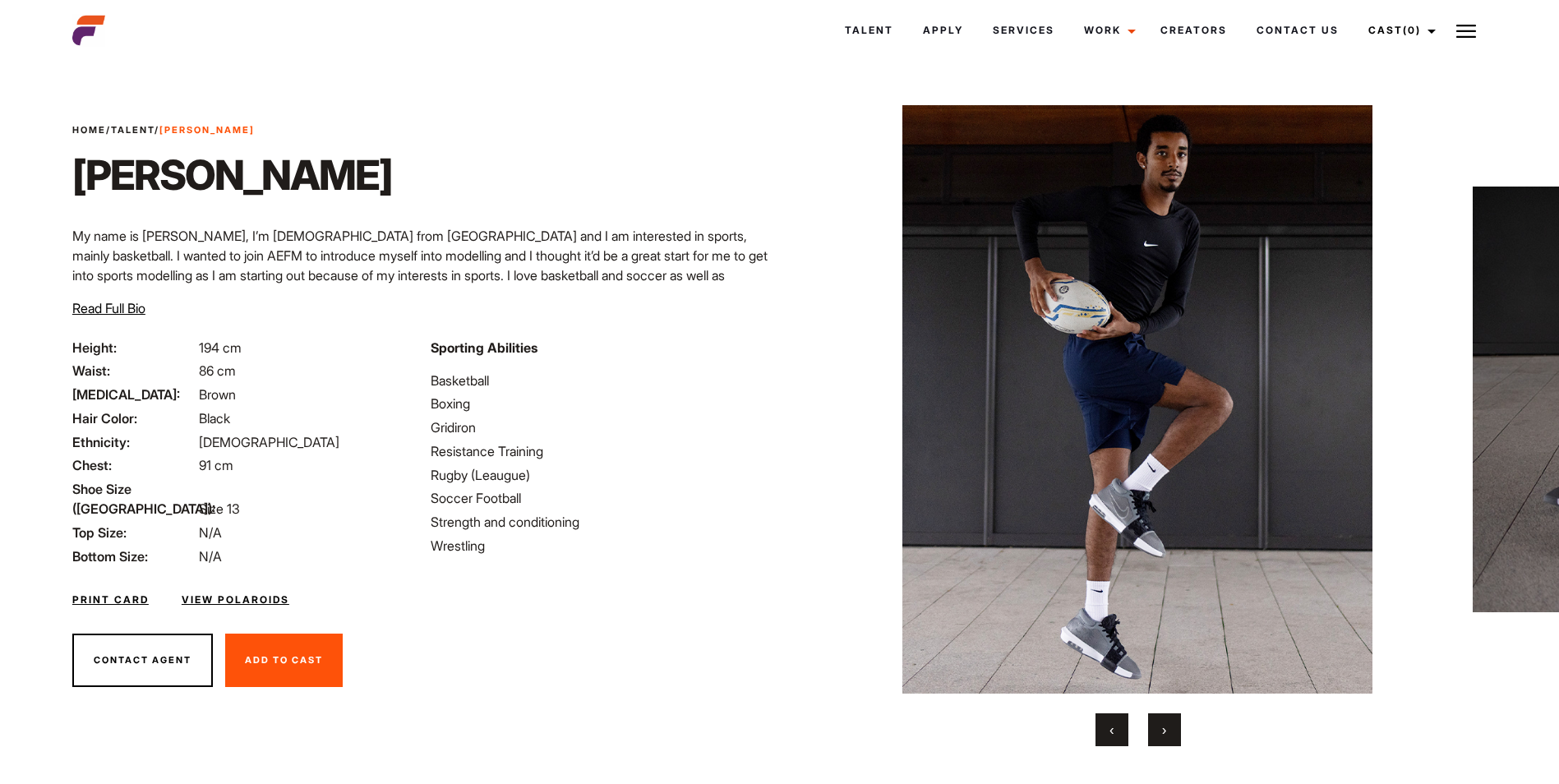
click at [1165, 719] on button "›" at bounding box center [1164, 730] width 33 height 33
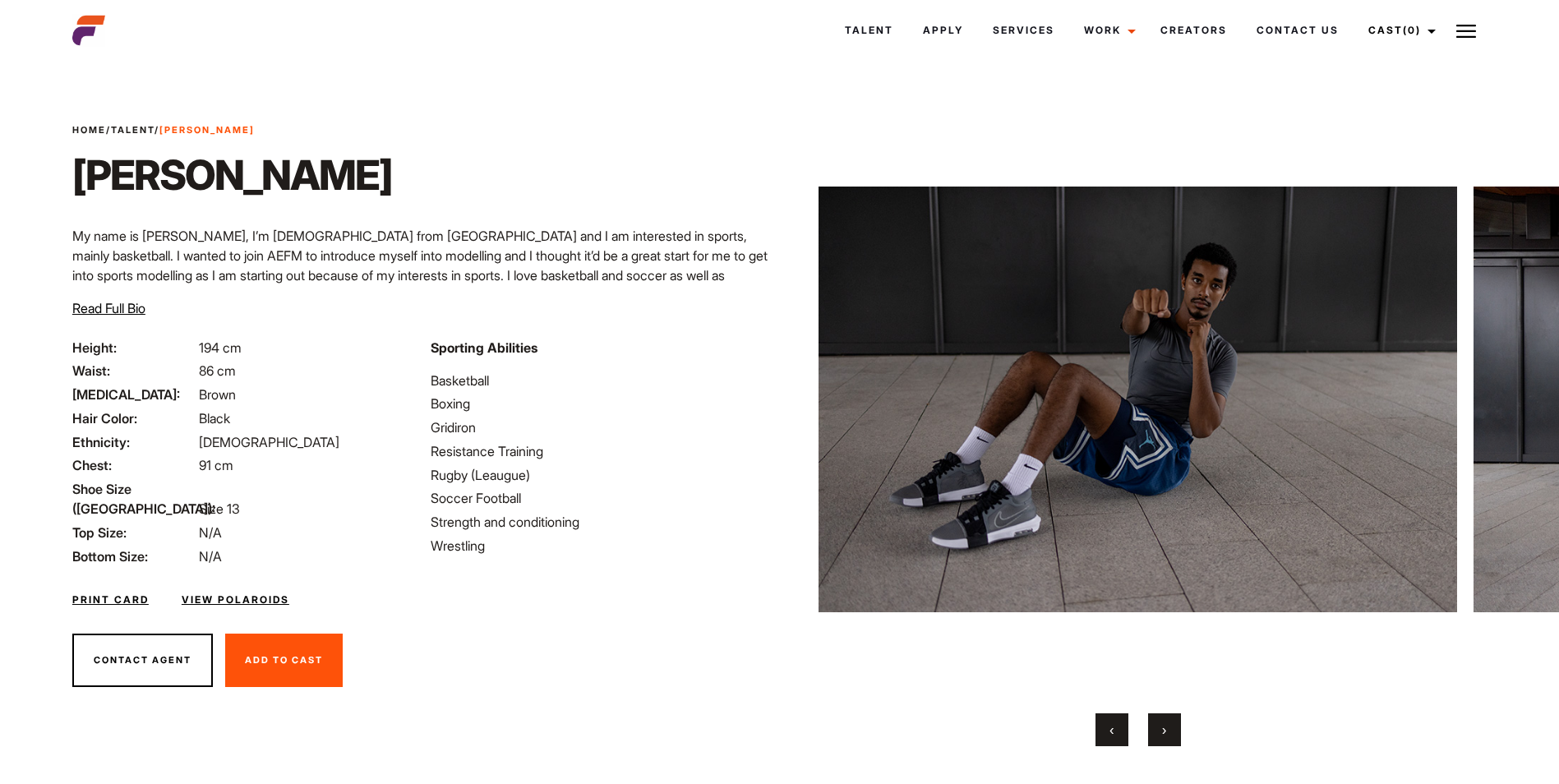
click at [1165, 719] on button "›" at bounding box center [1164, 730] width 33 height 33
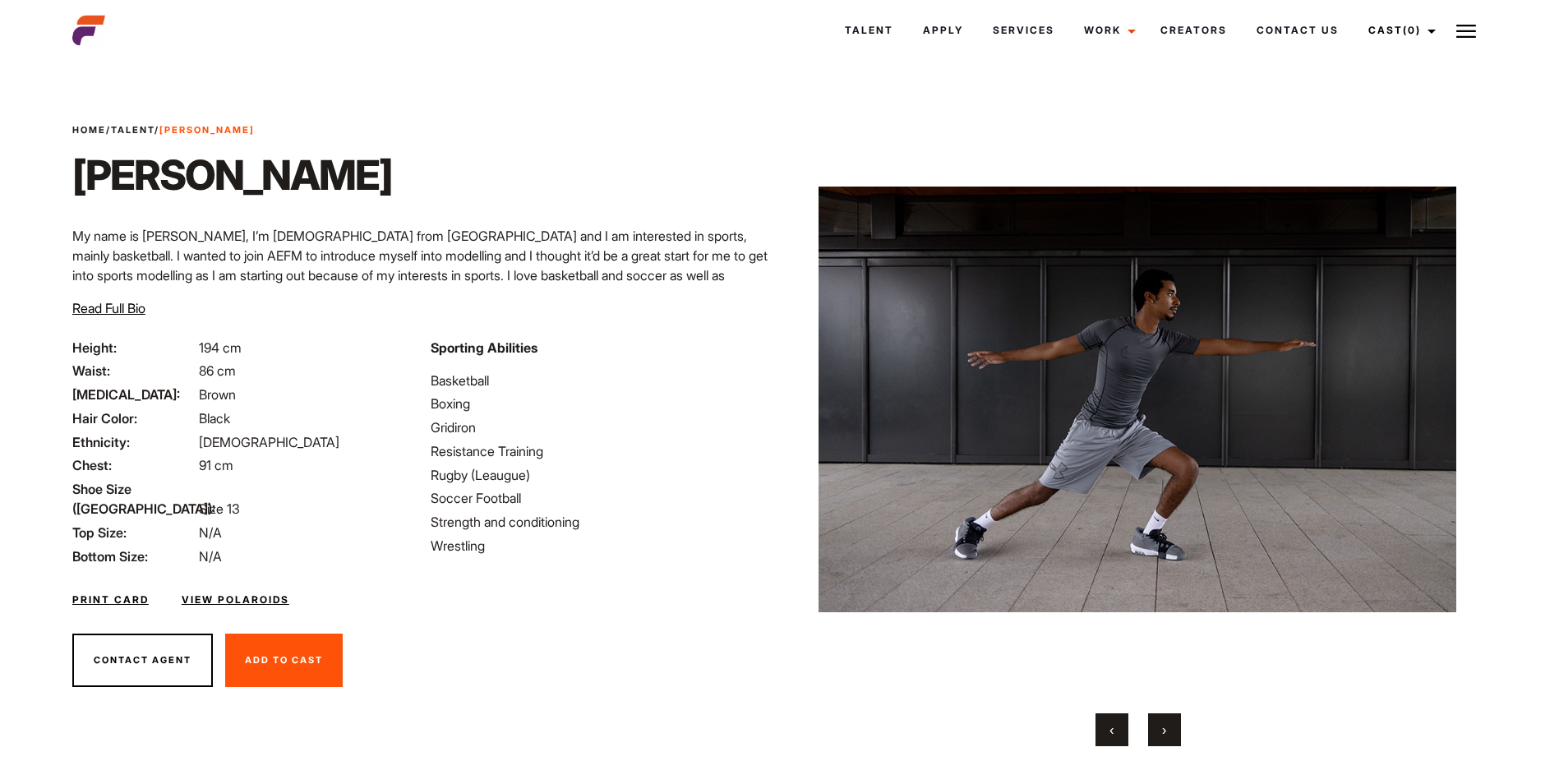
click at [1165, 719] on button "›" at bounding box center [1164, 730] width 33 height 33
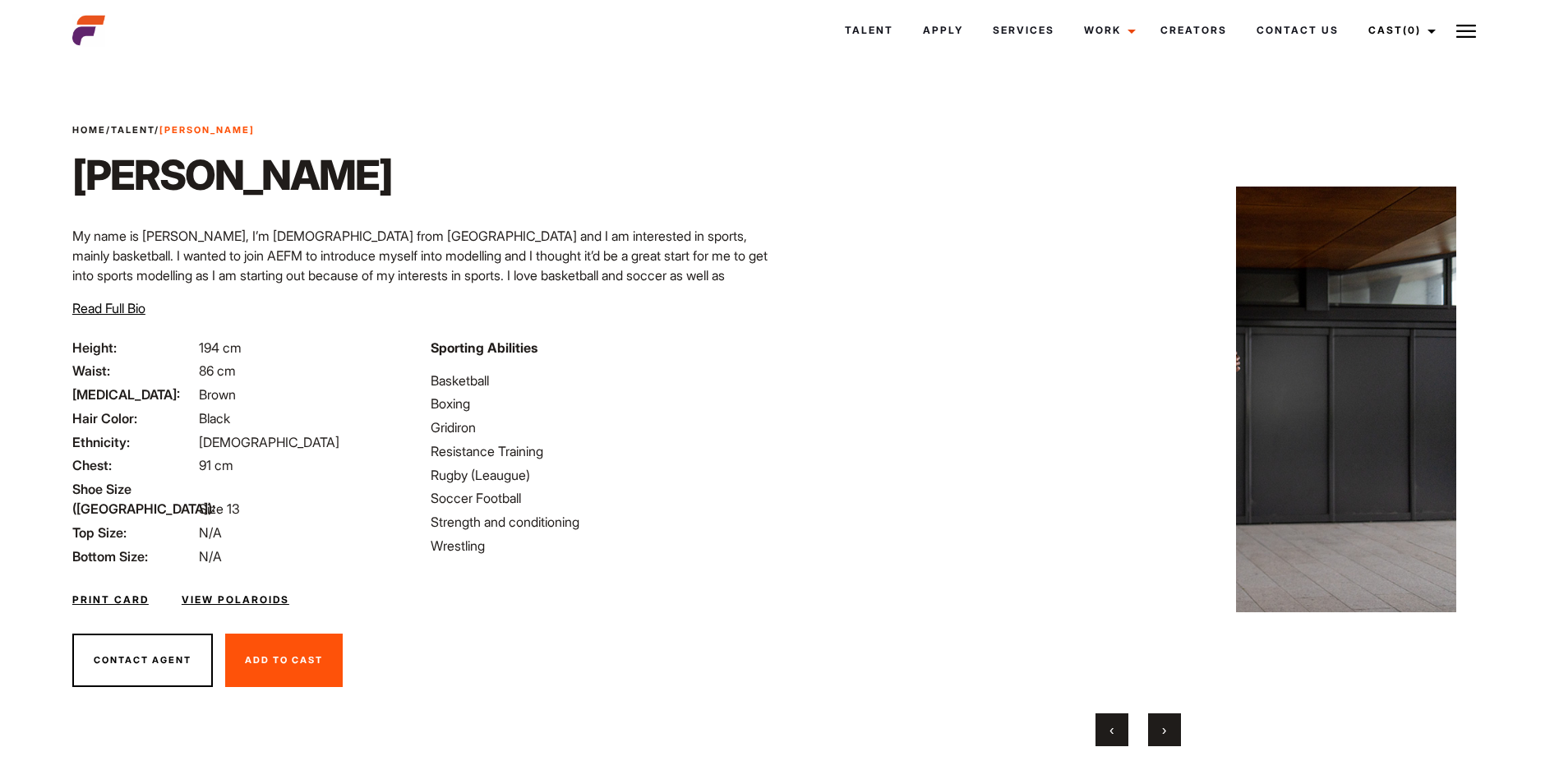
click at [1165, 719] on button "›" at bounding box center [1164, 730] width 33 height 33
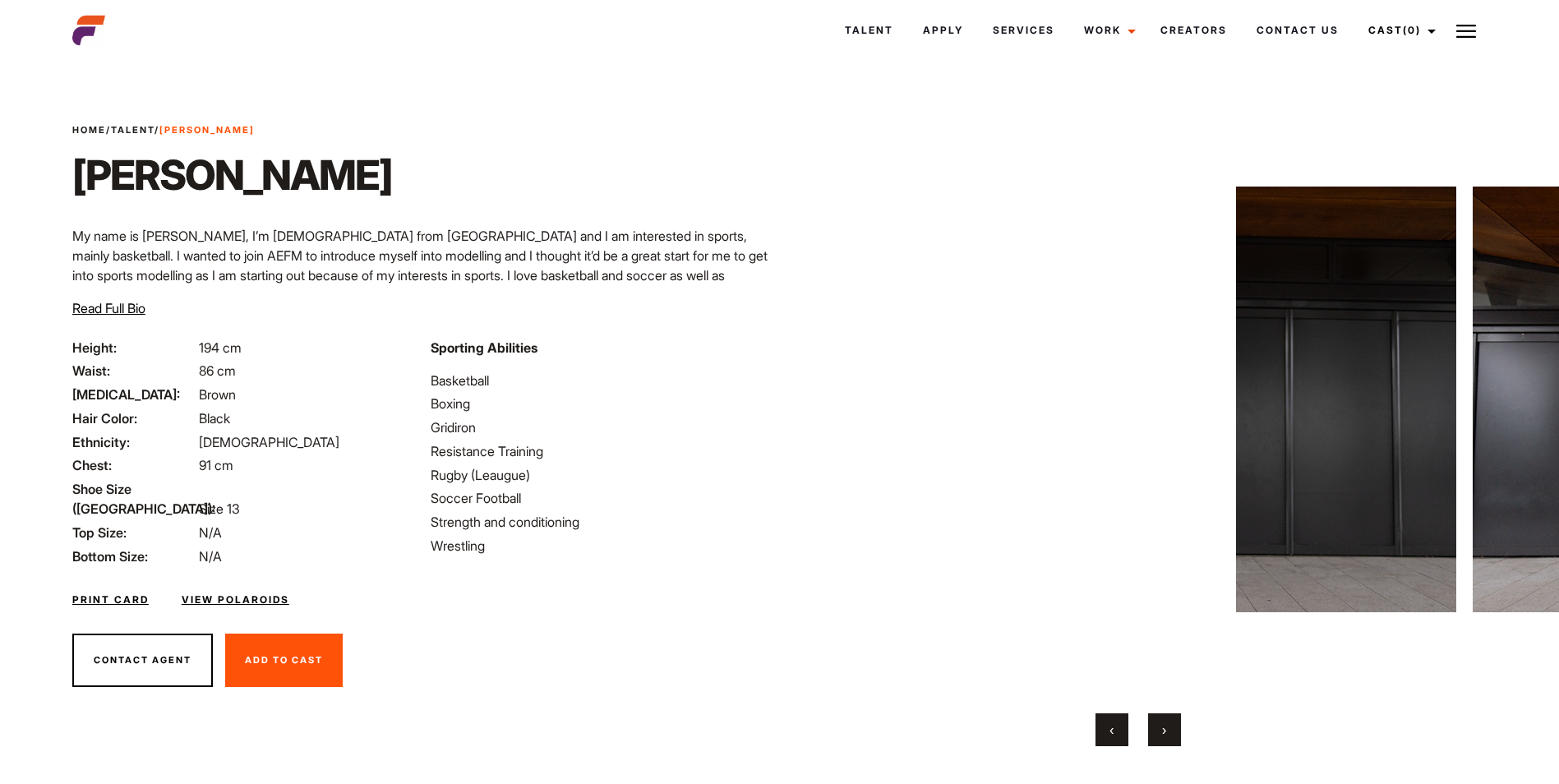
click at [1165, 719] on button "›" at bounding box center [1164, 730] width 33 height 33
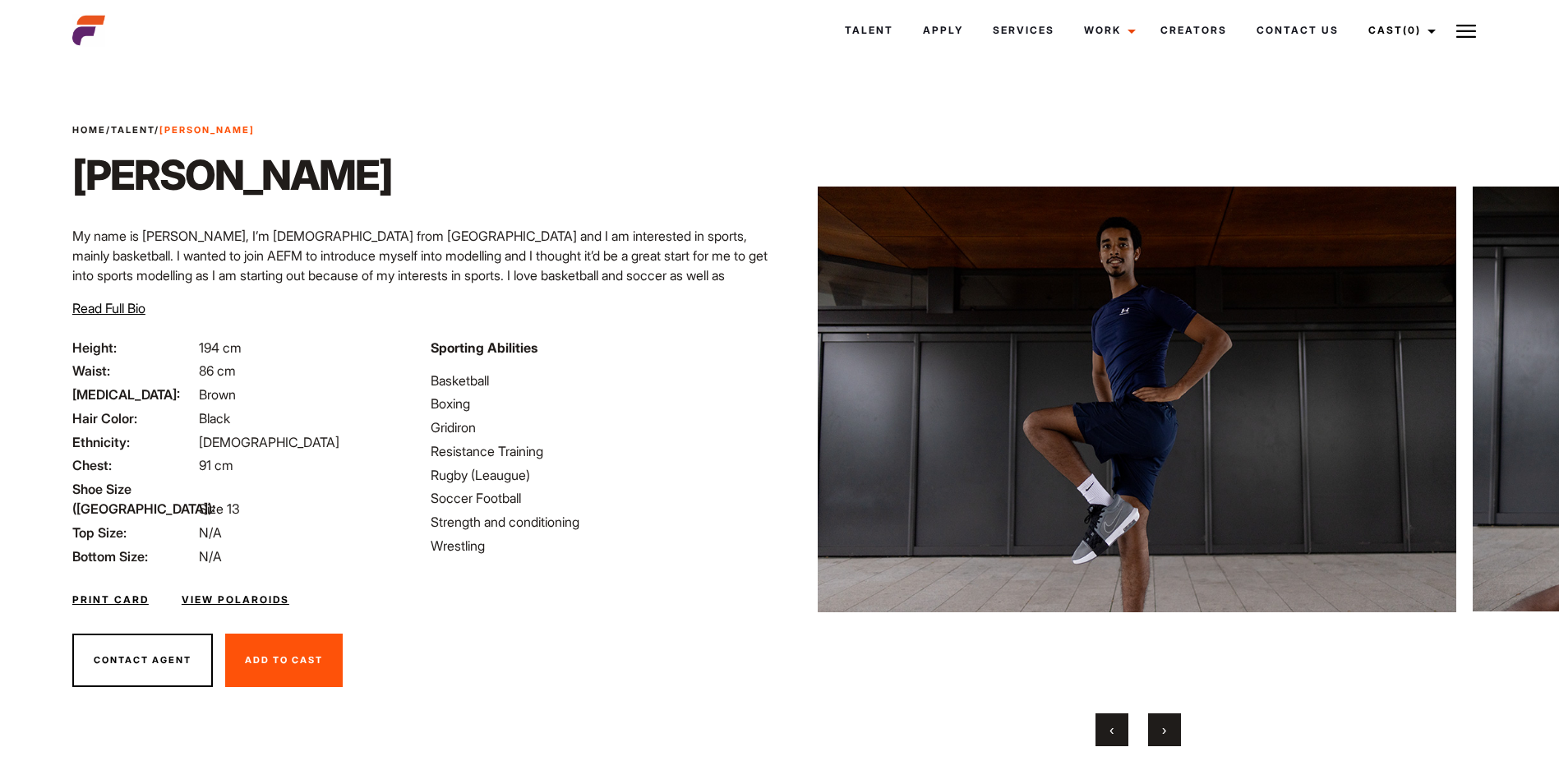
click at [1165, 719] on button "›" at bounding box center [1164, 730] width 33 height 33
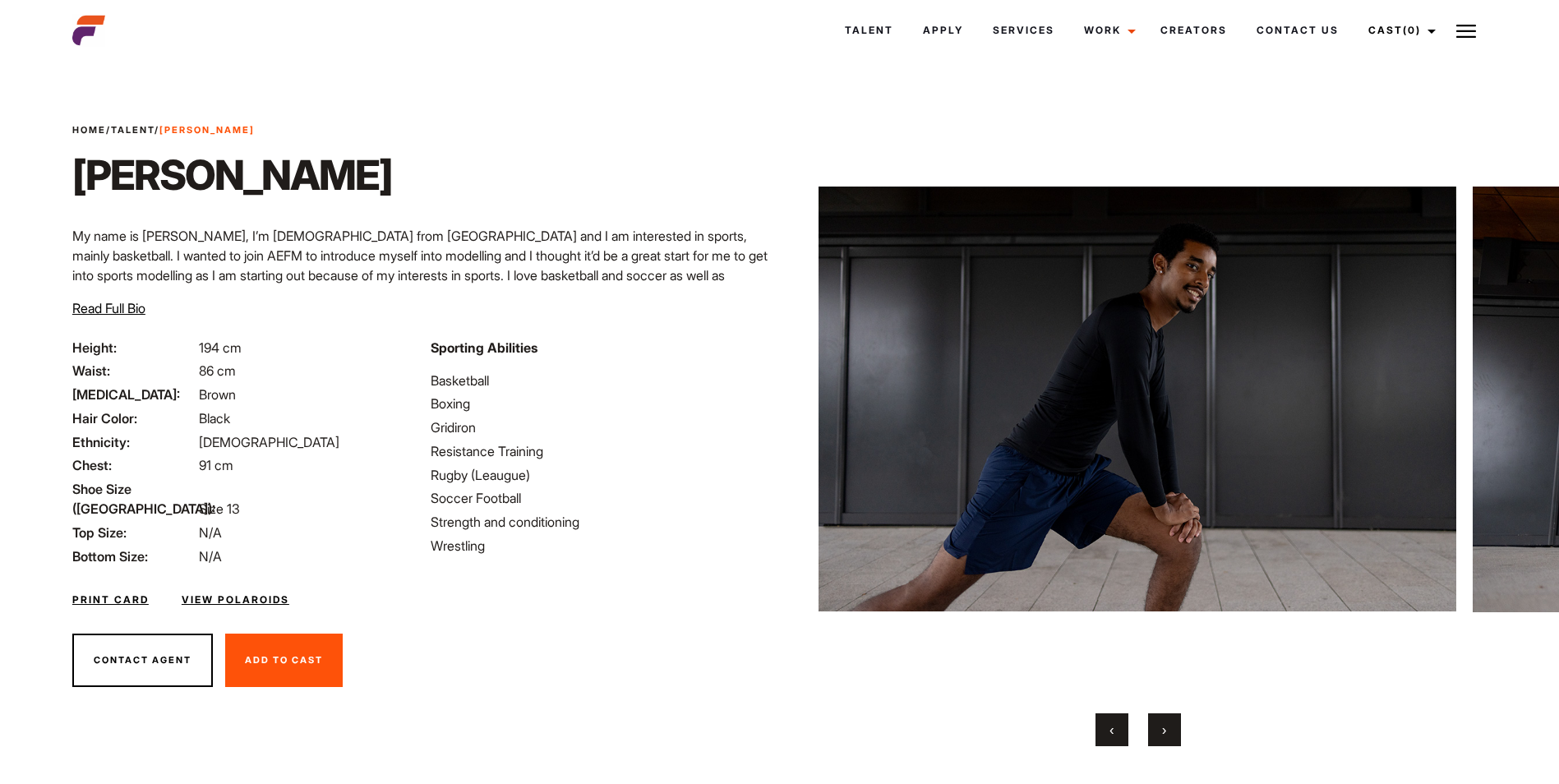
click at [1165, 719] on button "›" at bounding box center [1164, 730] width 33 height 33
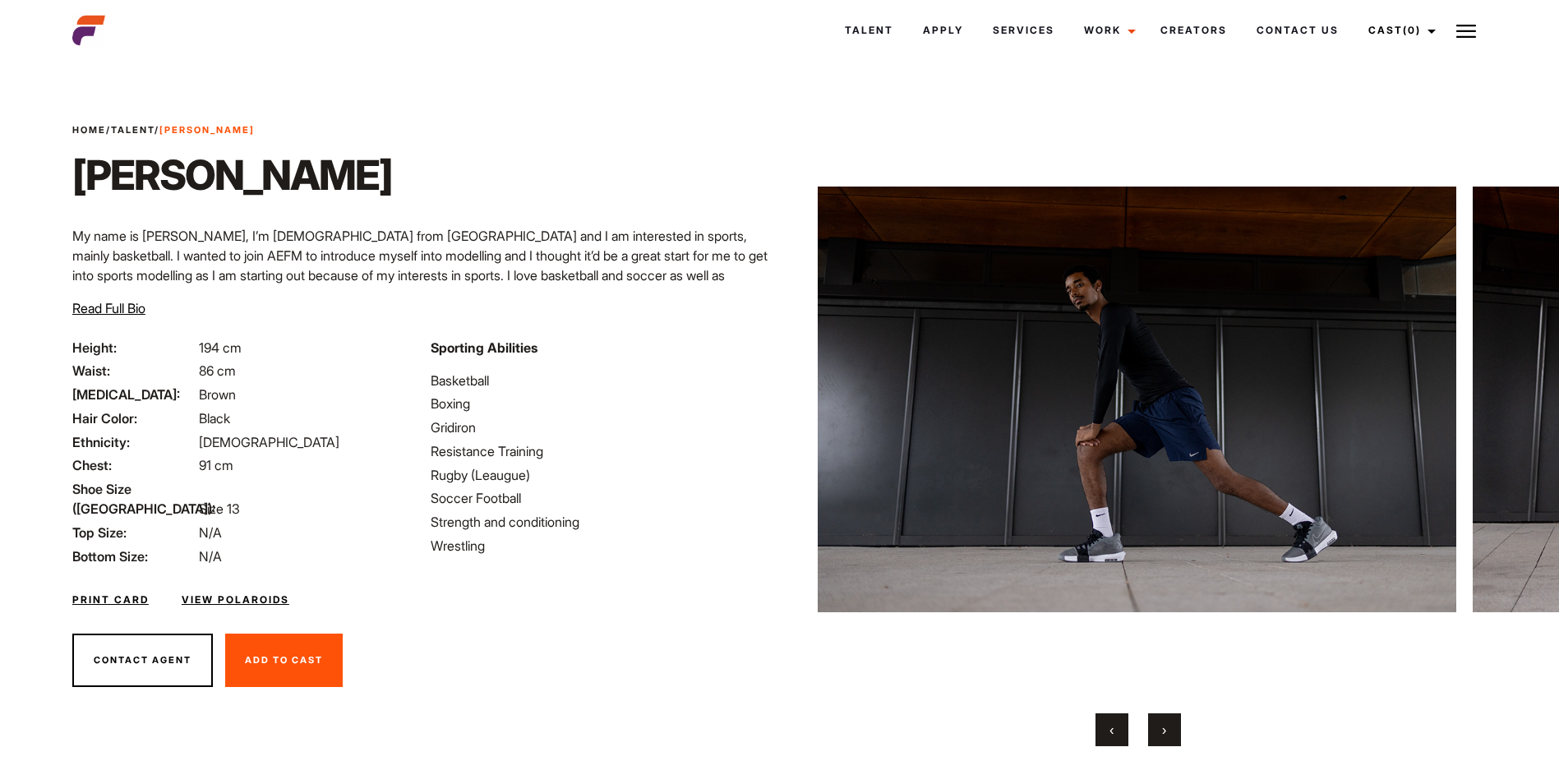
click at [1165, 719] on button "›" at bounding box center [1164, 730] width 33 height 33
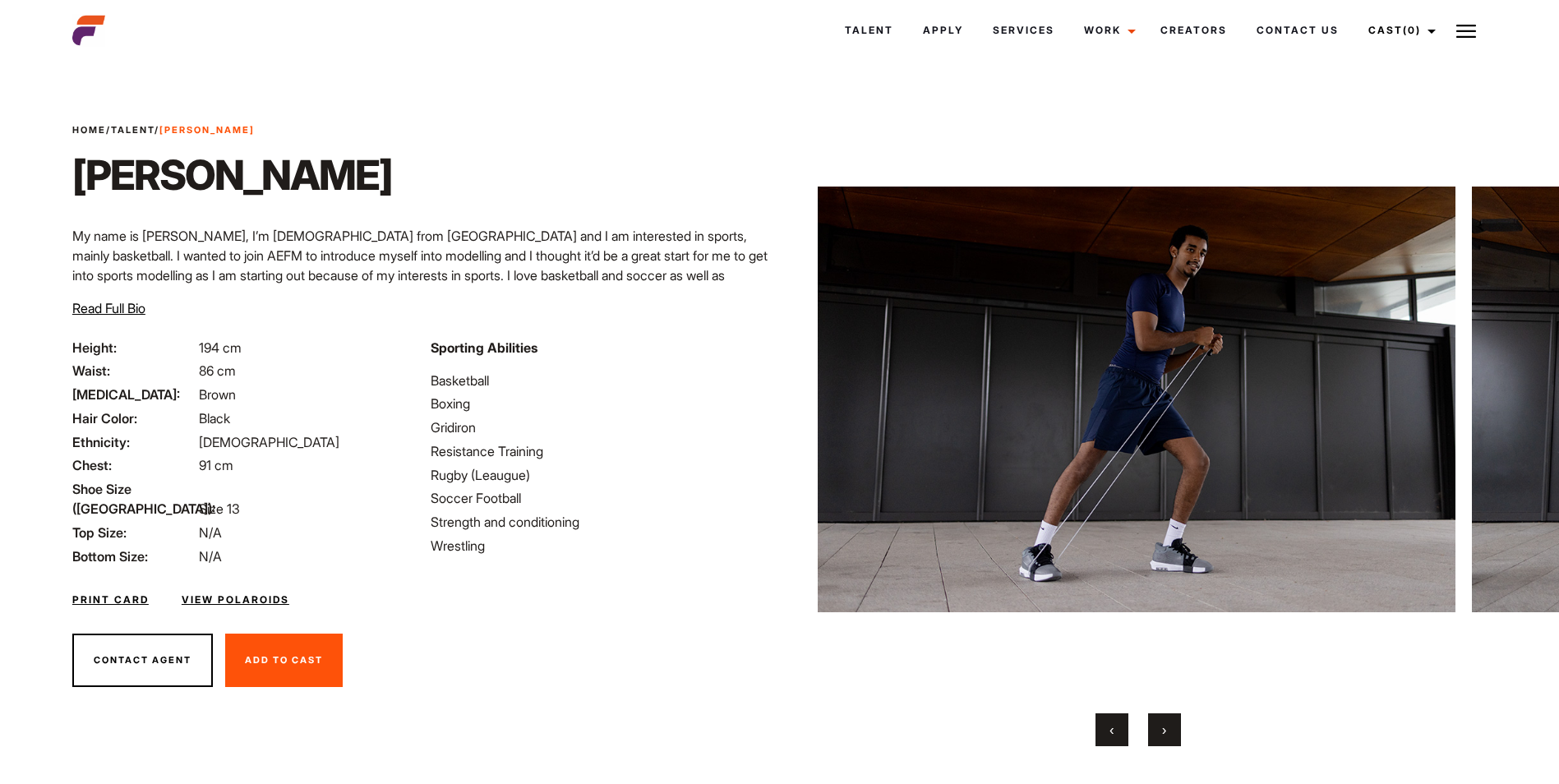
click at [1166, 719] on button "›" at bounding box center [1164, 730] width 33 height 33
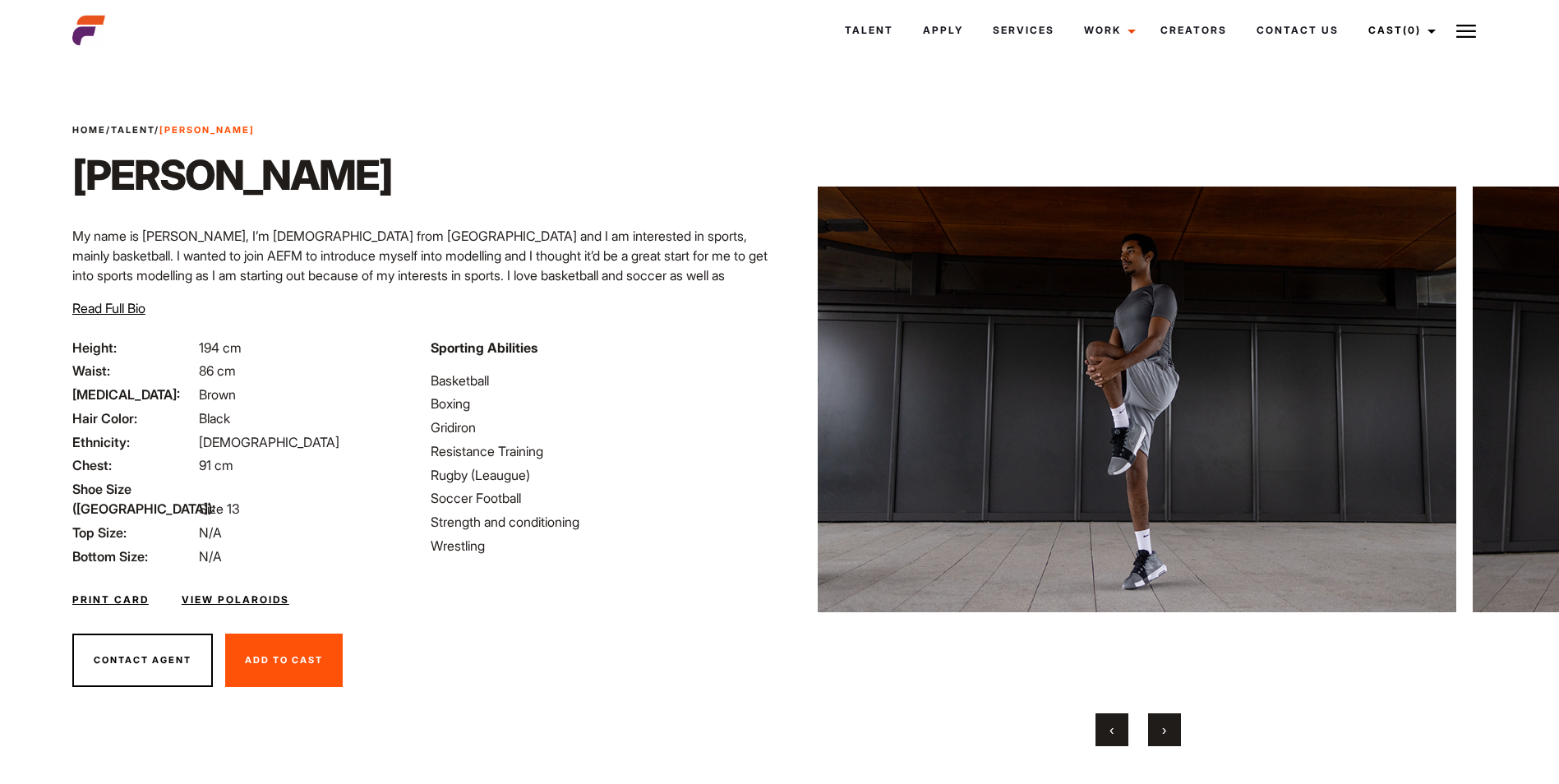
click at [1166, 719] on button "›" at bounding box center [1164, 730] width 33 height 33
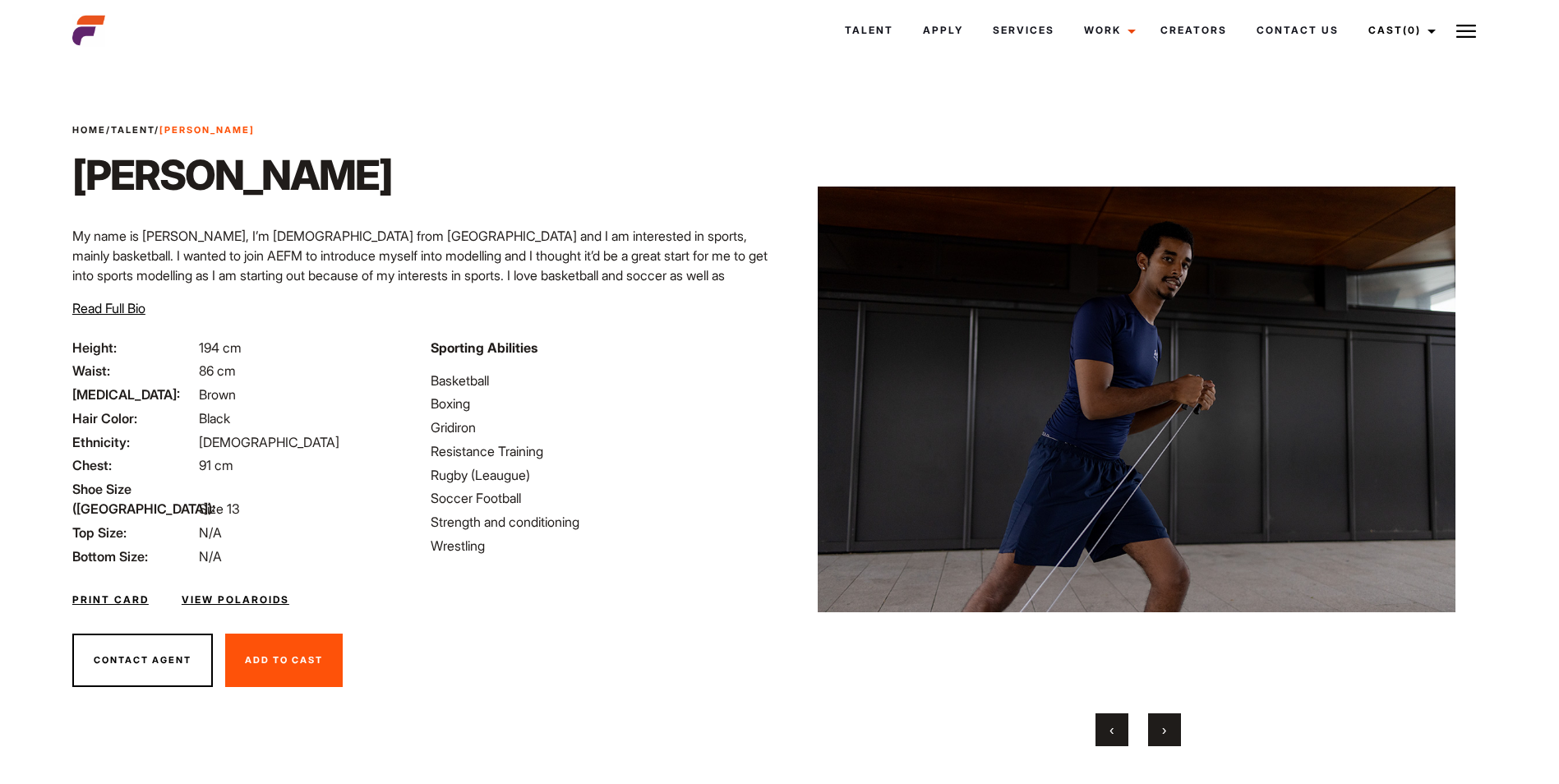
click at [1166, 719] on button "›" at bounding box center [1164, 730] width 33 height 33
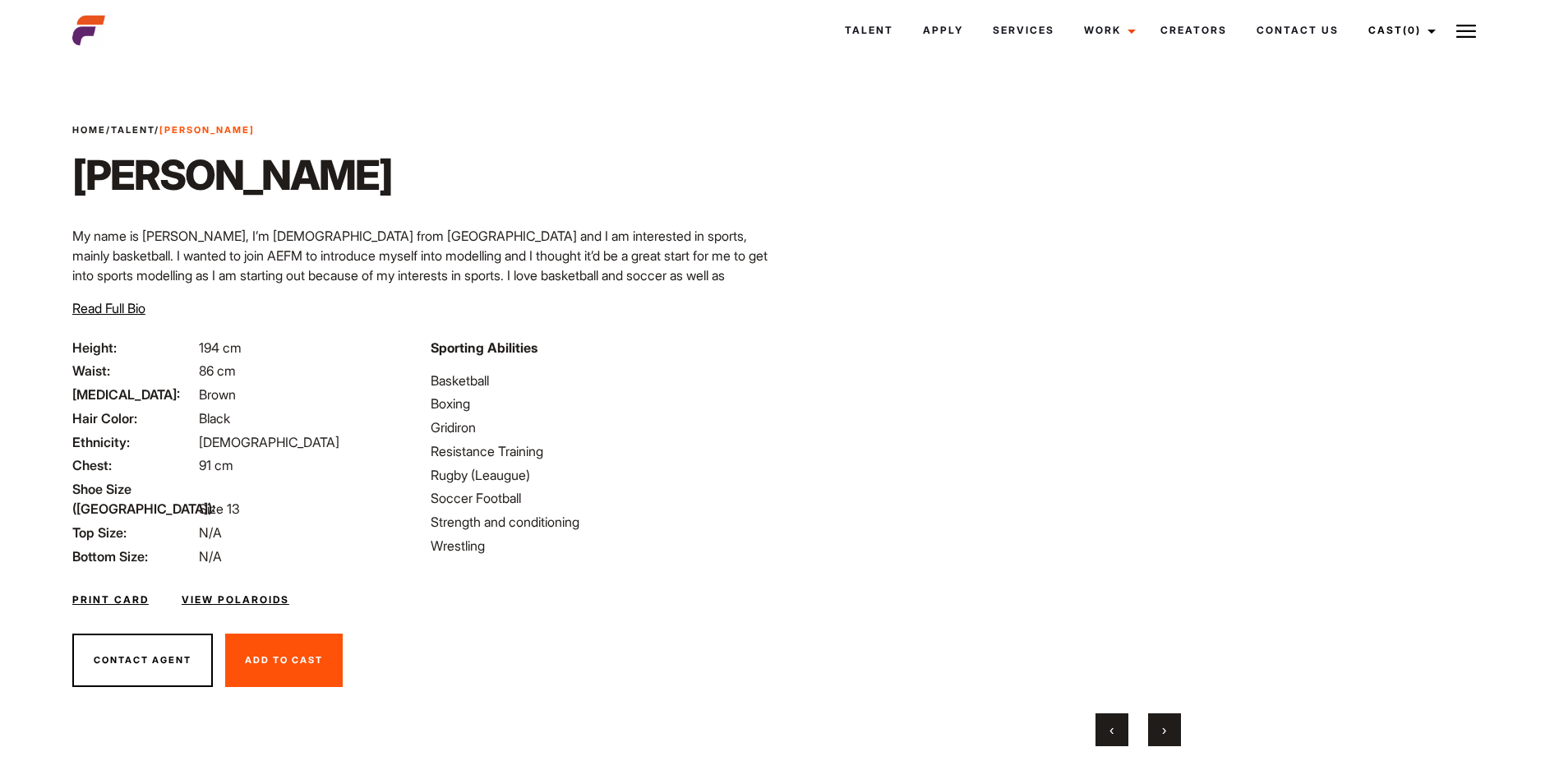
click at [1166, 719] on button "›" at bounding box center [1164, 730] width 33 height 33
